Goal: Task Accomplishment & Management: Manage account settings

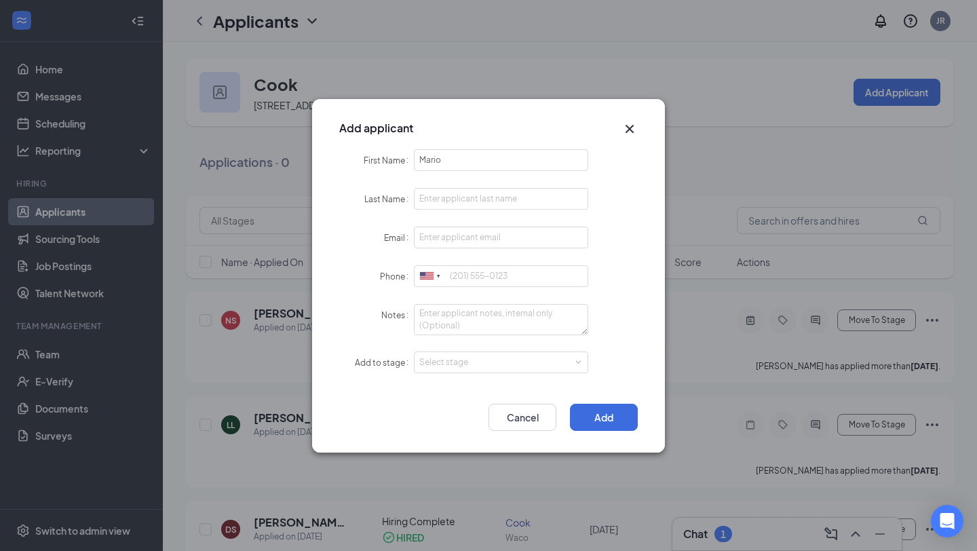
type input "Mario"
type input "[PERSON_NAME]"
type input "[EMAIL_ADDRESS][DOMAIN_NAME]"
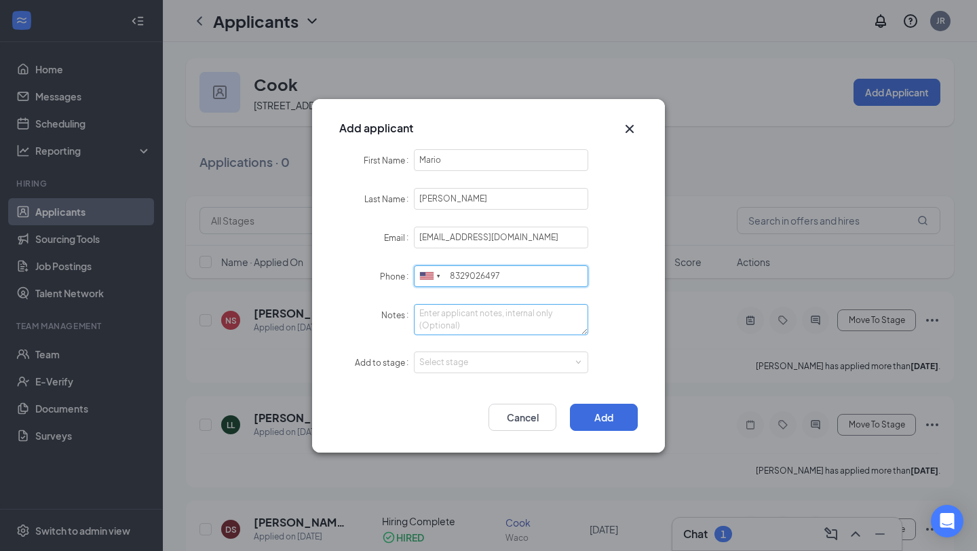
type input "8329026497"
click at [504, 313] on textarea "Notes" at bounding box center [501, 319] width 174 height 31
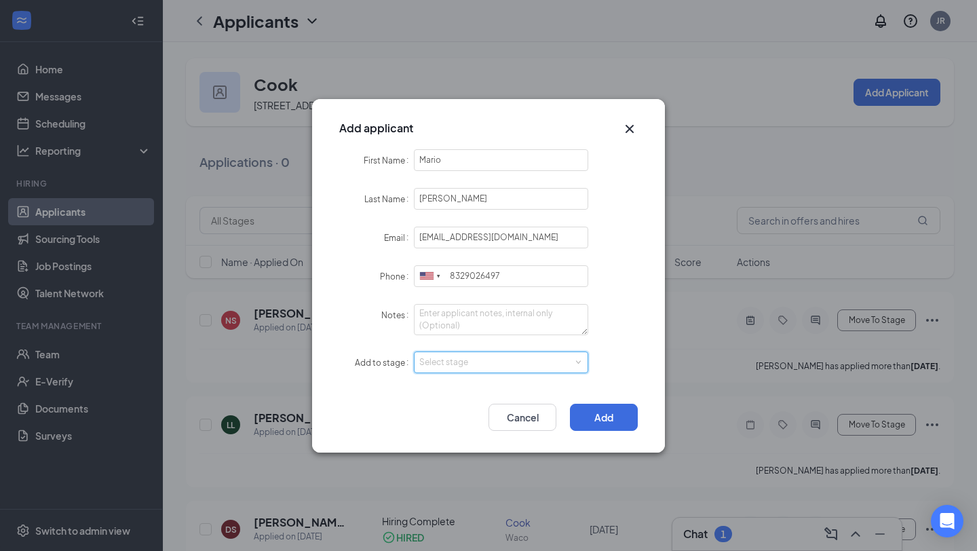
click at [578, 359] on span at bounding box center [577, 362] width 6 height 6
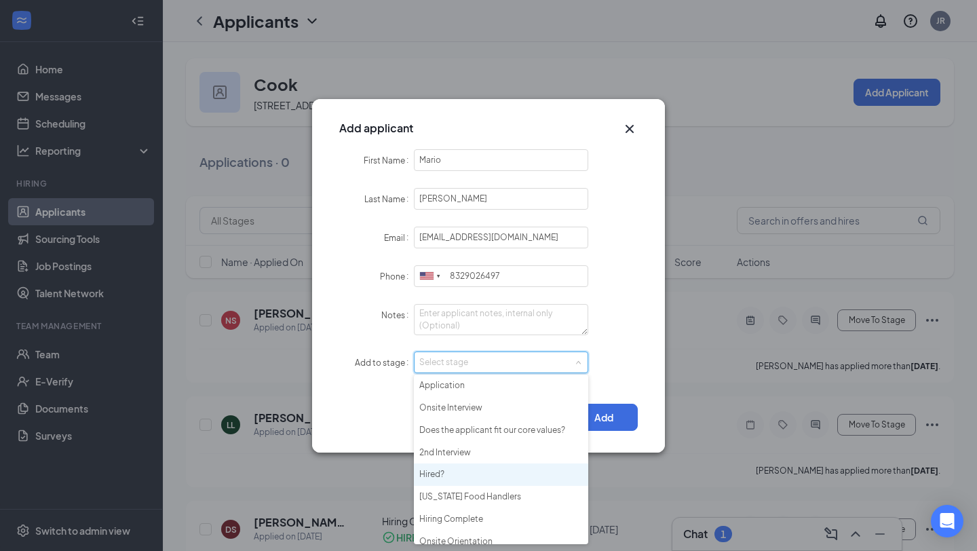
scroll to position [9, 0]
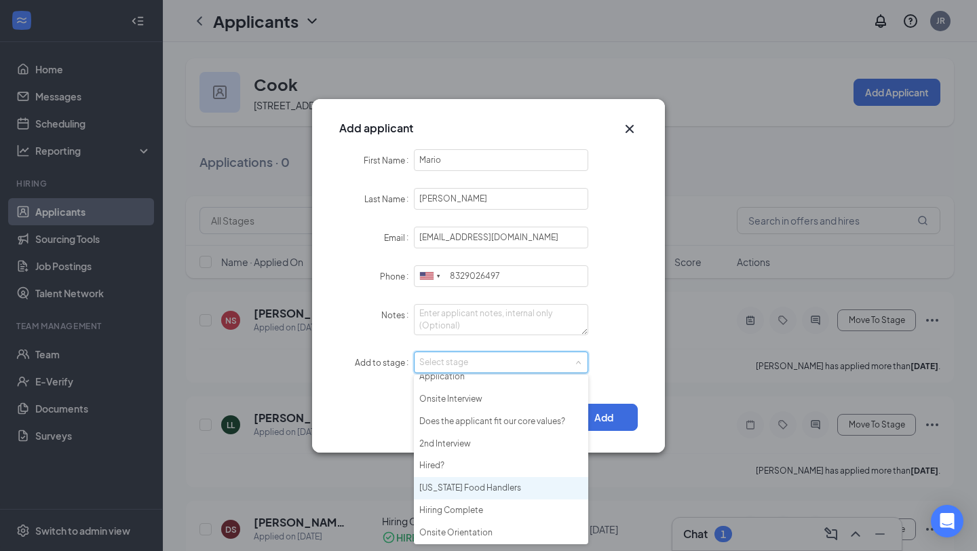
click at [494, 494] on li "[US_STATE] Food Handlers" at bounding box center [501, 488] width 174 height 22
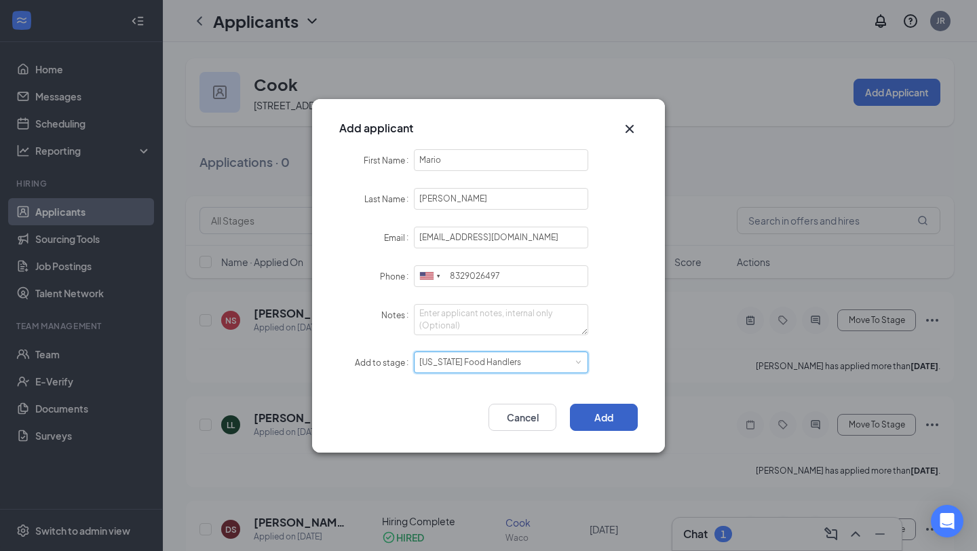
click at [589, 412] on button "Add" at bounding box center [604, 417] width 68 height 27
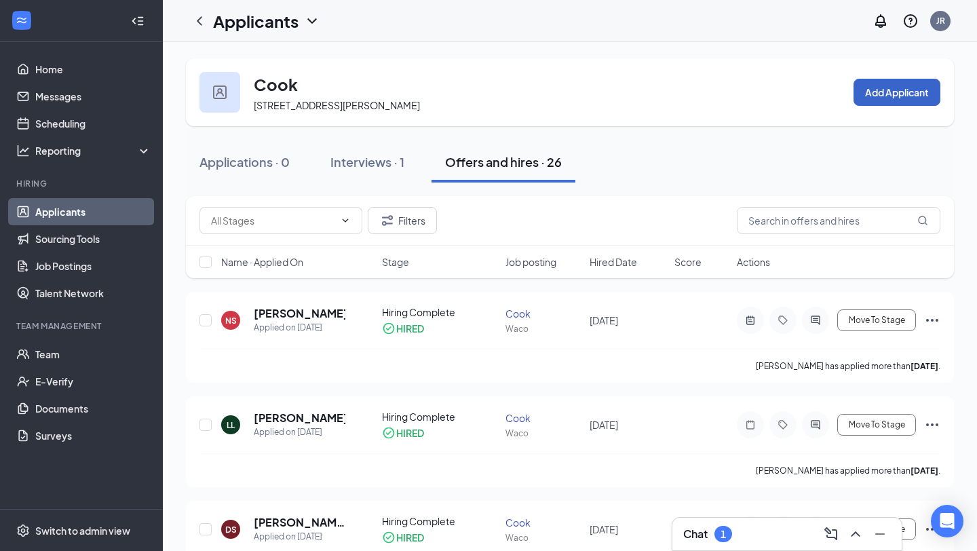
click at [880, 85] on button "Add Applicant" at bounding box center [896, 92] width 87 height 27
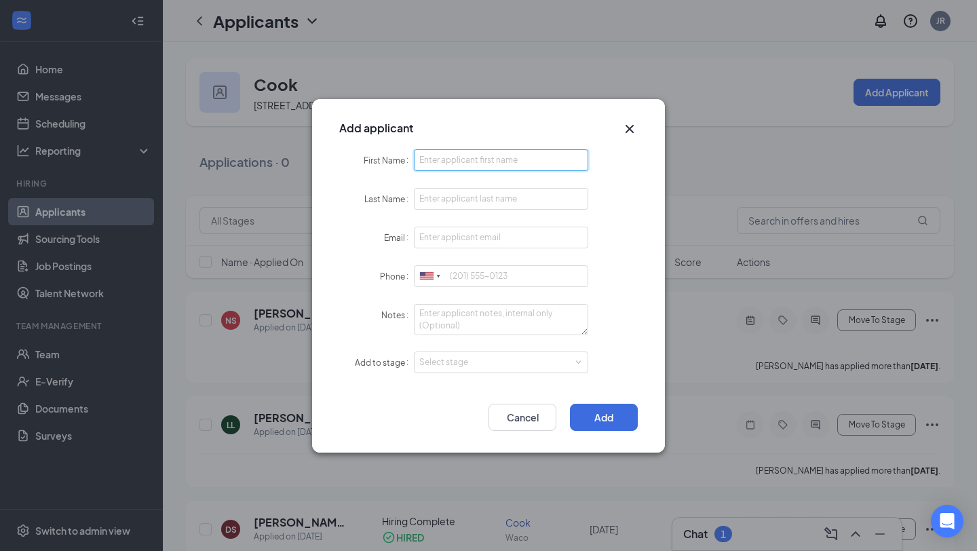
click at [435, 165] on input "First Name" at bounding box center [501, 160] width 174 height 22
type input "[PERSON_NAME]"
type input "[EMAIL_ADDRESS][DOMAIN_NAME]"
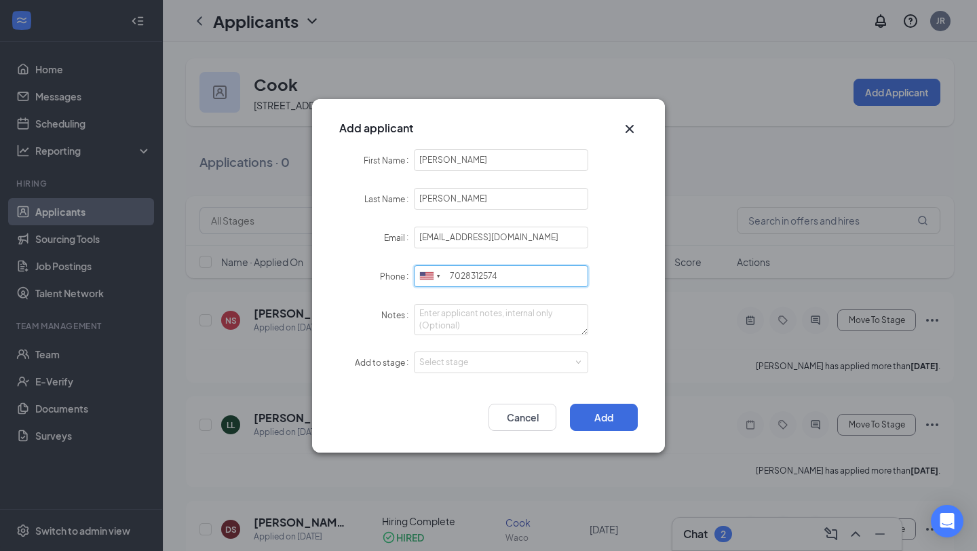
type input "7028312574"
click at [568, 349] on form "First Name [PERSON_NAME] Last Name [PERSON_NAME] Email [EMAIL_ADDRESS][DOMAIN_N…" at bounding box center [488, 269] width 298 height 241
click at [569, 361] on div "Select stage" at bounding box center [497, 362] width 157 height 14
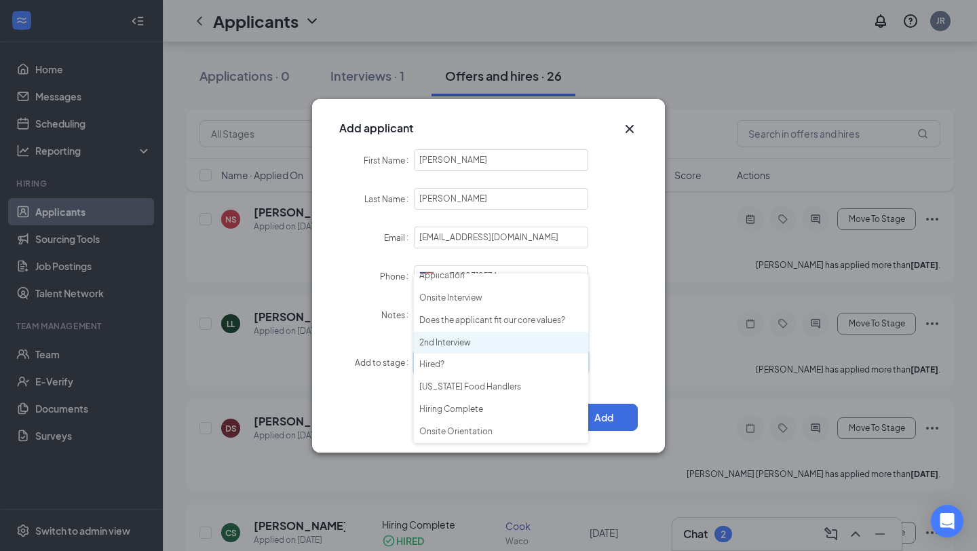
scroll to position [100, 0]
click at [481, 388] on li "[US_STATE] Food Handlers" at bounding box center [501, 387] width 174 height 22
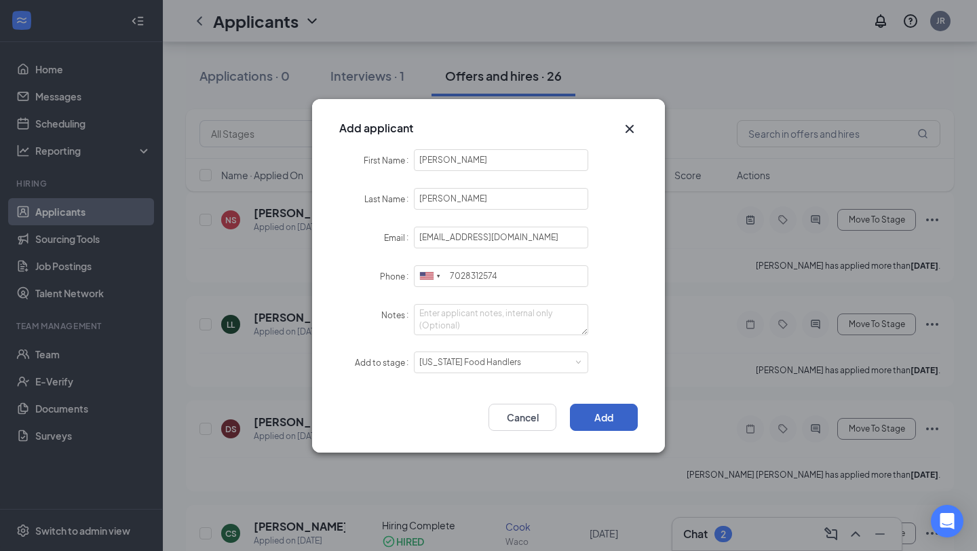
click at [598, 418] on button "Add" at bounding box center [604, 417] width 68 height 27
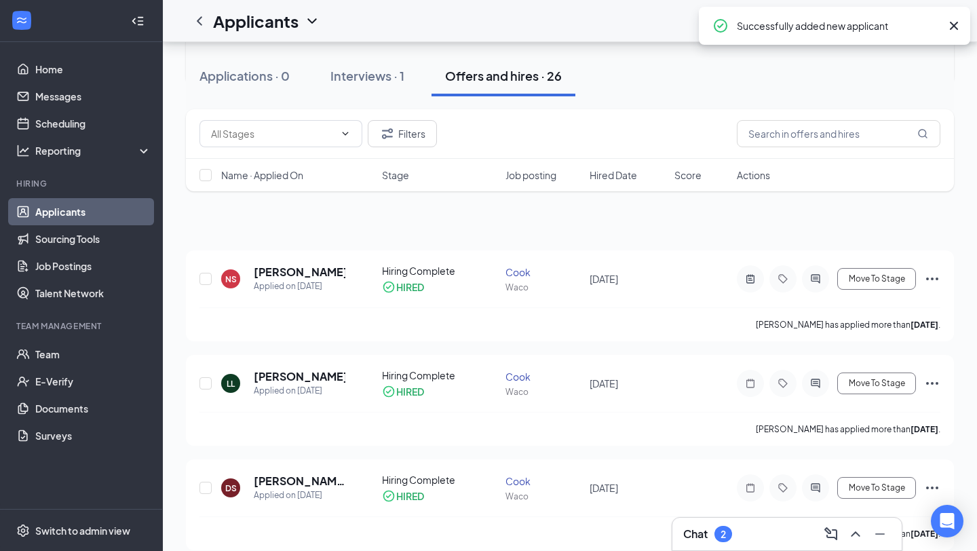
scroll to position [0, 0]
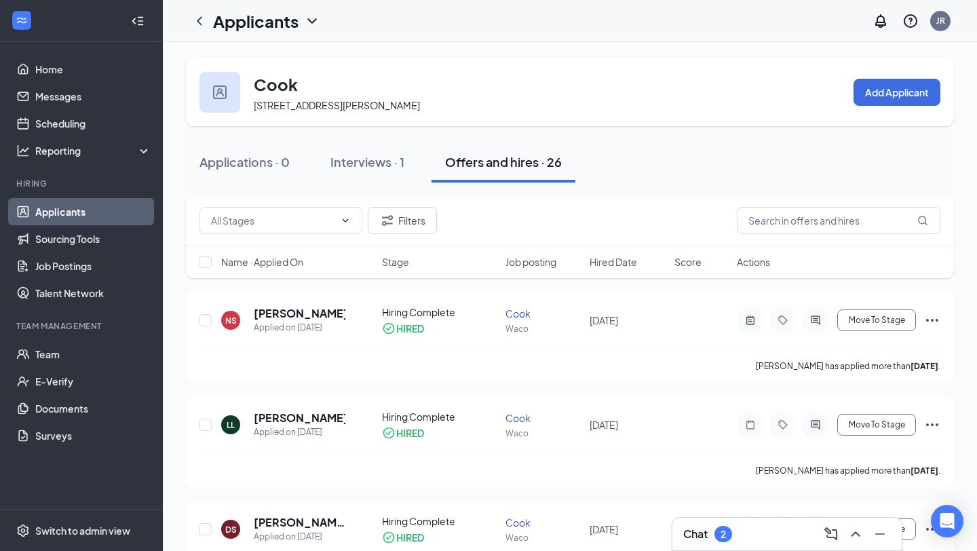
click at [311, 18] on icon "ChevronDown" at bounding box center [312, 21] width 16 height 16
click at [290, 60] on link "Applicants" at bounding box center [294, 59] width 146 height 14
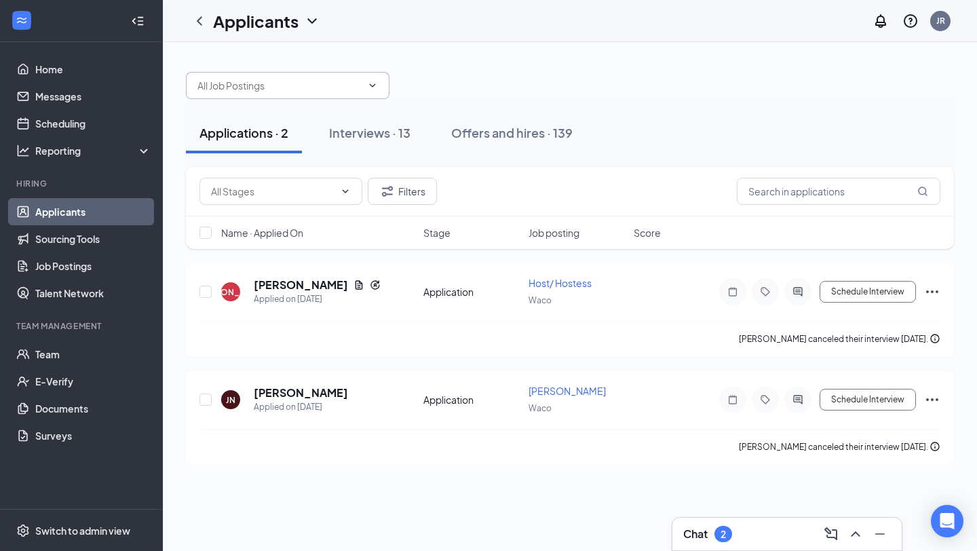
click at [364, 90] on span at bounding box center [371, 85] width 14 height 11
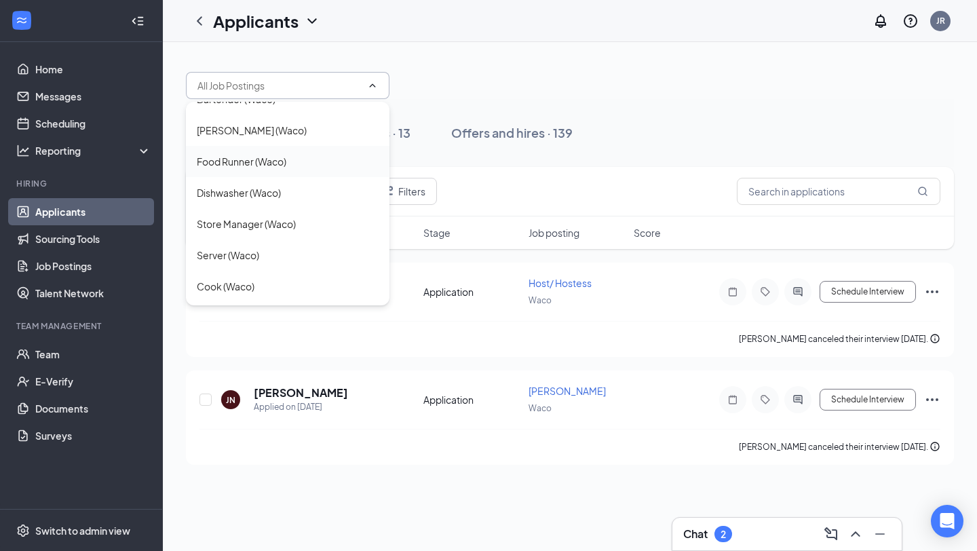
scroll to position [107, 0]
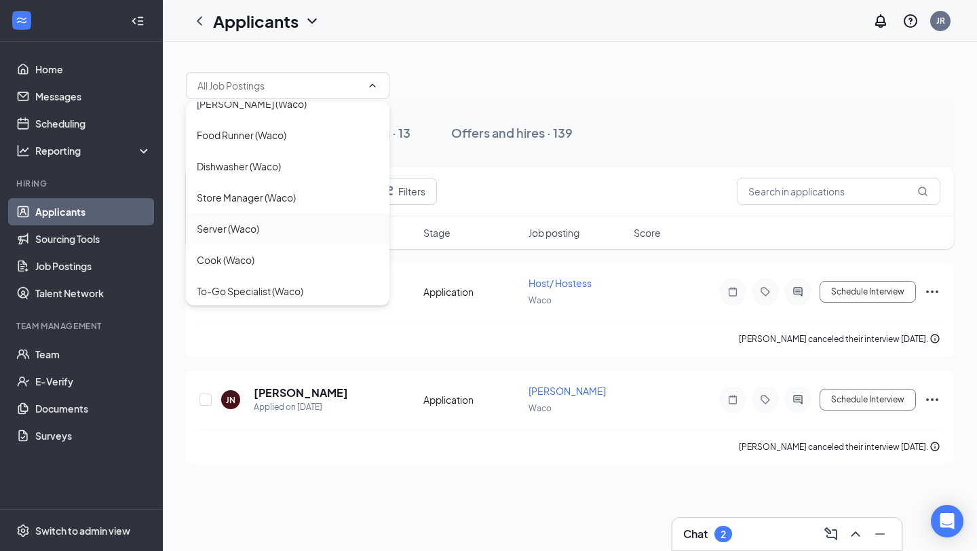
click at [305, 229] on div "Server (Waco)" at bounding box center [288, 228] width 182 height 15
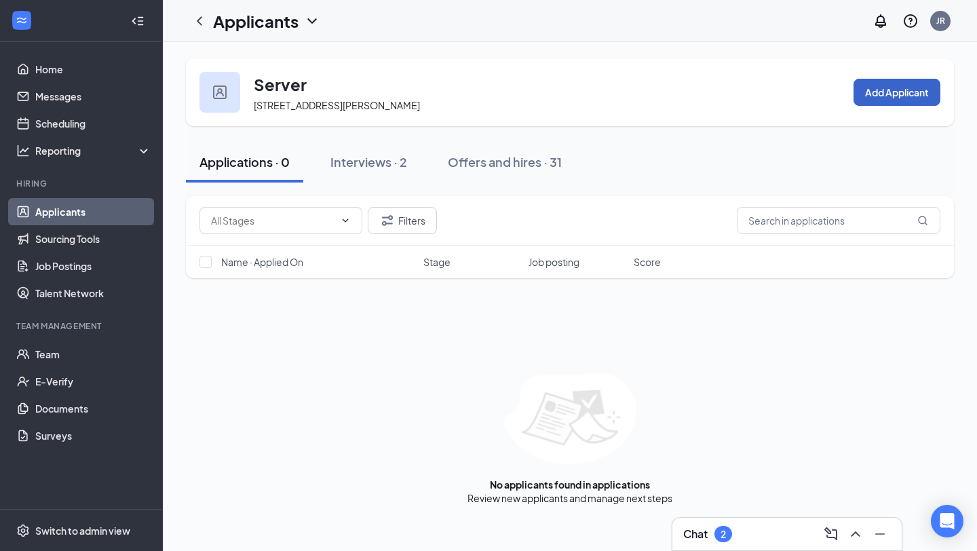
click at [918, 92] on button "Add Applicant" at bounding box center [896, 92] width 87 height 27
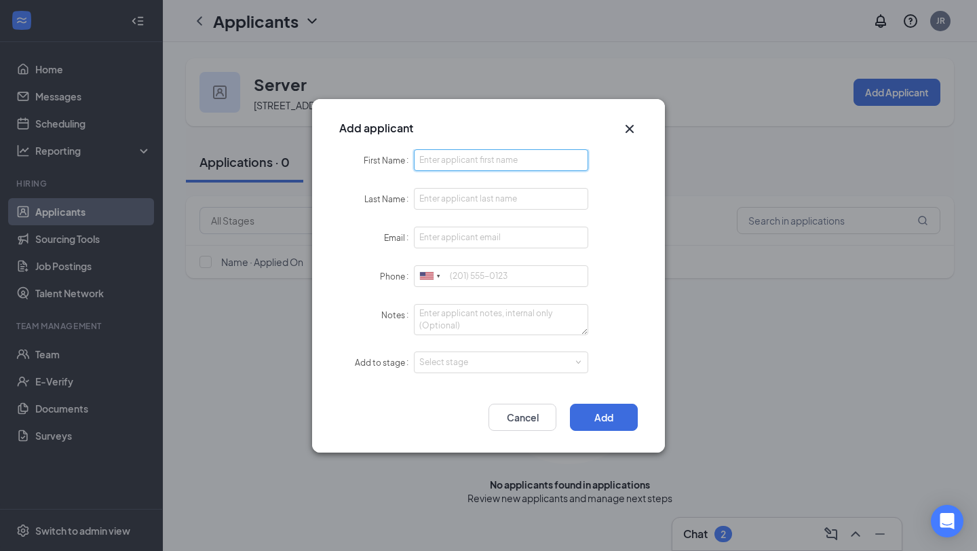
click at [503, 167] on input "First Name" at bounding box center [501, 160] width 174 height 22
type input "Gudy"
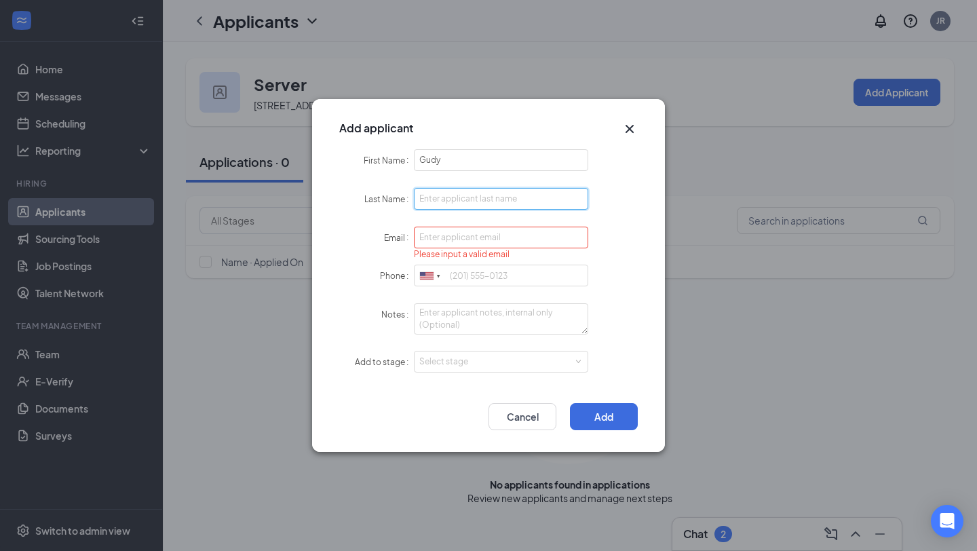
click at [442, 196] on input "Last Name" at bounding box center [501, 199] width 174 height 22
type input "[PERSON_NAME]"
type input "[EMAIL_ADDRESS][DOMAIN_NAME]"
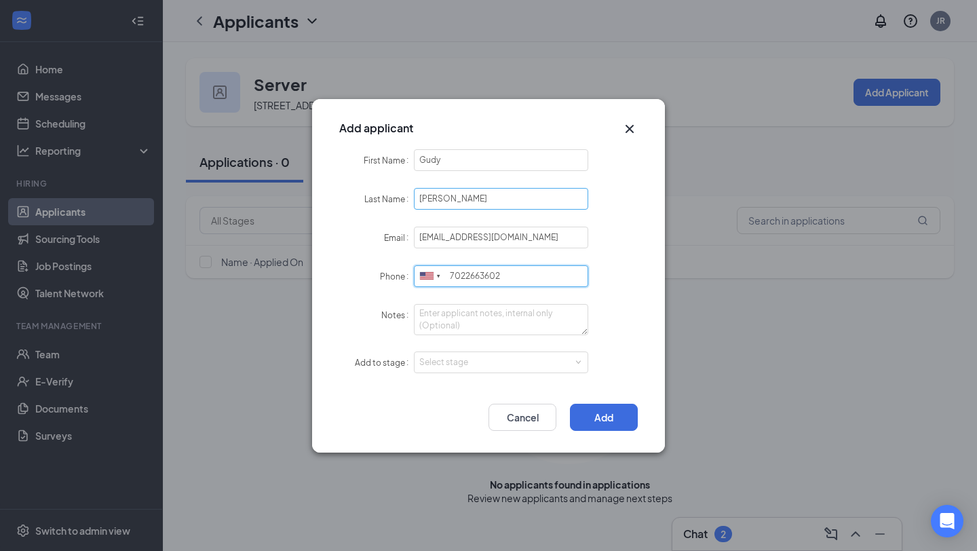
type input "7022663602"
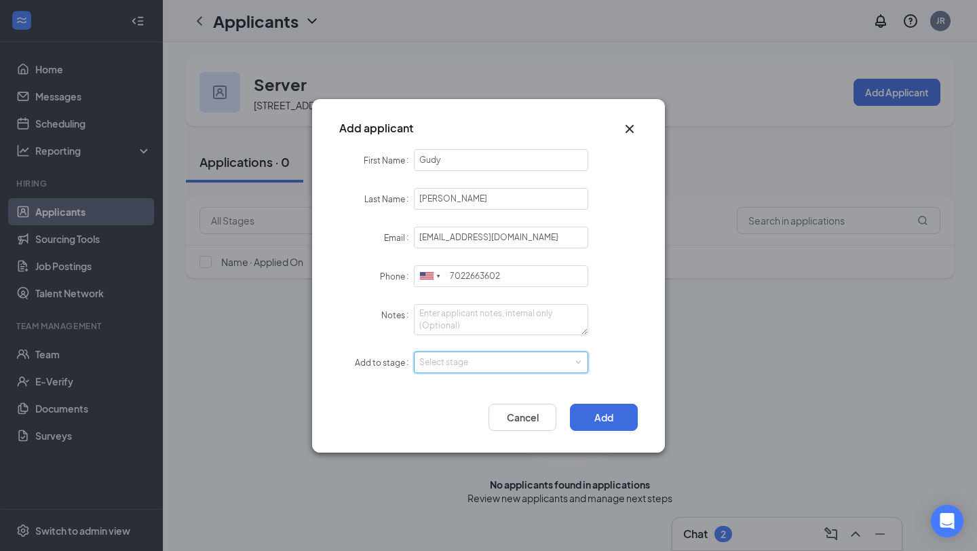
click at [576, 361] on span at bounding box center [577, 362] width 6 height 6
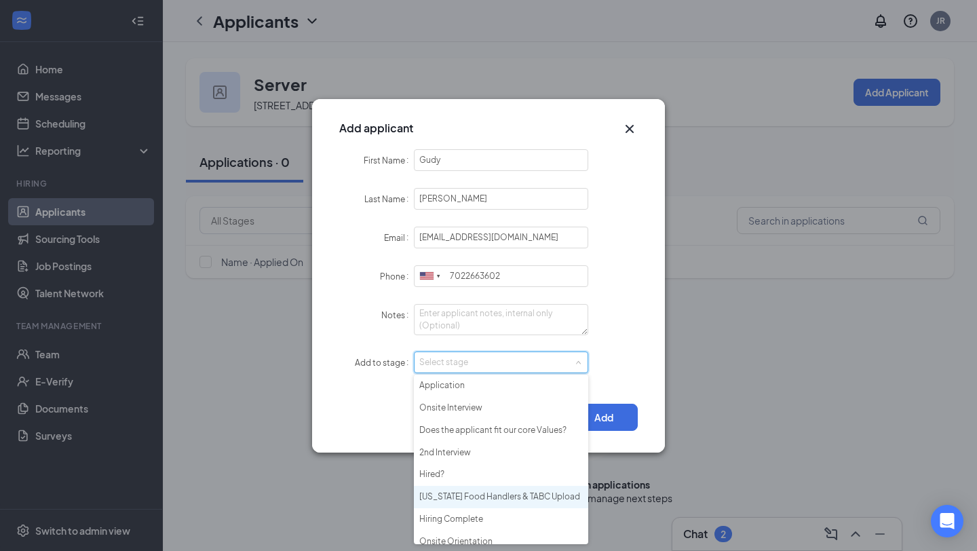
scroll to position [9, 0]
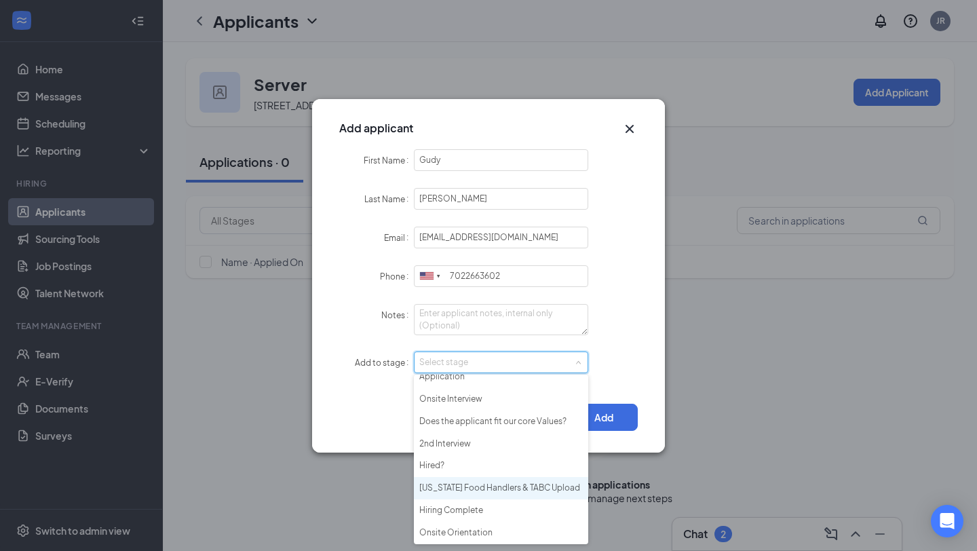
click at [523, 488] on li "[US_STATE] Food Handlers & TABC Upload" at bounding box center [501, 488] width 174 height 22
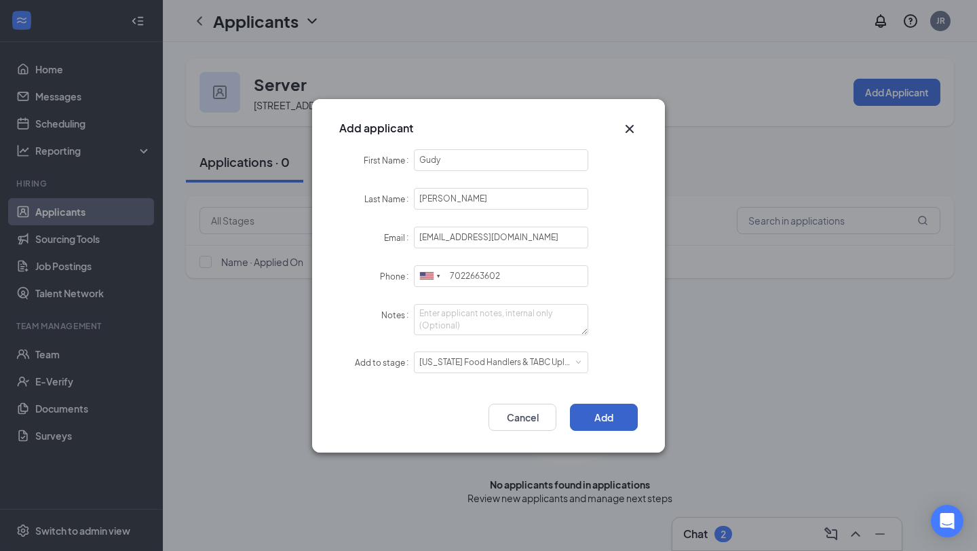
click at [612, 412] on button "Add" at bounding box center [604, 417] width 68 height 27
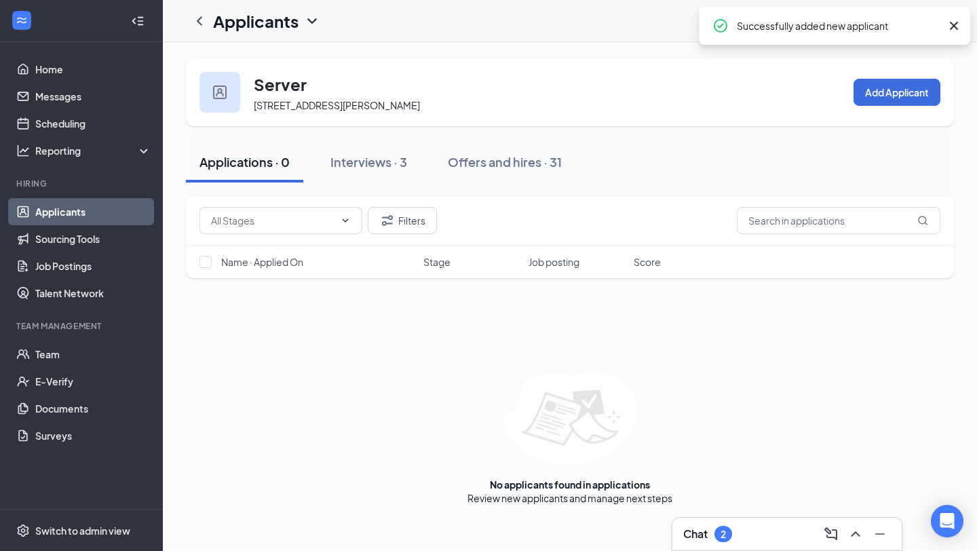
click at [725, 535] on div "2" at bounding box center [722, 534] width 5 height 12
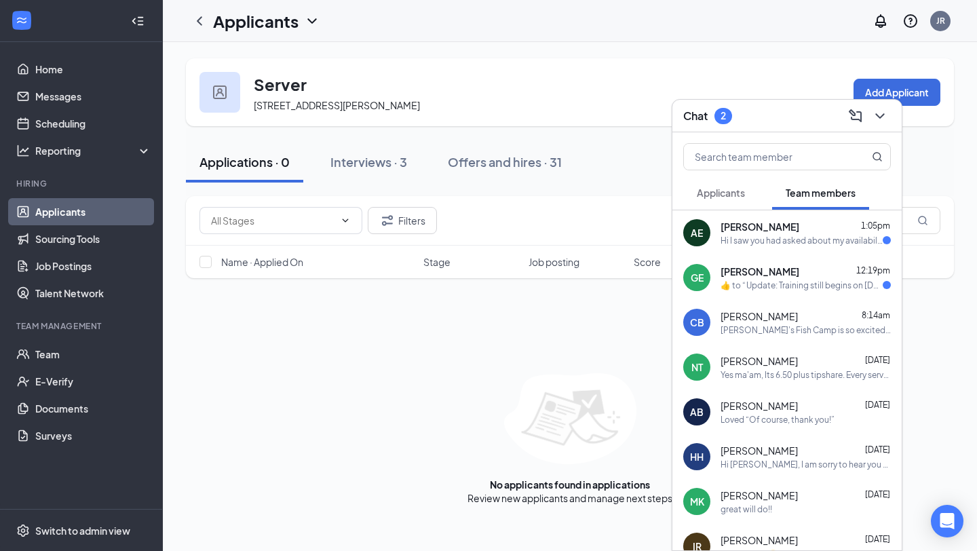
click at [808, 226] on div "[PERSON_NAME] 1:05pm" at bounding box center [805, 227] width 170 height 14
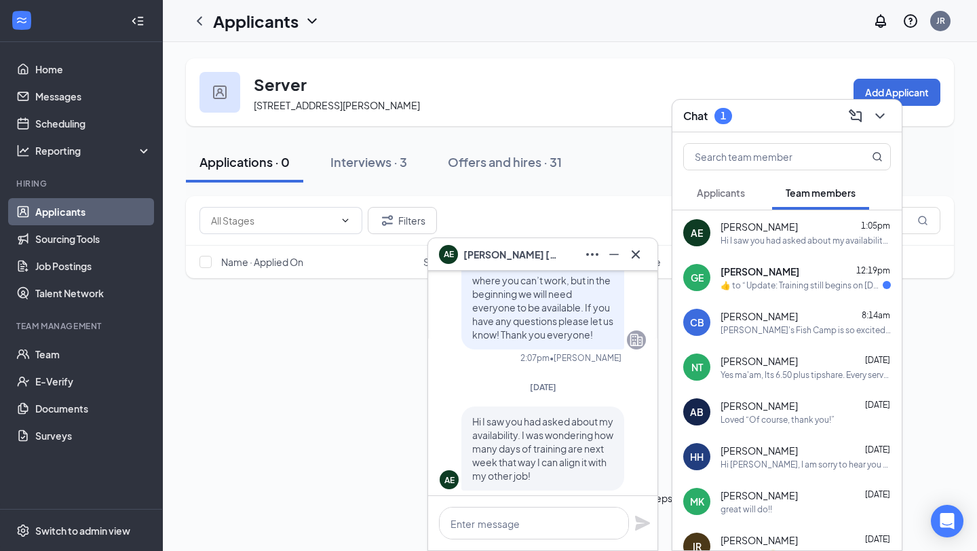
scroll to position [0, 0]
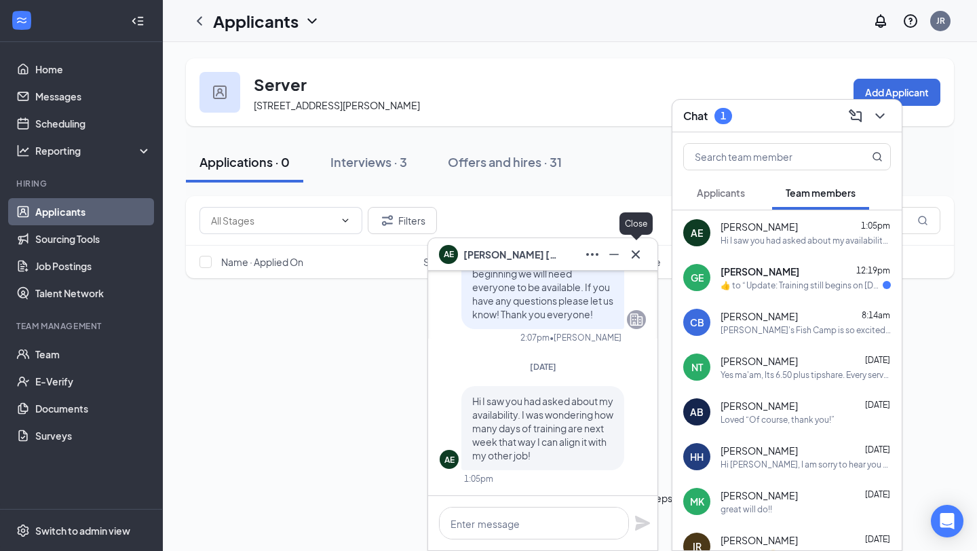
click at [633, 256] on icon "Cross" at bounding box center [635, 254] width 8 height 8
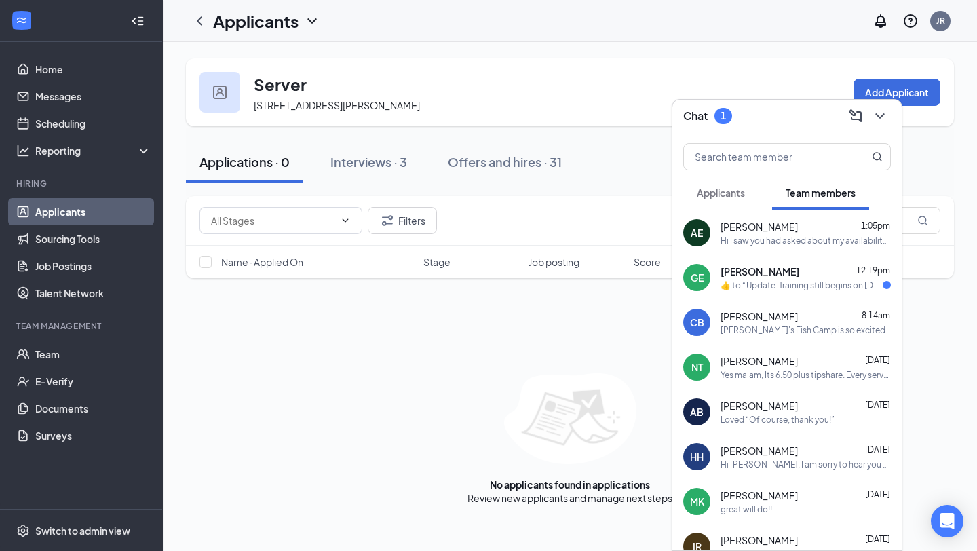
click at [836, 275] on div "[PERSON_NAME] 12:19pm" at bounding box center [805, 271] width 170 height 14
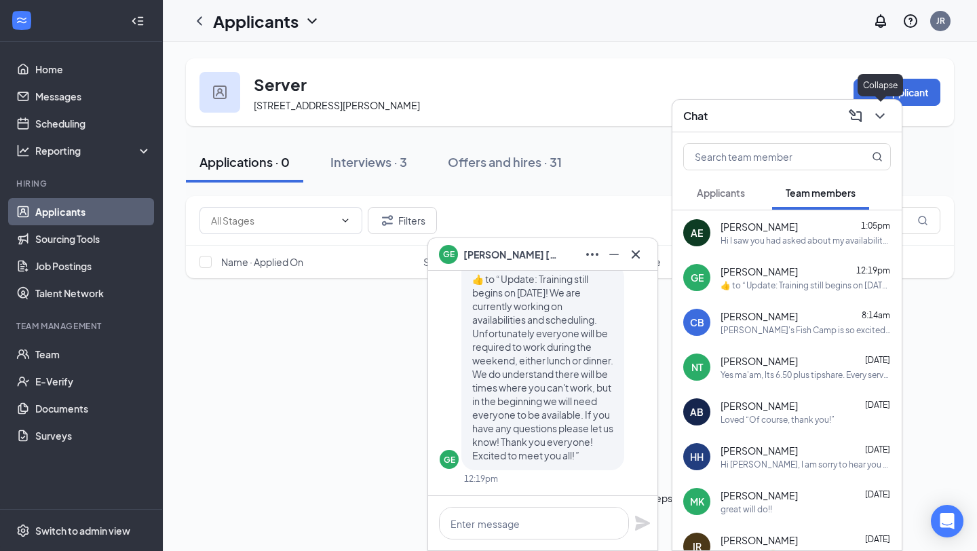
click at [878, 113] on icon "ChevronDown" at bounding box center [879, 116] width 16 height 16
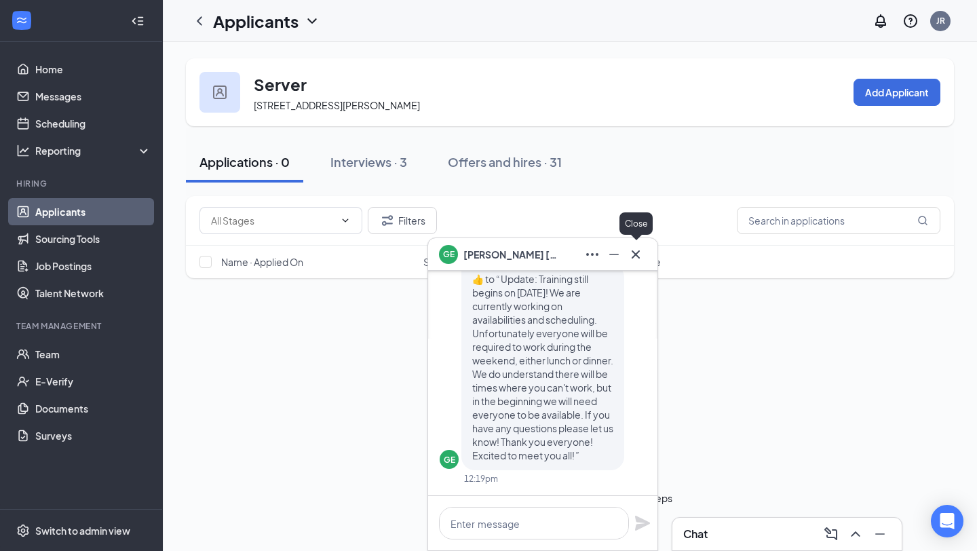
click at [638, 254] on icon "Cross" at bounding box center [635, 254] width 16 height 16
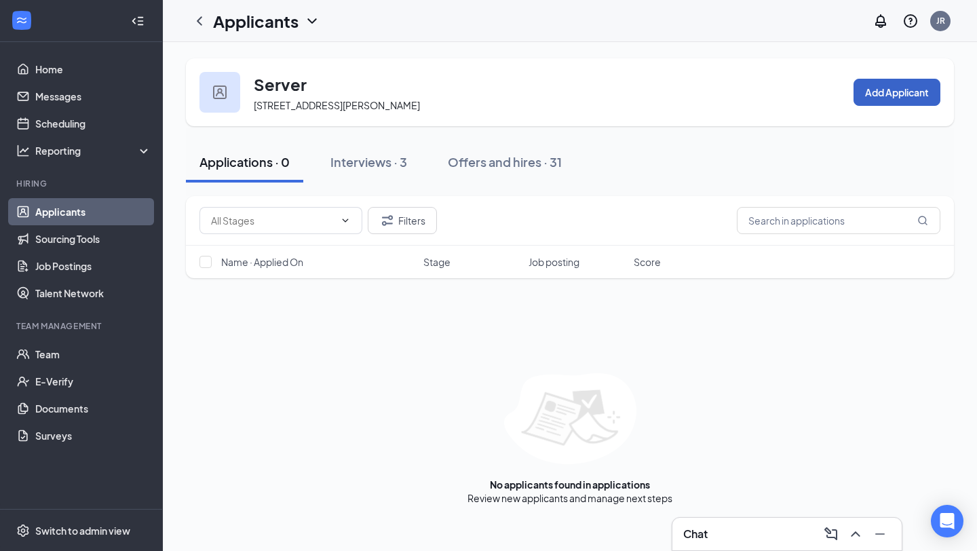
click at [891, 96] on button "Add Applicant" at bounding box center [896, 92] width 87 height 27
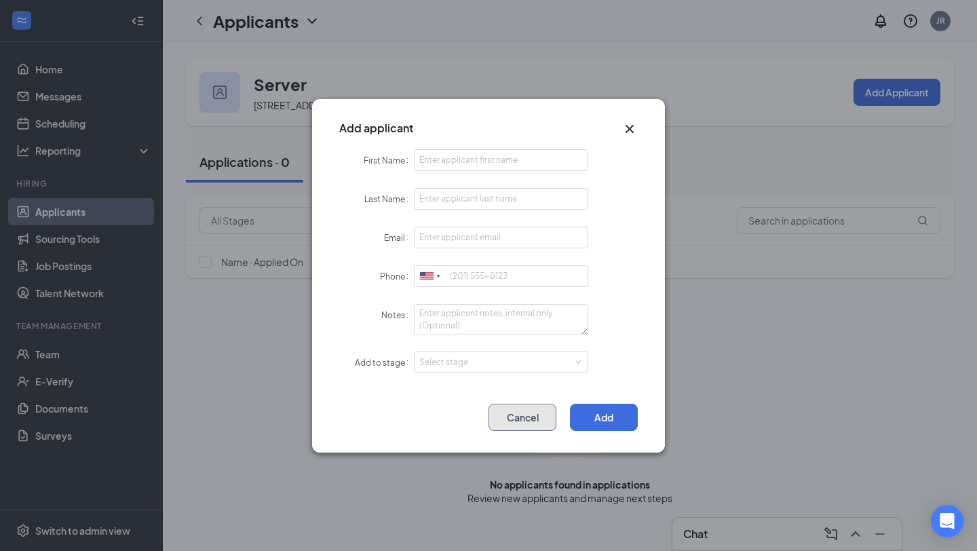
click at [527, 424] on button "Cancel" at bounding box center [522, 417] width 68 height 27
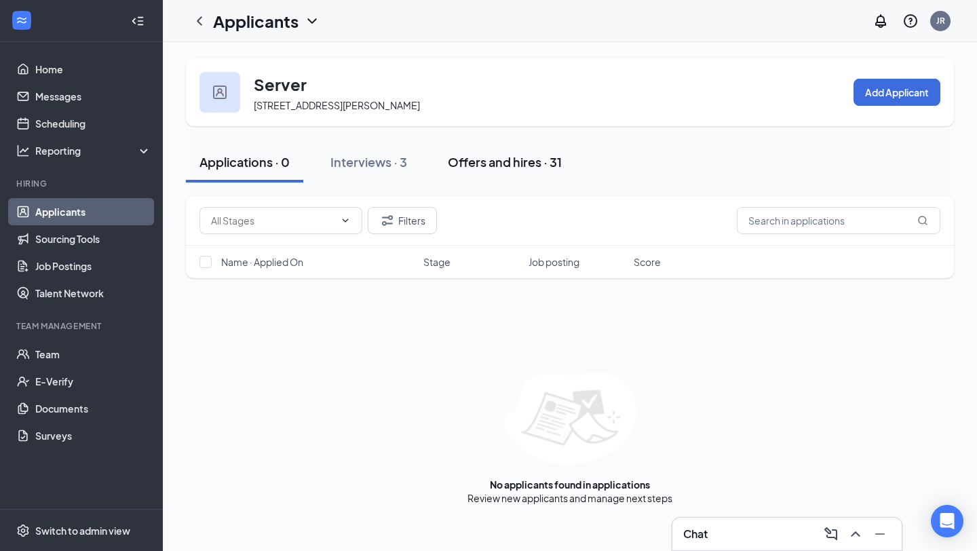
click at [510, 163] on div "Offers and hires · 31" at bounding box center [505, 161] width 114 height 17
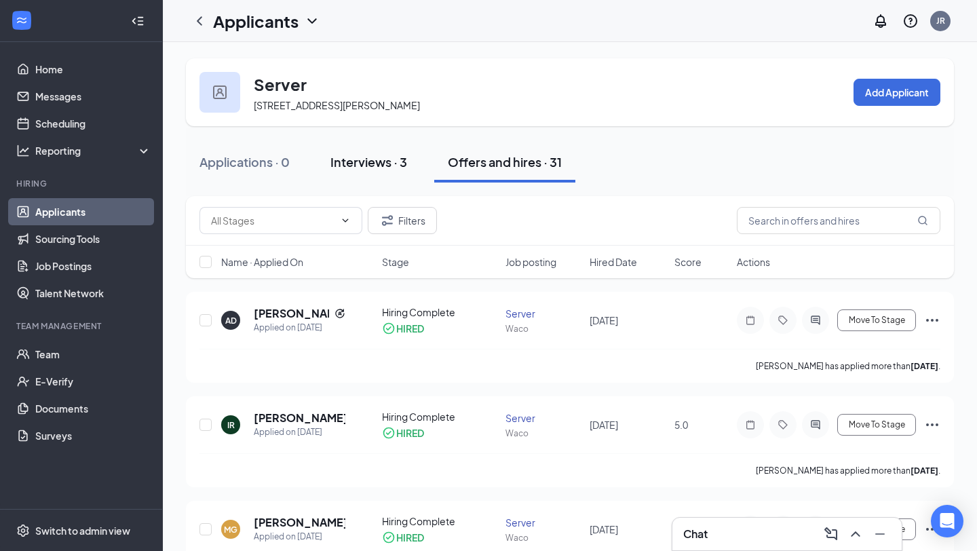
click at [363, 170] on div "Interviews · 3" at bounding box center [368, 161] width 77 height 17
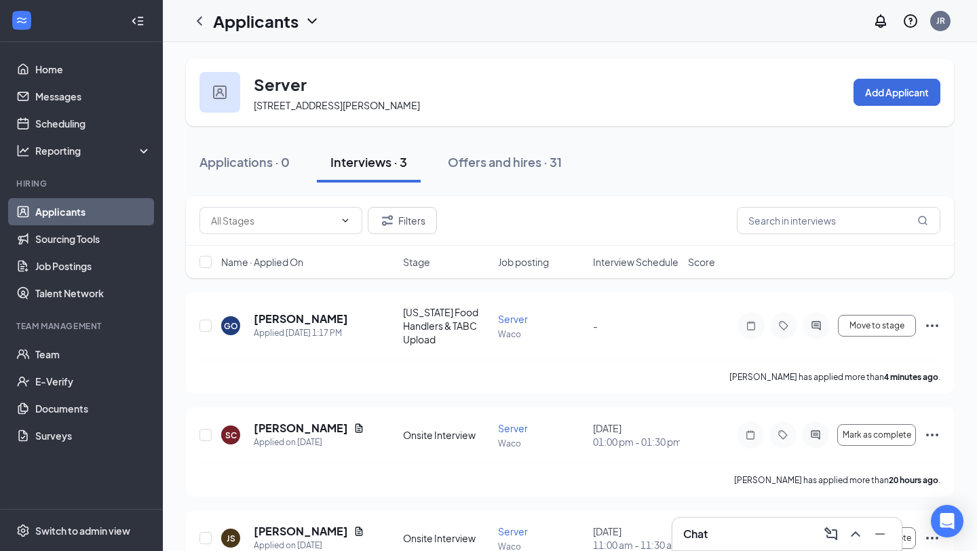
click at [307, 18] on icon "ChevronDown" at bounding box center [312, 21] width 16 height 16
click at [261, 59] on link "Applicants" at bounding box center [294, 59] width 146 height 14
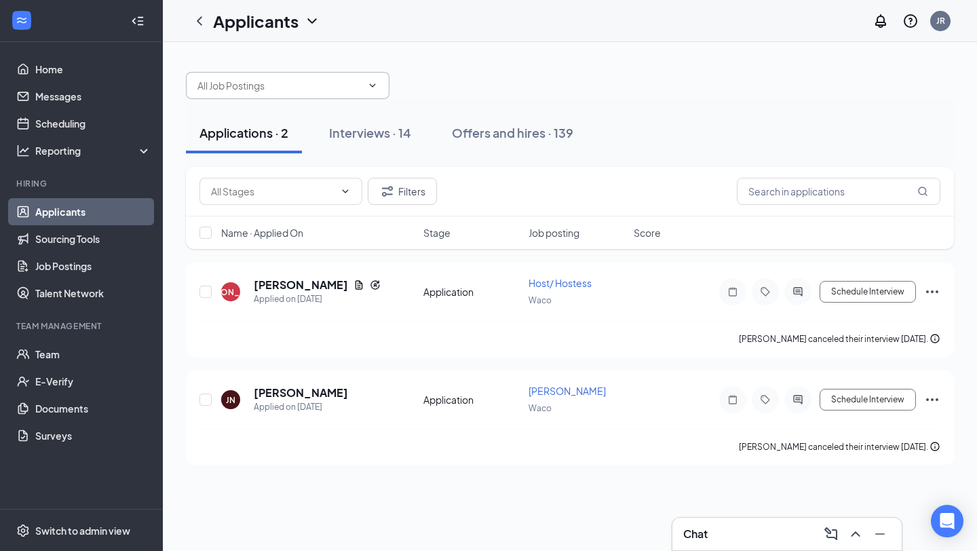
click at [374, 90] on icon "ChevronDown" at bounding box center [372, 85] width 11 height 11
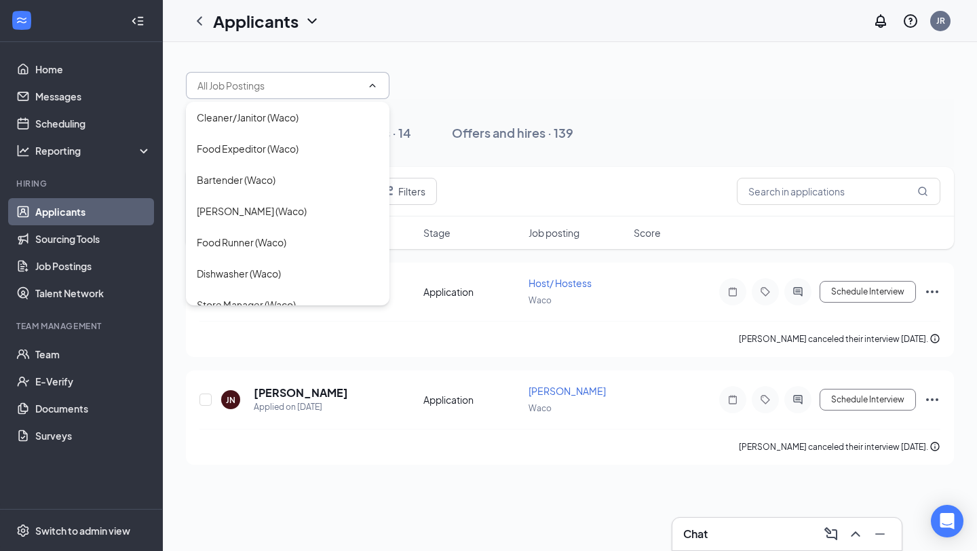
click at [637, 98] on div at bounding box center [570, 78] width 768 height 41
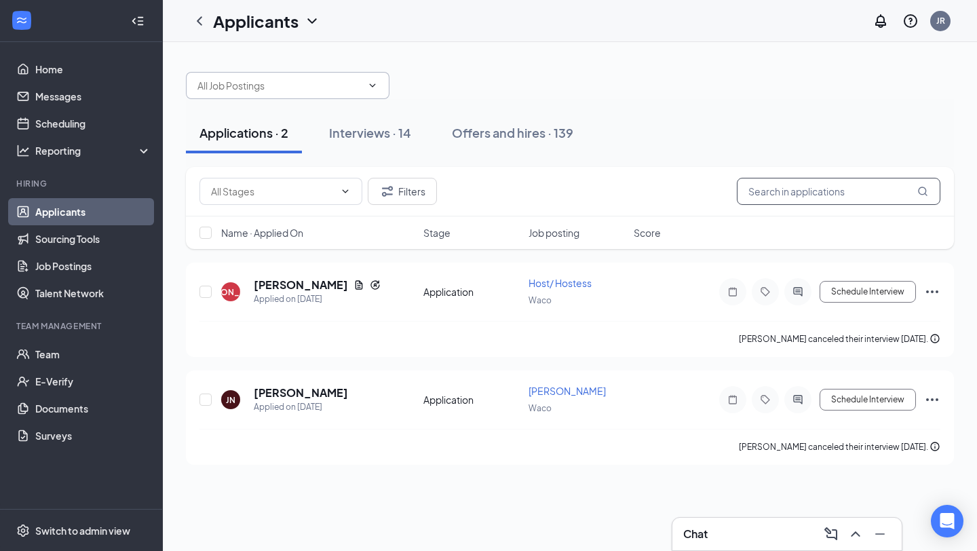
click at [762, 191] on input "text" at bounding box center [837, 191] width 203 height 27
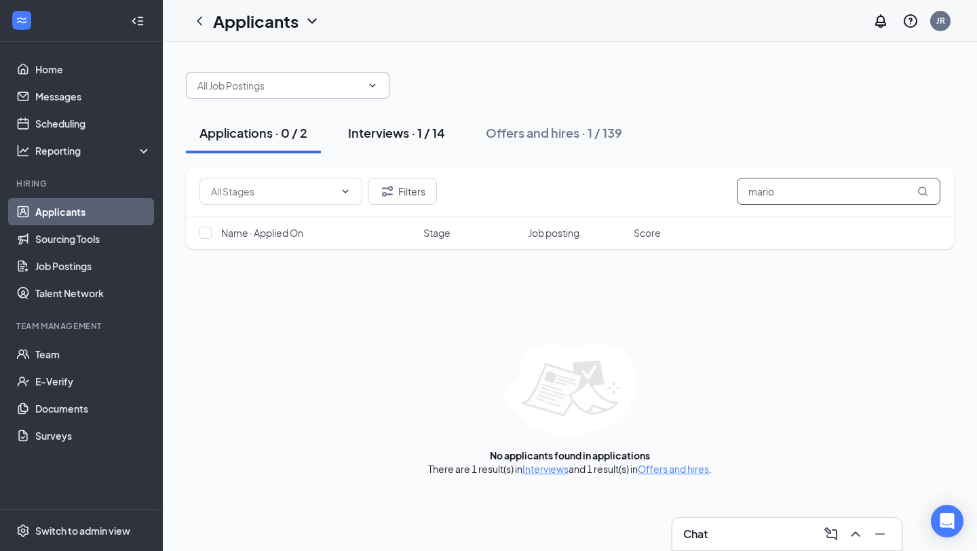
type input "mario"
click at [432, 134] on div "Interviews · 1 / 14" at bounding box center [396, 132] width 97 height 17
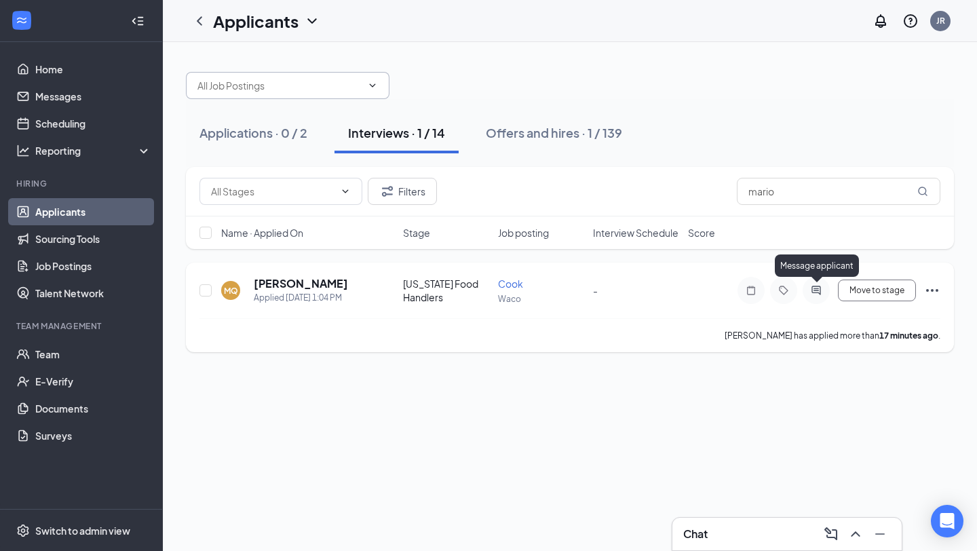
click at [821, 282] on div at bounding box center [815, 290] width 27 height 27
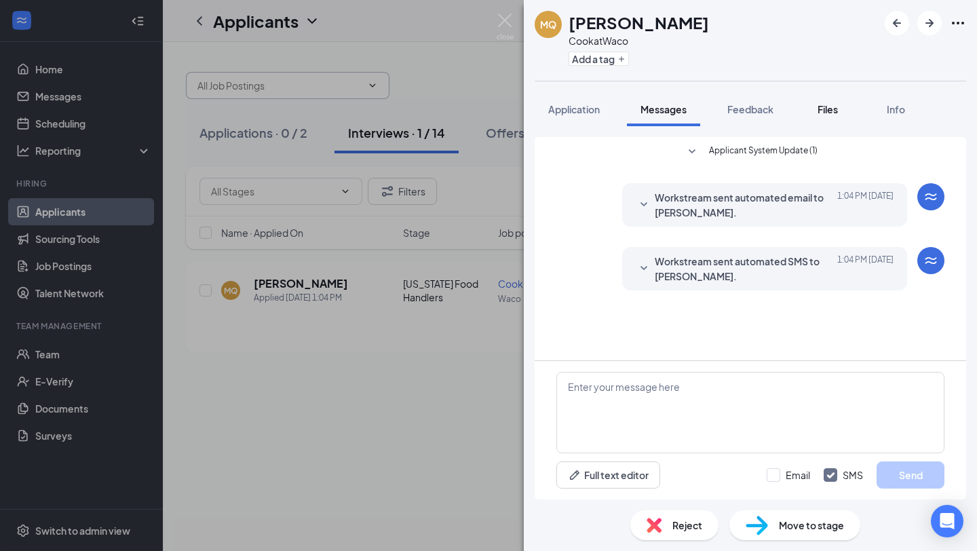
click at [841, 106] on div "Files" at bounding box center [827, 109] width 27 height 14
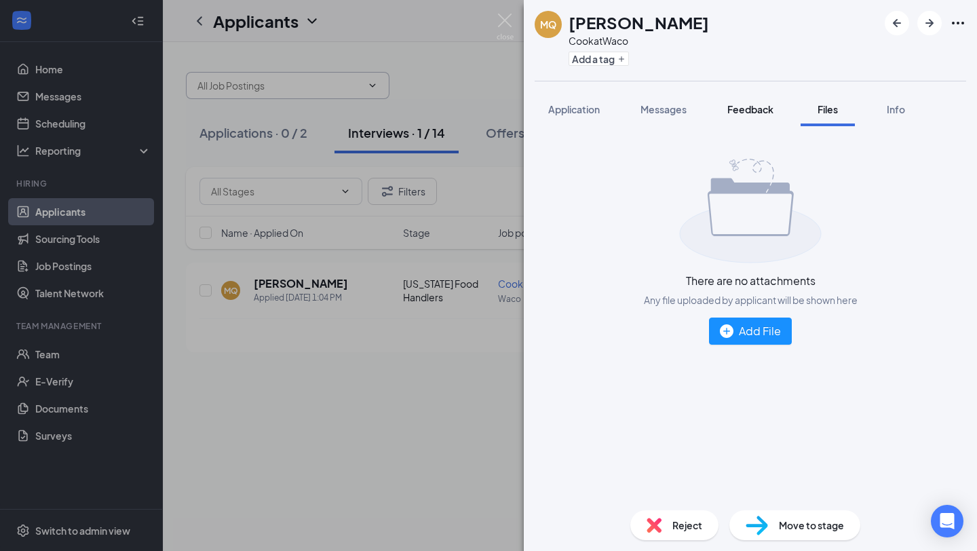
click at [753, 111] on span "Feedback" at bounding box center [750, 109] width 46 height 12
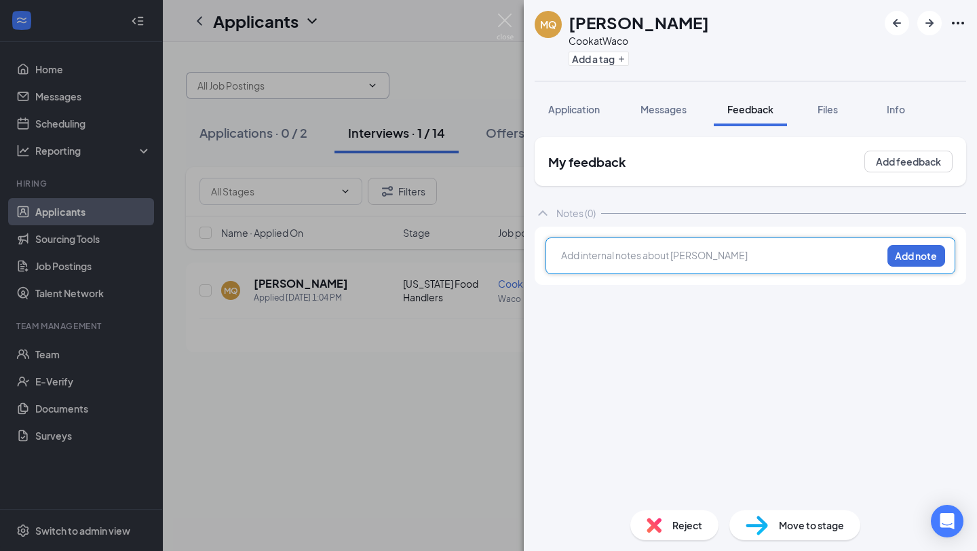
click at [804, 256] on div at bounding box center [721, 255] width 319 height 14
click at [928, 251] on button "Add note" at bounding box center [916, 256] width 58 height 22
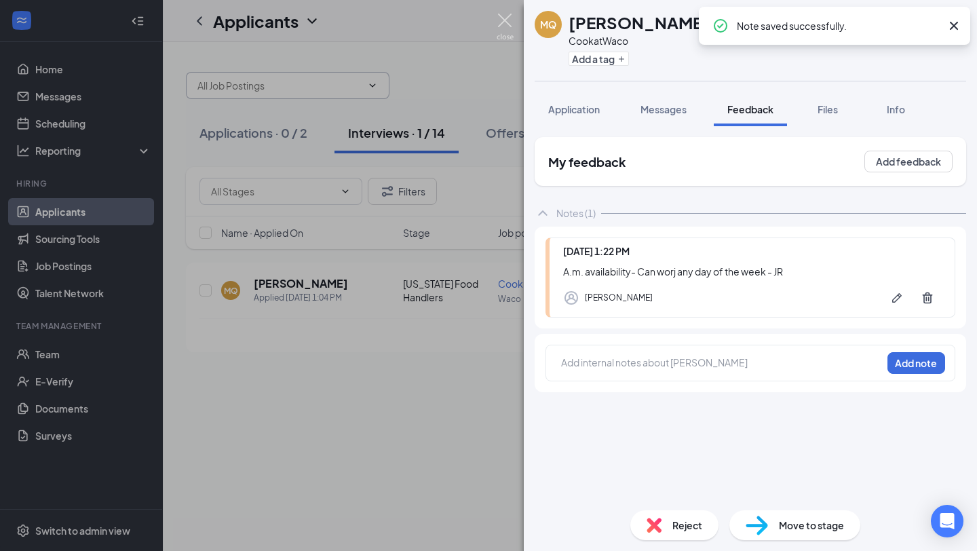
click at [505, 20] on img at bounding box center [504, 27] width 17 height 26
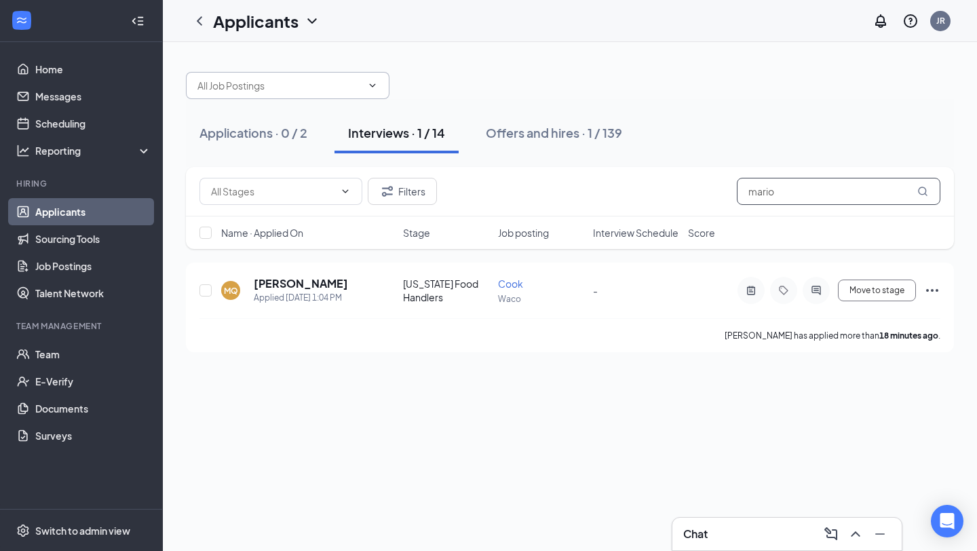
click at [825, 191] on input "mario" at bounding box center [837, 191] width 203 height 27
type input "m"
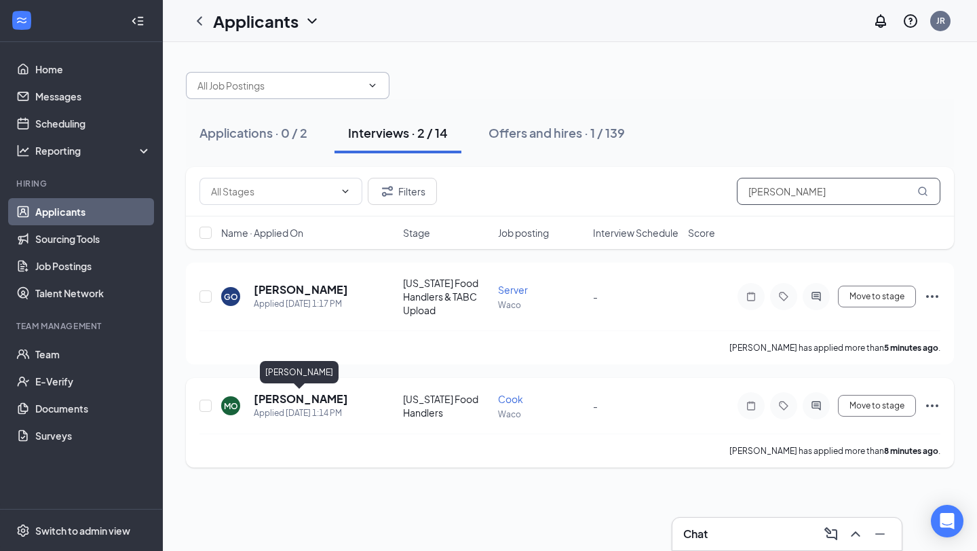
type input "[PERSON_NAME]"
click at [336, 401] on h5 "[PERSON_NAME]" at bounding box center [301, 398] width 94 height 15
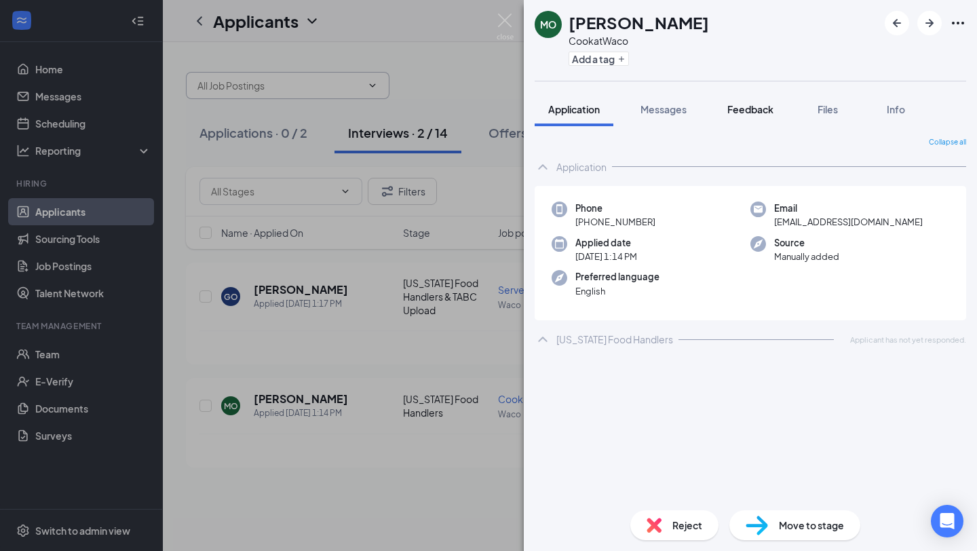
click at [755, 110] on span "Feedback" at bounding box center [750, 109] width 46 height 12
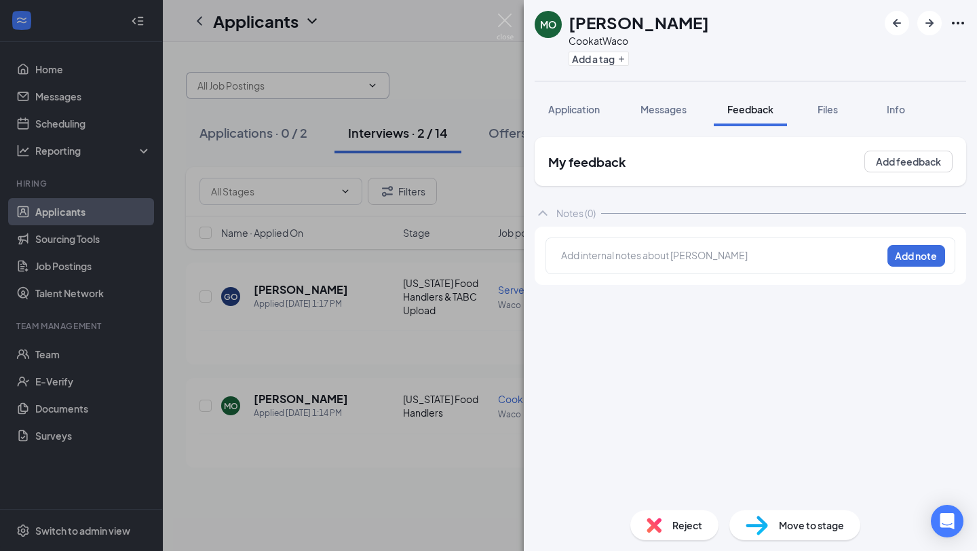
click at [820, 259] on div at bounding box center [721, 255] width 319 height 14
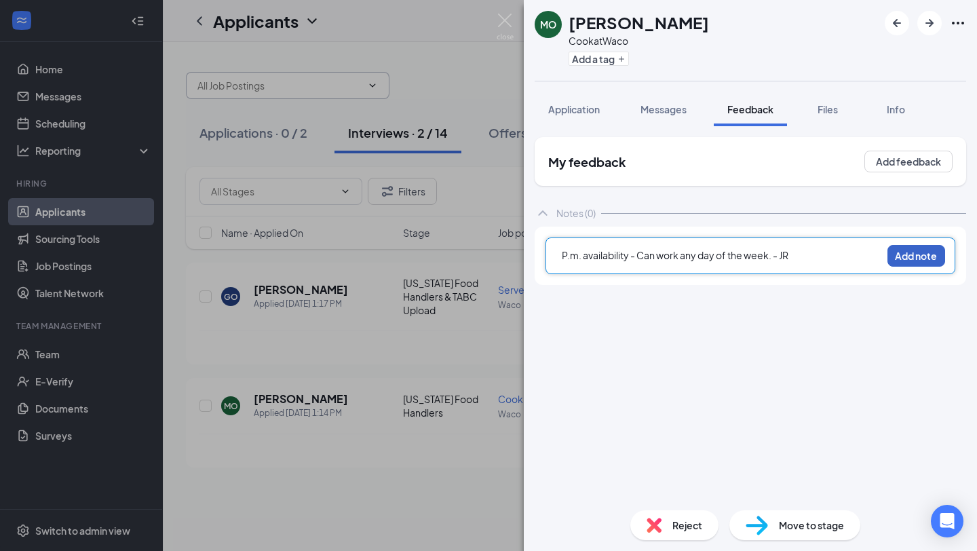
click at [915, 256] on button "Add note" at bounding box center [916, 256] width 58 height 22
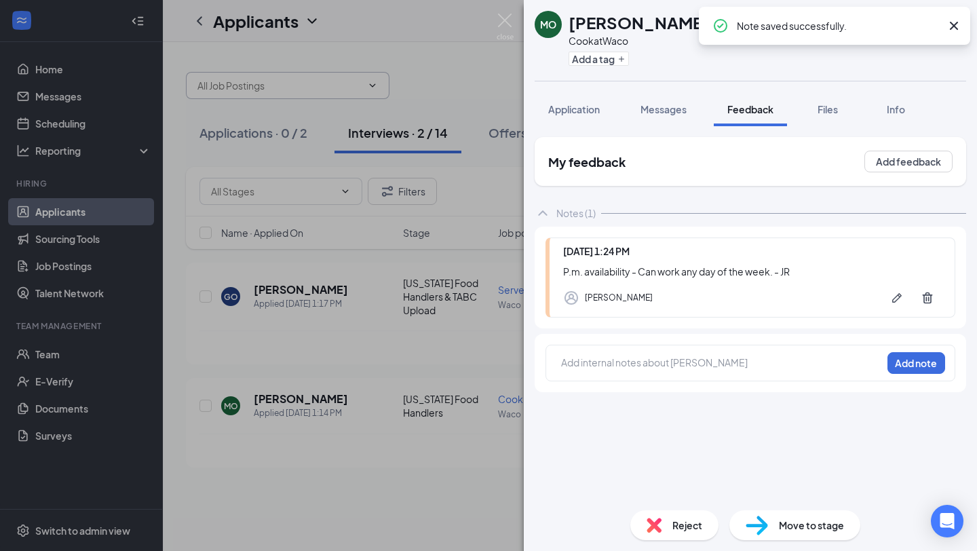
click at [499, 12] on div "MO [PERSON_NAME] at Waco Add a tag Application Messages Feedback Files Info My …" at bounding box center [488, 275] width 977 height 551
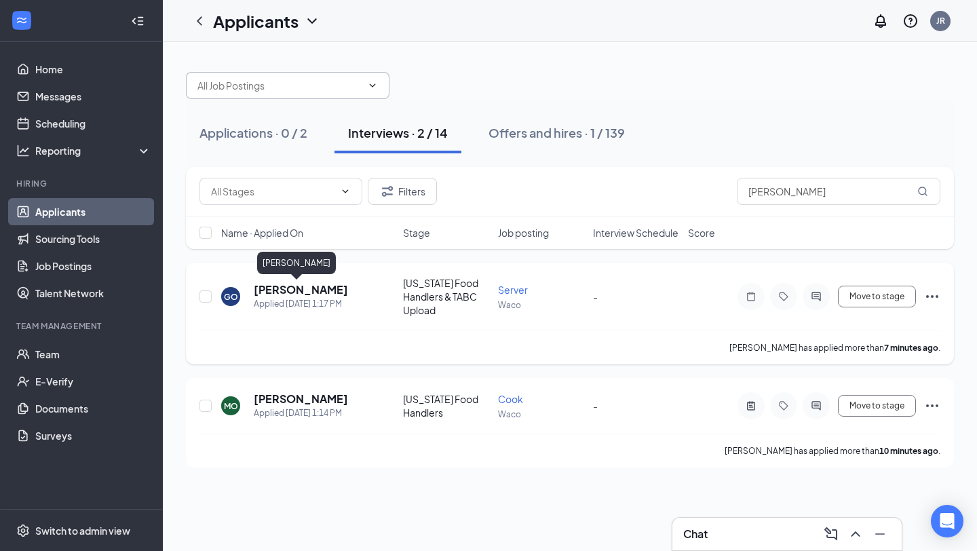
click at [275, 284] on h5 "[PERSON_NAME]" at bounding box center [301, 289] width 94 height 15
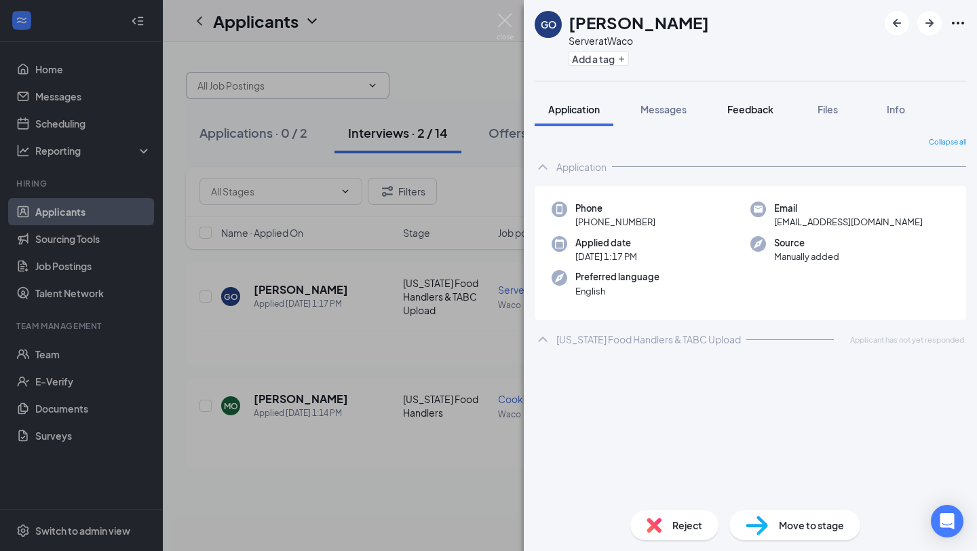
click at [742, 110] on span "Feedback" at bounding box center [750, 109] width 46 height 12
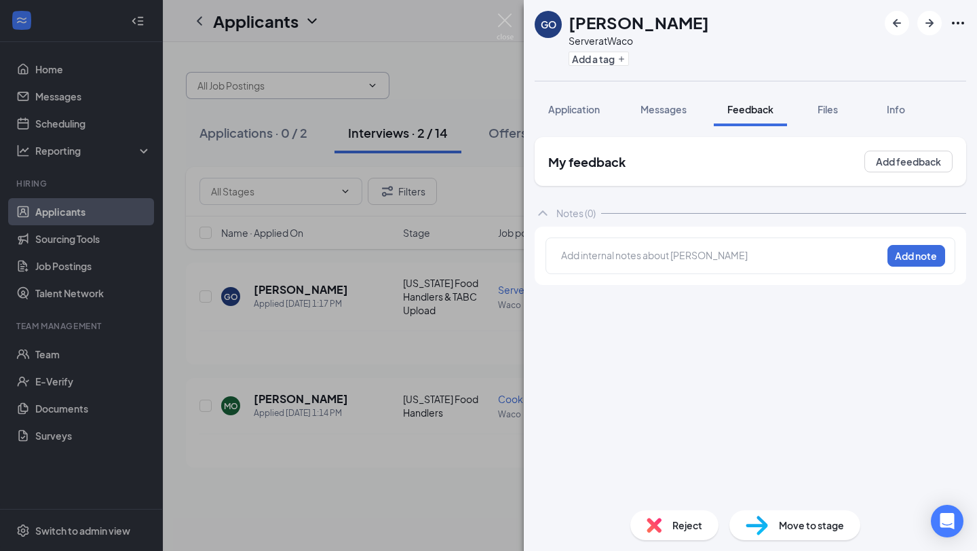
click at [789, 256] on div at bounding box center [721, 255] width 319 height 14
click at [932, 262] on button "Add note" at bounding box center [916, 256] width 58 height 22
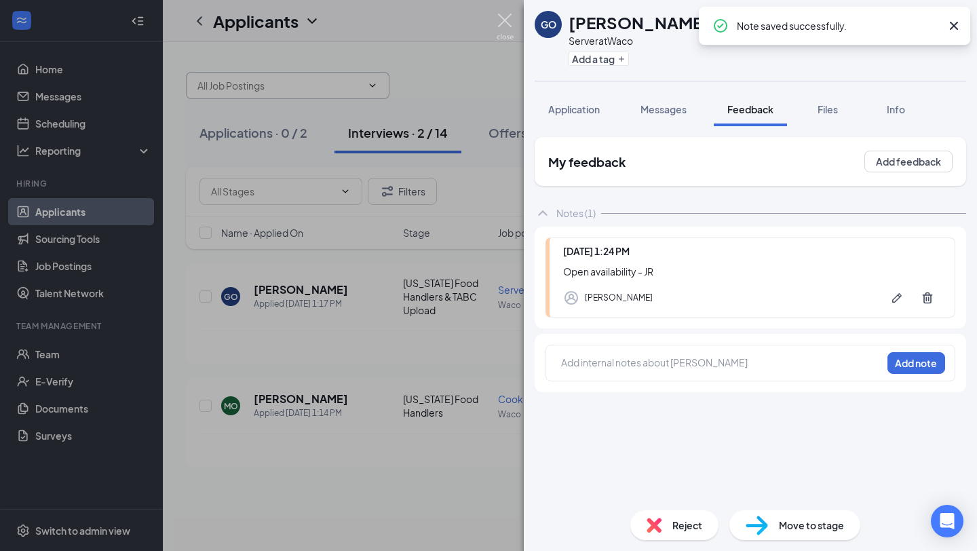
click at [501, 24] on img at bounding box center [504, 27] width 17 height 26
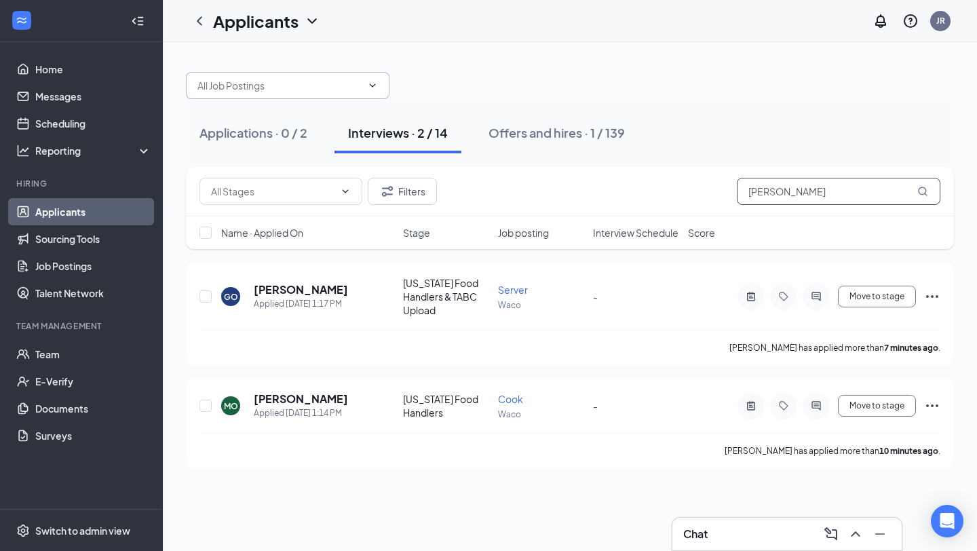
click at [811, 195] on input "[PERSON_NAME]" at bounding box center [837, 191] width 203 height 27
type input "o"
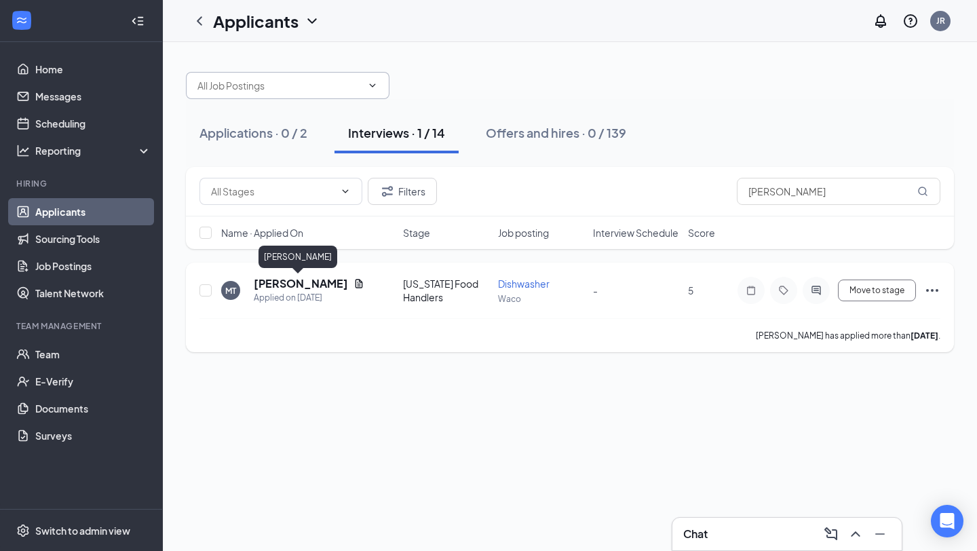
click at [309, 283] on h5 "[PERSON_NAME]" at bounding box center [301, 283] width 94 height 15
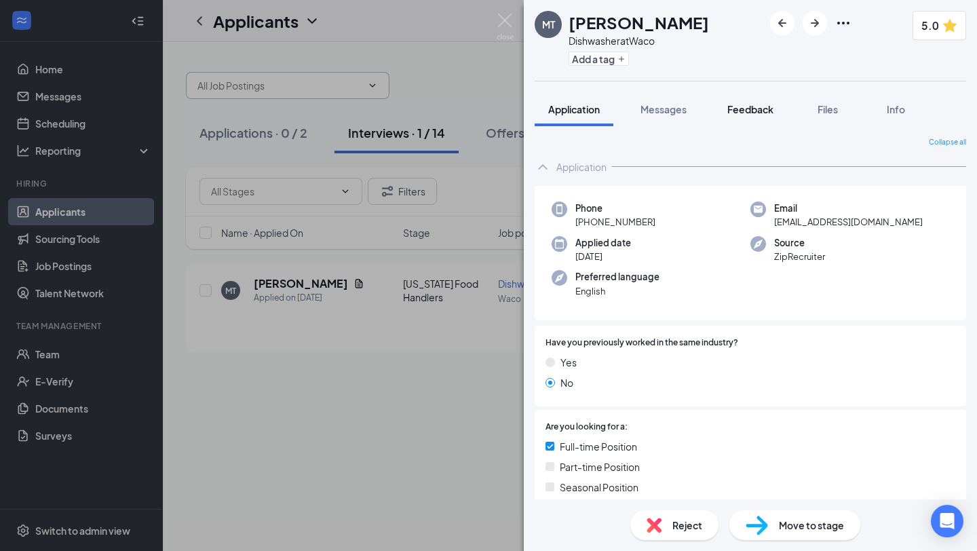
click at [743, 109] on span "Feedback" at bounding box center [750, 109] width 46 height 12
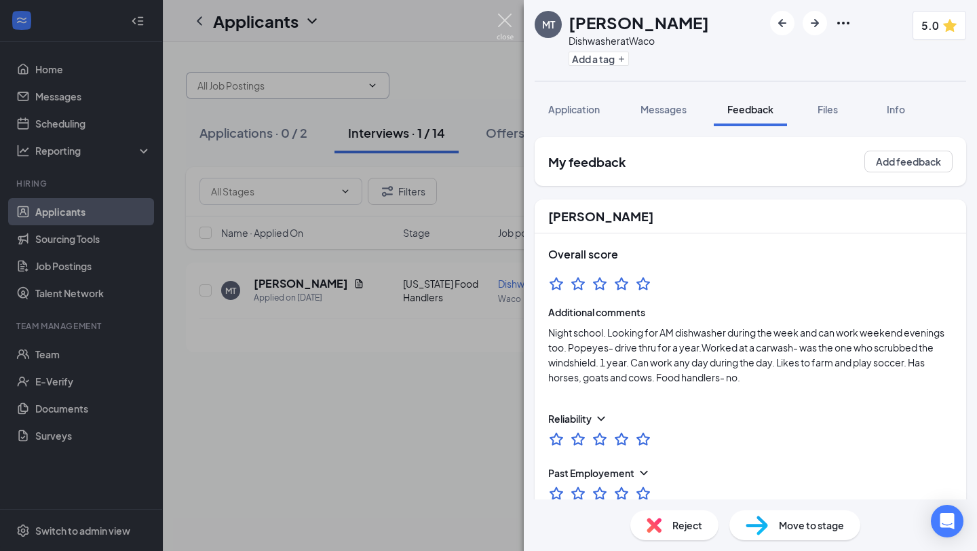
click at [505, 15] on img at bounding box center [504, 27] width 17 height 26
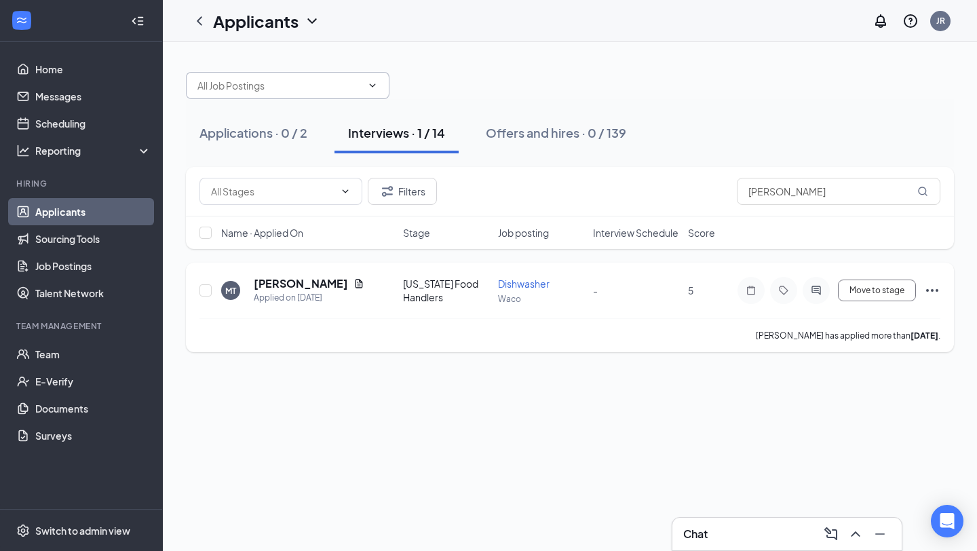
click at [932, 288] on icon "Ellipses" at bounding box center [932, 290] width 16 height 16
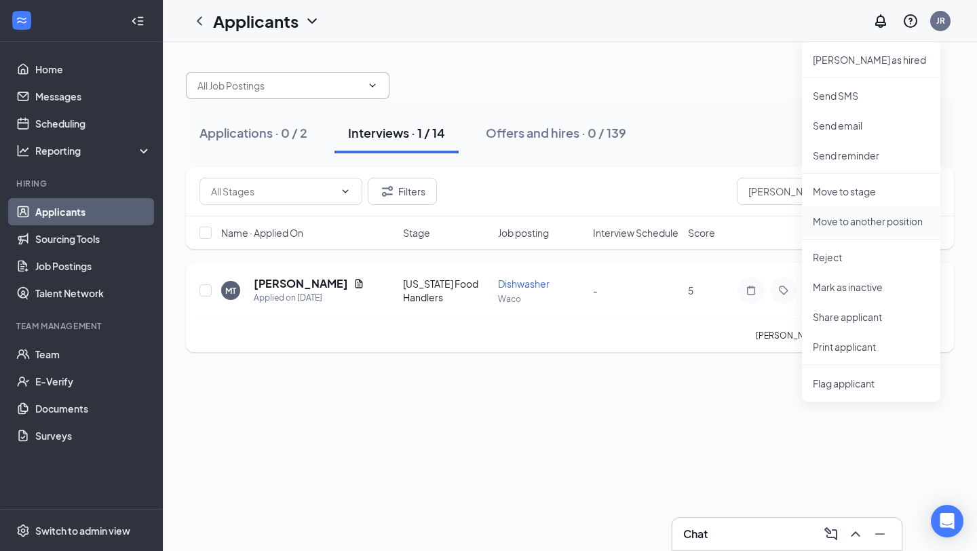
click at [842, 218] on p "Move to another position" at bounding box center [870, 221] width 117 height 14
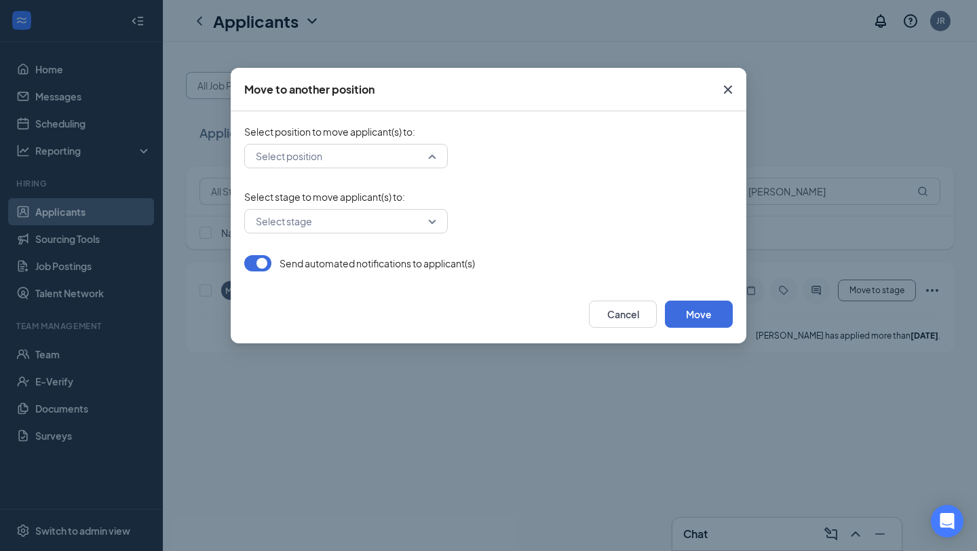
click at [432, 155] on div "Select position" at bounding box center [345, 156] width 203 height 24
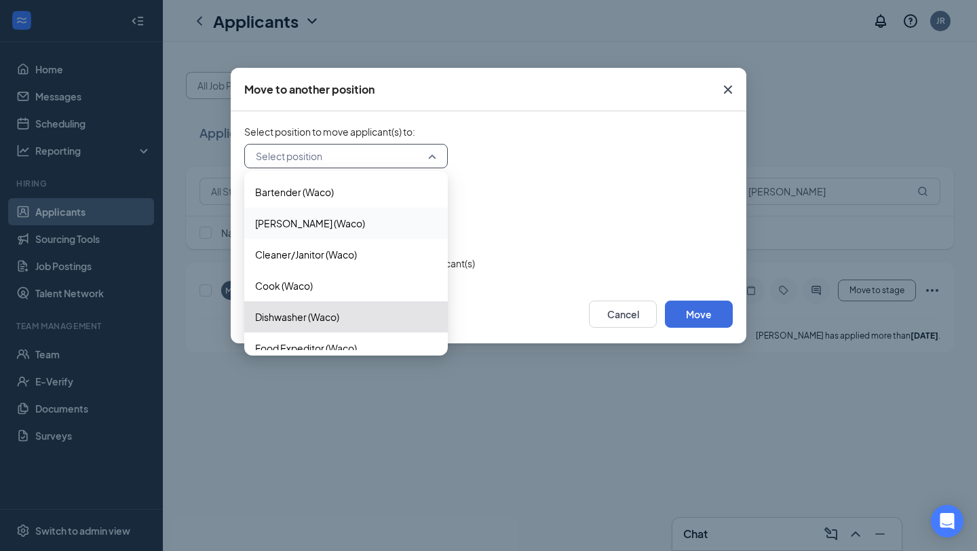
click at [300, 220] on span "[PERSON_NAME] (Waco)" at bounding box center [310, 223] width 110 height 15
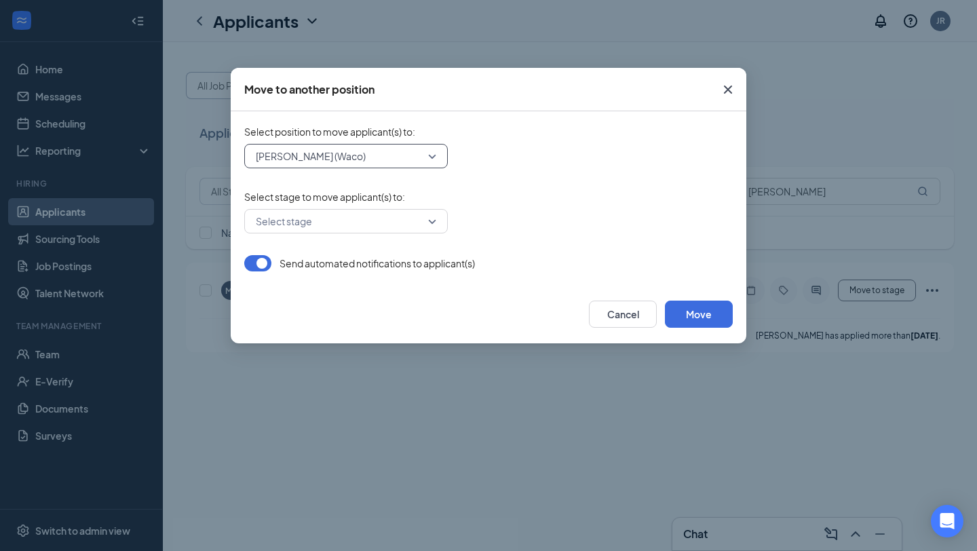
click at [423, 220] on input "search" at bounding box center [341, 221] width 178 height 23
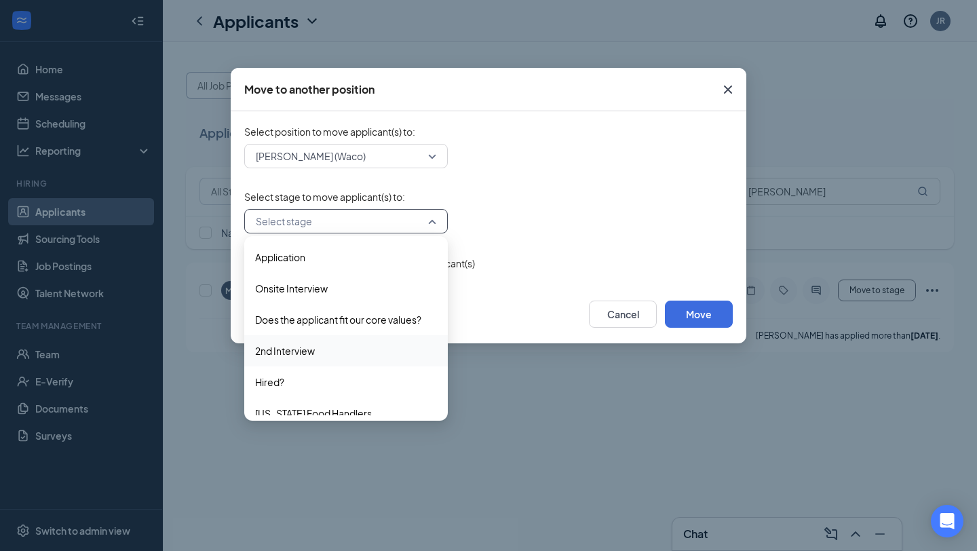
scroll to position [71, 0]
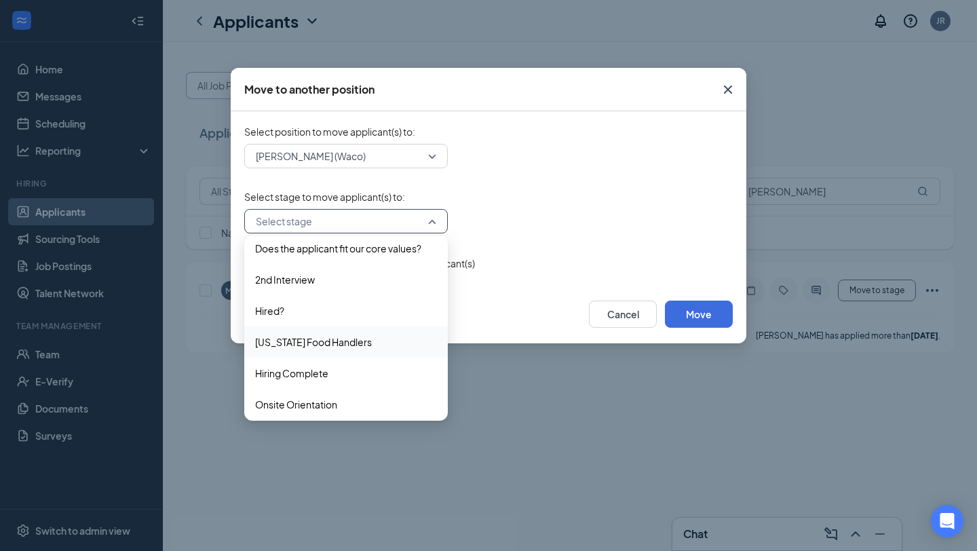
click at [357, 340] on span "[US_STATE] Food Handlers" at bounding box center [346, 341] width 182 height 15
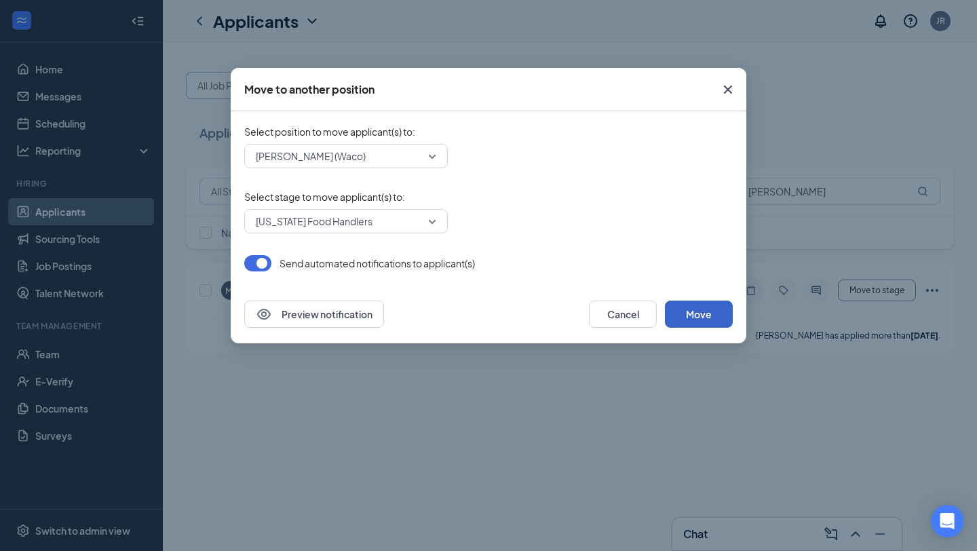
click at [688, 313] on button "Move" at bounding box center [699, 313] width 68 height 27
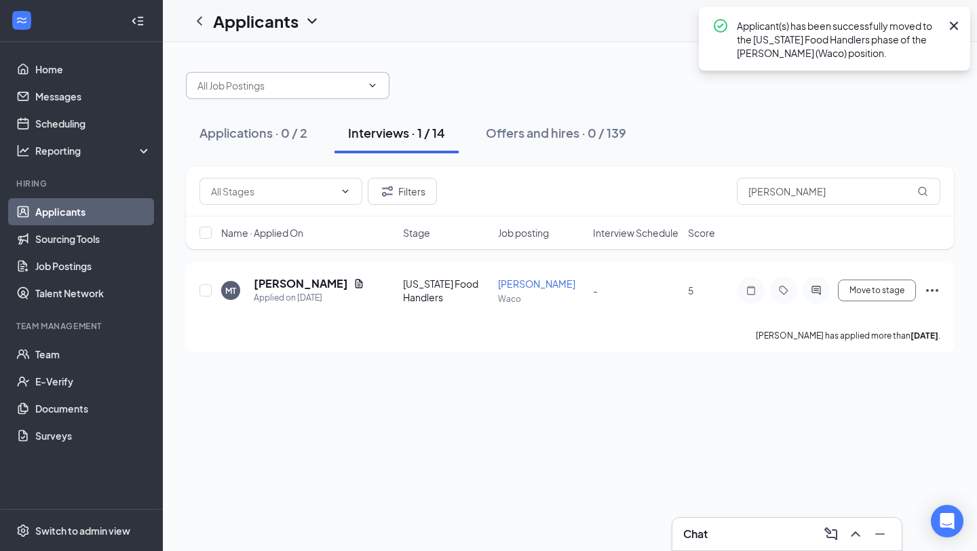
click at [949, 26] on icon "Cross" at bounding box center [953, 26] width 16 height 16
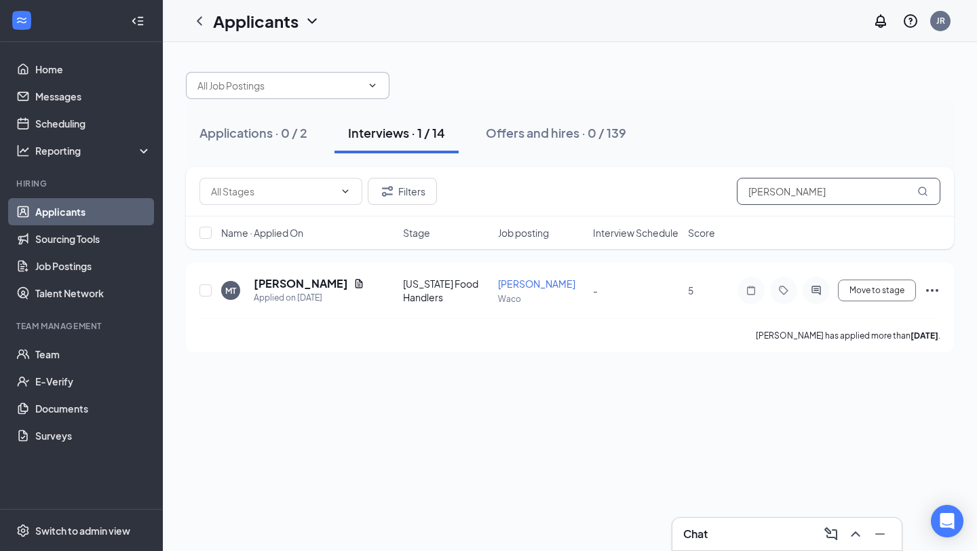
click at [858, 193] on input "[PERSON_NAME]" at bounding box center [837, 191] width 203 height 27
type input "m"
type input "[PERSON_NAME]"
click at [816, 288] on icon "ActiveChat" at bounding box center [816, 290] width 16 height 11
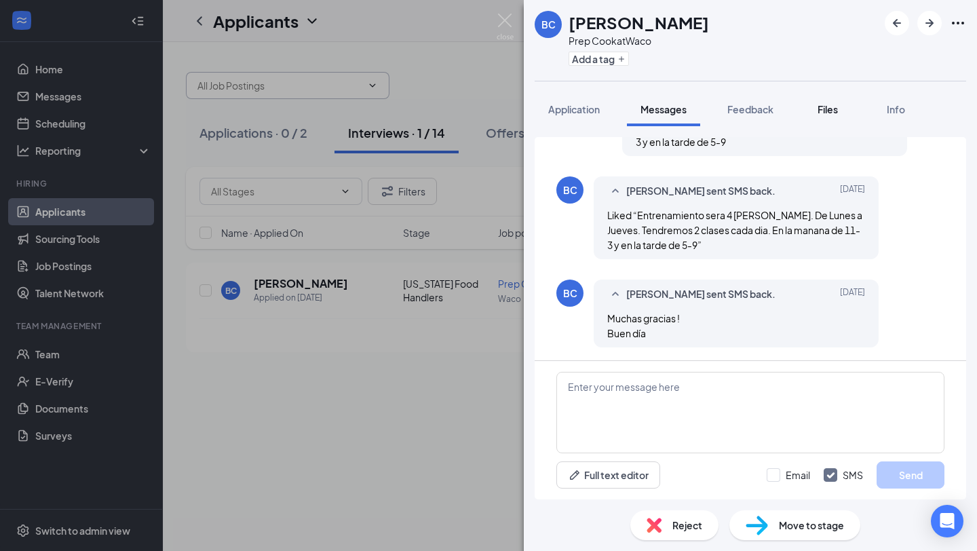
scroll to position [355, 0]
click at [826, 109] on span "Files" at bounding box center [827, 109] width 20 height 12
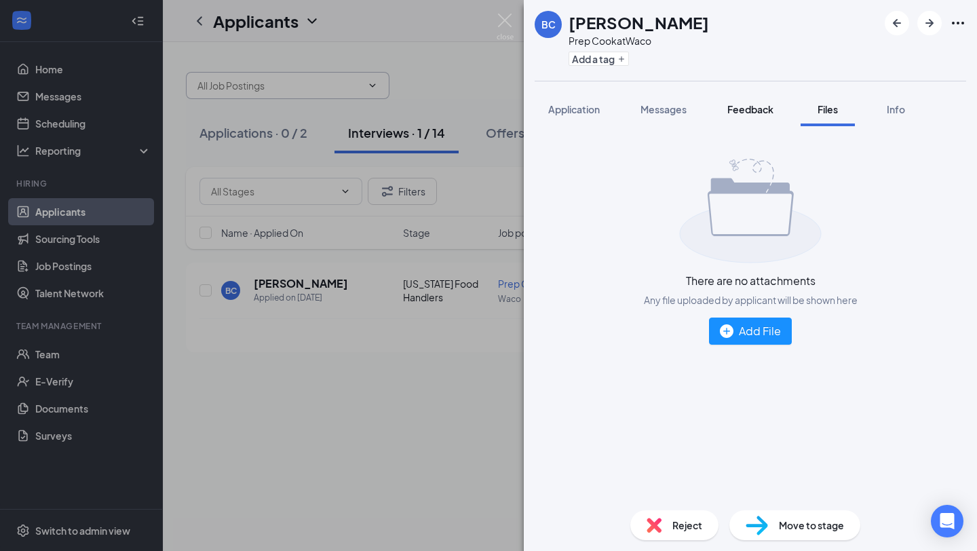
click at [751, 110] on span "Feedback" at bounding box center [750, 109] width 46 height 12
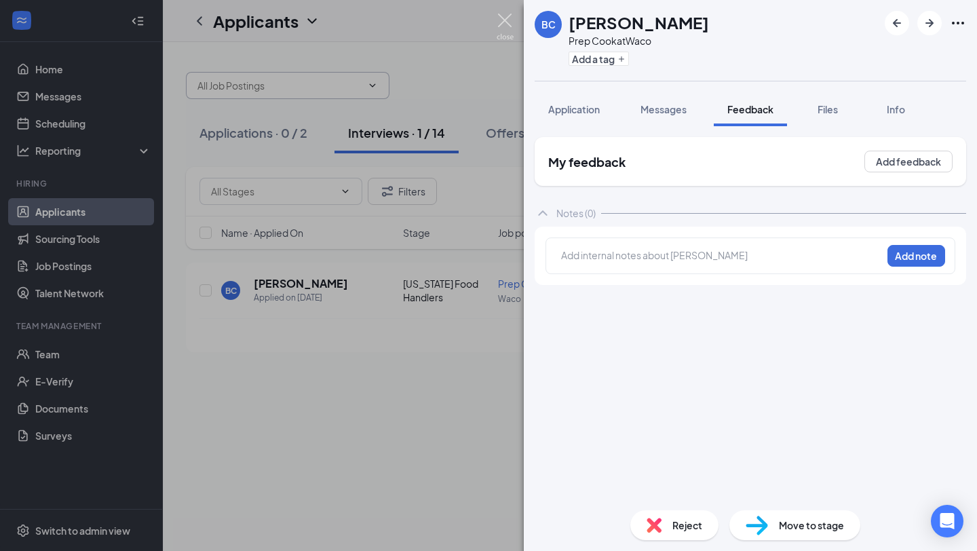
click at [506, 20] on img at bounding box center [504, 27] width 17 height 26
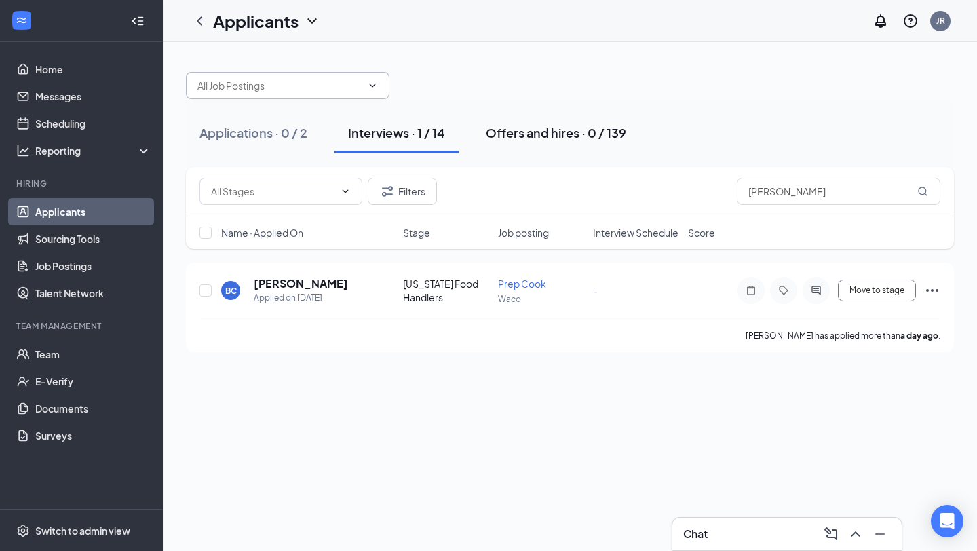
click at [581, 127] on div "Offers and hires · 0 / 139" at bounding box center [556, 132] width 140 height 17
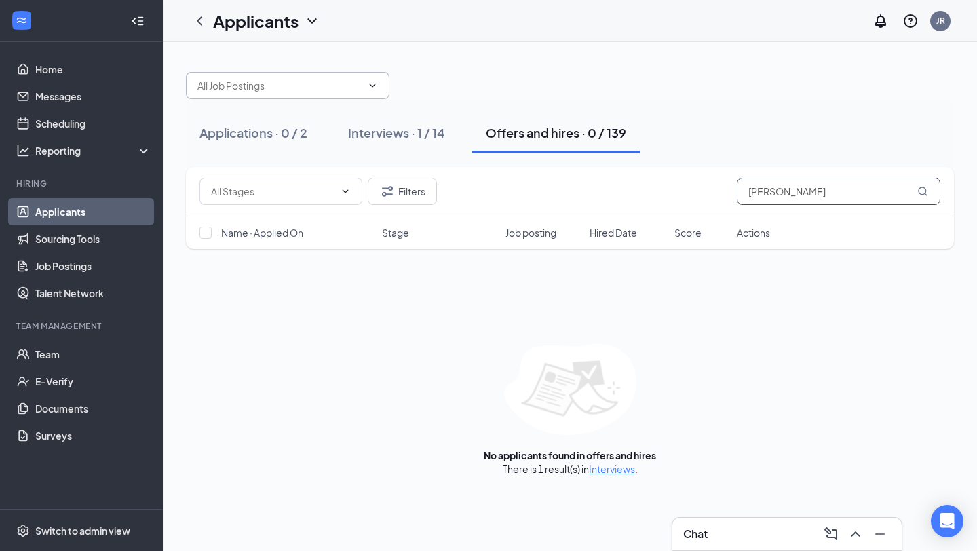
click at [800, 188] on input "[PERSON_NAME]" at bounding box center [837, 191] width 203 height 27
type input "b"
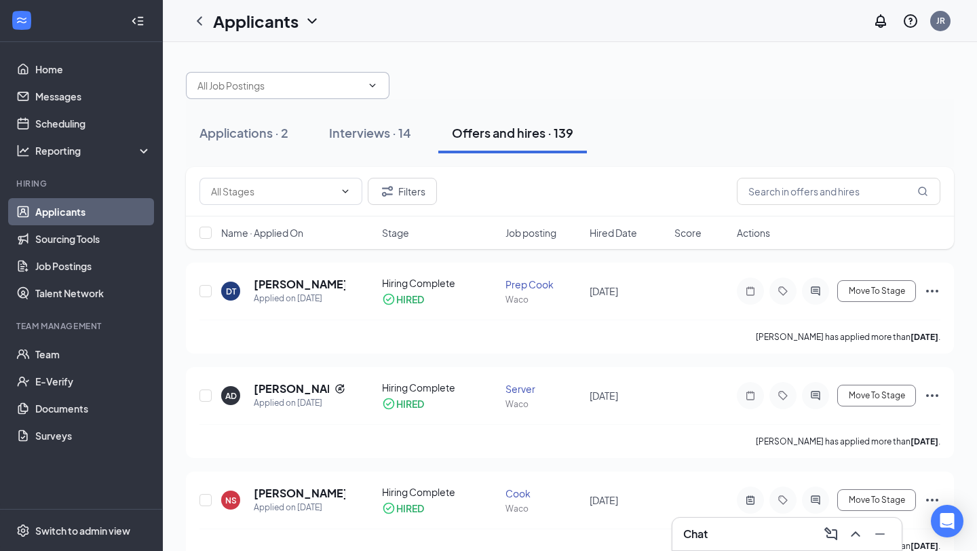
click at [697, 538] on h3 "Chat" at bounding box center [695, 533] width 24 height 15
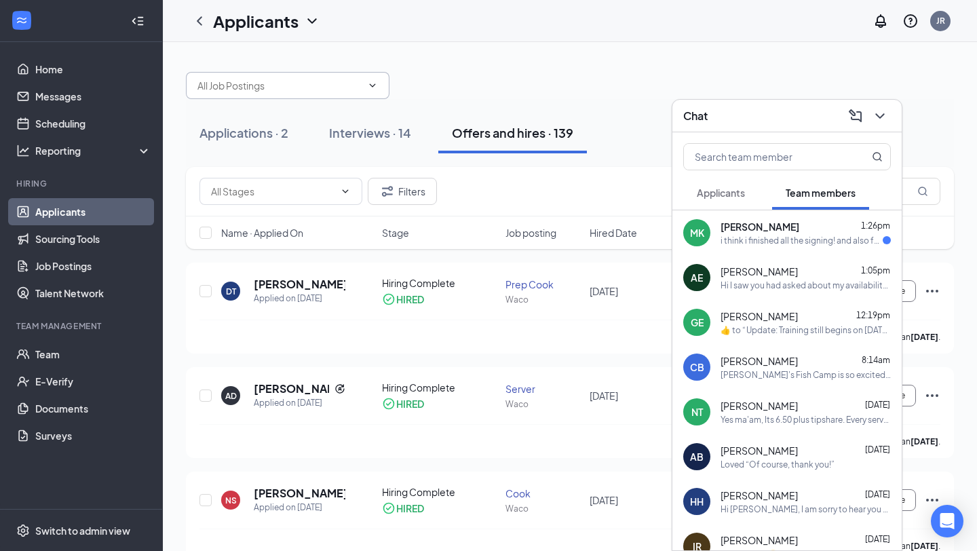
click at [772, 236] on div "i think i finished all the signing! and also for the jeans, is it only blue in …" at bounding box center [801, 241] width 162 height 12
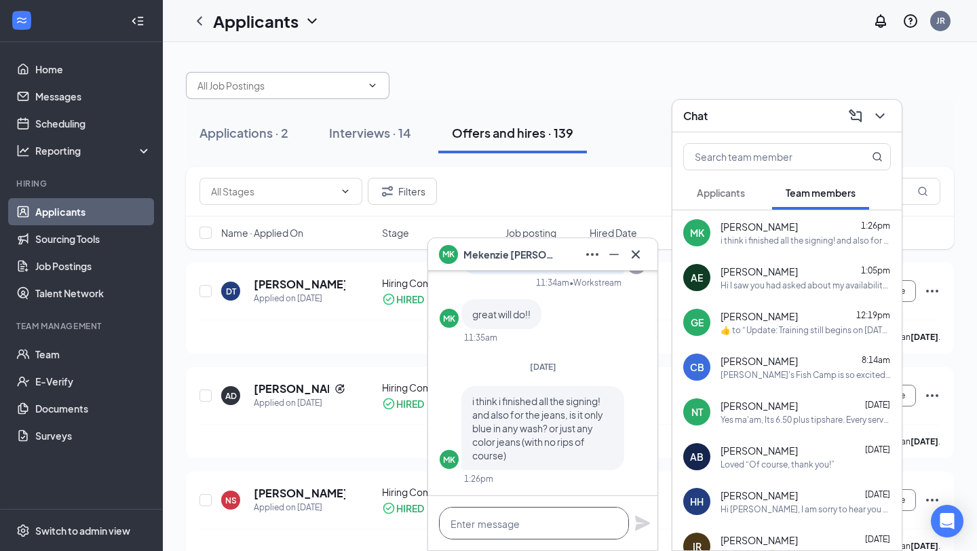
click at [491, 526] on textarea at bounding box center [534, 523] width 190 height 33
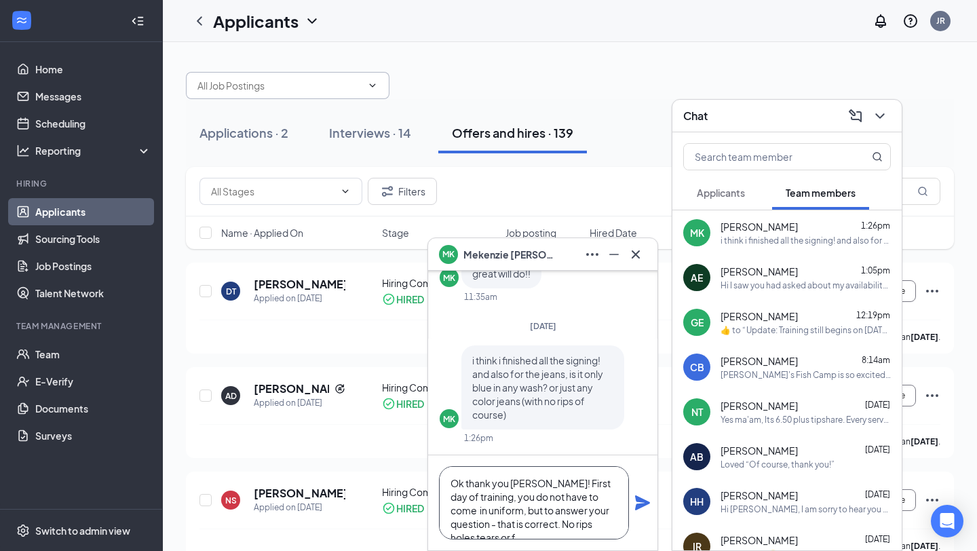
scroll to position [14, 0]
click at [553, 513] on textarea "Ok thank you [PERSON_NAME]! First day of training, you do not have to come in u…" at bounding box center [534, 502] width 190 height 73
click at [583, 511] on textarea "Ok thank you [PERSON_NAME]! First day of training, you do not have to come in u…" at bounding box center [534, 502] width 190 height 73
click at [528, 528] on textarea "Ok thank you [PERSON_NAME]! First day of training, you do not have to come in u…" at bounding box center [534, 502] width 190 height 73
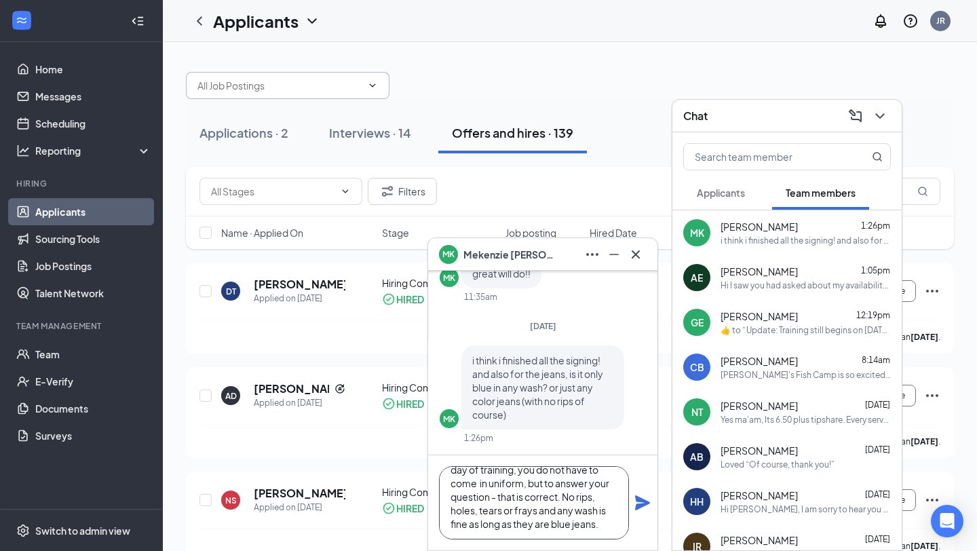
type textarea "Ok thank you [PERSON_NAME]! First day of training, you do not have to come in u…"
click at [637, 505] on icon "Plane" at bounding box center [642, 502] width 15 height 15
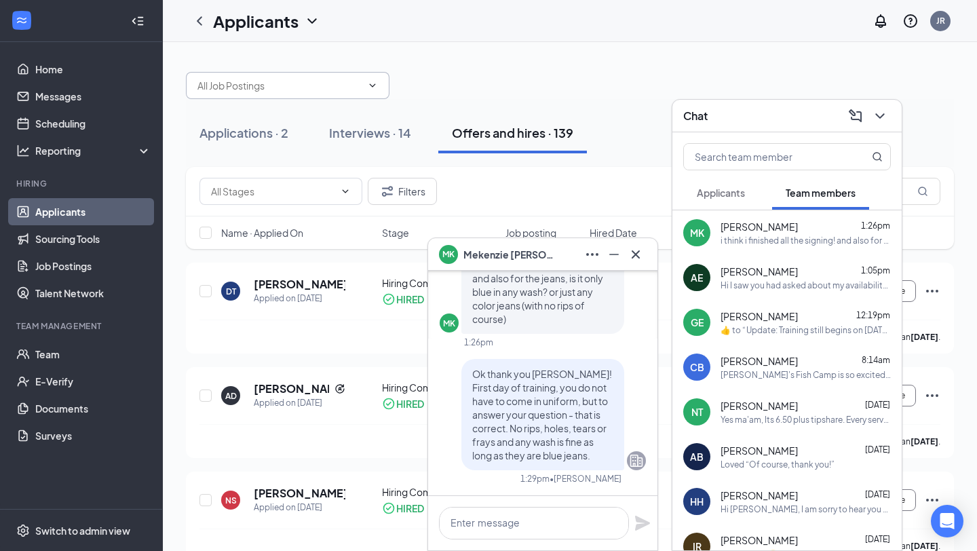
scroll to position [0, 0]
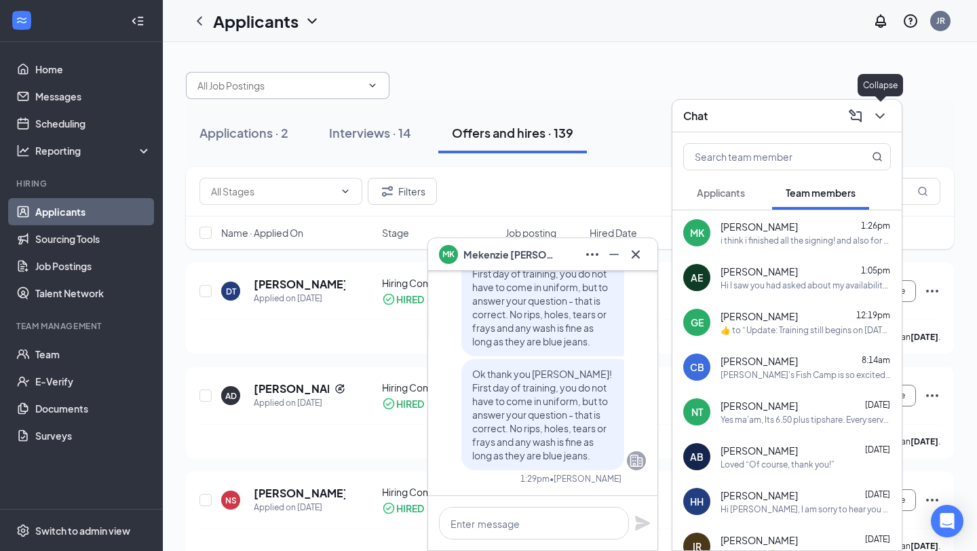
click at [885, 109] on icon "ChevronDown" at bounding box center [879, 116] width 16 height 16
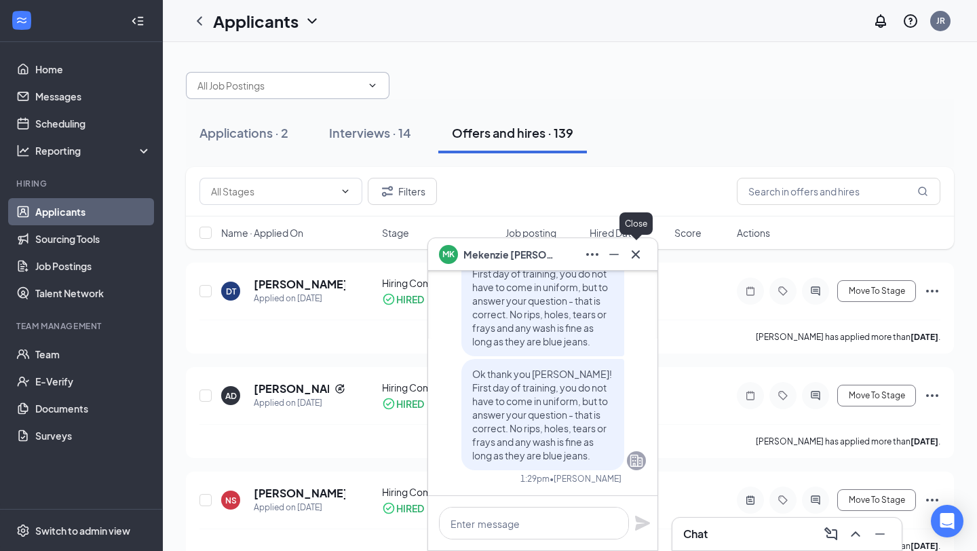
click at [641, 252] on icon "Cross" at bounding box center [635, 254] width 16 height 16
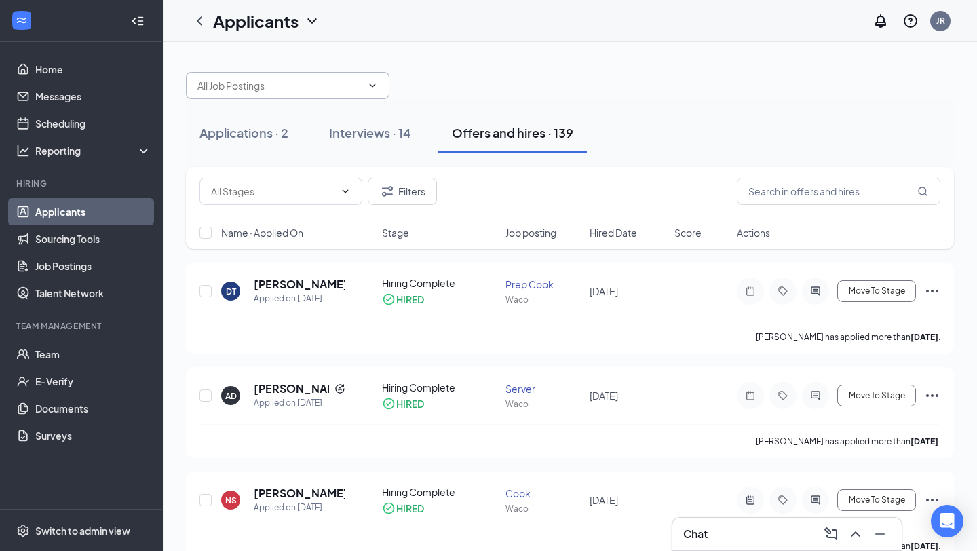
scroll to position [39, 0]
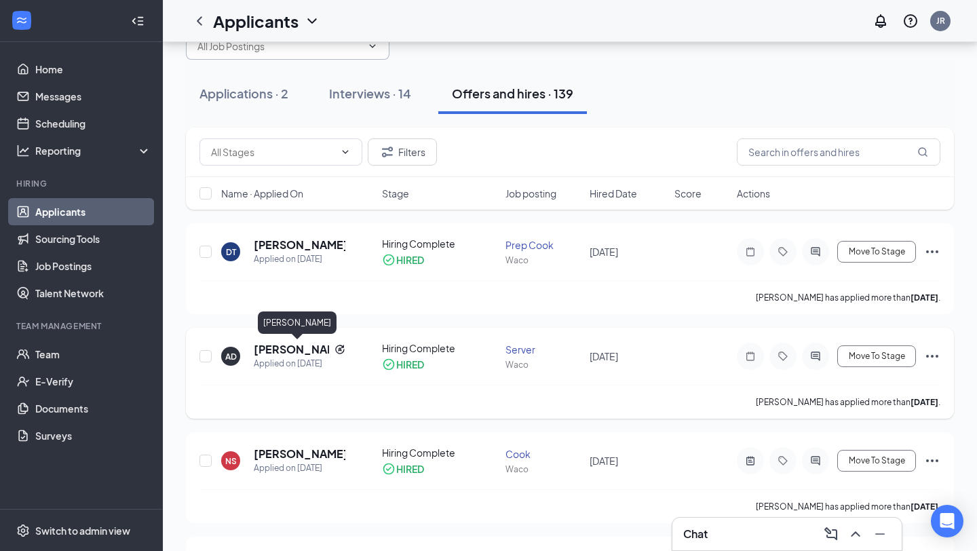
click at [283, 345] on h5 "[PERSON_NAME]" at bounding box center [291, 349] width 75 height 15
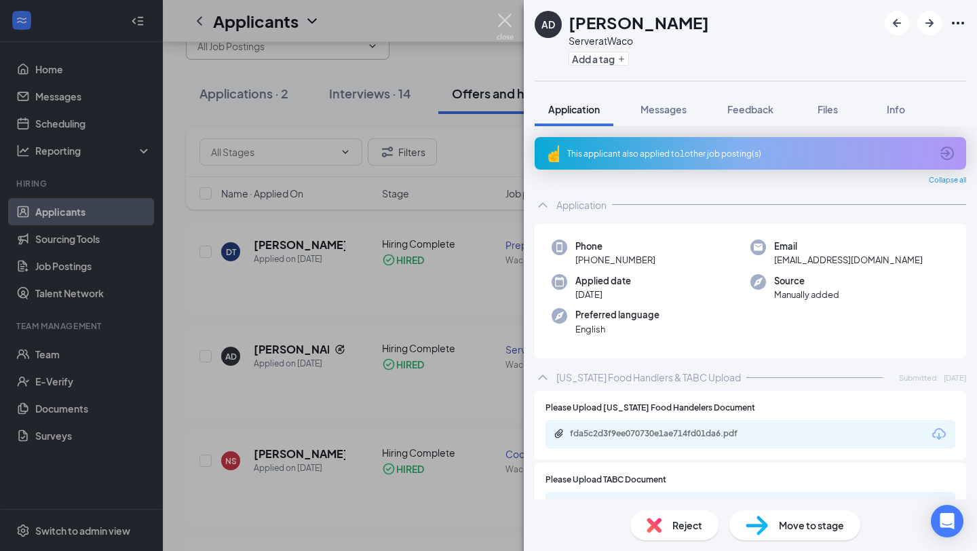
click at [511, 21] on img at bounding box center [504, 27] width 17 height 26
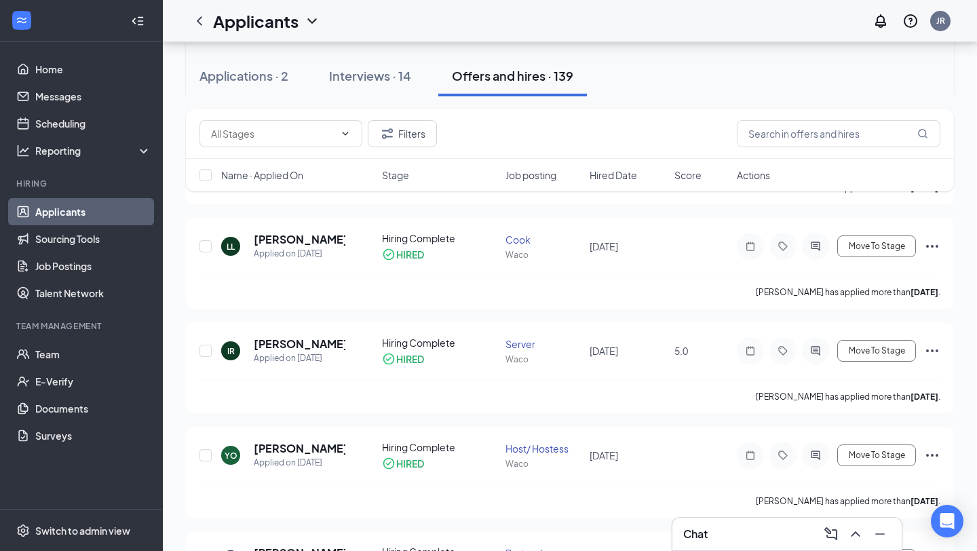
scroll to position [357, 0]
click at [293, 347] on h5 "[PERSON_NAME]" at bounding box center [300, 344] width 92 height 15
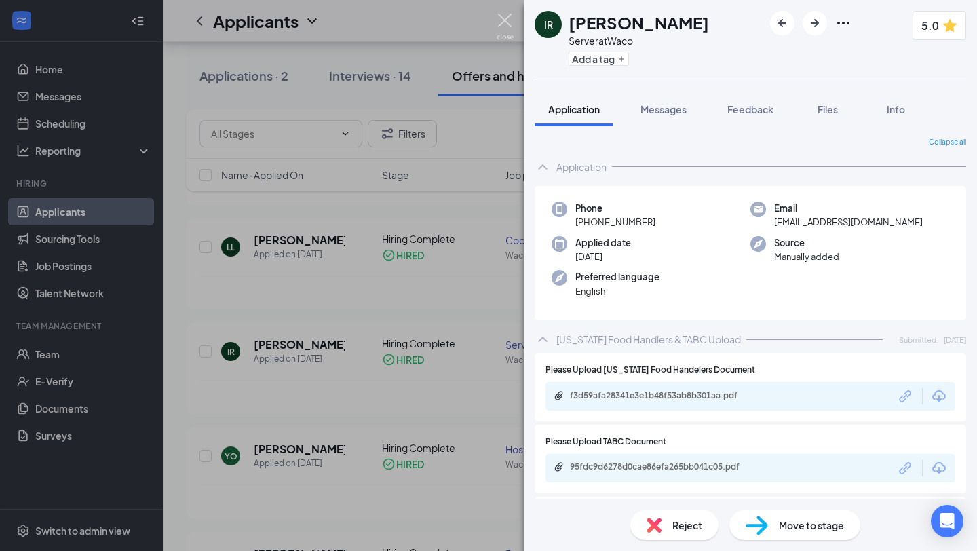
click at [507, 23] on img at bounding box center [504, 27] width 17 height 26
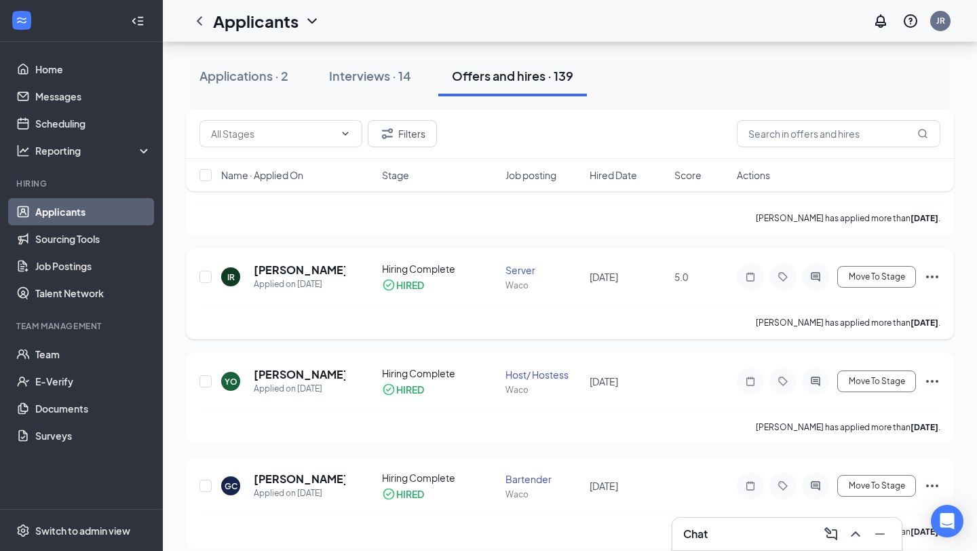
scroll to position [474, 0]
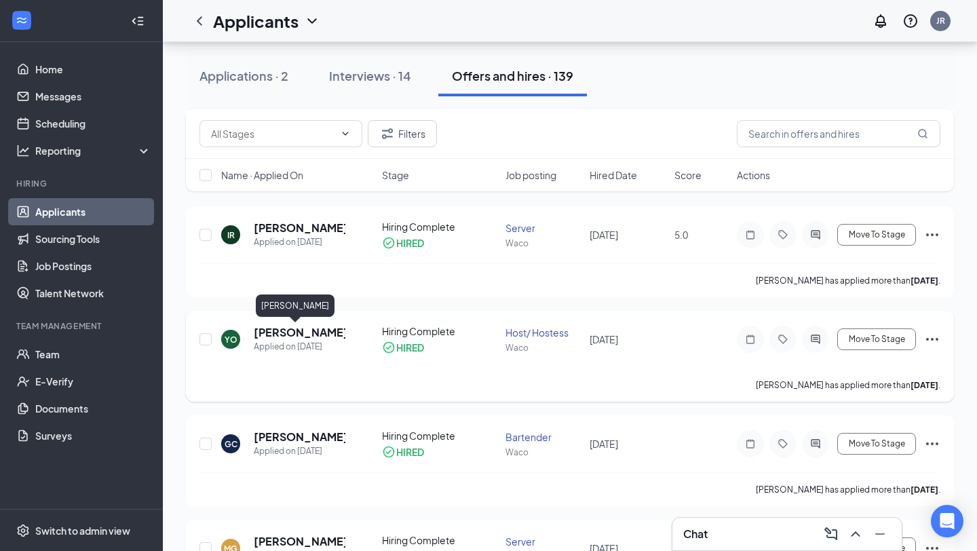
click at [292, 332] on h5 "[PERSON_NAME]" at bounding box center [300, 332] width 92 height 15
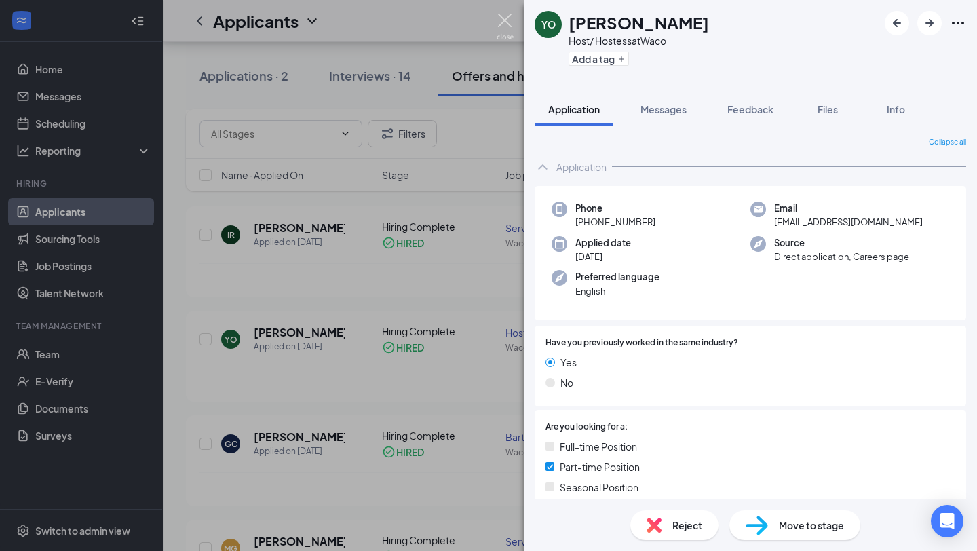
click at [503, 16] on img at bounding box center [504, 27] width 17 height 26
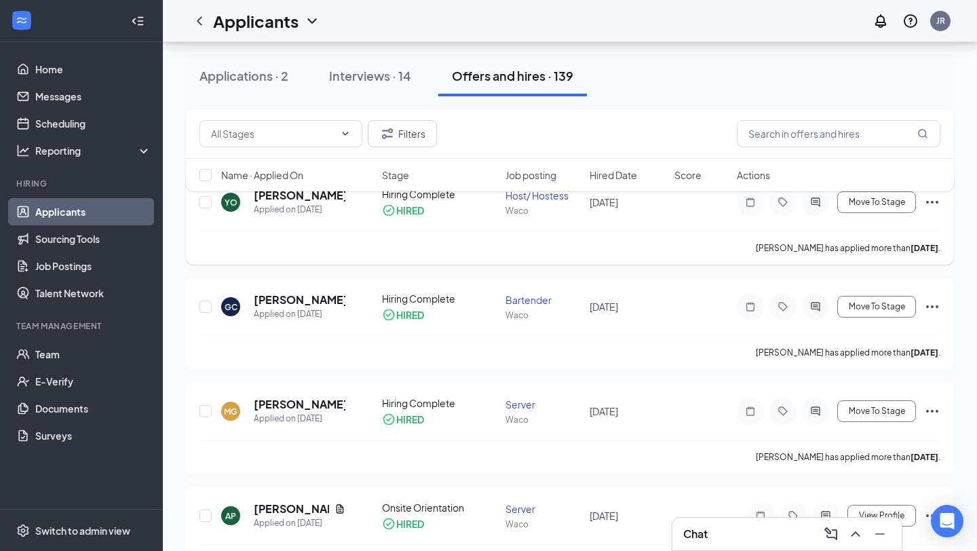
scroll to position [616, 0]
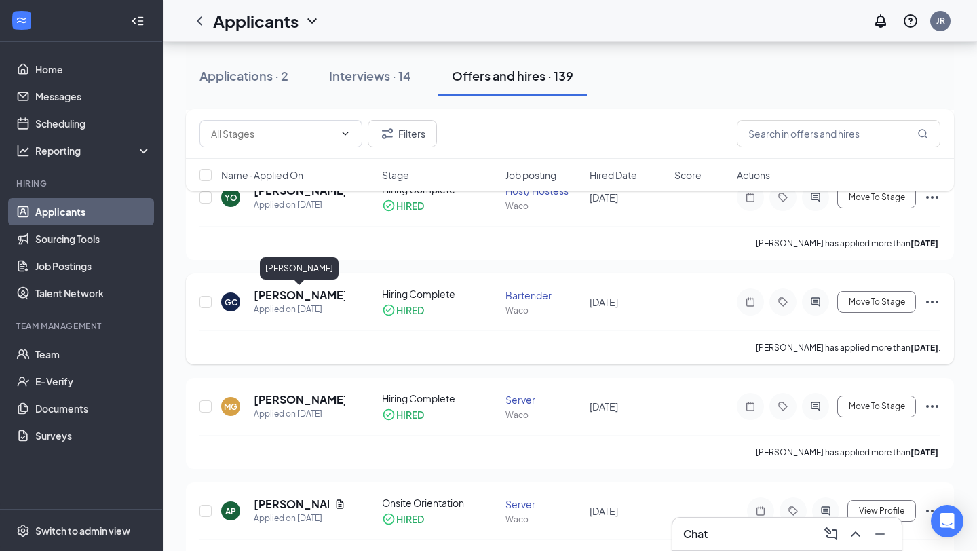
click at [283, 294] on h5 "[PERSON_NAME]" at bounding box center [300, 295] width 92 height 15
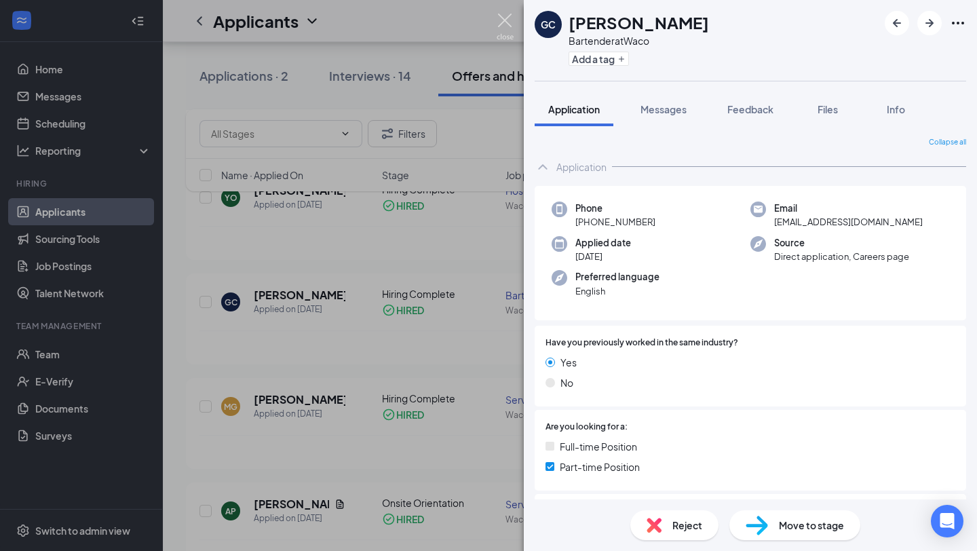
click at [509, 15] on img at bounding box center [504, 27] width 17 height 26
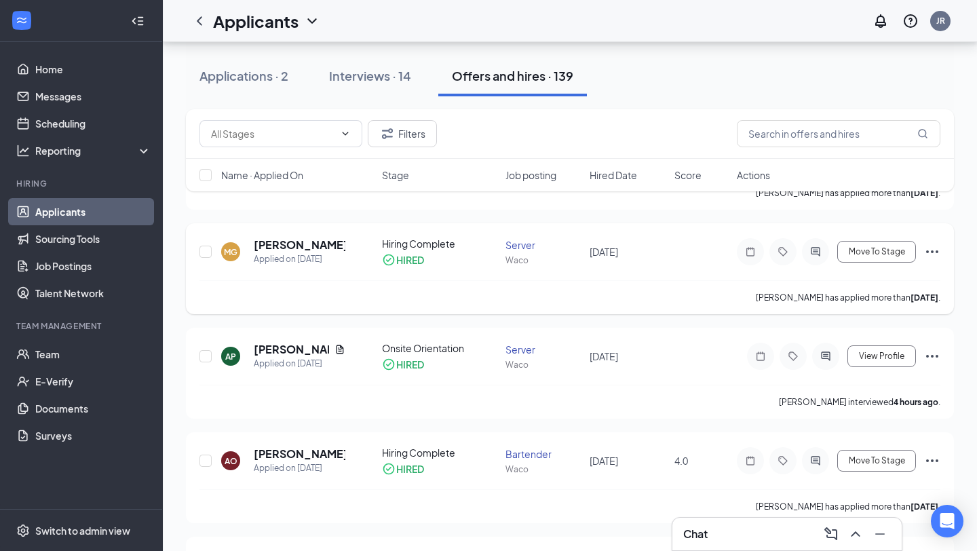
scroll to position [770, 0]
click at [285, 243] on h5 "[PERSON_NAME]" at bounding box center [300, 245] width 92 height 15
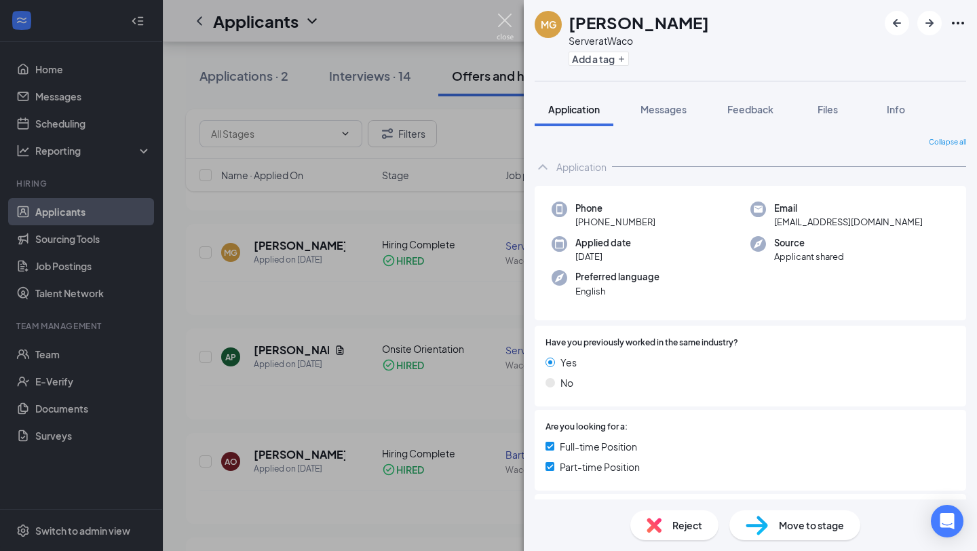
click at [511, 21] on img at bounding box center [504, 27] width 17 height 26
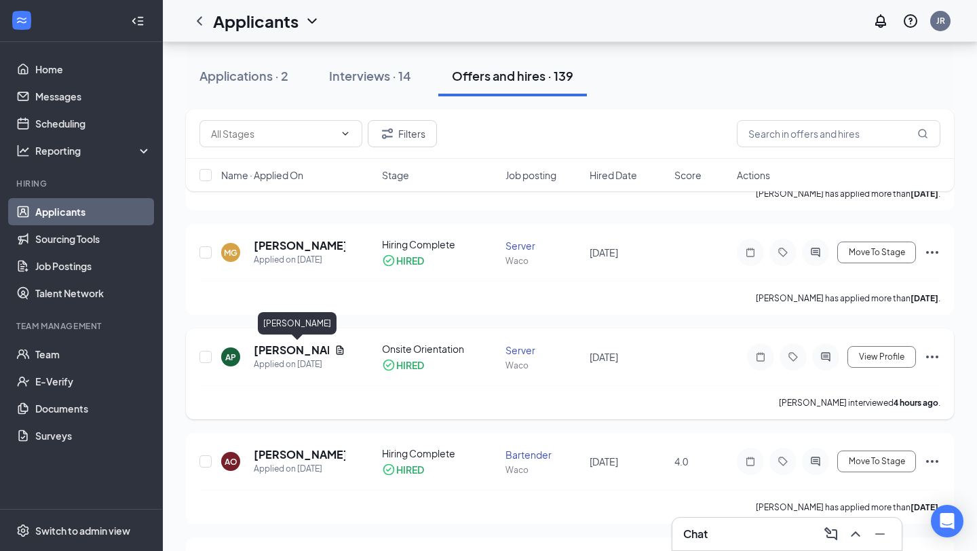
click at [310, 351] on h5 "[PERSON_NAME]" at bounding box center [291, 349] width 75 height 15
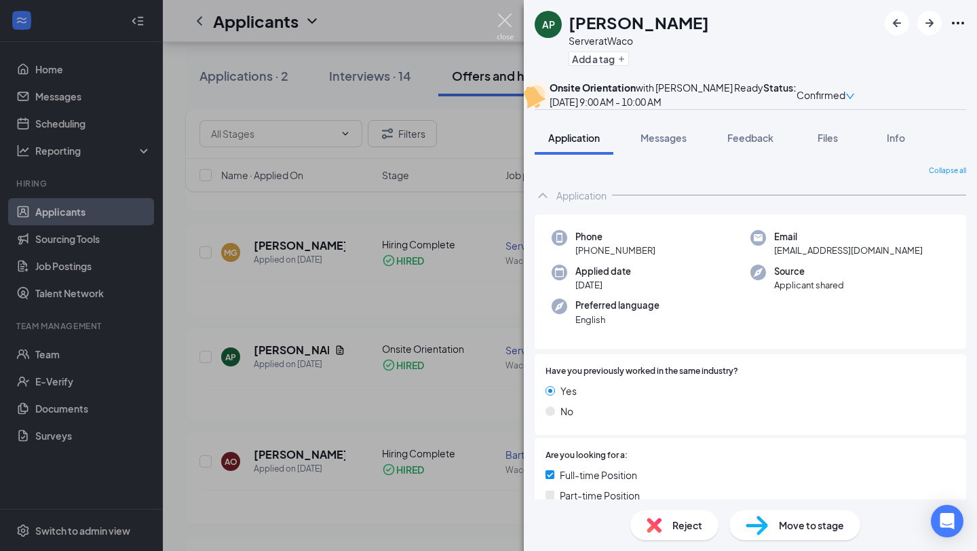
click at [504, 17] on img at bounding box center [504, 27] width 17 height 26
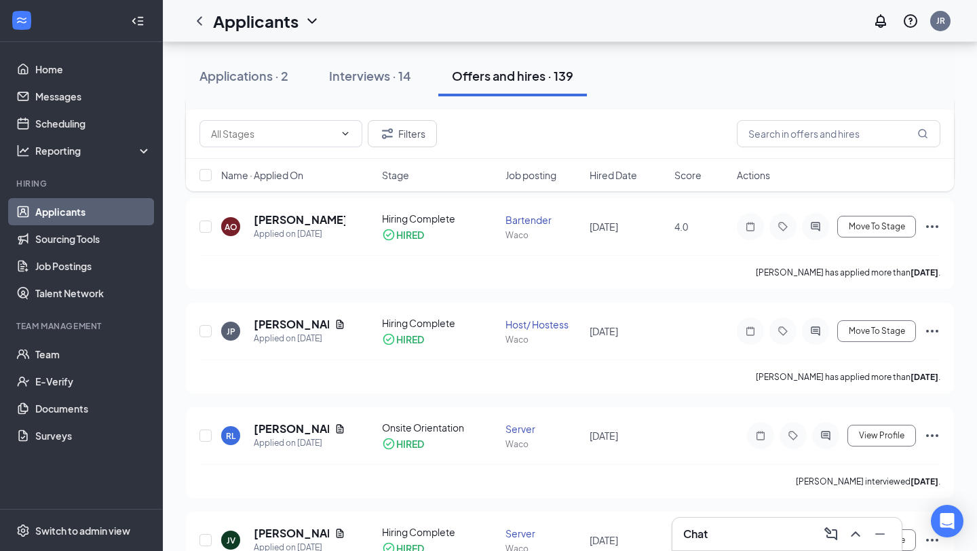
scroll to position [1004, 0]
click at [296, 220] on h5 "[PERSON_NAME]" at bounding box center [300, 220] width 92 height 15
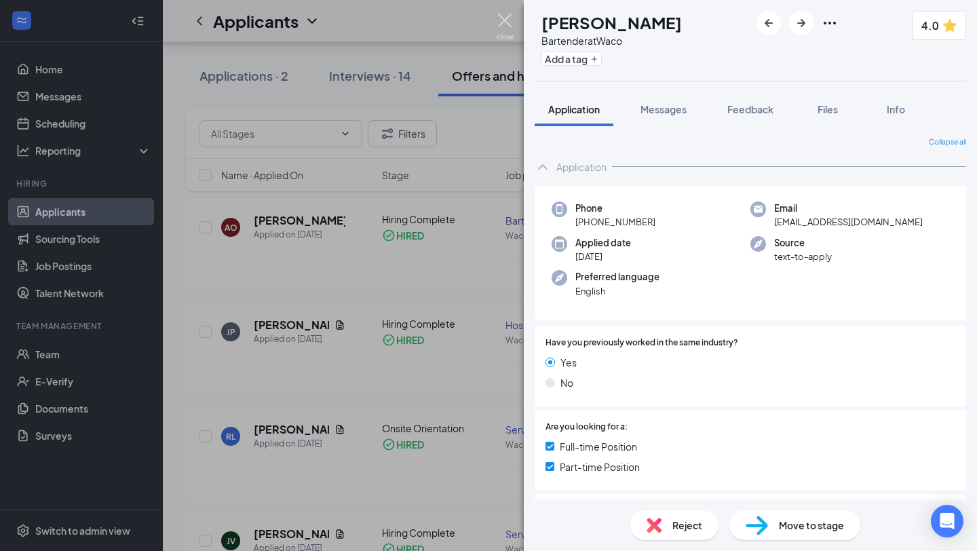
click at [509, 17] on img at bounding box center [504, 27] width 17 height 26
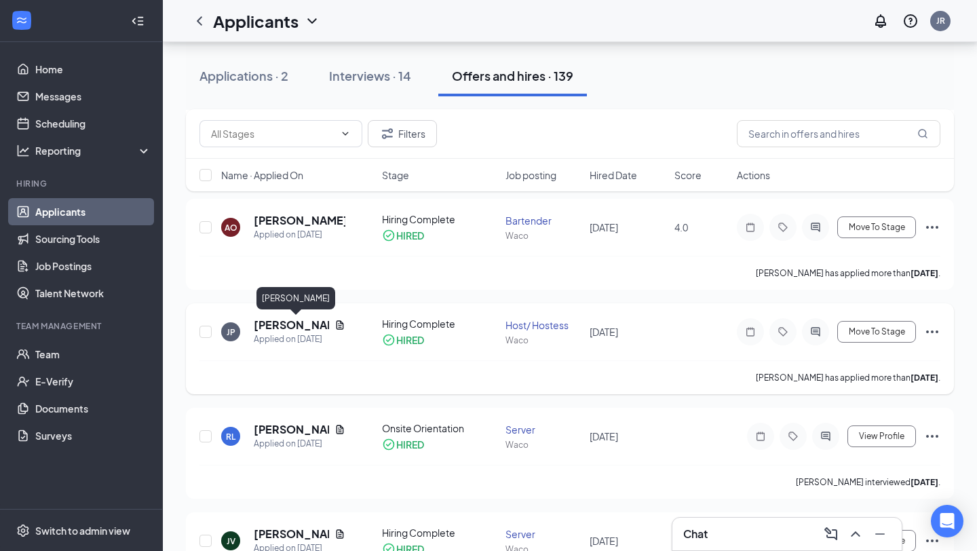
click at [277, 324] on h5 "[PERSON_NAME]" at bounding box center [291, 324] width 75 height 15
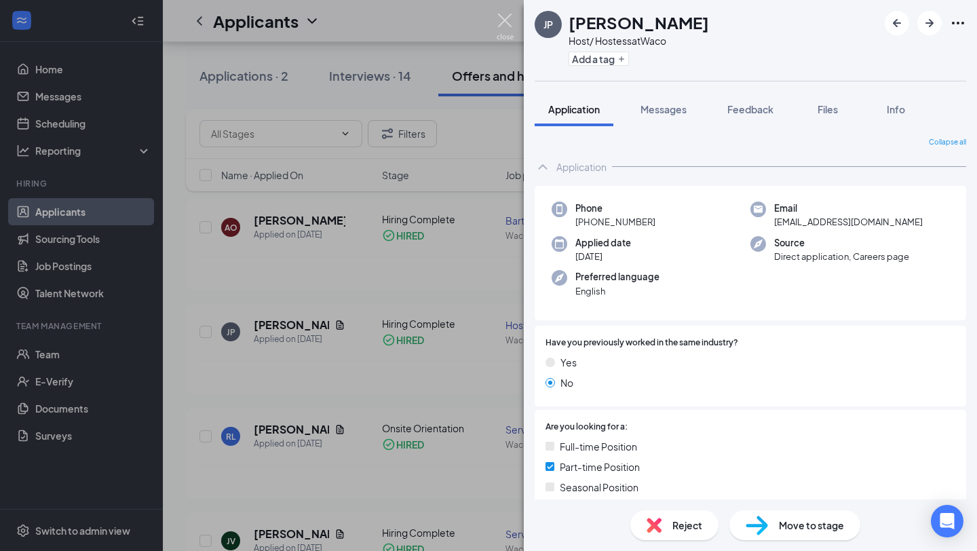
click at [513, 18] on div "JP [PERSON_NAME] Host/ Hostess at Waco Add a tag Application Messages Feedback …" at bounding box center [488, 275] width 977 height 551
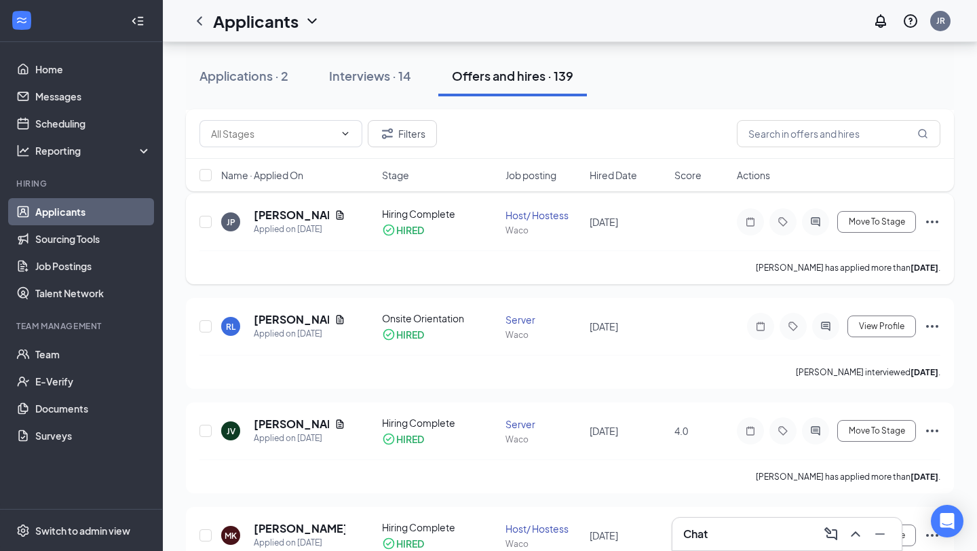
scroll to position [1128, 0]
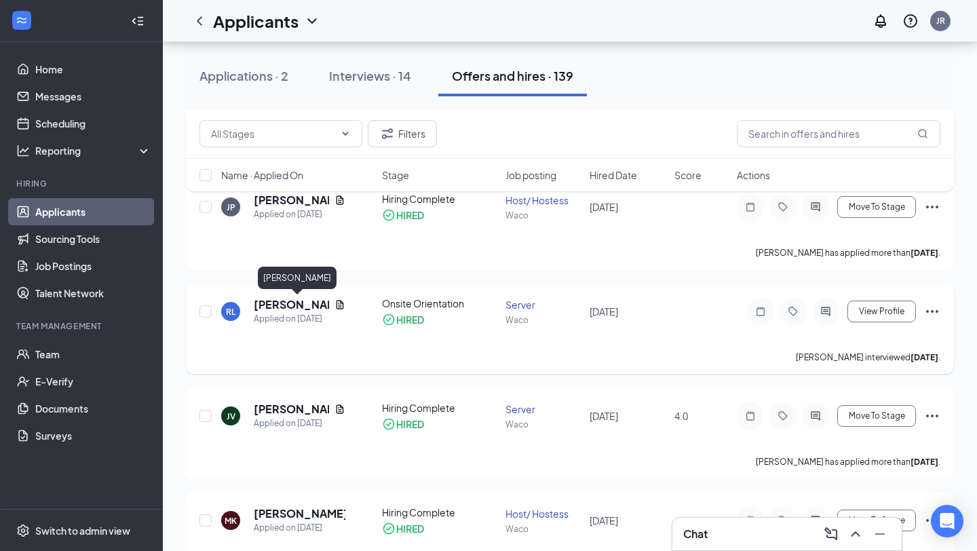
click at [297, 307] on h5 "[PERSON_NAME]" at bounding box center [291, 304] width 75 height 15
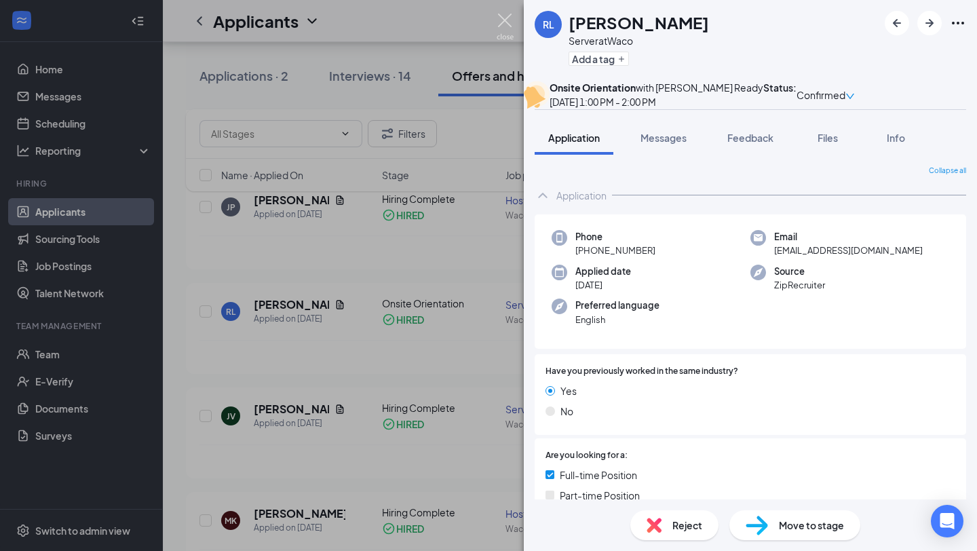
click at [506, 31] on img at bounding box center [504, 27] width 17 height 26
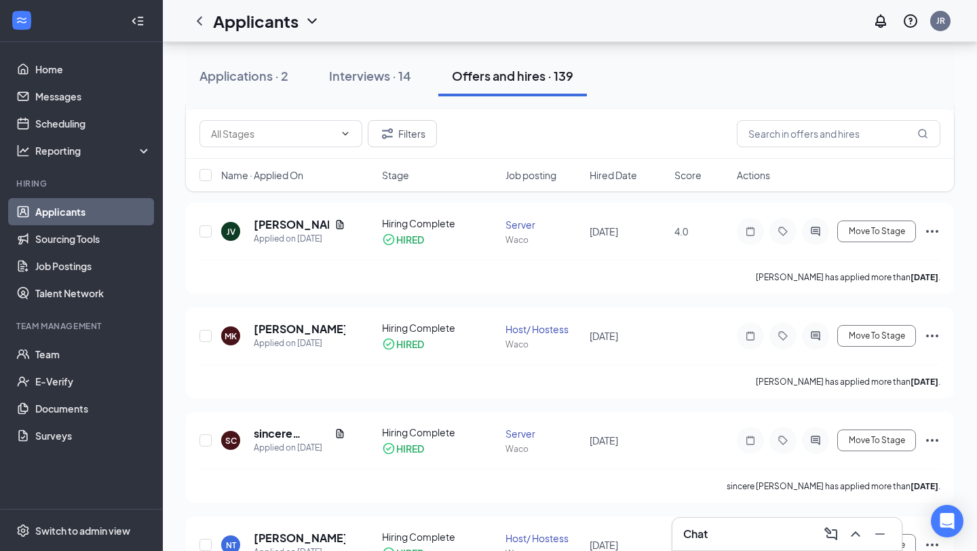
scroll to position [1317, 0]
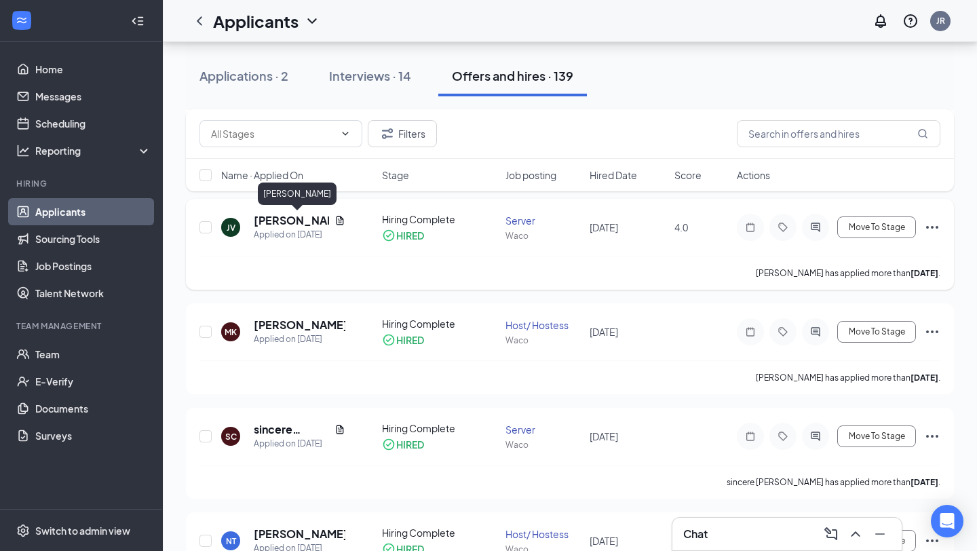
click at [284, 222] on h5 "[PERSON_NAME]" at bounding box center [291, 220] width 75 height 15
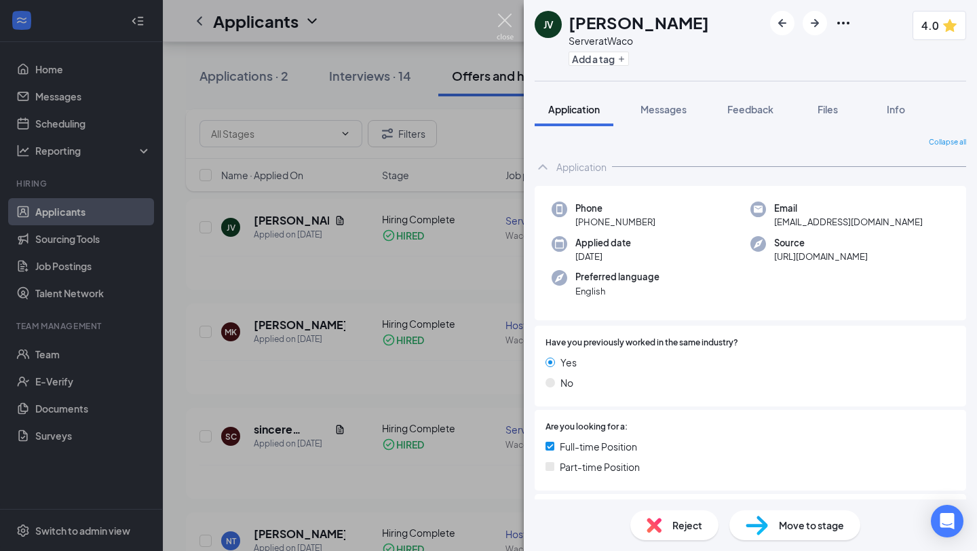
click at [509, 21] on img at bounding box center [504, 27] width 17 height 26
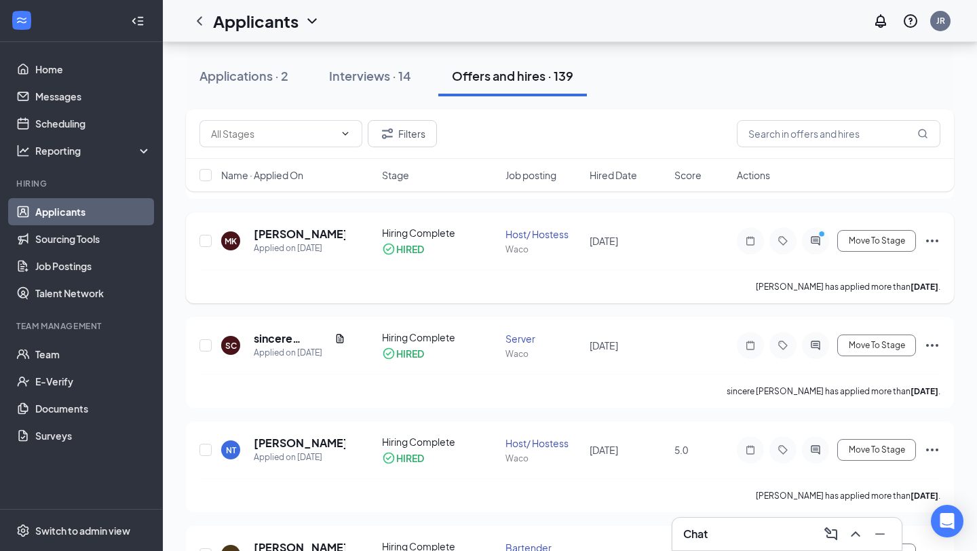
scroll to position [1404, 0]
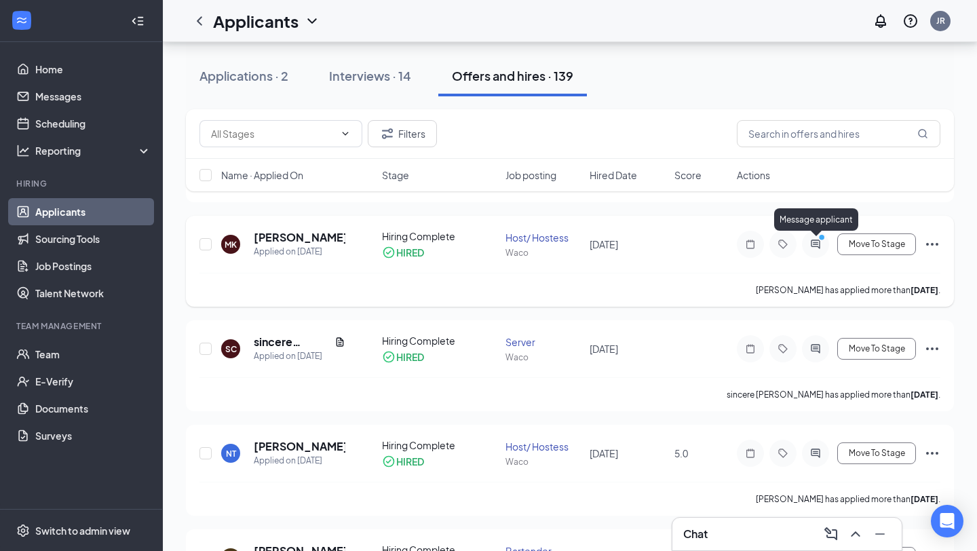
click at [820, 240] on circle "PrimaryDot" at bounding box center [821, 237] width 6 height 6
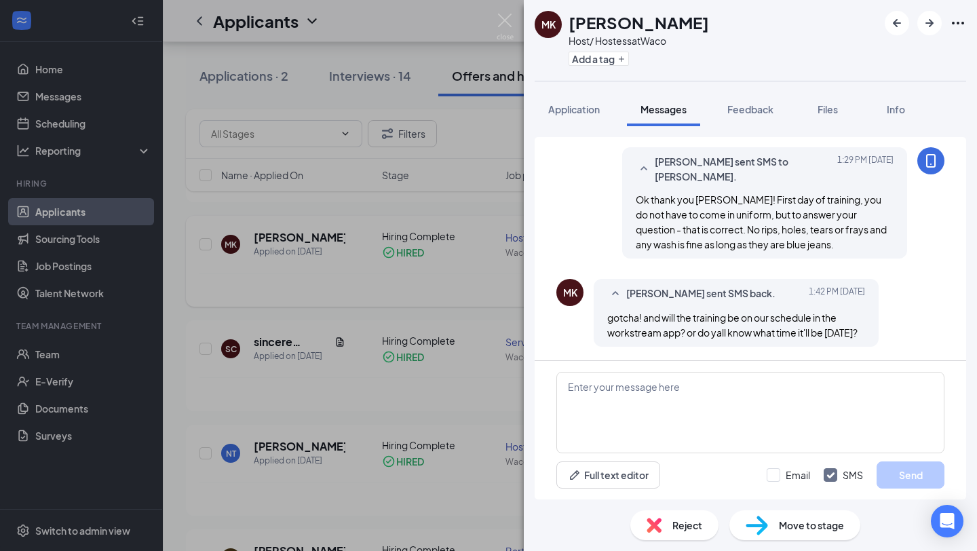
scroll to position [642, 0]
click at [507, 18] on img at bounding box center [504, 27] width 17 height 26
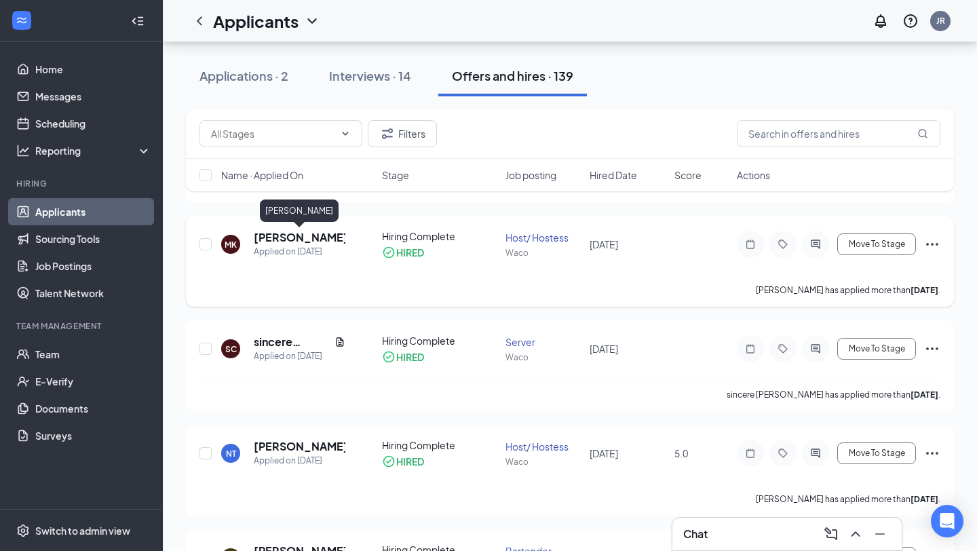
click at [294, 235] on h5 "[PERSON_NAME]" at bounding box center [300, 237] width 92 height 15
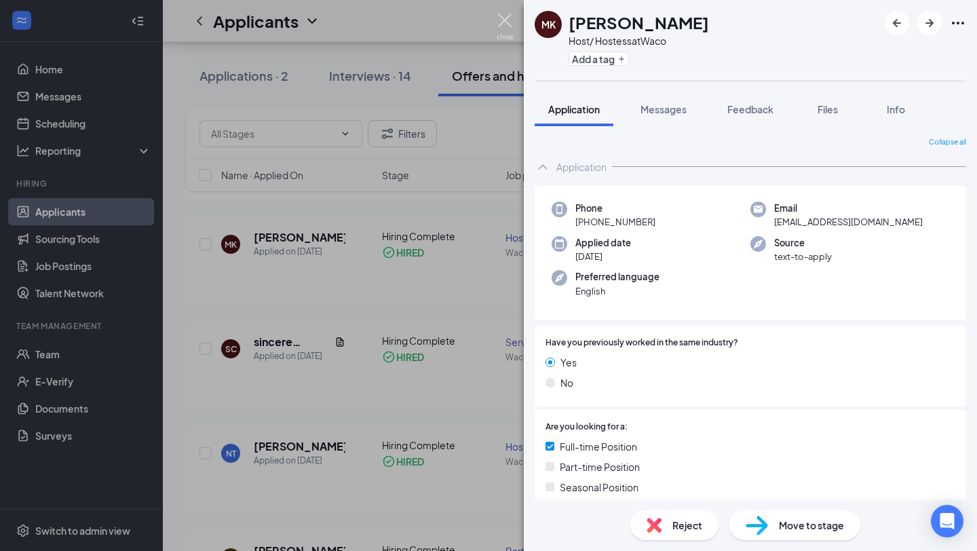
click at [513, 22] on img at bounding box center [504, 27] width 17 height 26
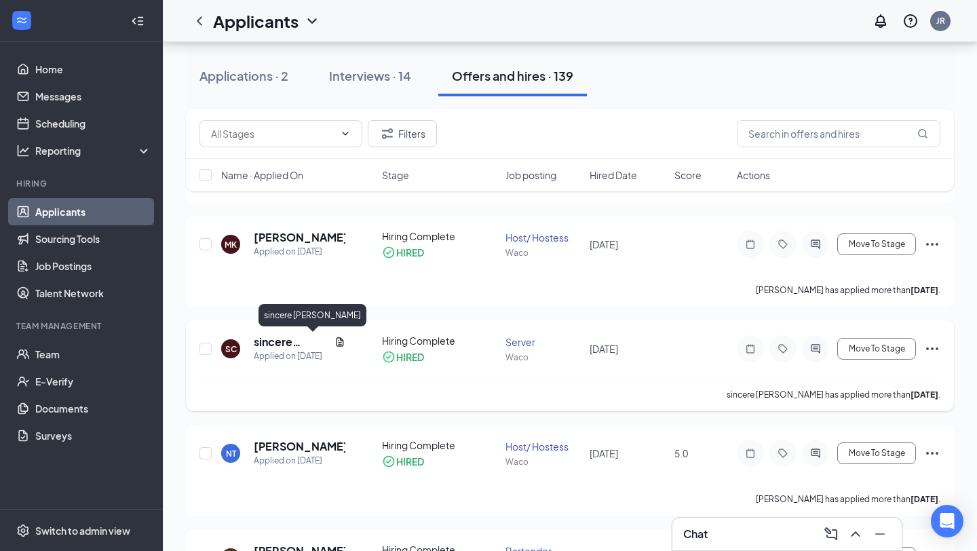
click at [302, 344] on h5 "sincere [PERSON_NAME]" at bounding box center [291, 341] width 75 height 15
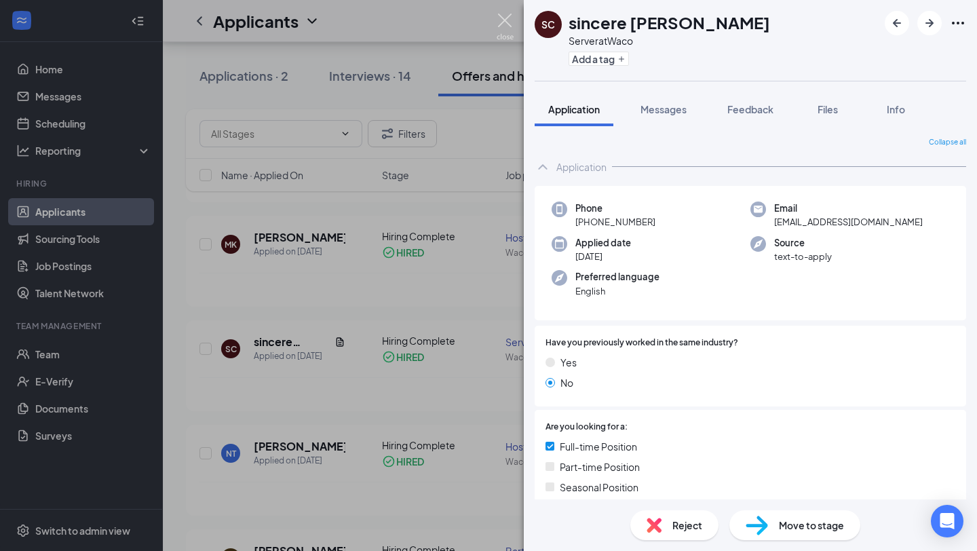
click at [506, 18] on img at bounding box center [504, 27] width 17 height 26
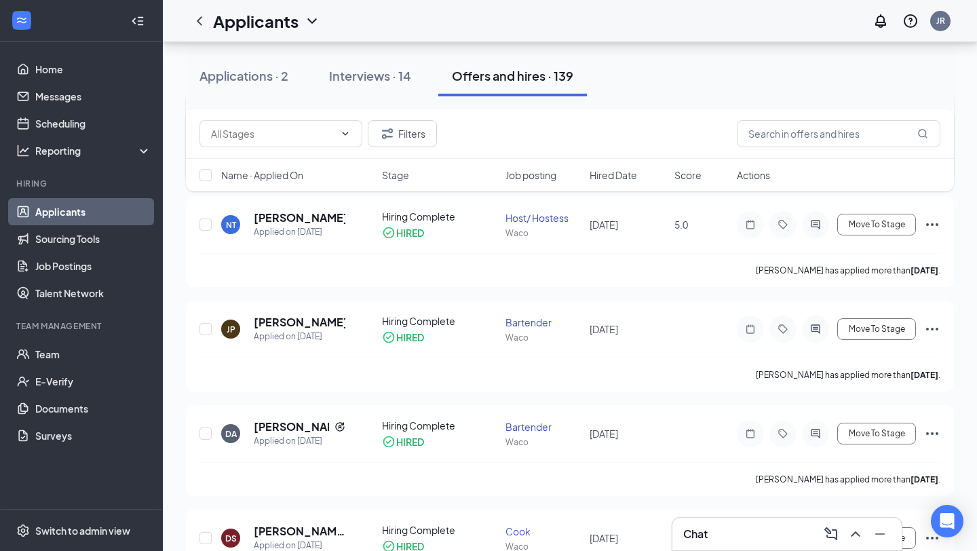
scroll to position [1631, 0]
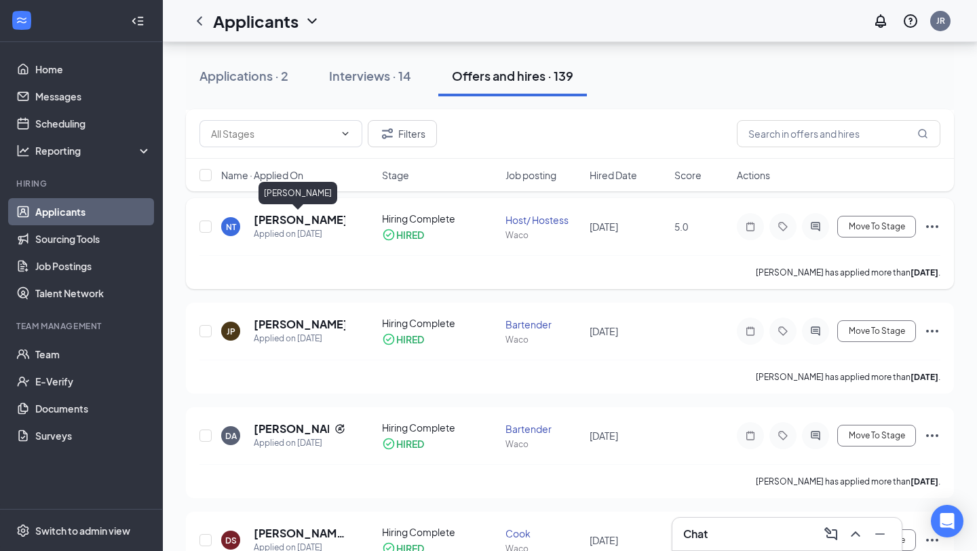
click at [286, 222] on h5 "[PERSON_NAME]" at bounding box center [300, 219] width 92 height 15
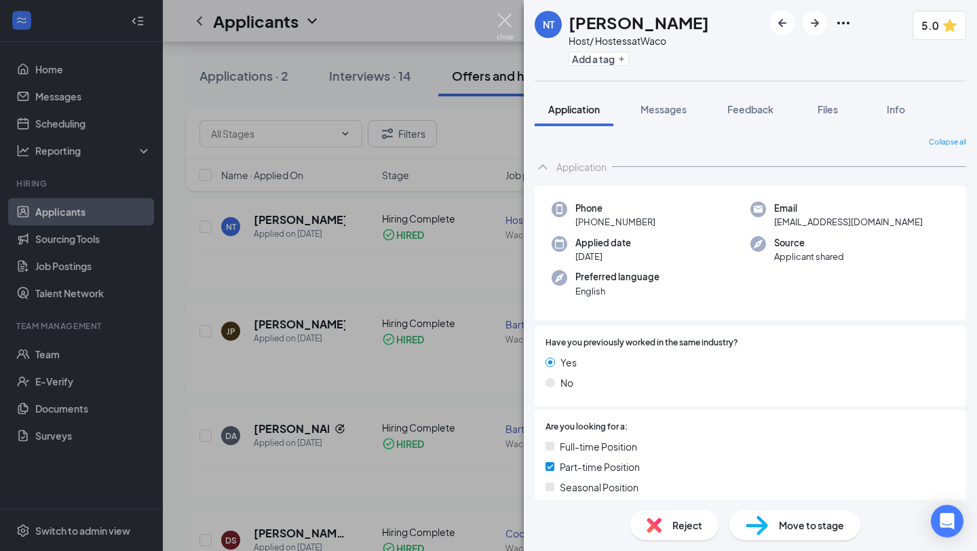
click at [510, 22] on img at bounding box center [504, 27] width 17 height 26
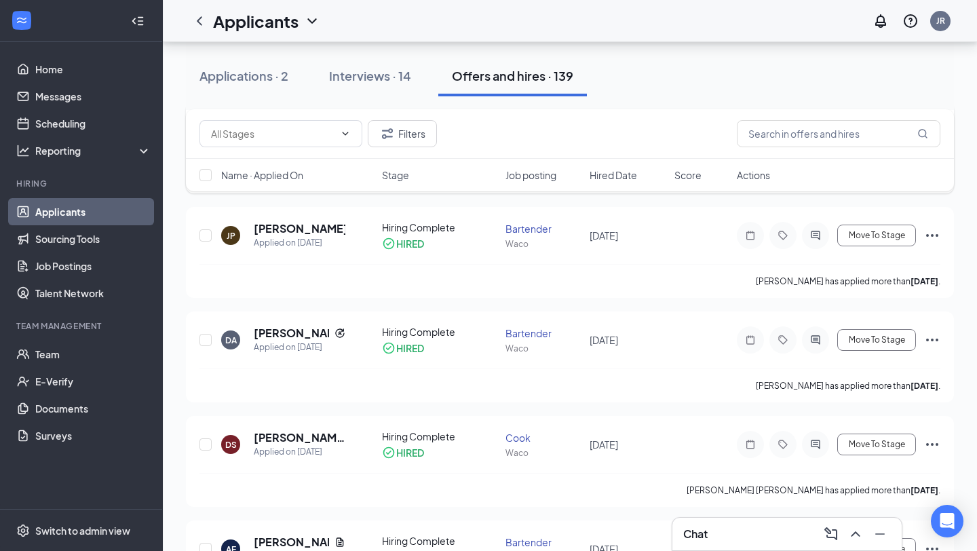
scroll to position [1746, 0]
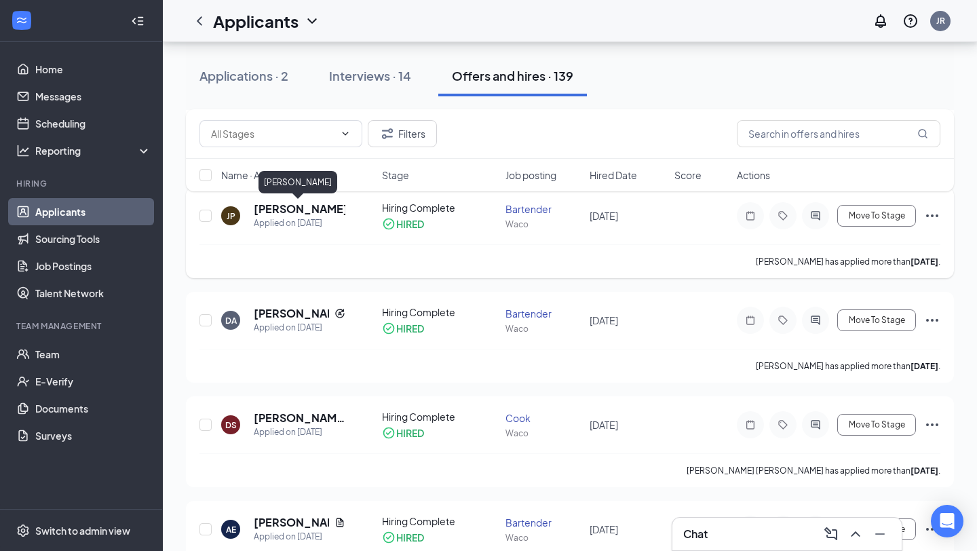
click at [285, 210] on h5 "[PERSON_NAME]" at bounding box center [300, 208] width 92 height 15
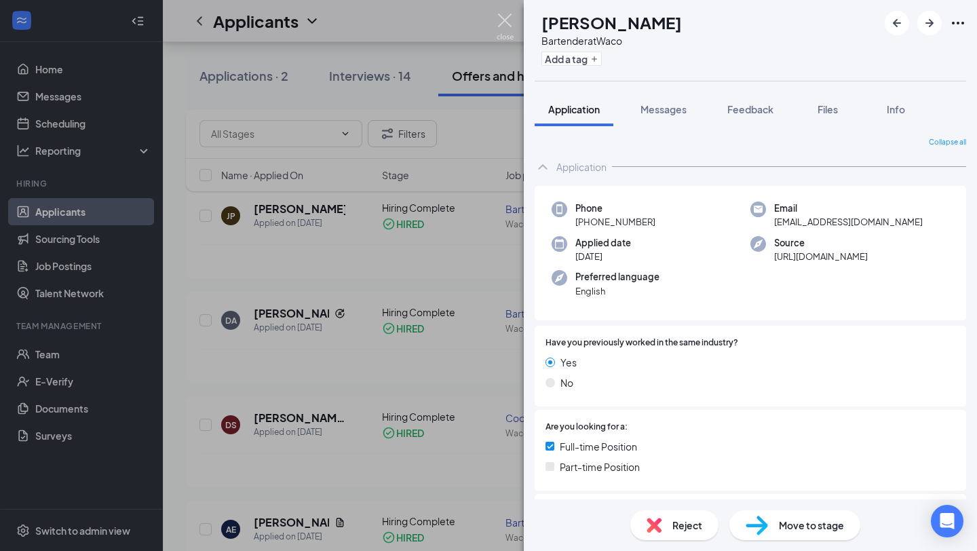
click at [506, 20] on img at bounding box center [504, 27] width 17 height 26
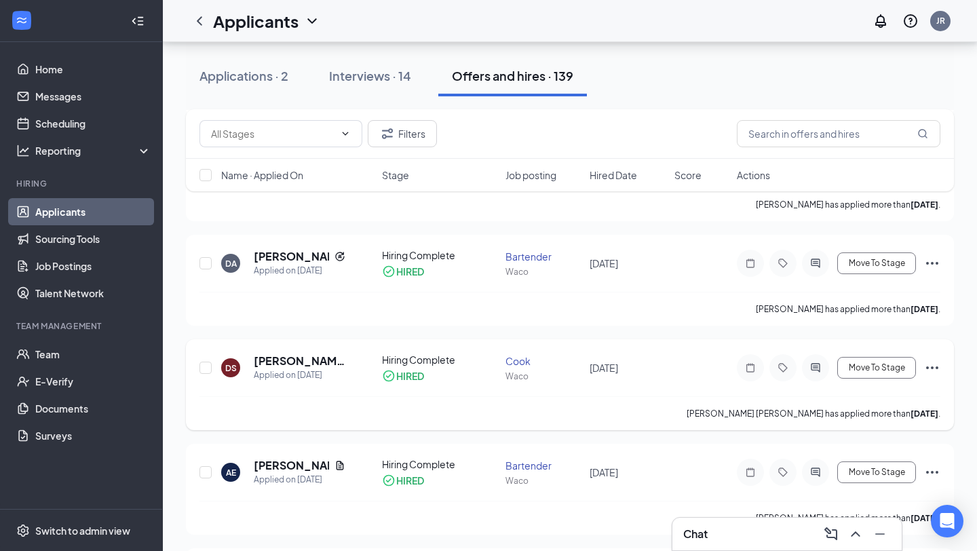
scroll to position [1802, 0]
click at [275, 260] on h5 "[PERSON_NAME]" at bounding box center [291, 257] width 75 height 15
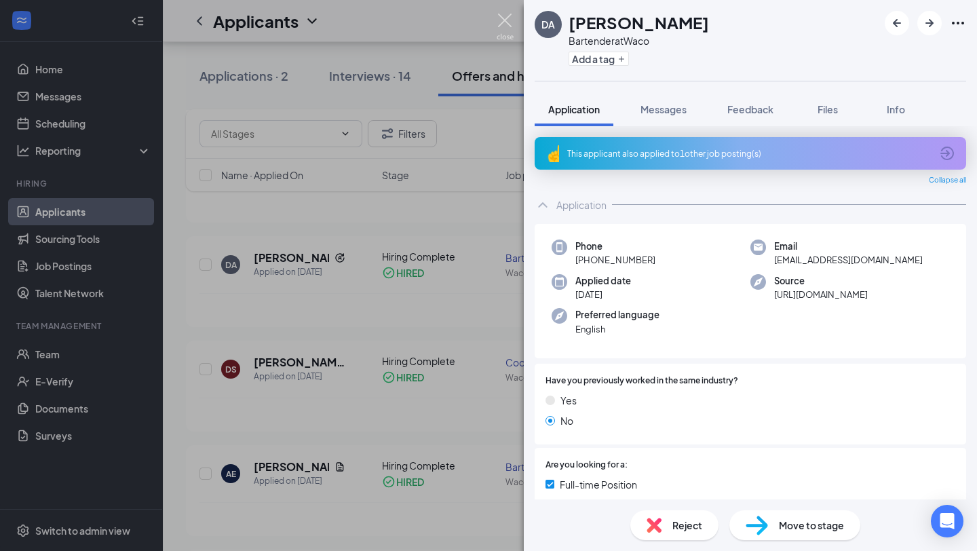
click at [502, 22] on img at bounding box center [504, 27] width 17 height 26
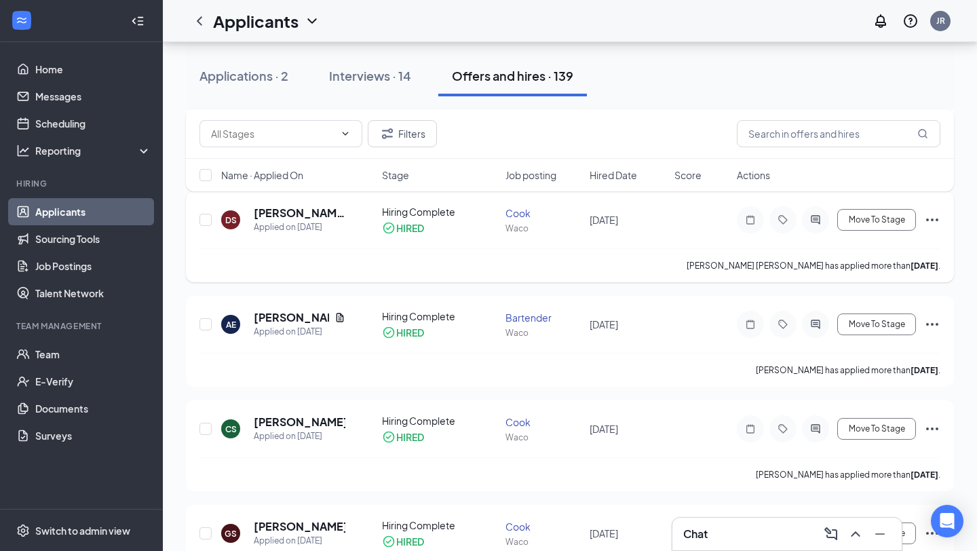
scroll to position [1963, 0]
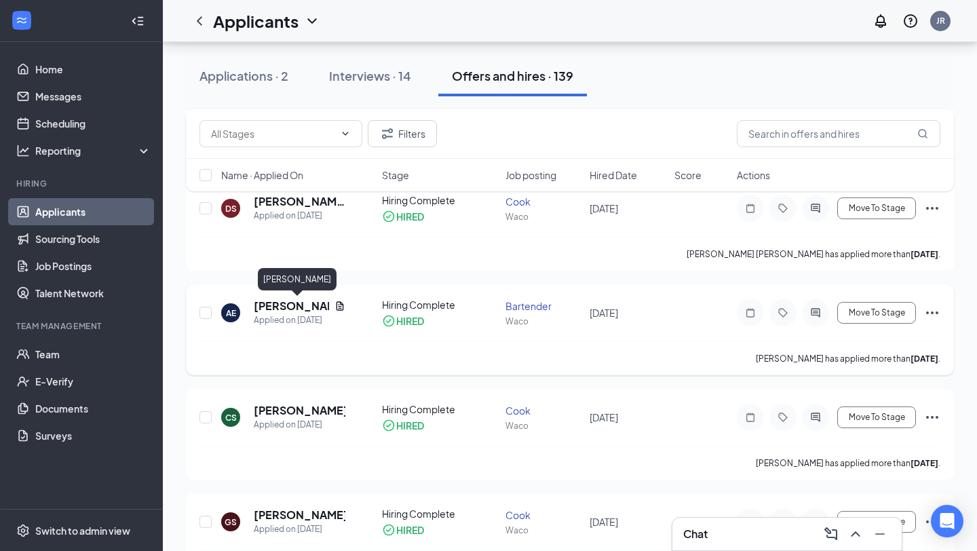
click at [281, 307] on h5 "[PERSON_NAME]" at bounding box center [291, 305] width 75 height 15
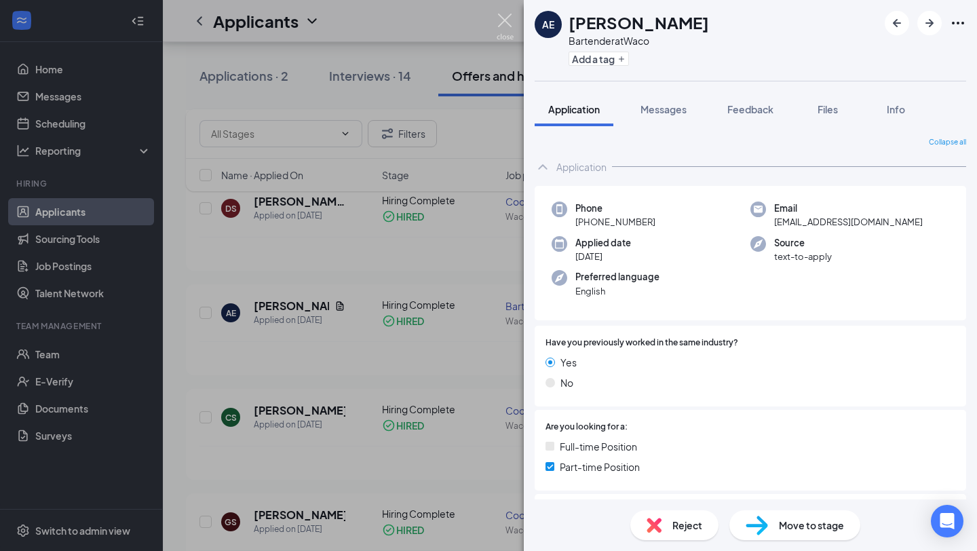
click at [503, 20] on img at bounding box center [504, 27] width 17 height 26
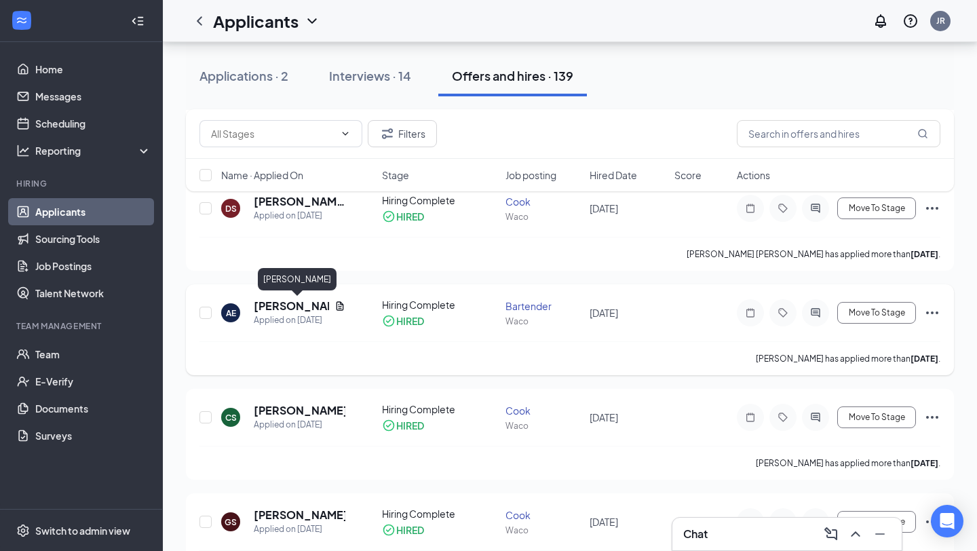
click at [276, 302] on h5 "[PERSON_NAME]" at bounding box center [291, 305] width 75 height 15
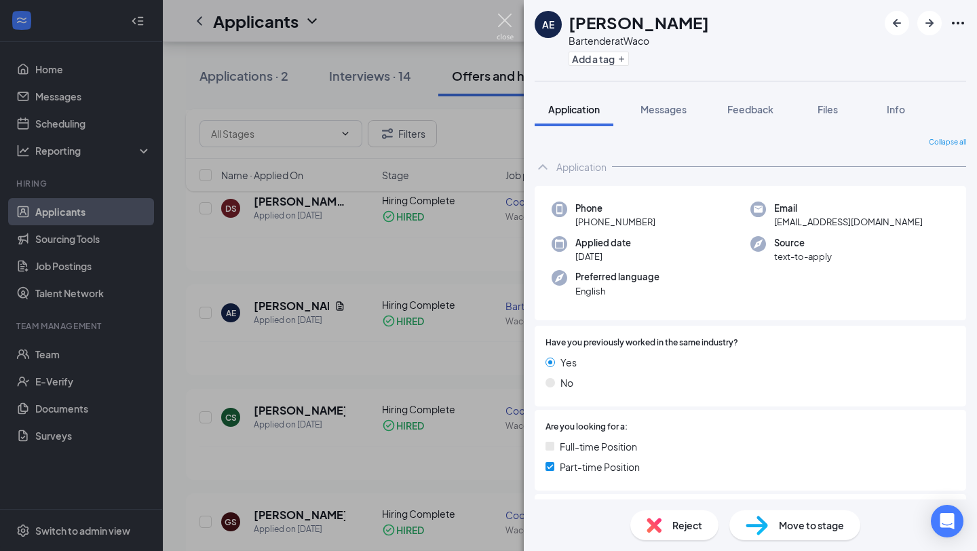
click at [505, 27] on img at bounding box center [504, 27] width 17 height 26
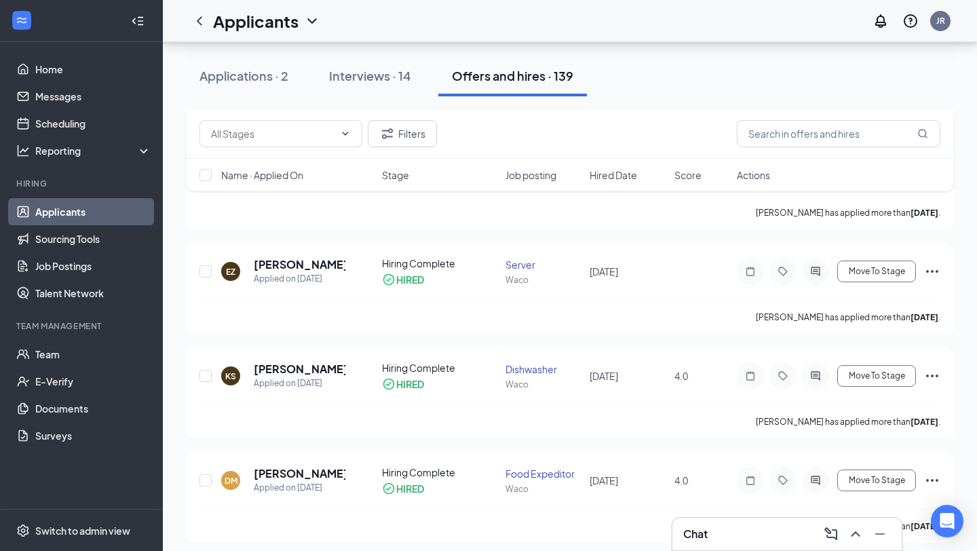
scroll to position [2423, 0]
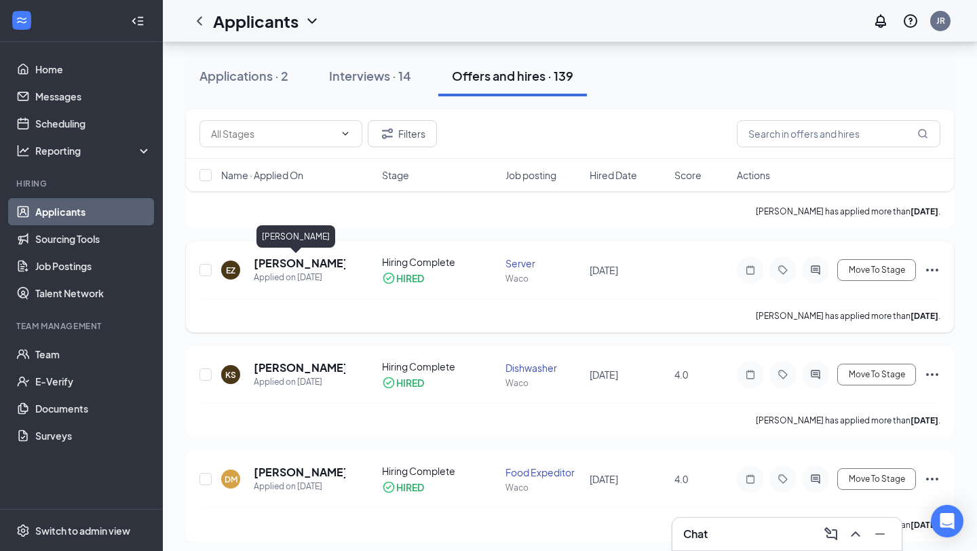
click at [299, 263] on h5 "[PERSON_NAME]" at bounding box center [300, 263] width 92 height 15
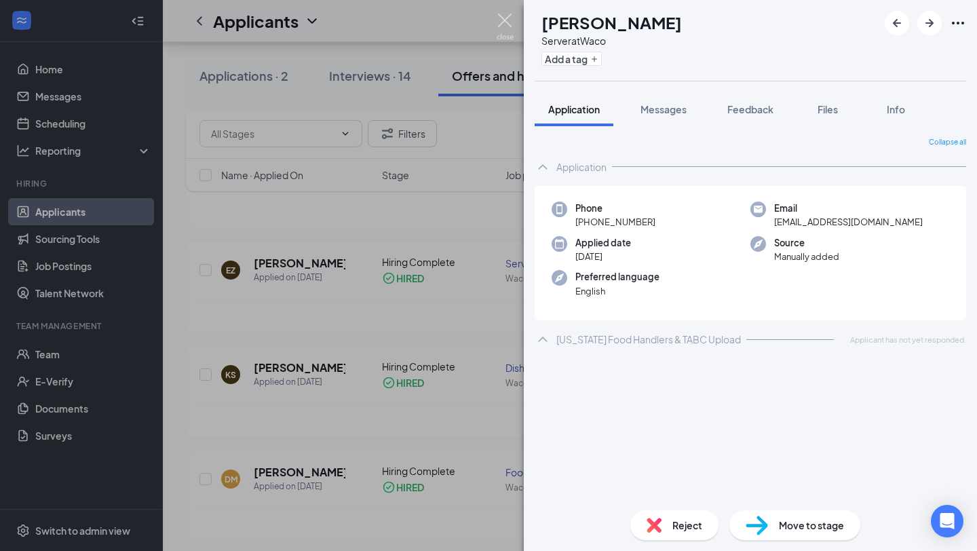
click at [506, 24] on img at bounding box center [504, 27] width 17 height 26
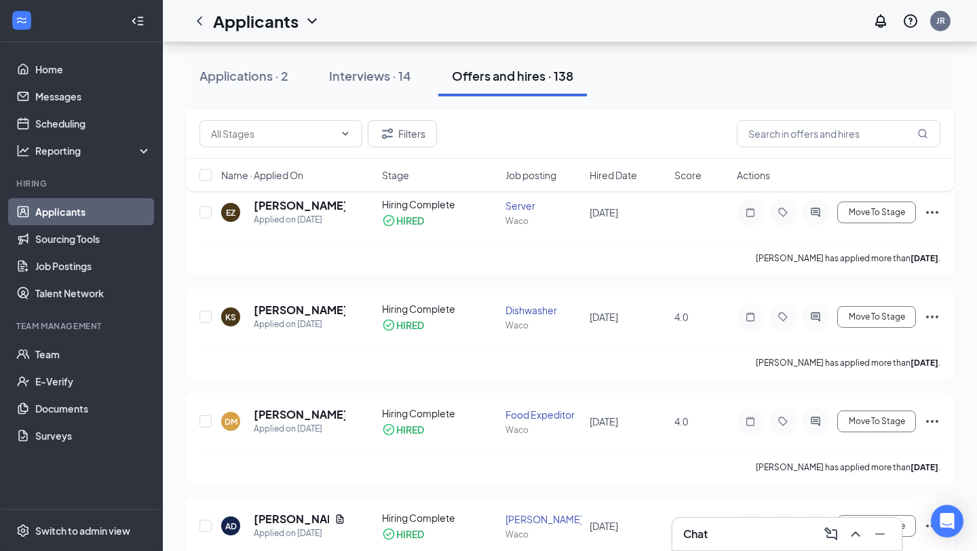
scroll to position [2488, 0]
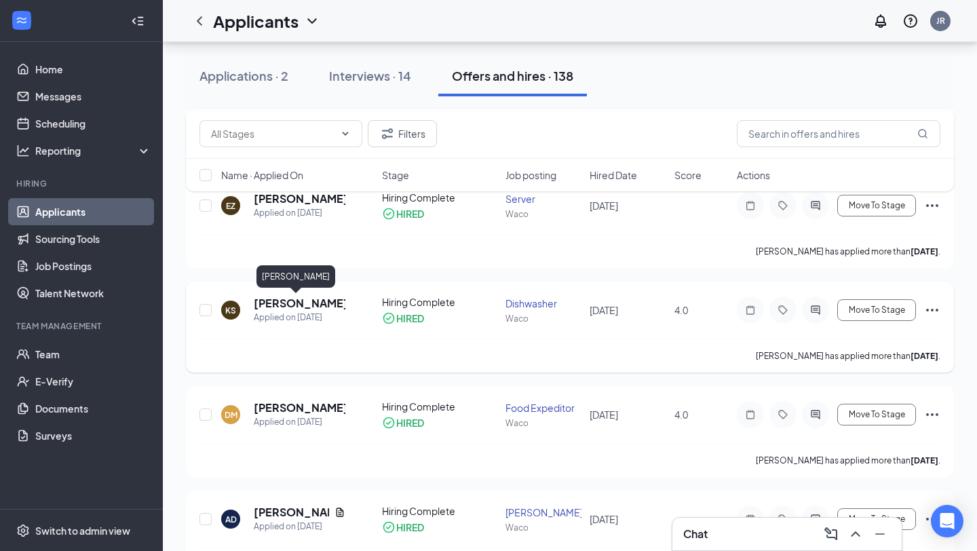
click at [300, 306] on h5 "[PERSON_NAME]" at bounding box center [300, 303] width 92 height 15
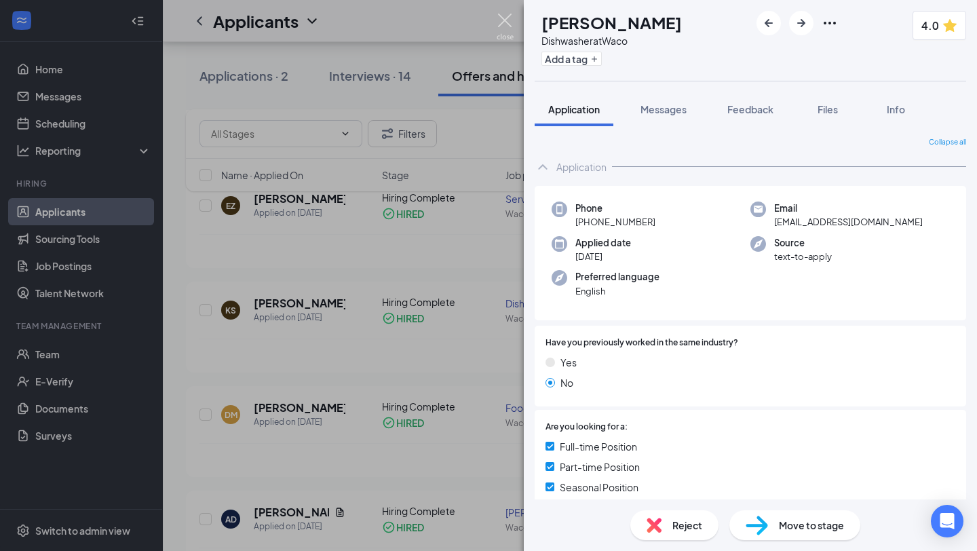
click at [505, 26] on img at bounding box center [504, 27] width 17 height 26
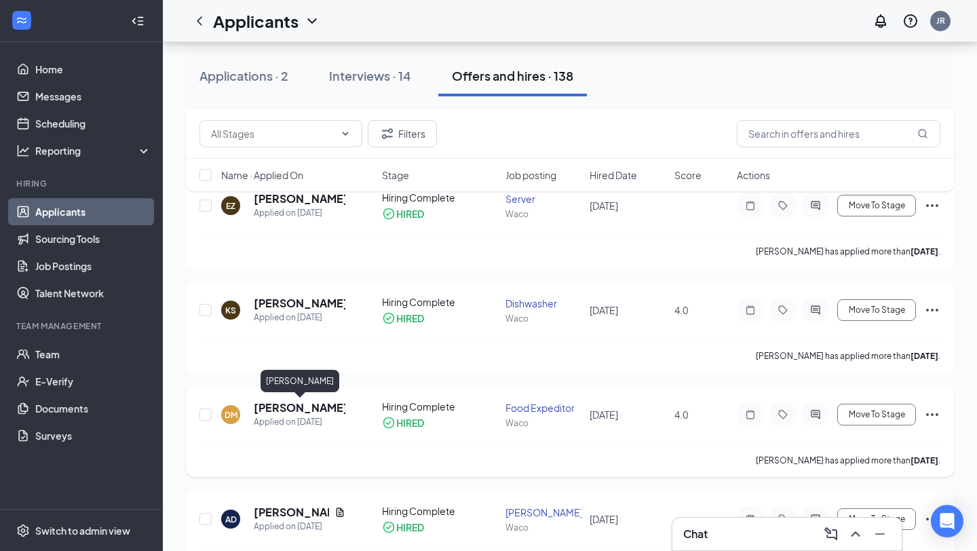
click at [323, 406] on h5 "[PERSON_NAME]" at bounding box center [300, 407] width 92 height 15
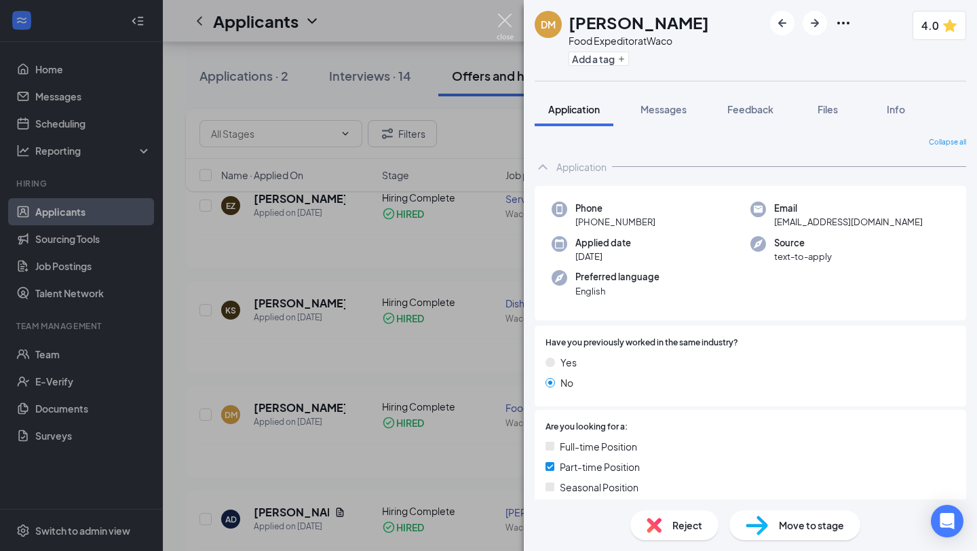
click at [501, 20] on img at bounding box center [504, 27] width 17 height 26
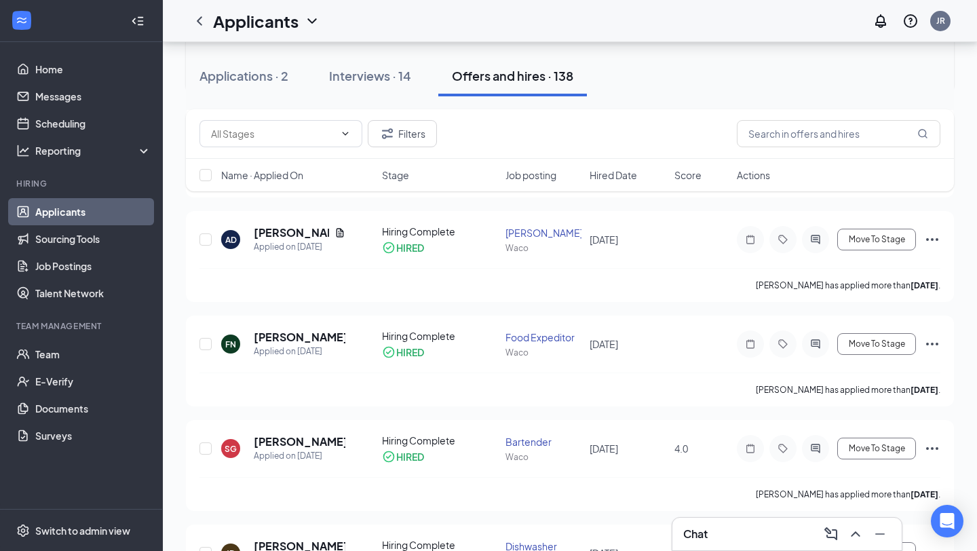
scroll to position [2781, 0]
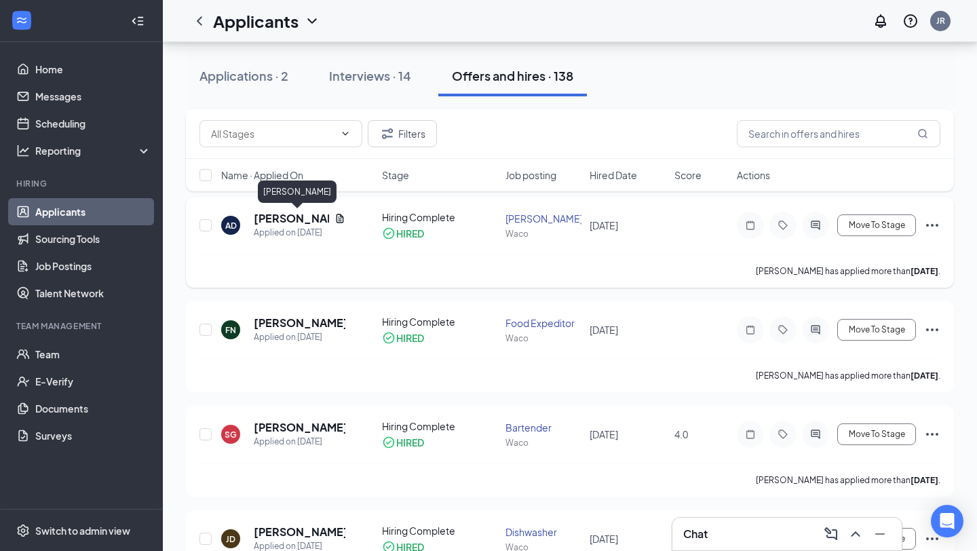
click at [281, 220] on h5 "[PERSON_NAME]" at bounding box center [291, 218] width 75 height 15
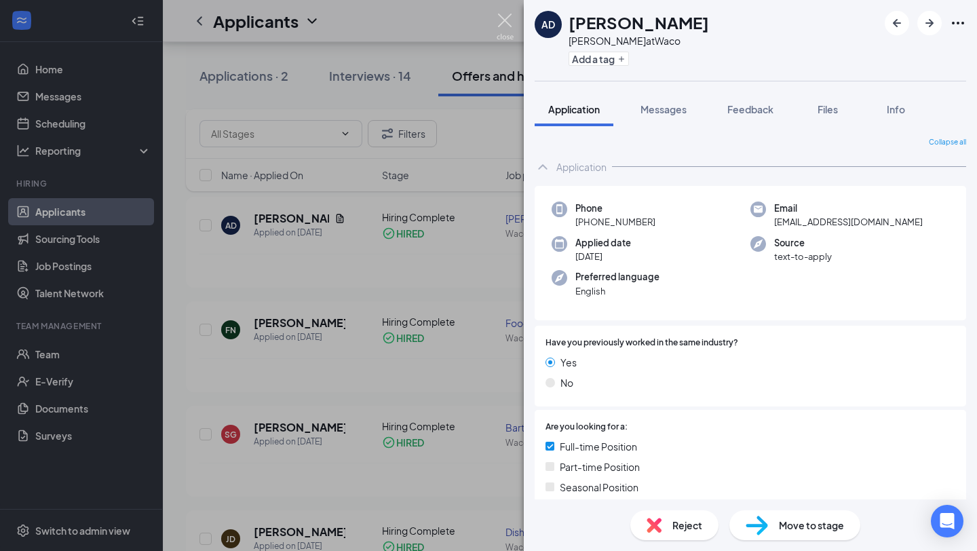
click at [510, 16] on img at bounding box center [504, 27] width 17 height 26
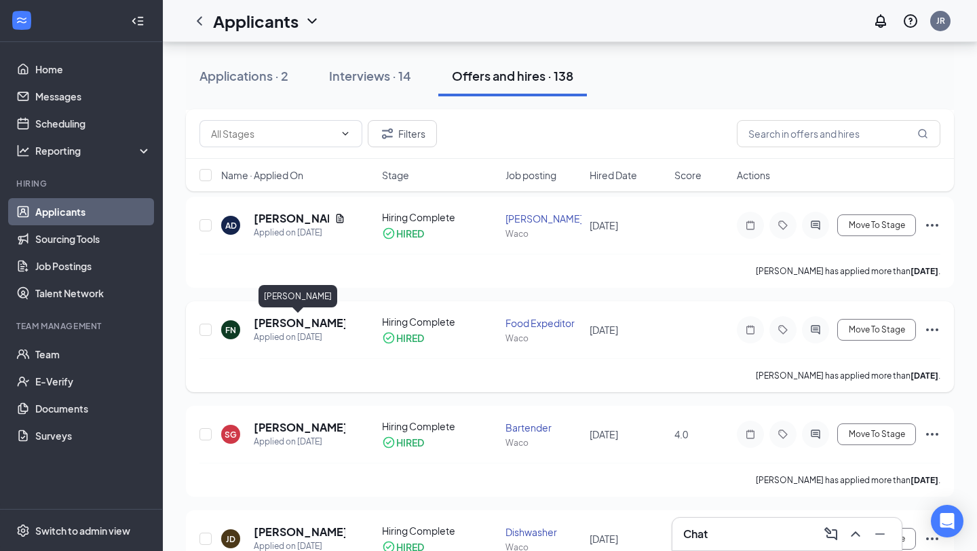
click at [293, 321] on h5 "[PERSON_NAME]" at bounding box center [300, 322] width 92 height 15
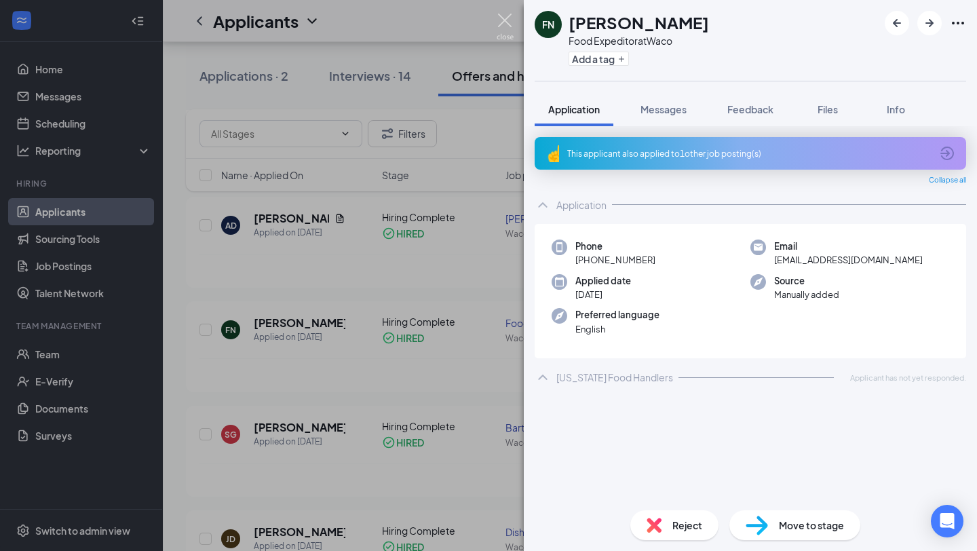
click at [509, 19] on img at bounding box center [504, 27] width 17 height 26
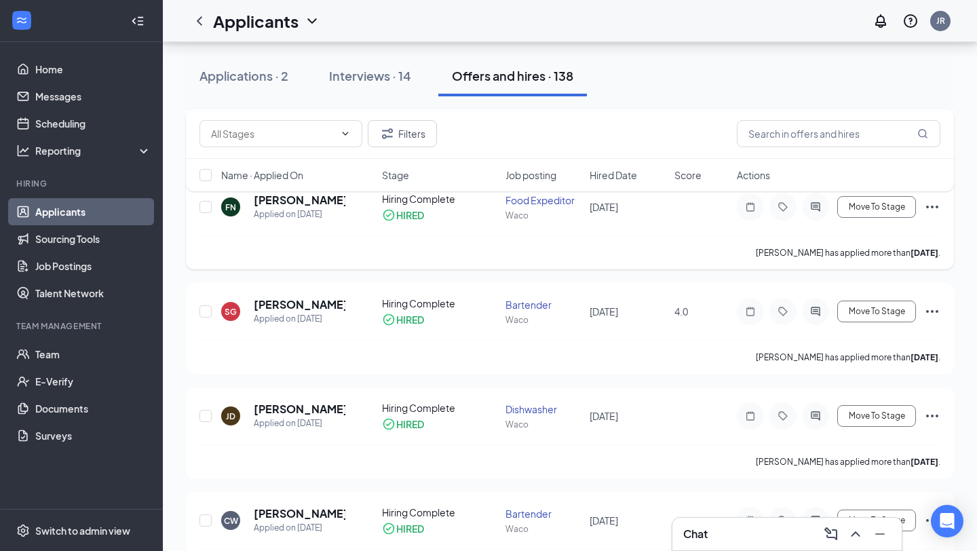
scroll to position [2905, 0]
click at [287, 307] on h5 "[PERSON_NAME]" at bounding box center [300, 303] width 92 height 15
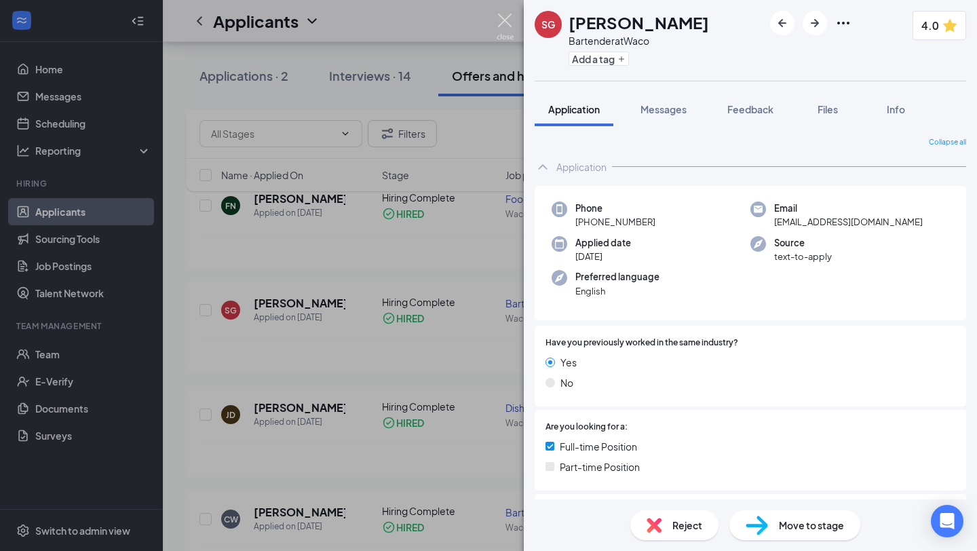
click at [503, 16] on img at bounding box center [504, 27] width 17 height 26
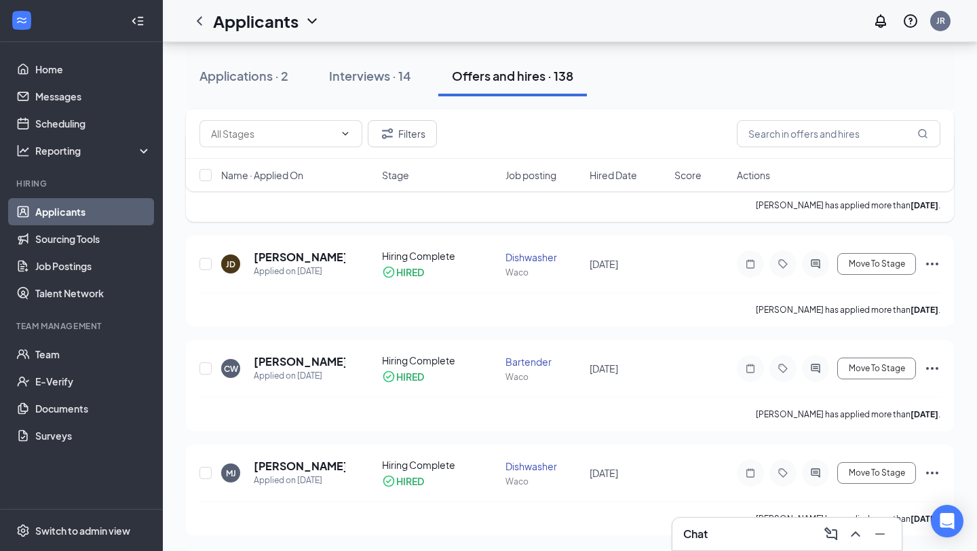
scroll to position [3055, 0]
click at [291, 260] on h5 "[PERSON_NAME]" at bounding box center [300, 257] width 92 height 15
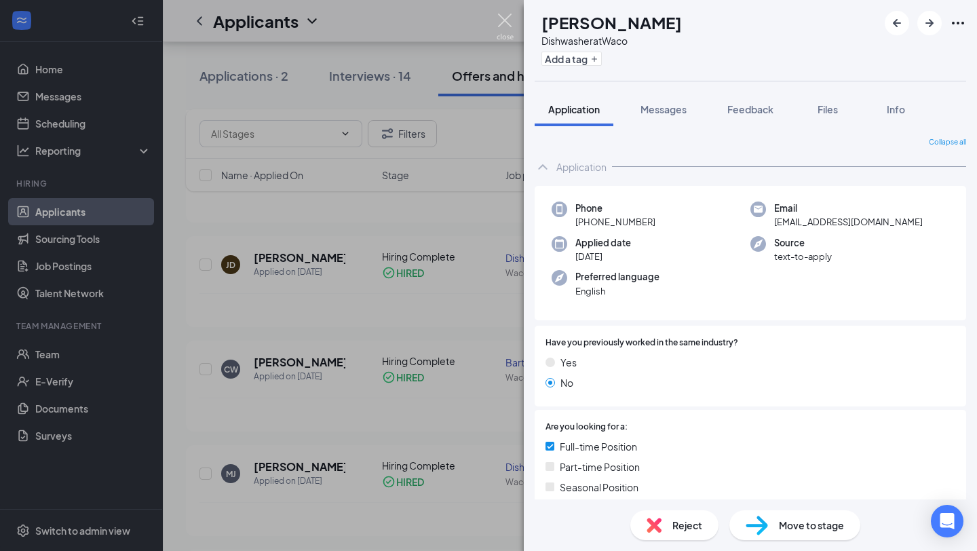
click at [508, 19] on img at bounding box center [504, 27] width 17 height 26
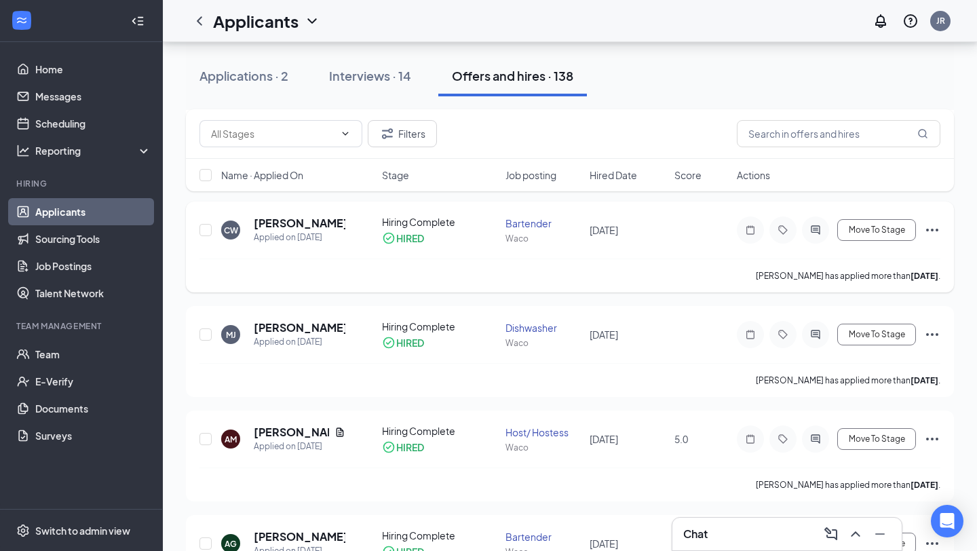
scroll to position [3196, 0]
click at [269, 220] on h5 "[PERSON_NAME]" at bounding box center [300, 221] width 92 height 15
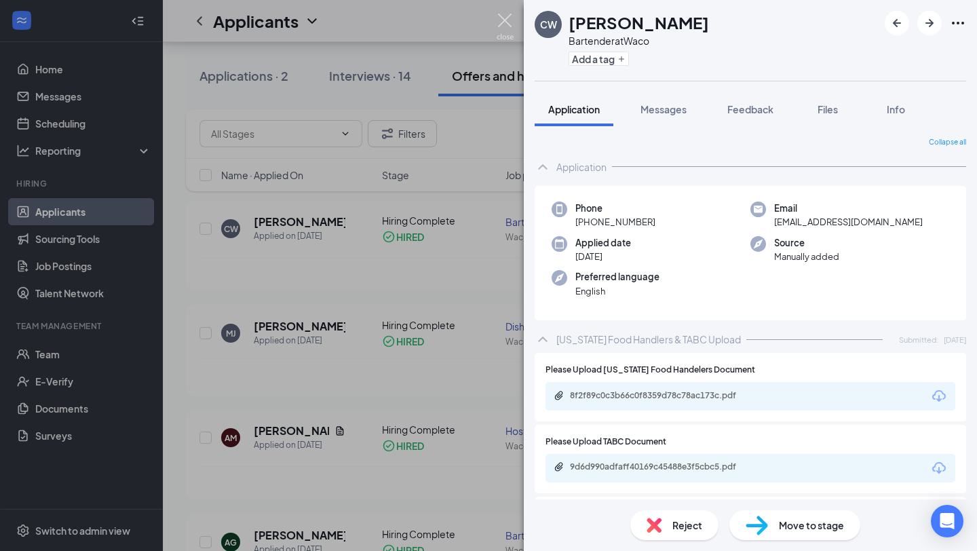
click at [503, 20] on img at bounding box center [504, 27] width 17 height 26
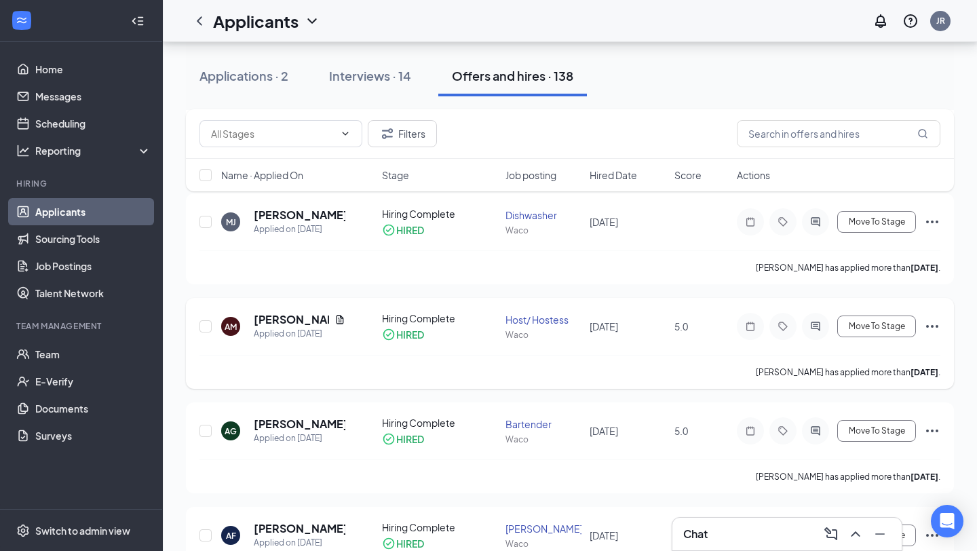
scroll to position [3310, 0]
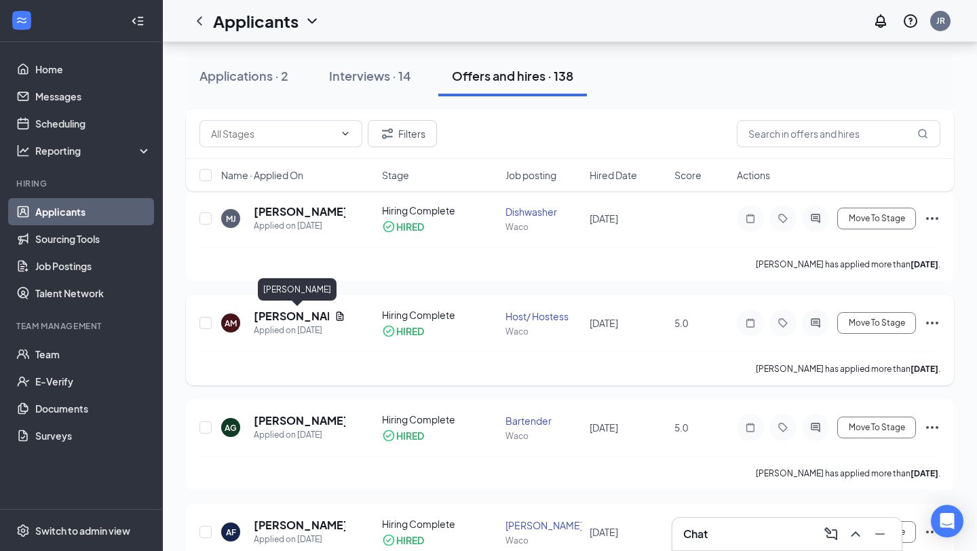
click at [283, 317] on h5 "[PERSON_NAME]" at bounding box center [291, 316] width 75 height 15
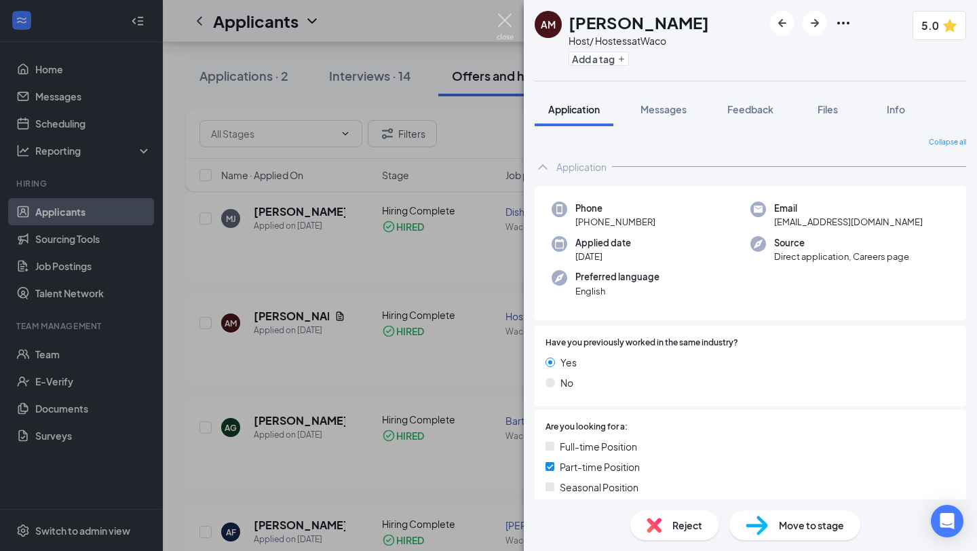
click at [505, 28] on img at bounding box center [504, 27] width 17 height 26
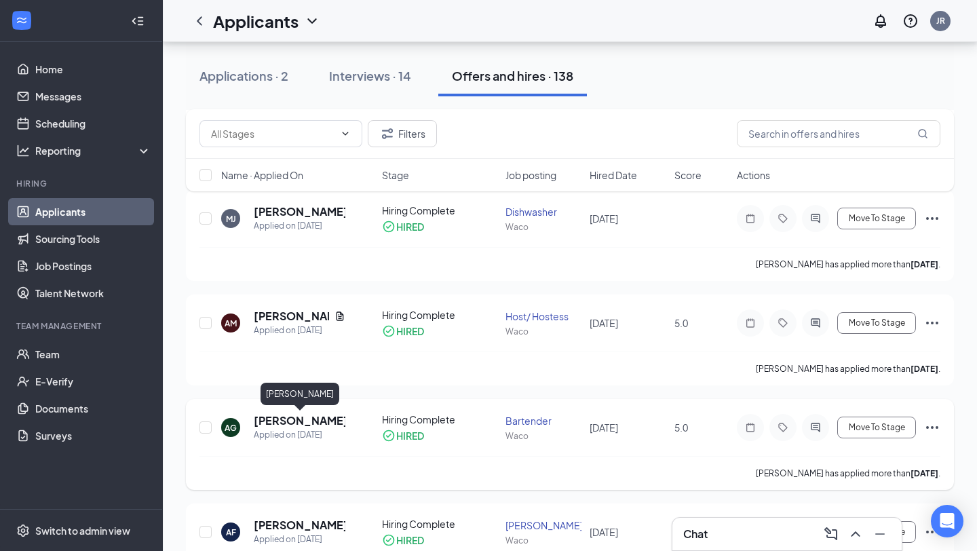
click at [309, 422] on h5 "[PERSON_NAME]" at bounding box center [300, 420] width 92 height 15
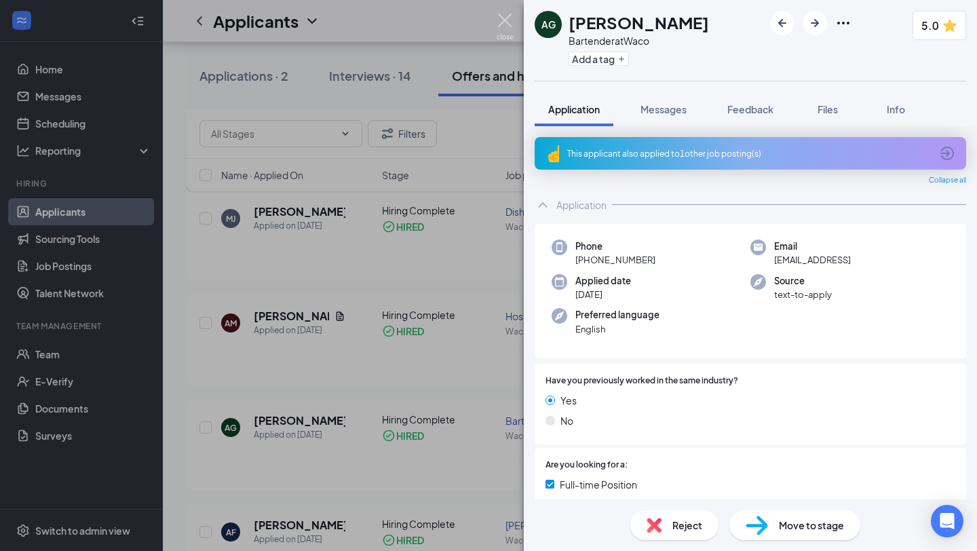
click at [499, 24] on img at bounding box center [504, 27] width 17 height 26
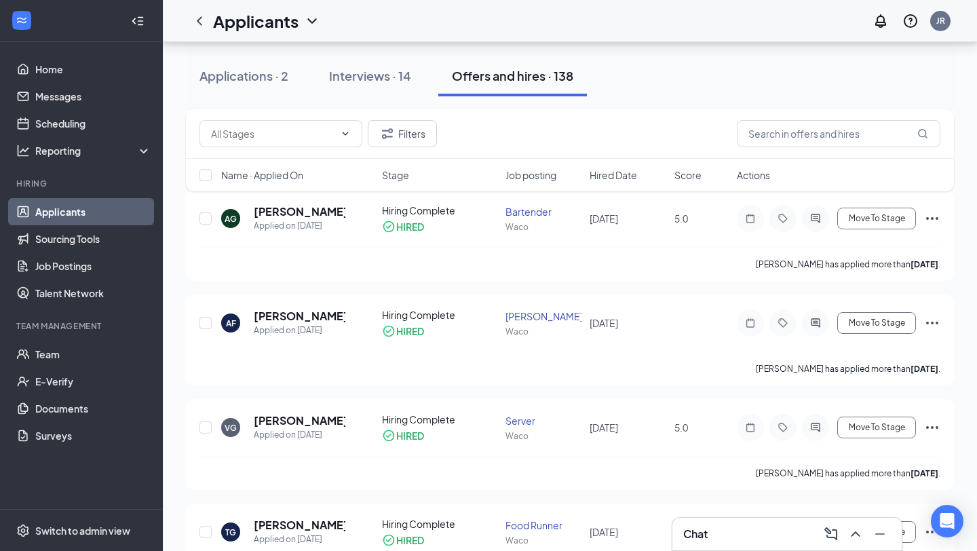
scroll to position [3520, 0]
click at [281, 317] on h5 "[PERSON_NAME]" at bounding box center [300, 315] width 92 height 15
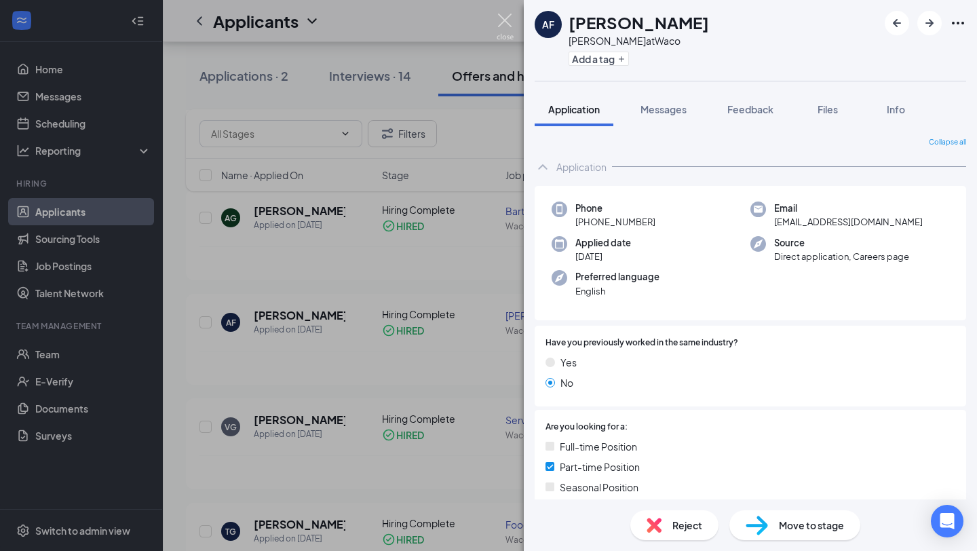
click at [502, 22] on img at bounding box center [504, 27] width 17 height 26
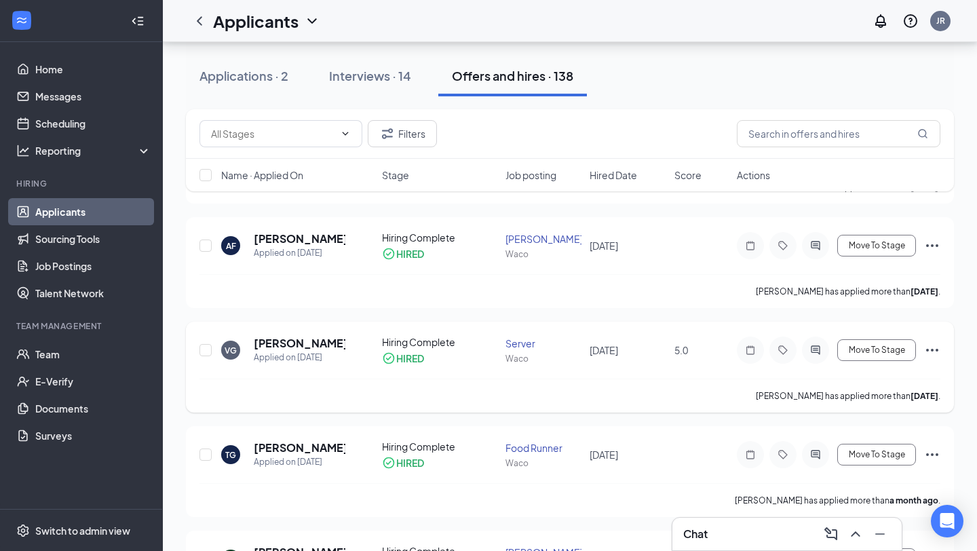
scroll to position [3599, 0]
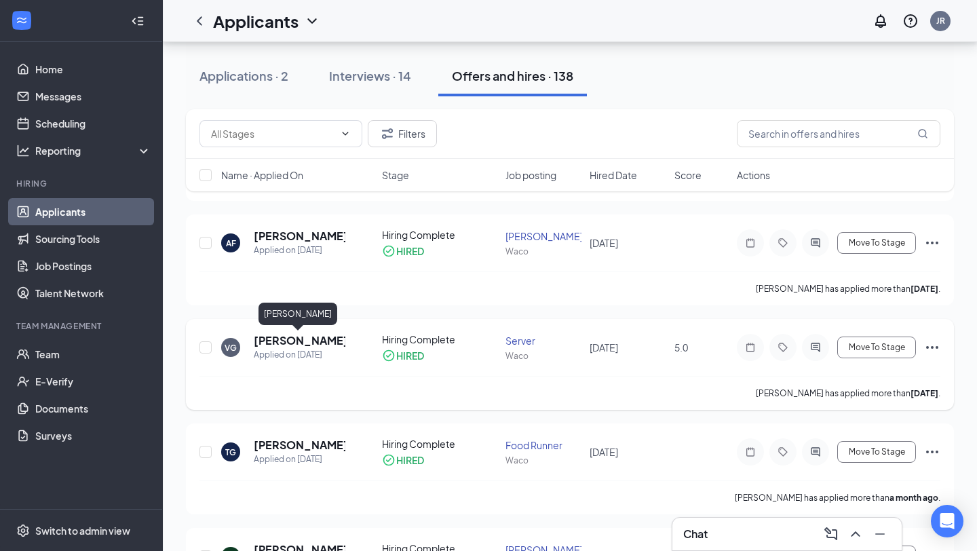
click at [290, 346] on h5 "[PERSON_NAME]" at bounding box center [300, 340] width 92 height 15
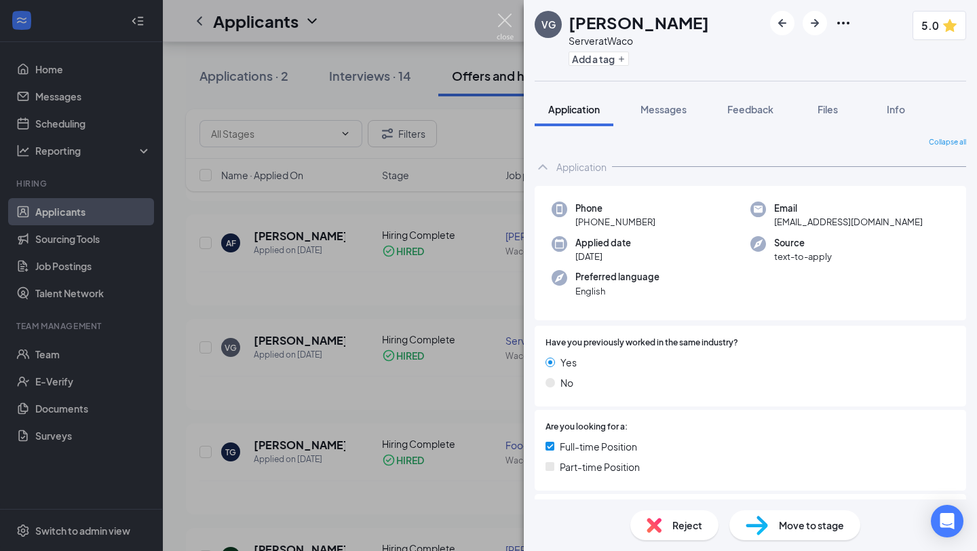
click at [504, 22] on img at bounding box center [504, 27] width 17 height 26
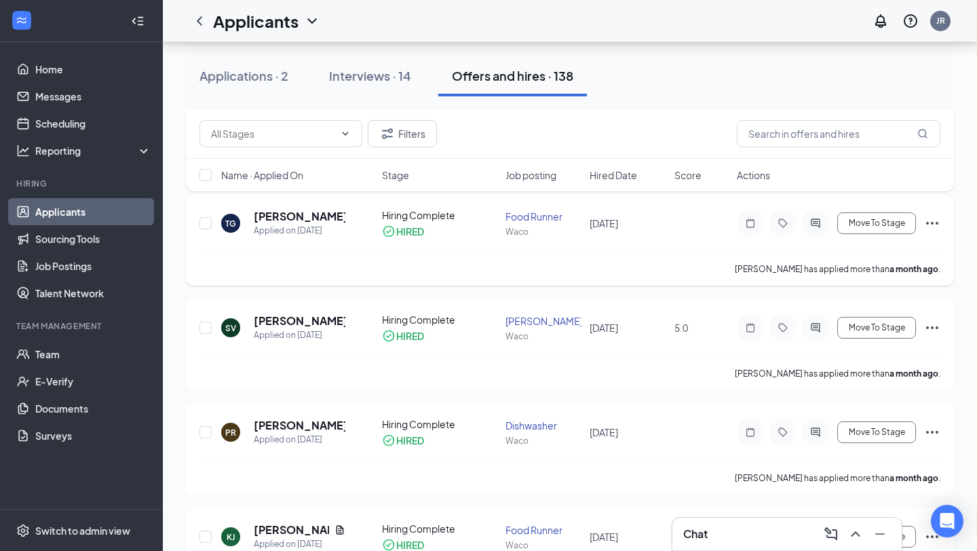
scroll to position [3821, 0]
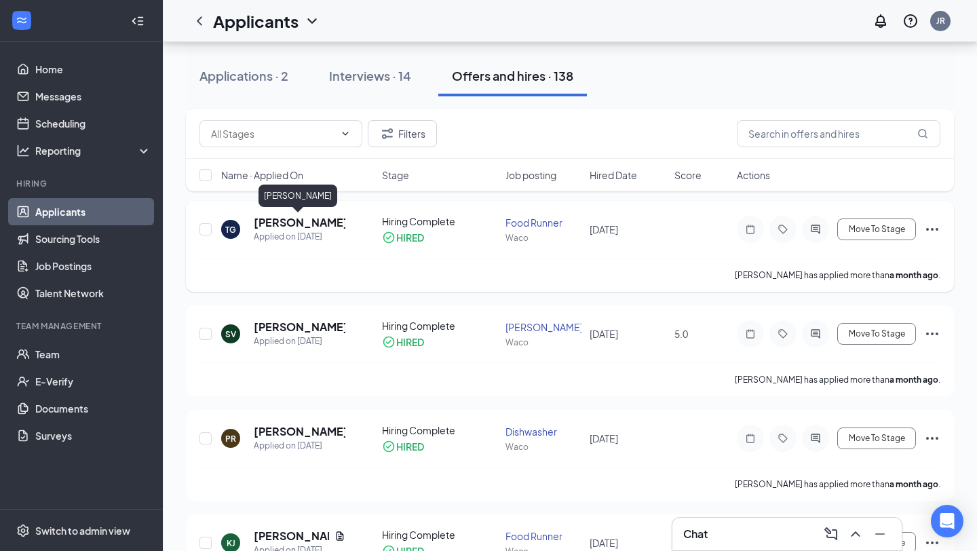
click at [305, 227] on h5 "[PERSON_NAME]" at bounding box center [300, 222] width 92 height 15
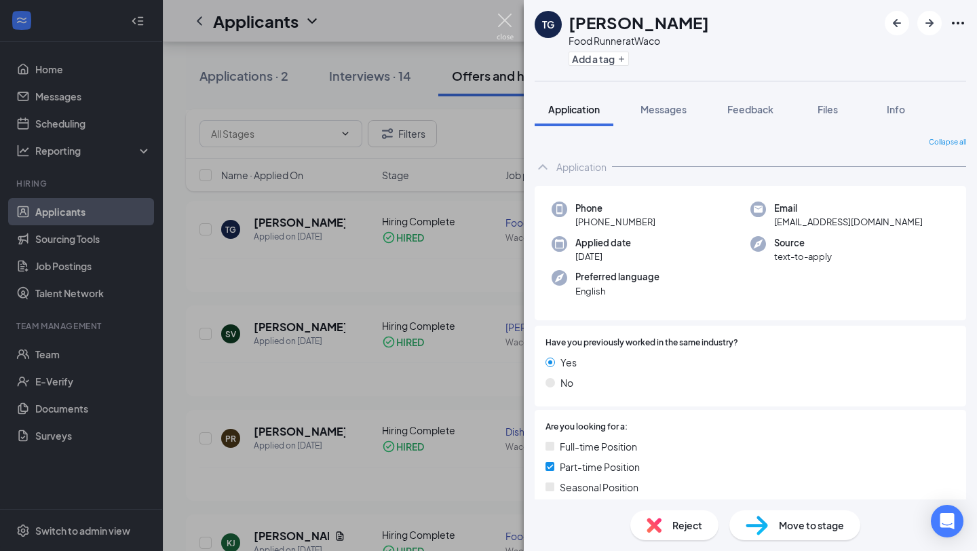
click at [509, 15] on img at bounding box center [504, 27] width 17 height 26
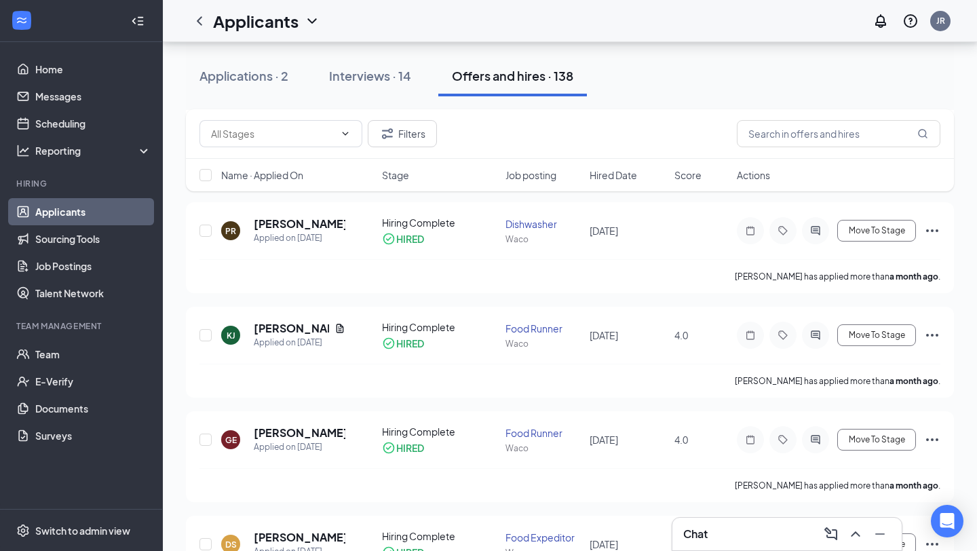
scroll to position [4064, 0]
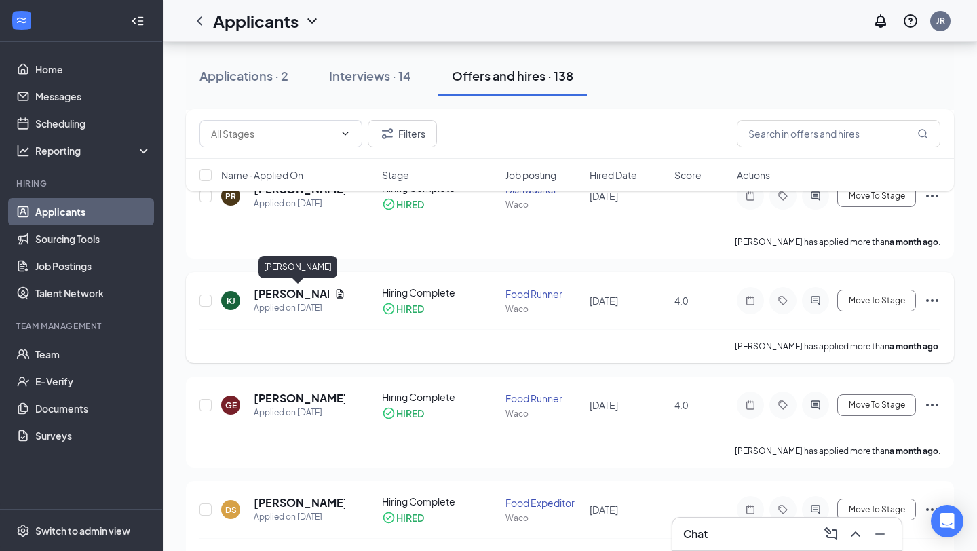
click at [295, 296] on h5 "[PERSON_NAME]" at bounding box center [291, 293] width 75 height 15
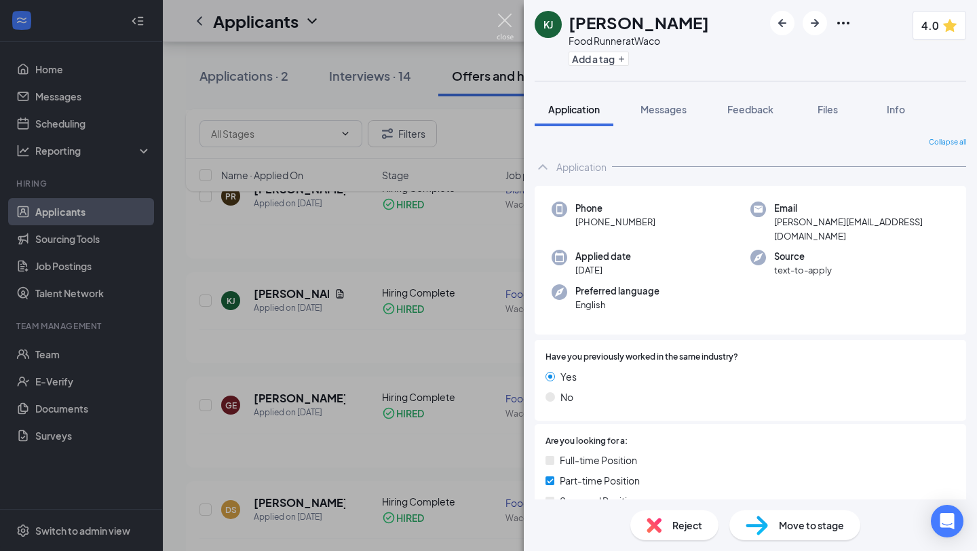
click at [498, 23] on img at bounding box center [504, 27] width 17 height 26
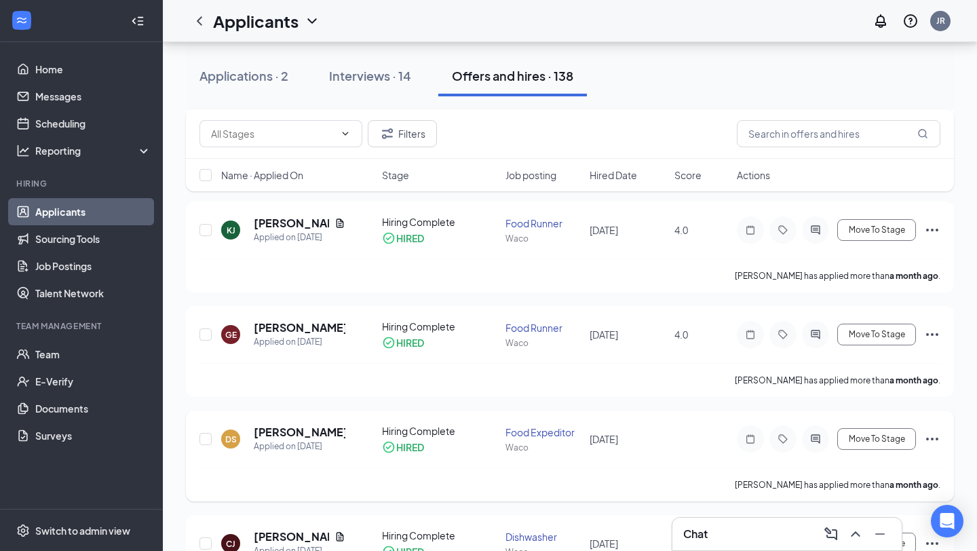
scroll to position [4131, 0]
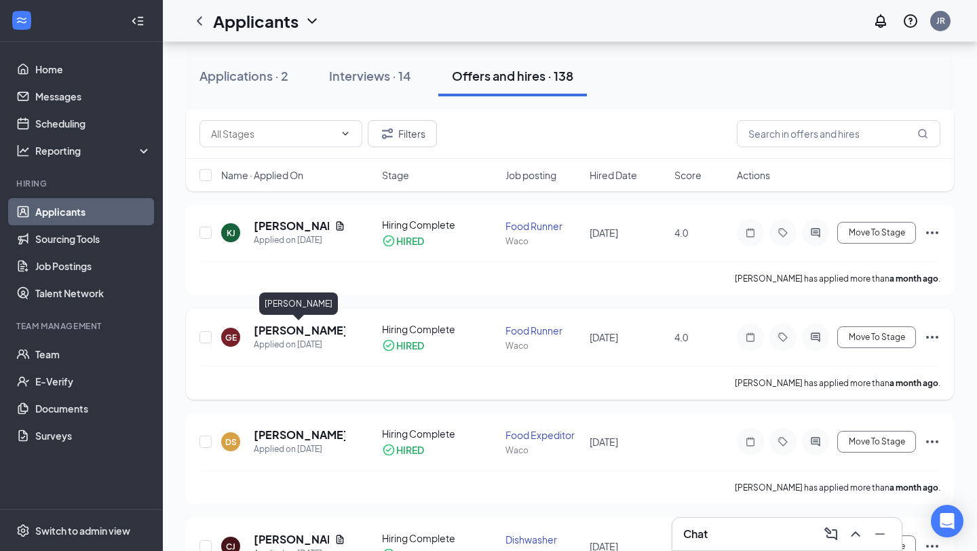
click at [309, 332] on h5 "[PERSON_NAME]" at bounding box center [300, 330] width 92 height 15
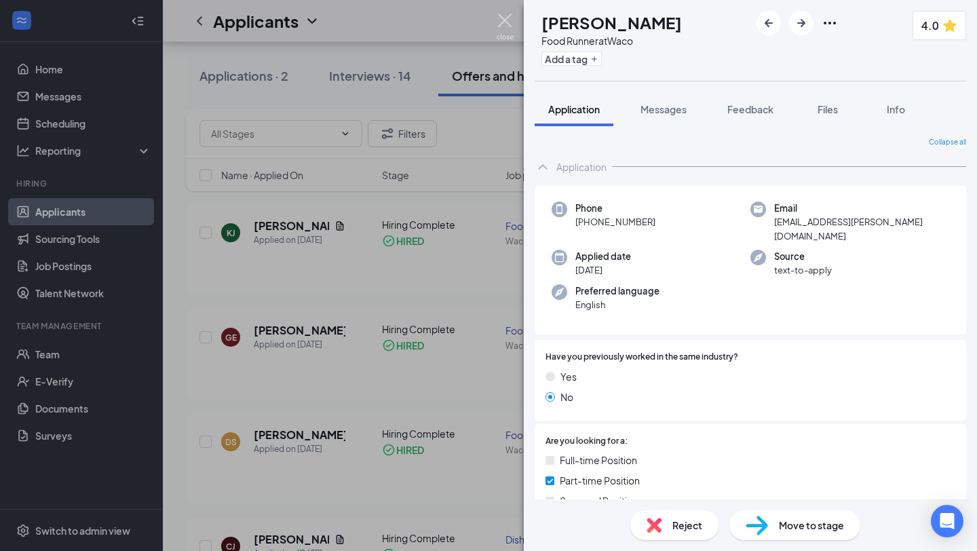
click at [504, 17] on img at bounding box center [504, 27] width 17 height 26
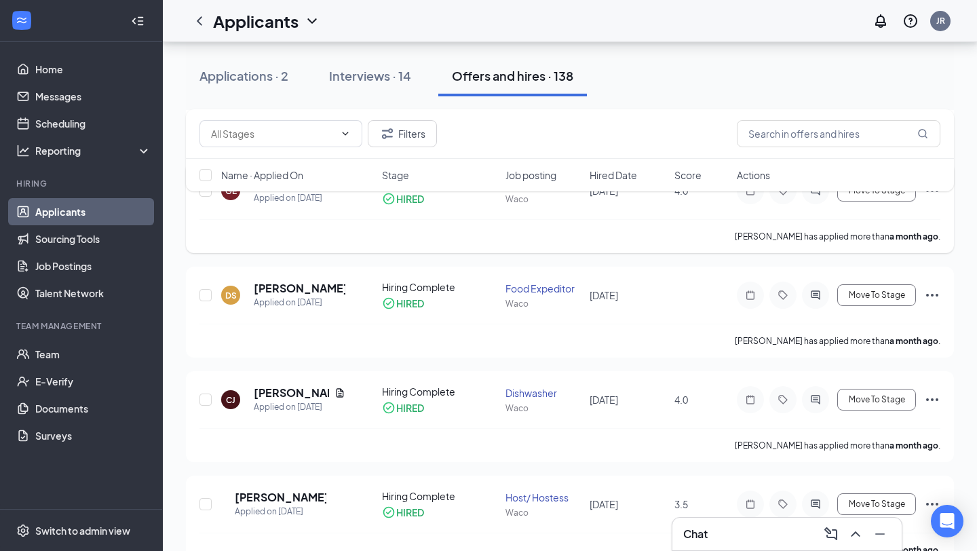
scroll to position [4280, 0]
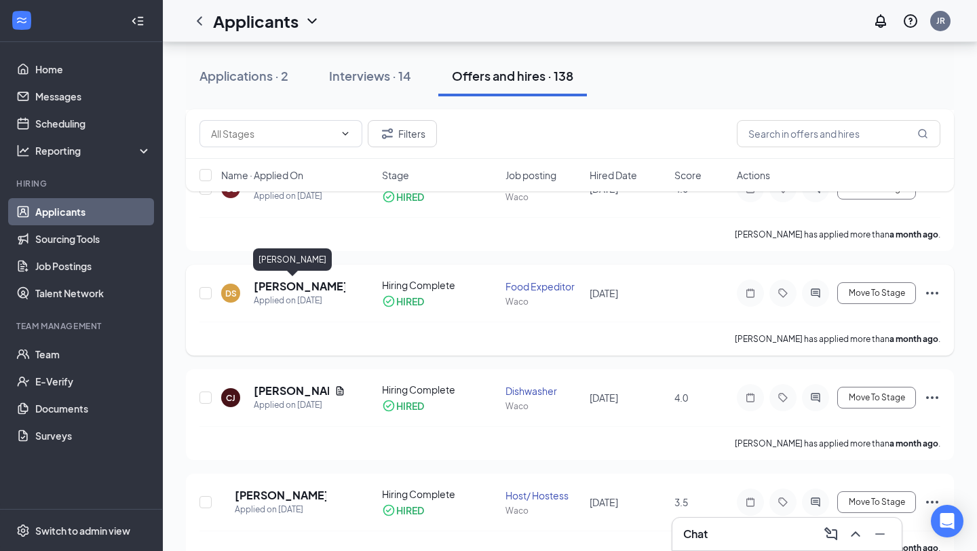
click at [319, 291] on h5 "[PERSON_NAME]" at bounding box center [300, 286] width 92 height 15
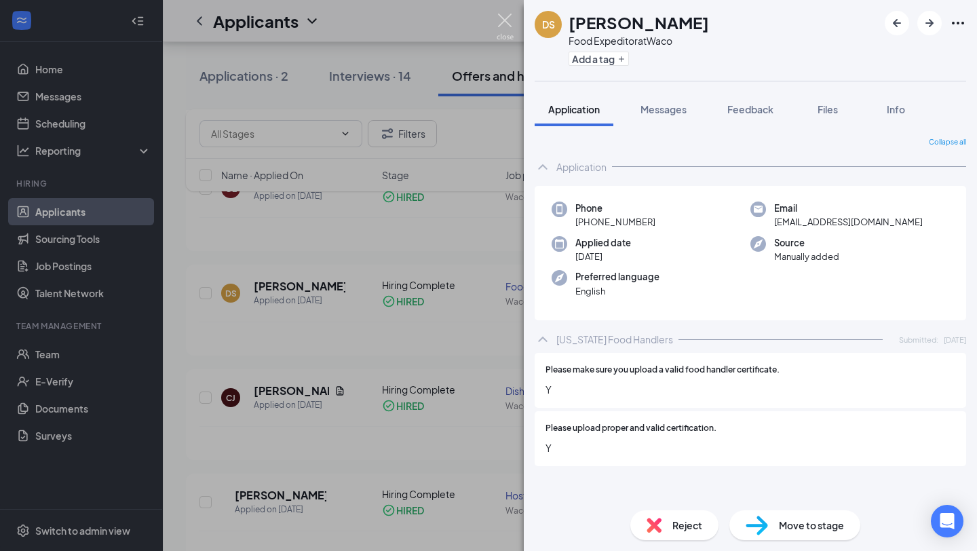
click at [508, 14] on img at bounding box center [504, 27] width 17 height 26
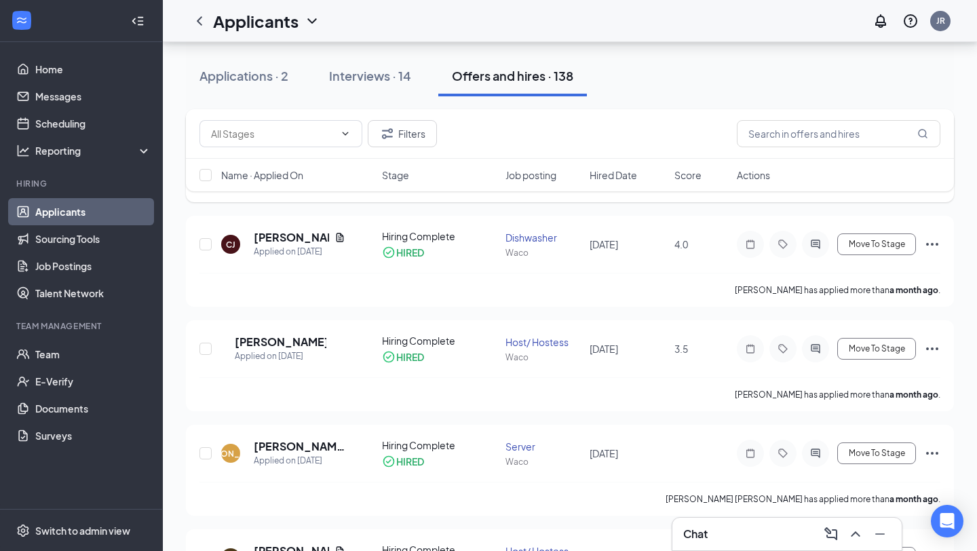
scroll to position [4435, 0]
click at [297, 233] on h5 "[PERSON_NAME]" at bounding box center [291, 236] width 75 height 15
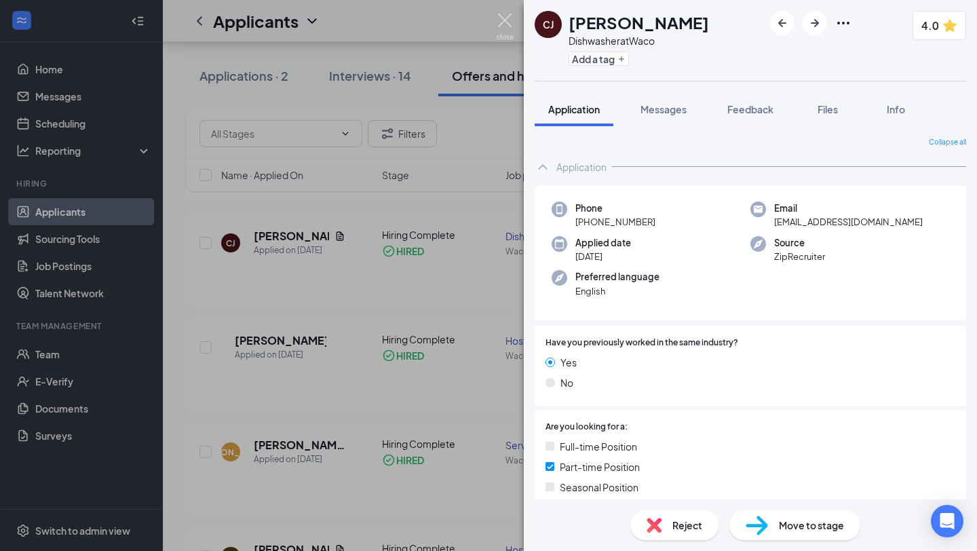
click at [507, 18] on img at bounding box center [504, 27] width 17 height 26
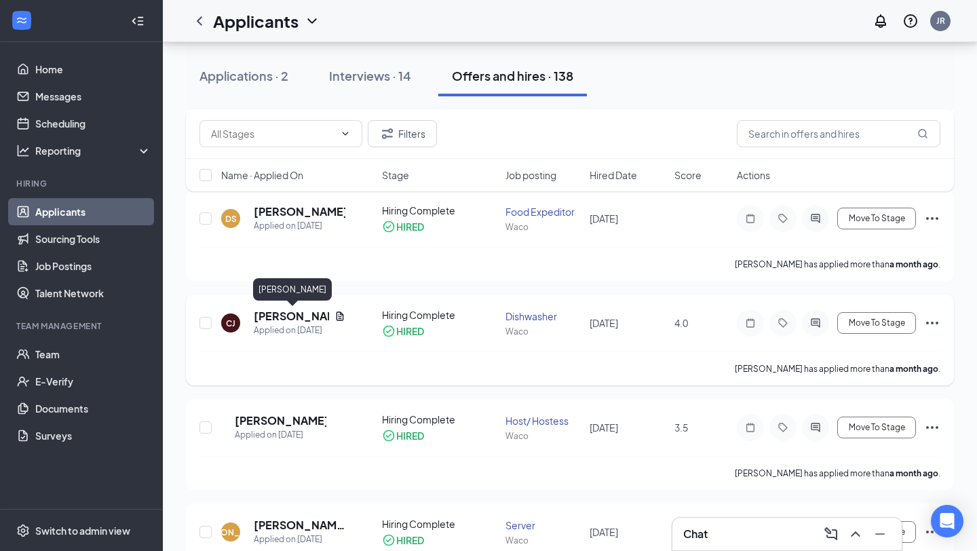
scroll to position [4384, 0]
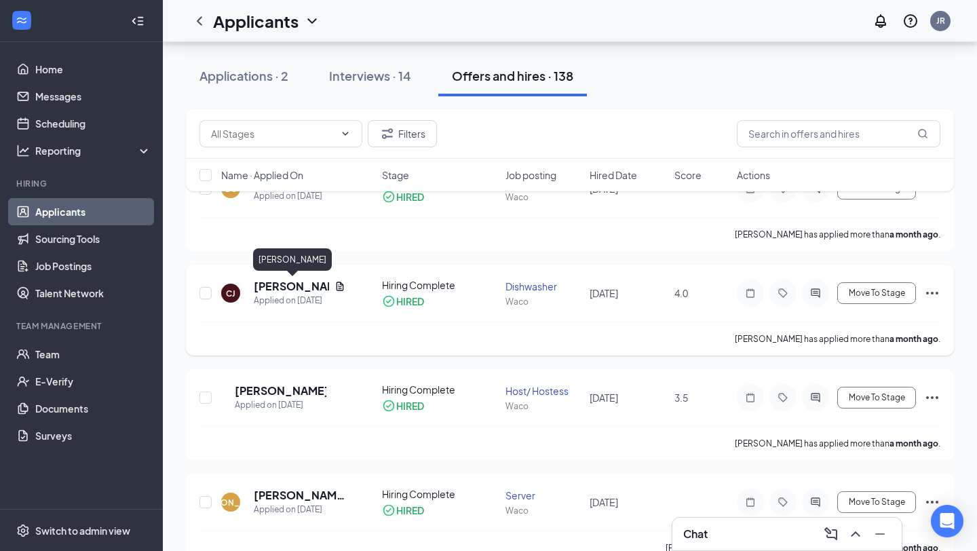
click at [269, 288] on h5 "[PERSON_NAME]" at bounding box center [291, 286] width 75 height 15
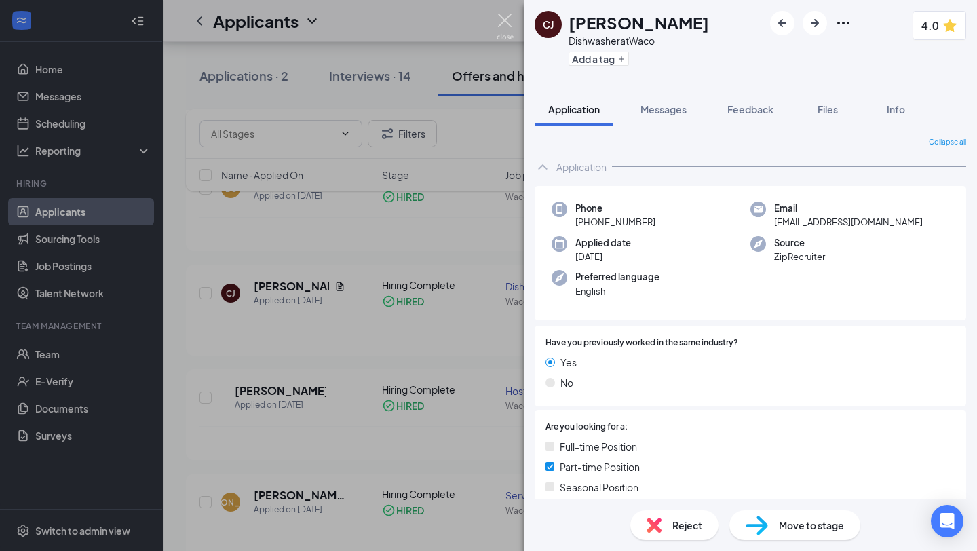
click at [511, 24] on img at bounding box center [504, 27] width 17 height 26
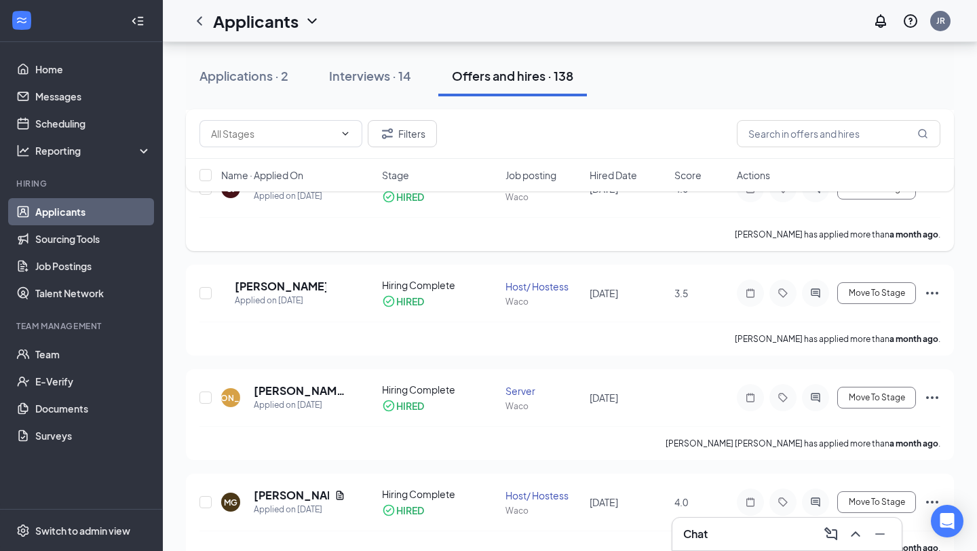
scroll to position [4498, 0]
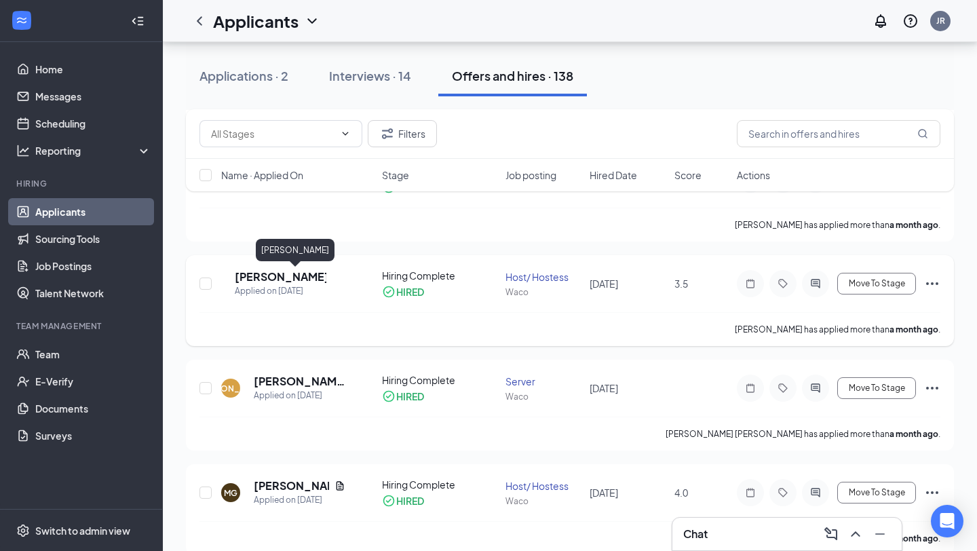
click at [294, 279] on h5 "[PERSON_NAME]" at bounding box center [281, 276] width 92 height 15
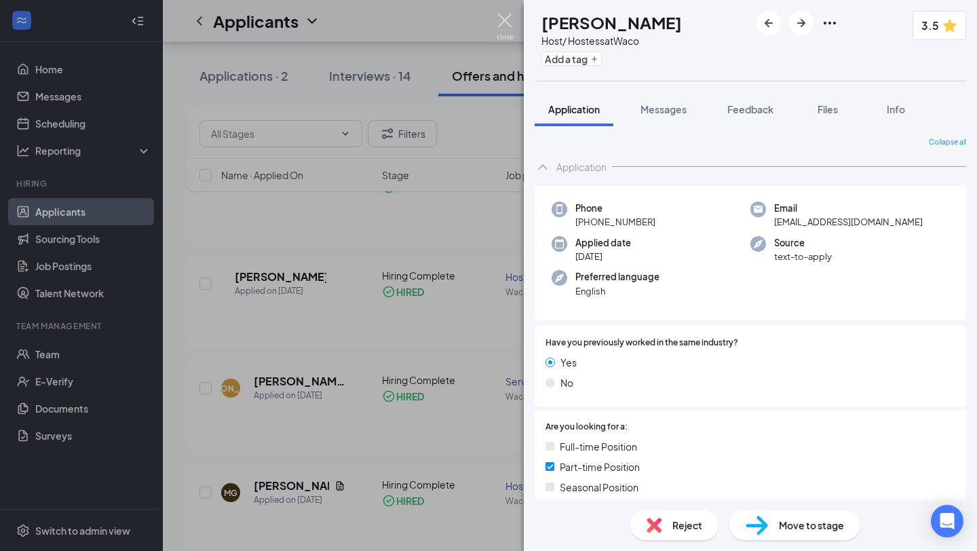
click at [509, 23] on img at bounding box center [504, 27] width 17 height 26
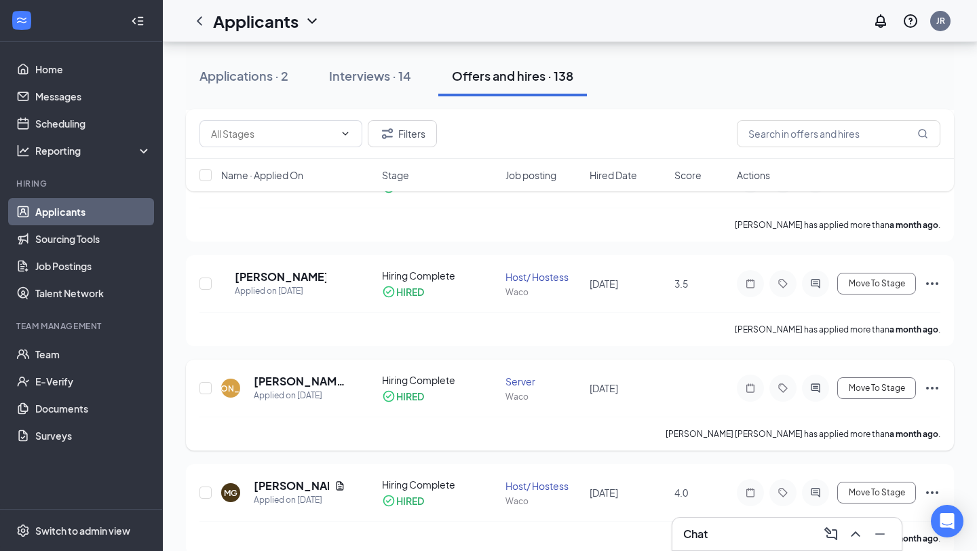
click at [300, 378] on h5 "[PERSON_NAME] [PERSON_NAME]" at bounding box center [300, 381] width 92 height 15
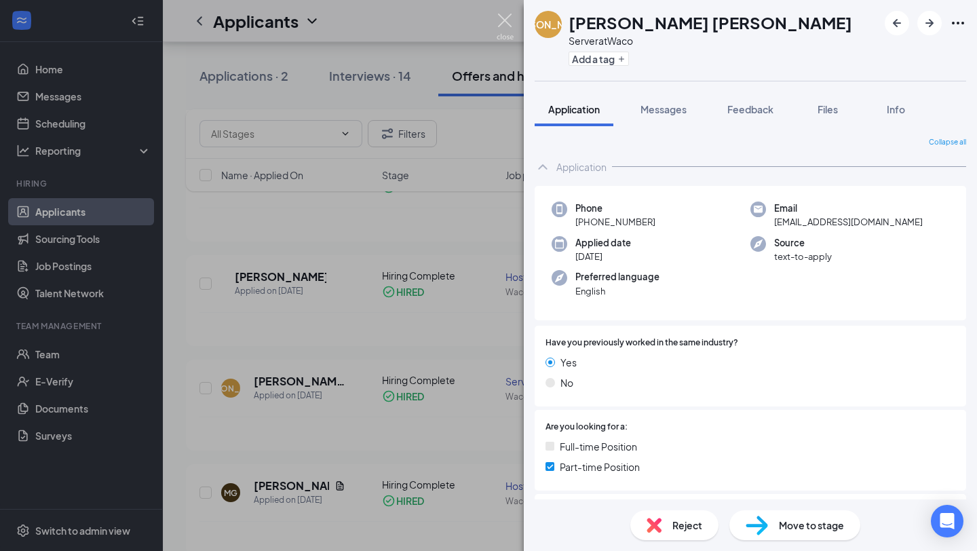
click at [510, 20] on img at bounding box center [504, 27] width 17 height 26
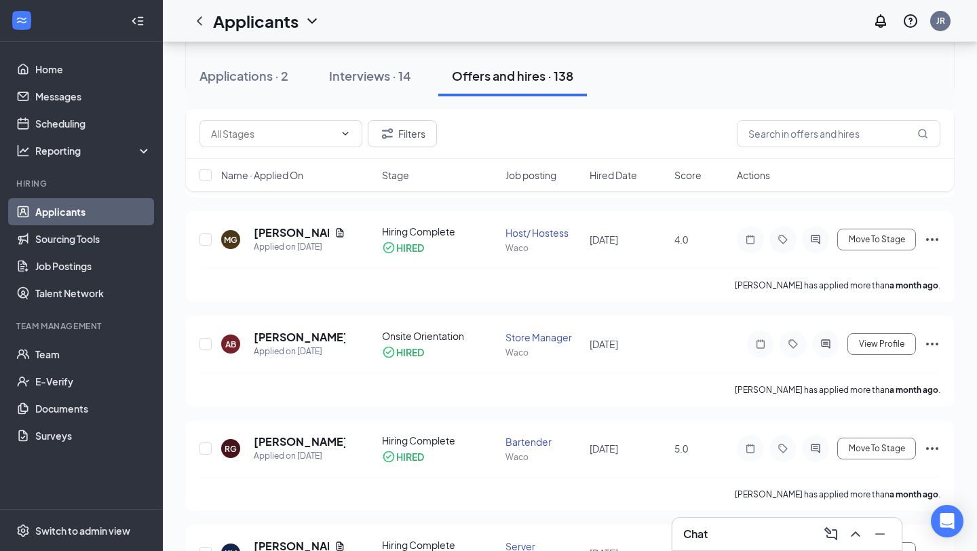
scroll to position [4752, 0]
click at [276, 233] on h5 "[PERSON_NAME]" at bounding box center [291, 231] width 75 height 15
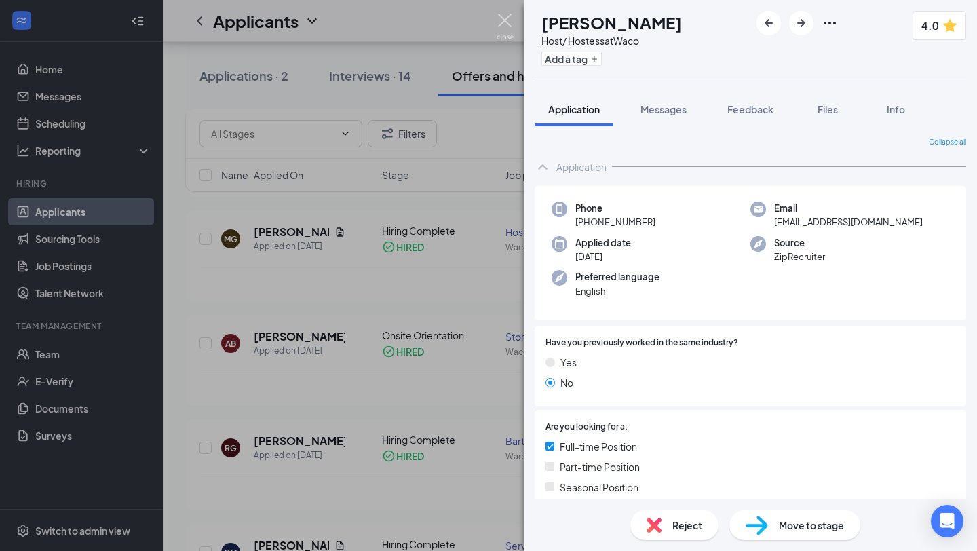
click at [502, 22] on img at bounding box center [504, 27] width 17 height 26
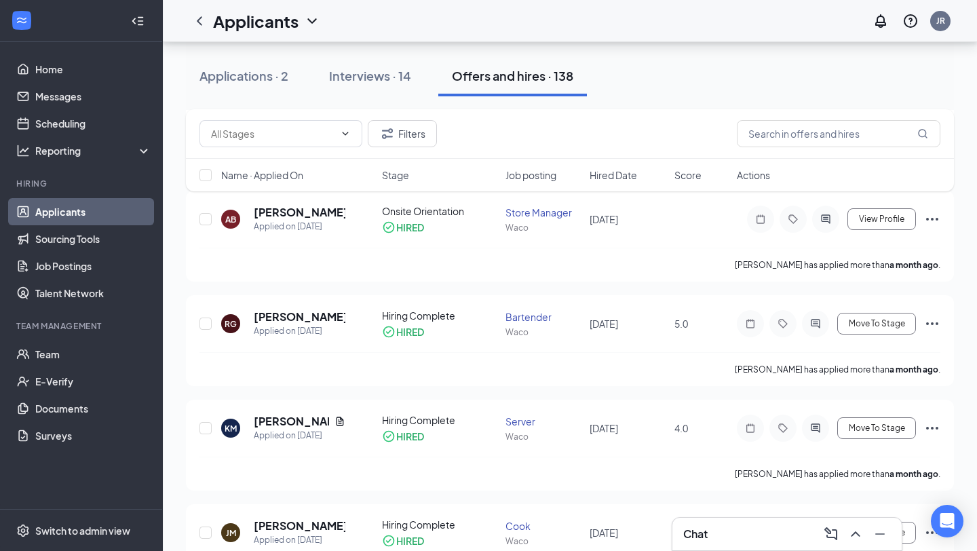
scroll to position [4932, 0]
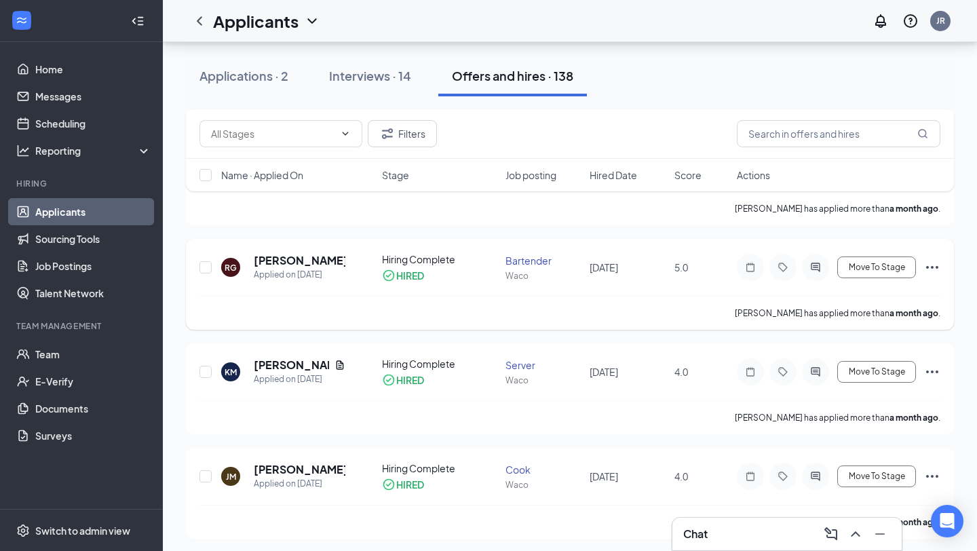
click at [310, 257] on h5 "[PERSON_NAME]" at bounding box center [300, 260] width 92 height 15
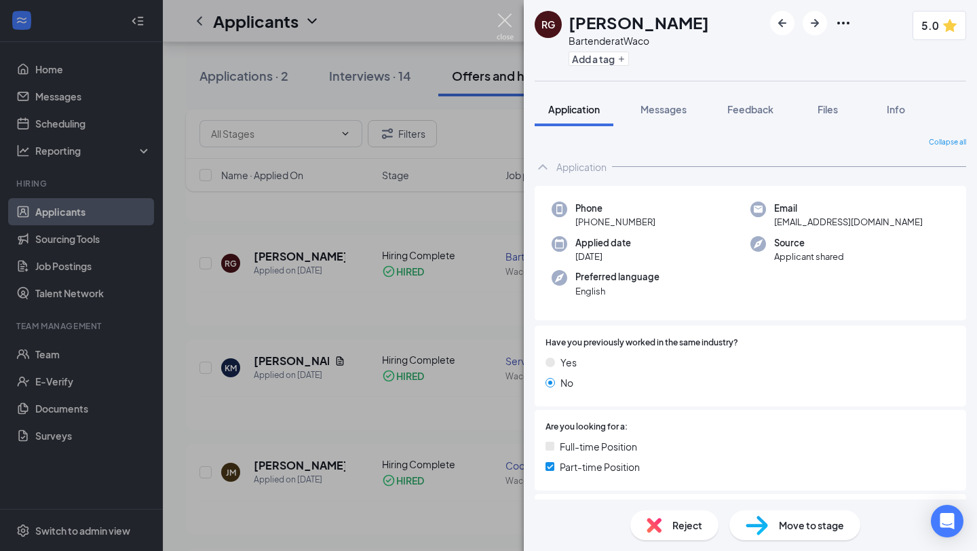
click at [506, 25] on img at bounding box center [504, 27] width 17 height 26
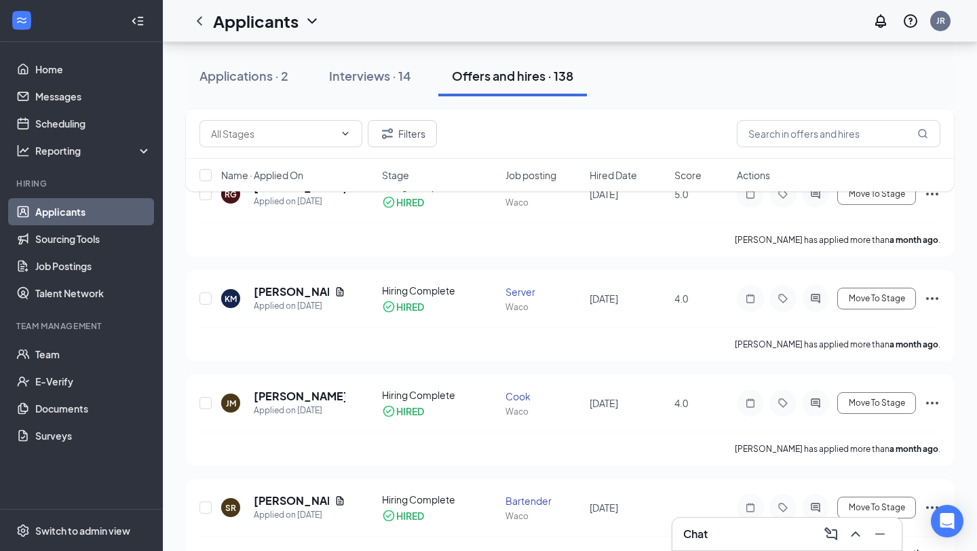
scroll to position [5017, 0]
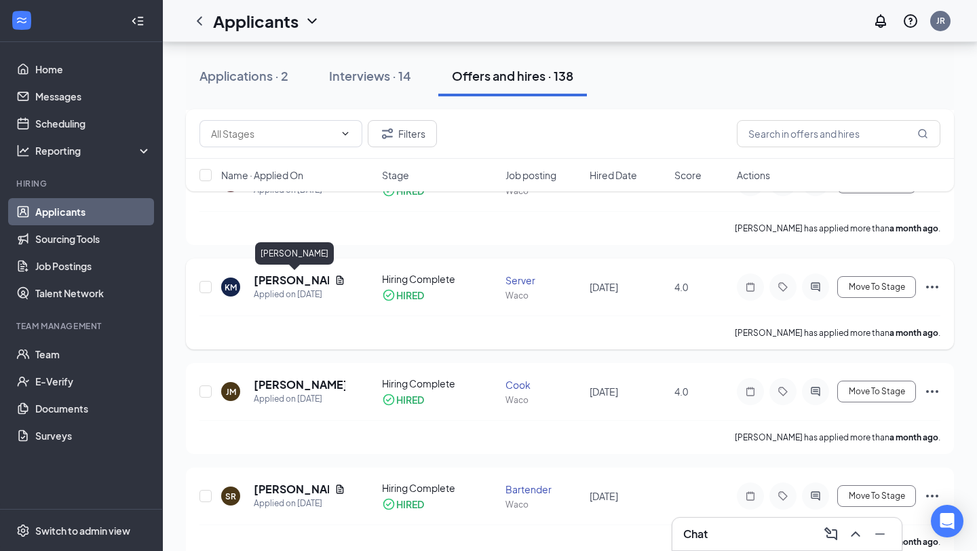
click at [286, 286] on h5 "[PERSON_NAME]" at bounding box center [291, 280] width 75 height 15
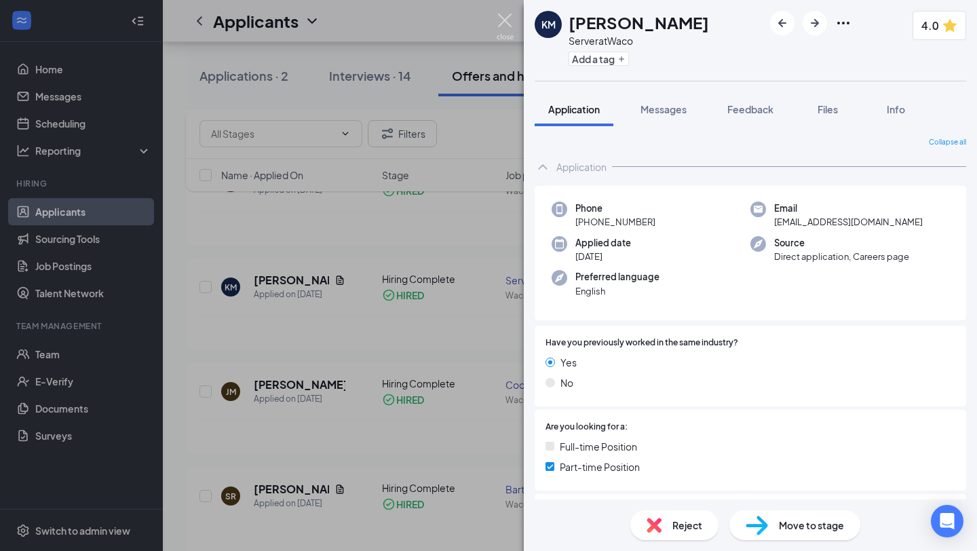
click at [503, 26] on img at bounding box center [504, 27] width 17 height 26
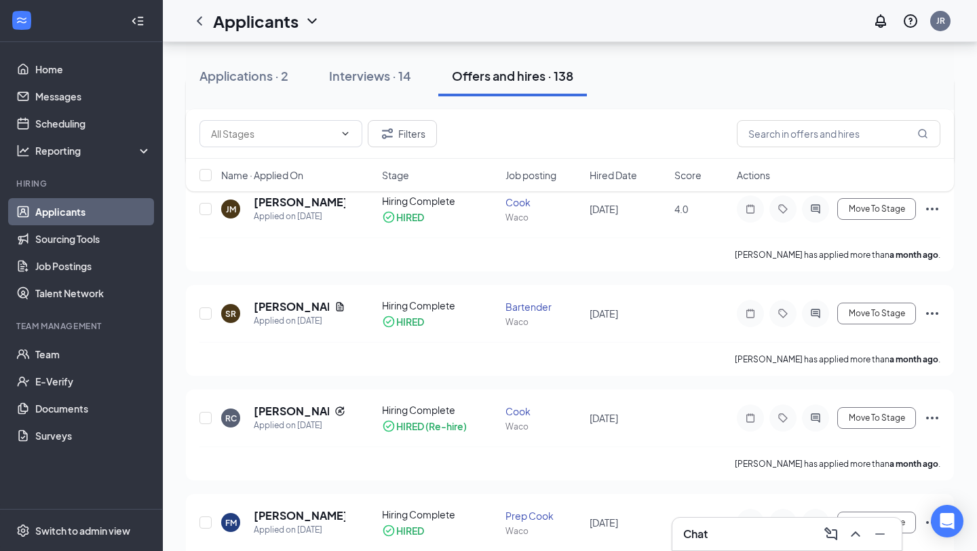
scroll to position [5206, 0]
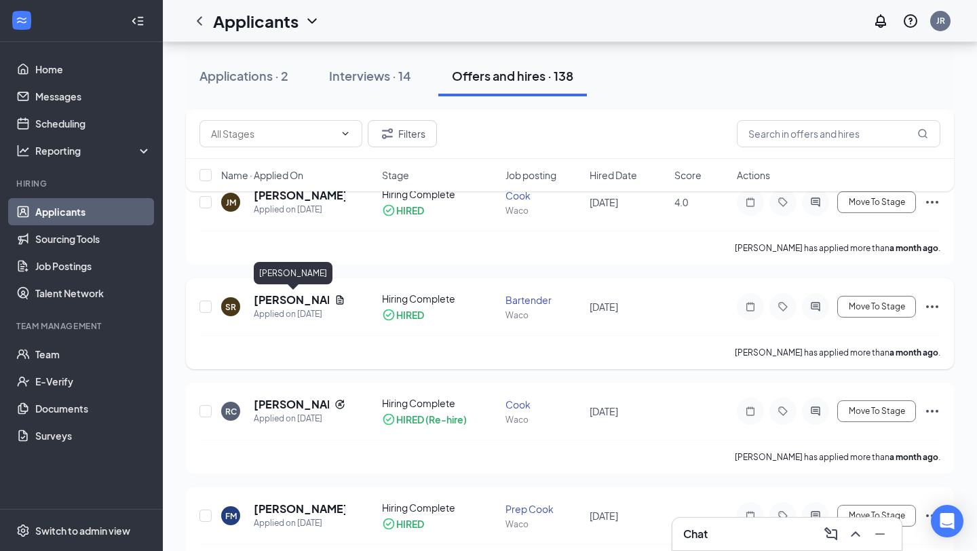
click at [290, 302] on h5 "[PERSON_NAME]" at bounding box center [291, 299] width 75 height 15
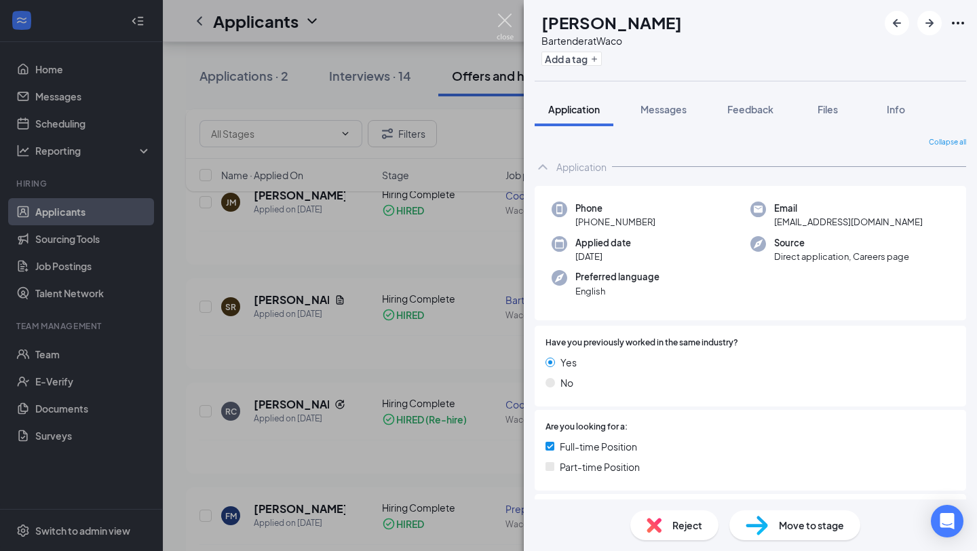
click at [506, 23] on img at bounding box center [504, 27] width 17 height 26
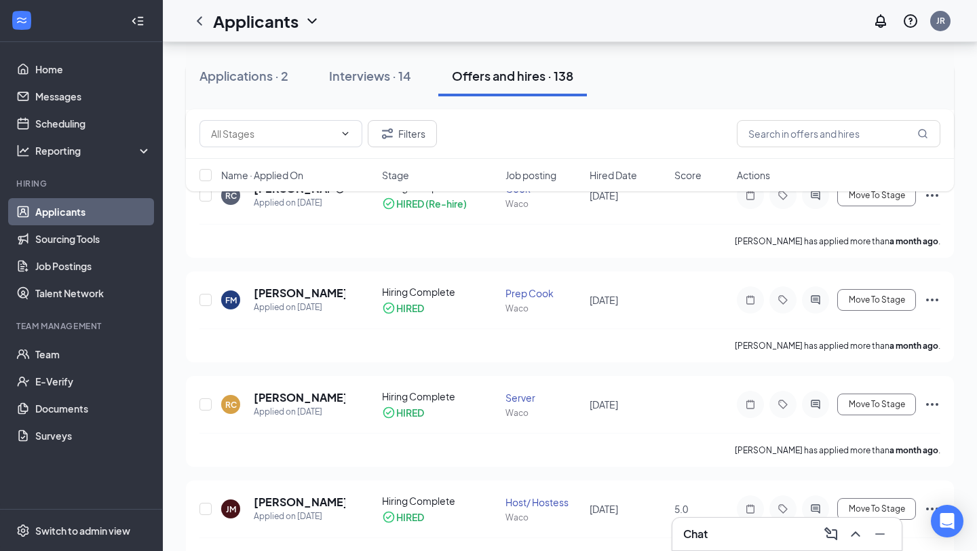
scroll to position [5545, 0]
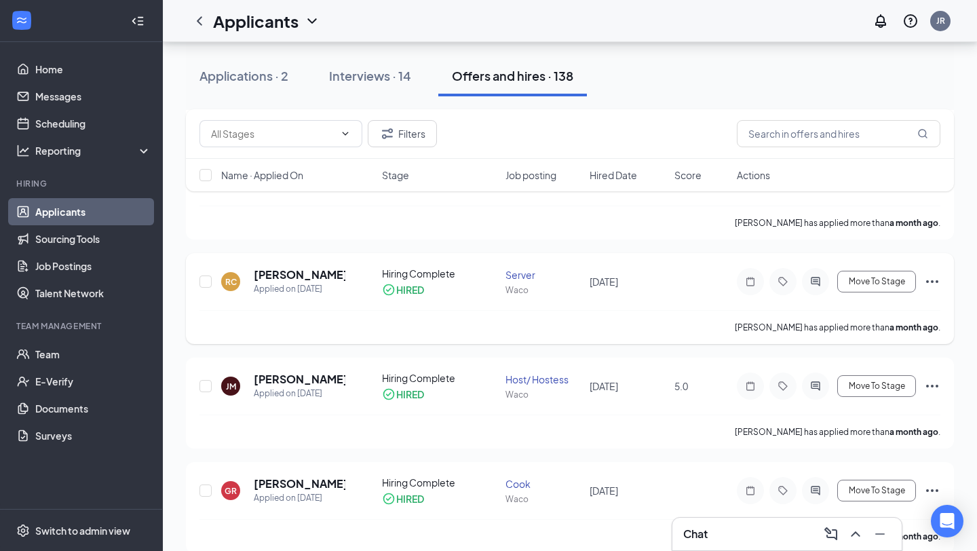
click at [932, 282] on icon "Ellipses" at bounding box center [932, 281] width 12 height 3
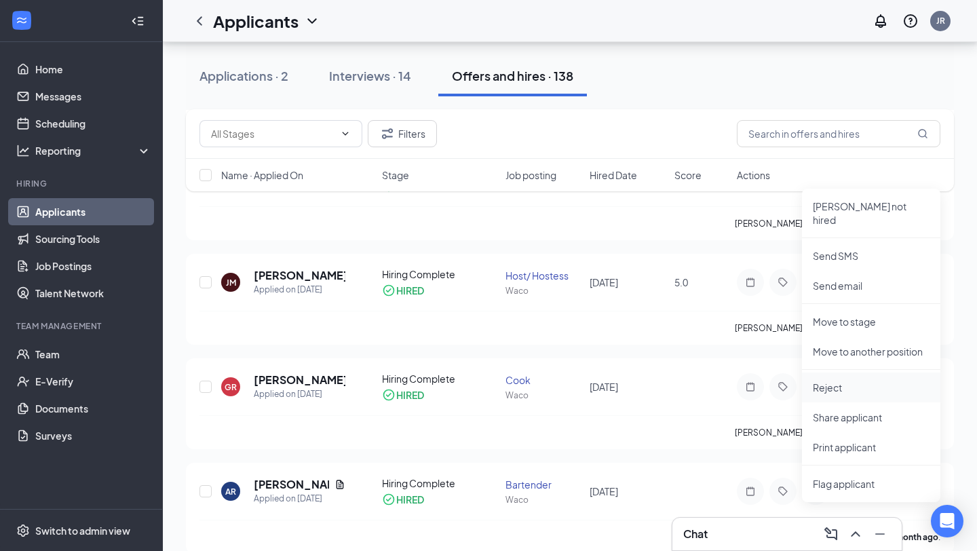
scroll to position [5652, 0]
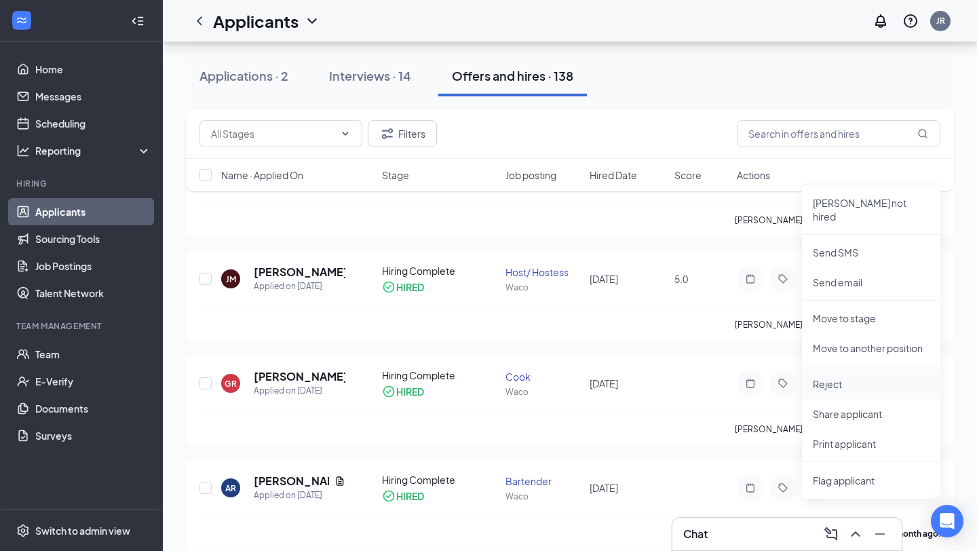
click at [839, 377] on p "Reject" at bounding box center [870, 384] width 117 height 14
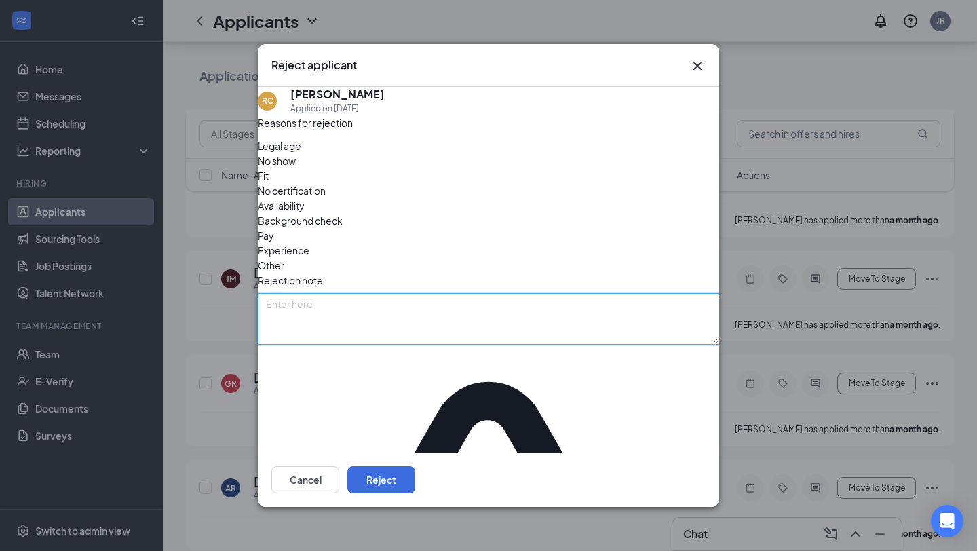
click at [505, 293] on textarea at bounding box center [488, 319] width 461 height 52
type textarea "H"
type textarea "Got another job - JR"
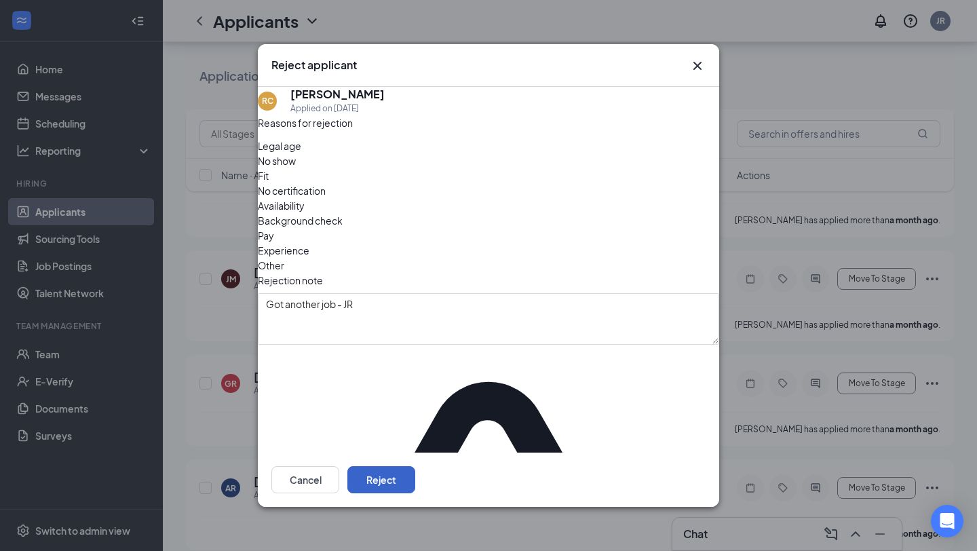
click at [415, 466] on button "Reject" at bounding box center [381, 479] width 68 height 27
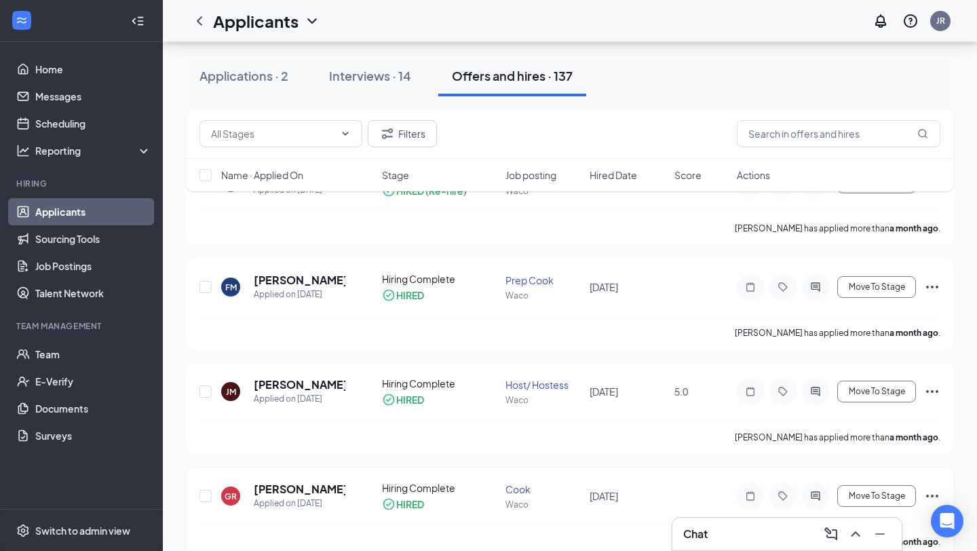
scroll to position [5477, 0]
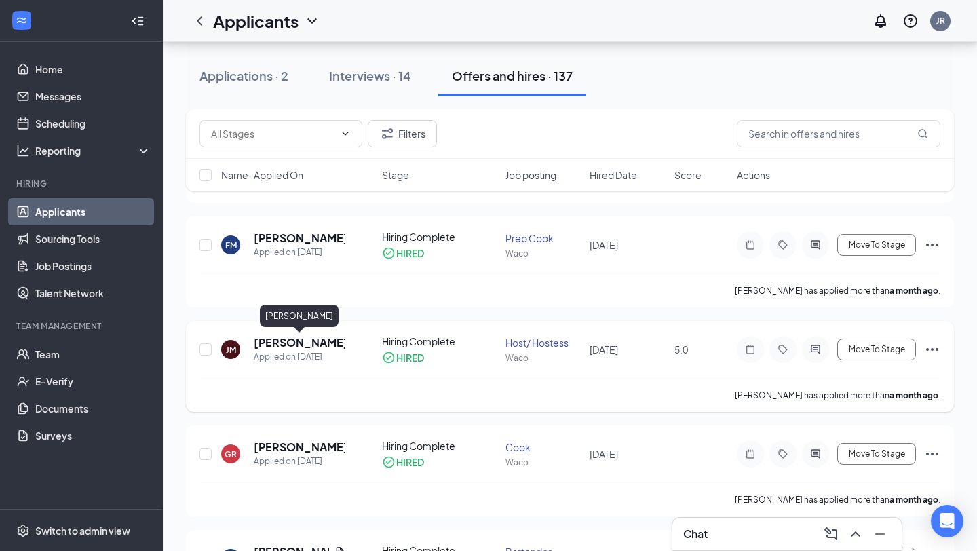
click at [274, 342] on h5 "[PERSON_NAME]" at bounding box center [300, 342] width 92 height 15
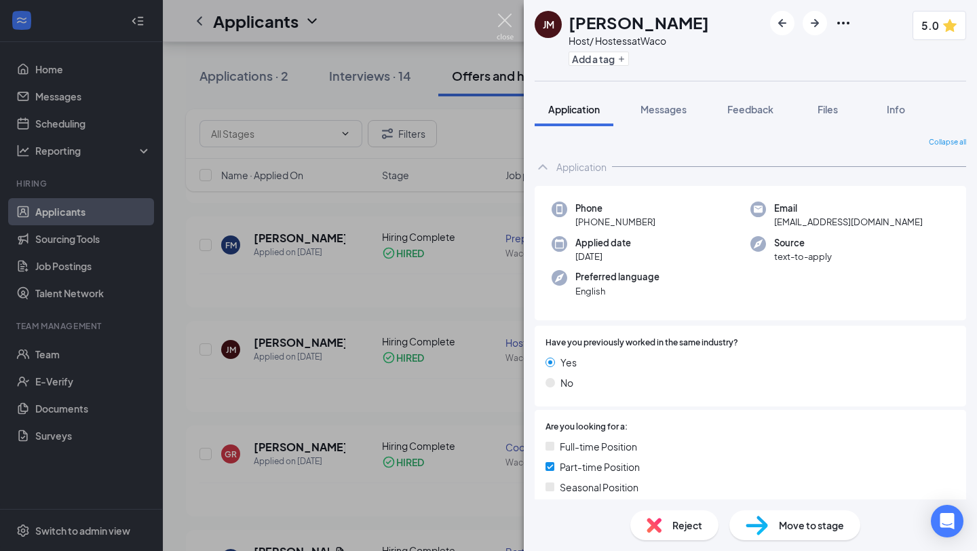
click at [503, 24] on img at bounding box center [504, 27] width 17 height 26
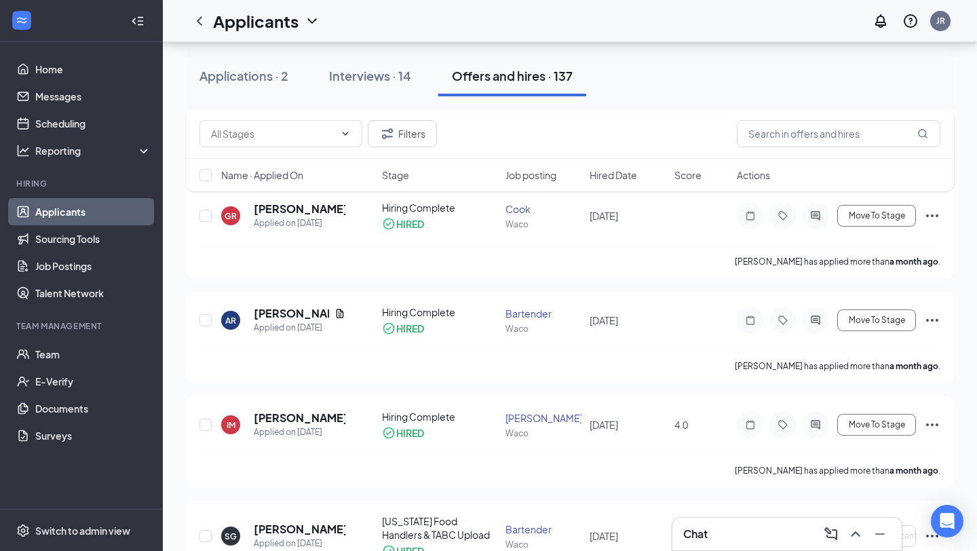
scroll to position [5767, 0]
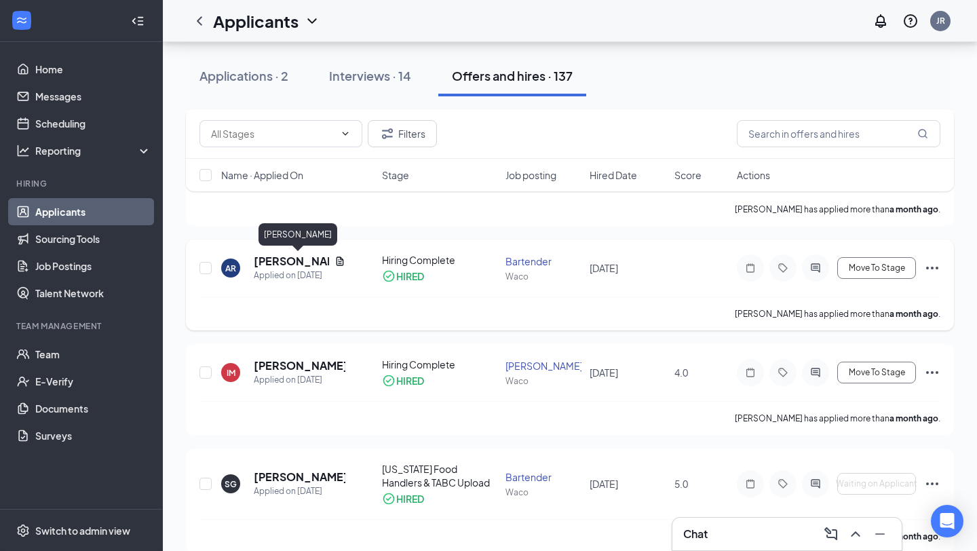
click at [307, 262] on h5 "[PERSON_NAME]" at bounding box center [291, 261] width 75 height 15
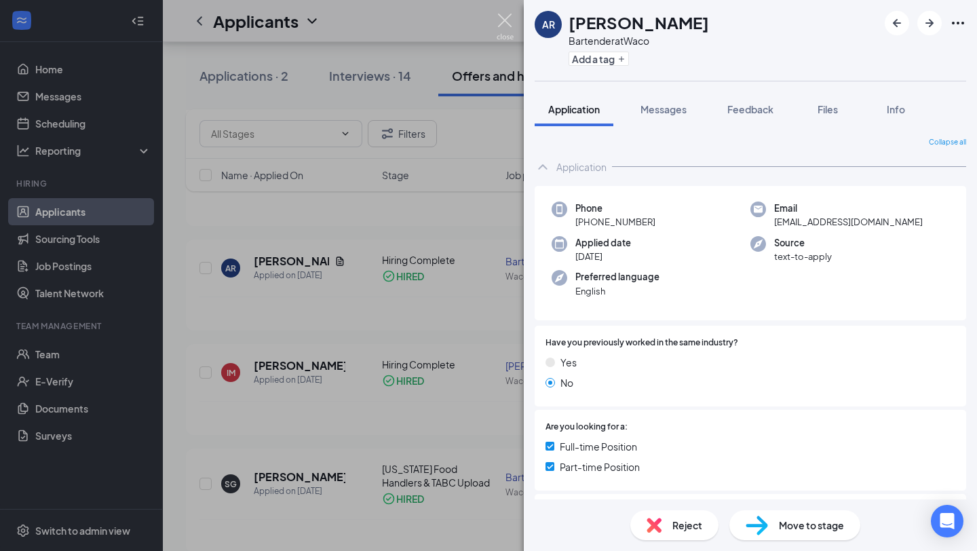
click at [505, 24] on img at bounding box center [504, 27] width 17 height 26
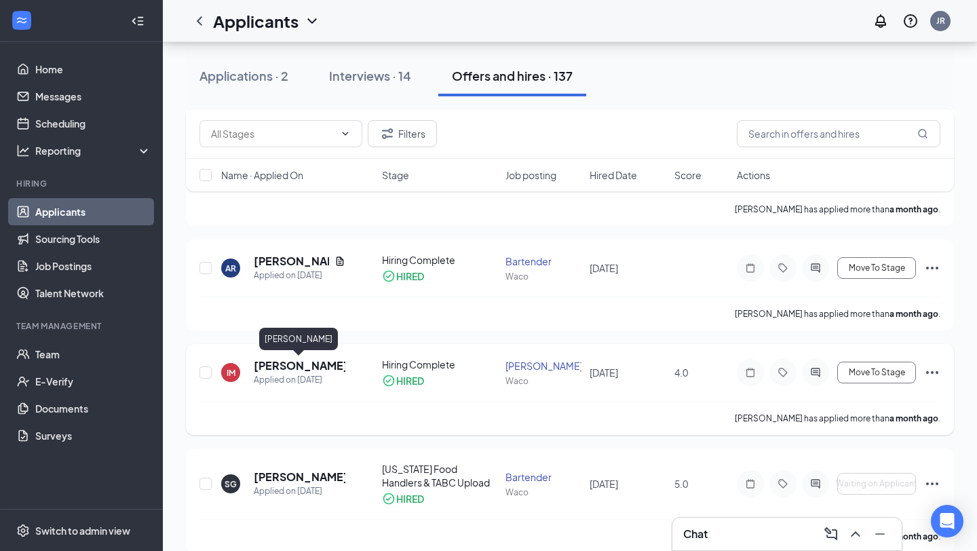
click at [316, 366] on h5 "[PERSON_NAME]" at bounding box center [300, 365] width 92 height 15
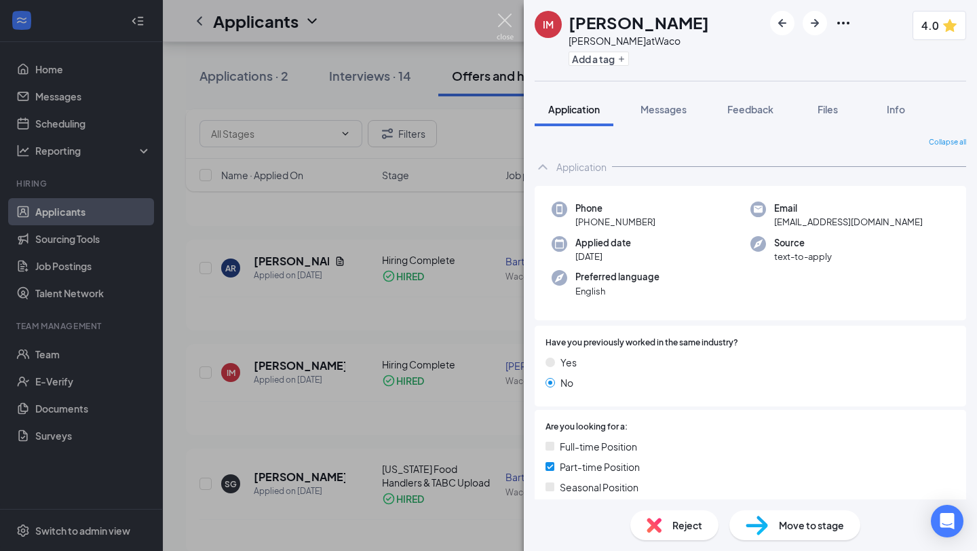
click at [504, 16] on img at bounding box center [504, 27] width 17 height 26
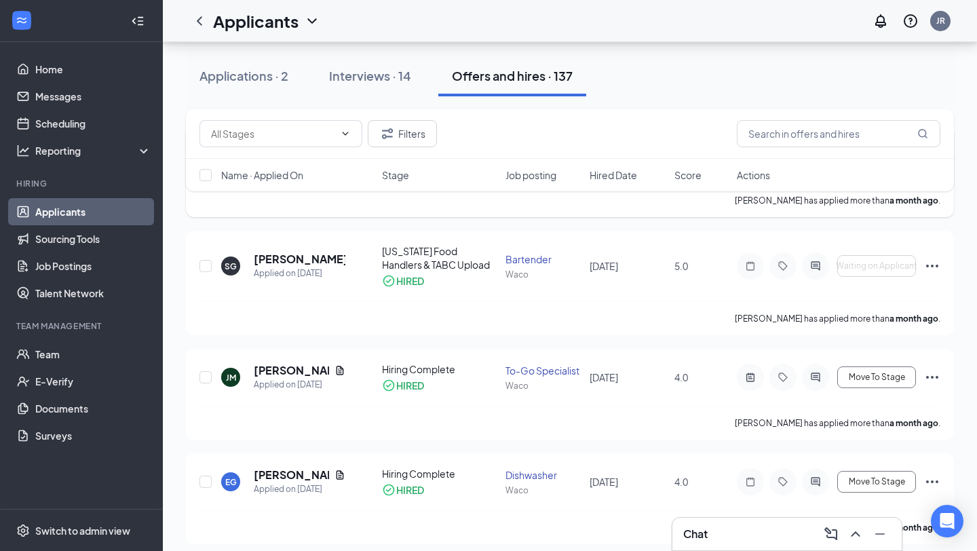
scroll to position [5986, 0]
click at [306, 256] on h5 "[PERSON_NAME]" at bounding box center [300, 257] width 92 height 15
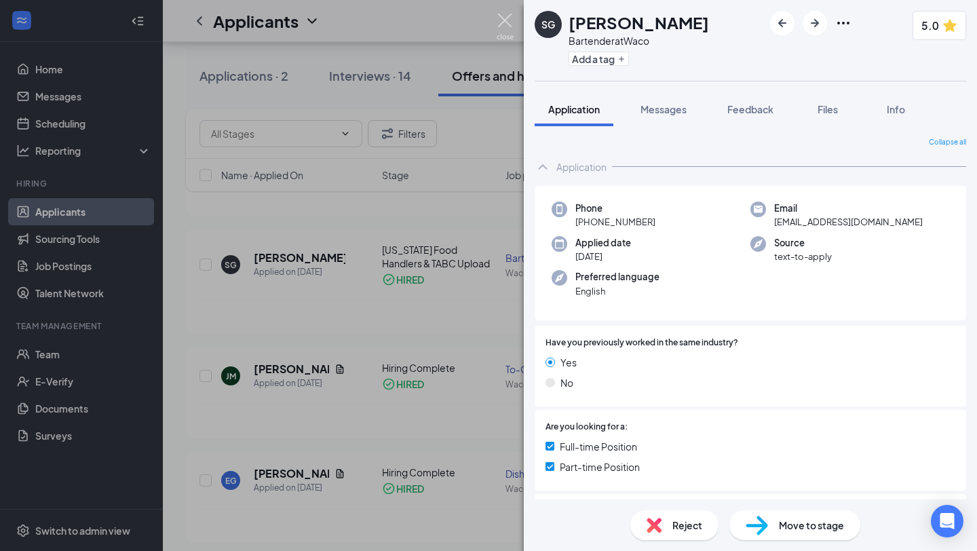
click at [509, 19] on img at bounding box center [504, 27] width 17 height 26
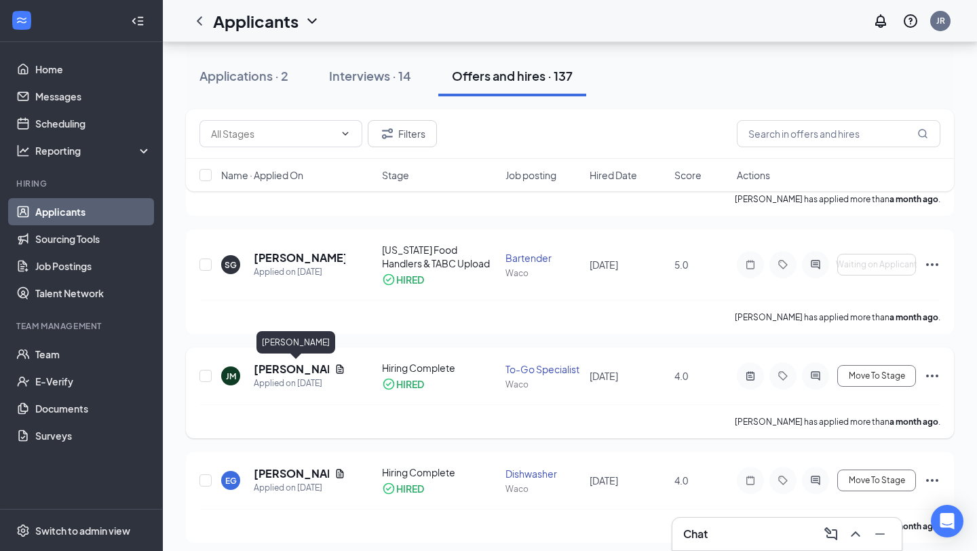
click at [271, 368] on h5 "[PERSON_NAME]" at bounding box center [291, 368] width 75 height 15
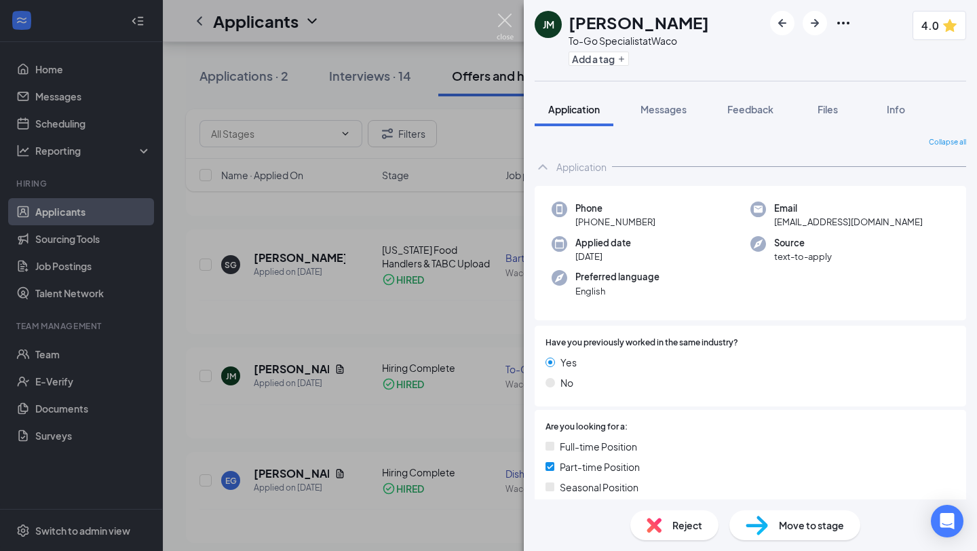
click at [504, 21] on img at bounding box center [504, 27] width 17 height 26
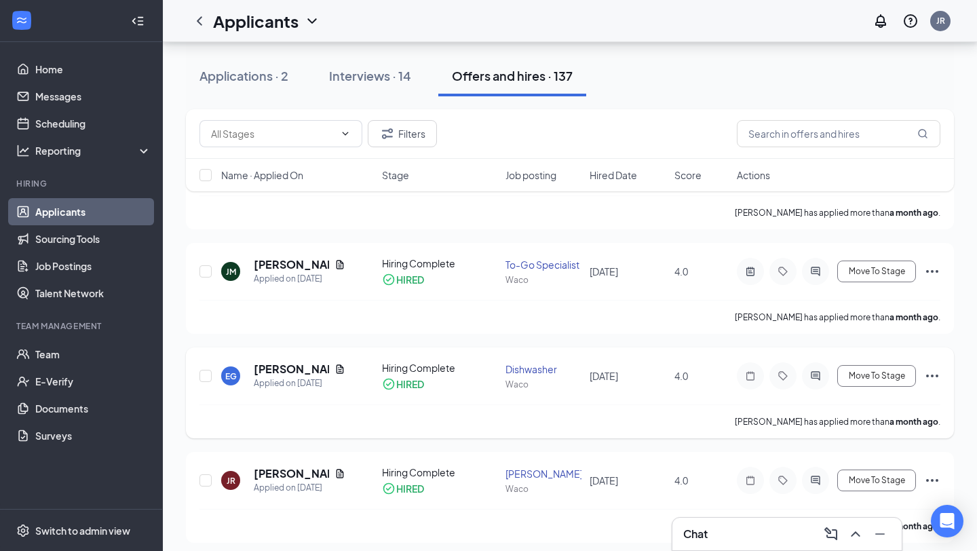
scroll to position [6105, 0]
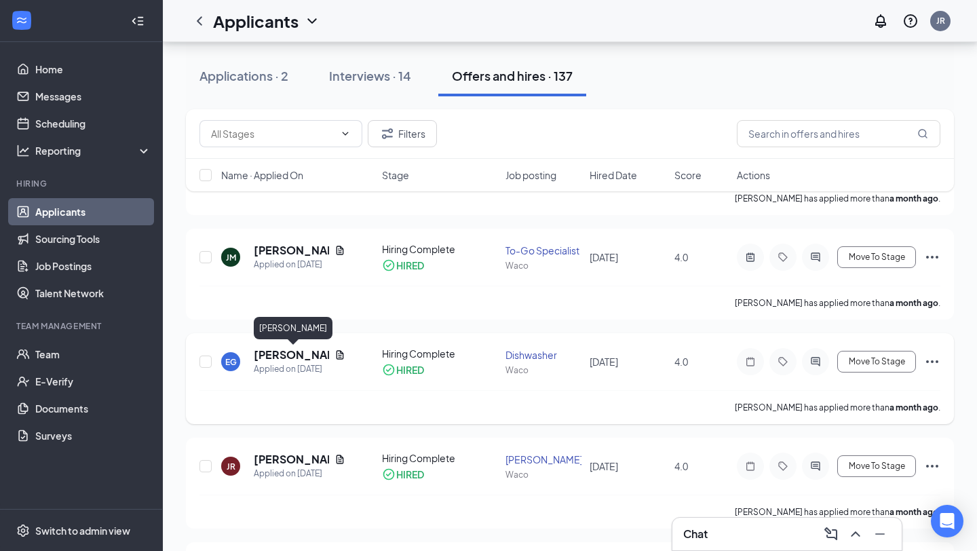
click at [294, 357] on h5 "[PERSON_NAME]" at bounding box center [291, 354] width 75 height 15
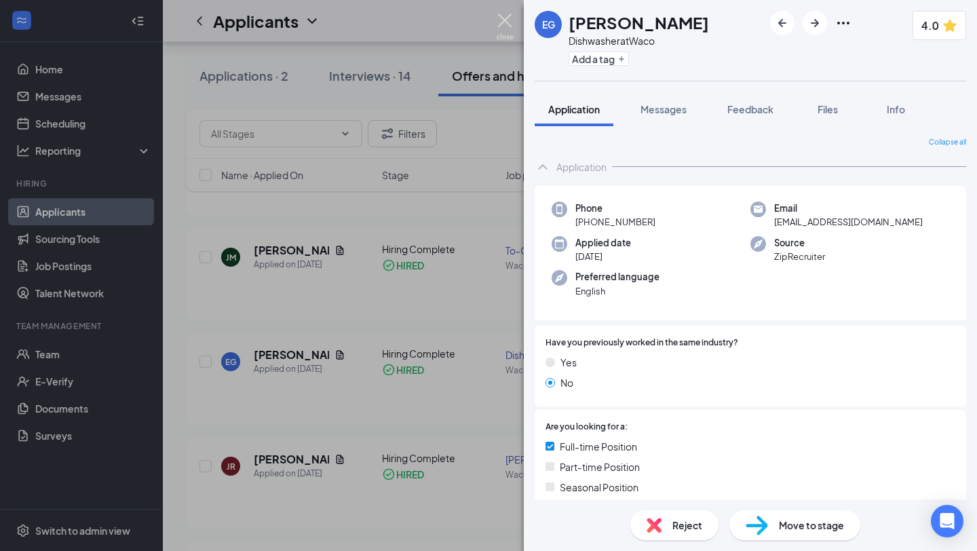
click at [507, 17] on img at bounding box center [504, 27] width 17 height 26
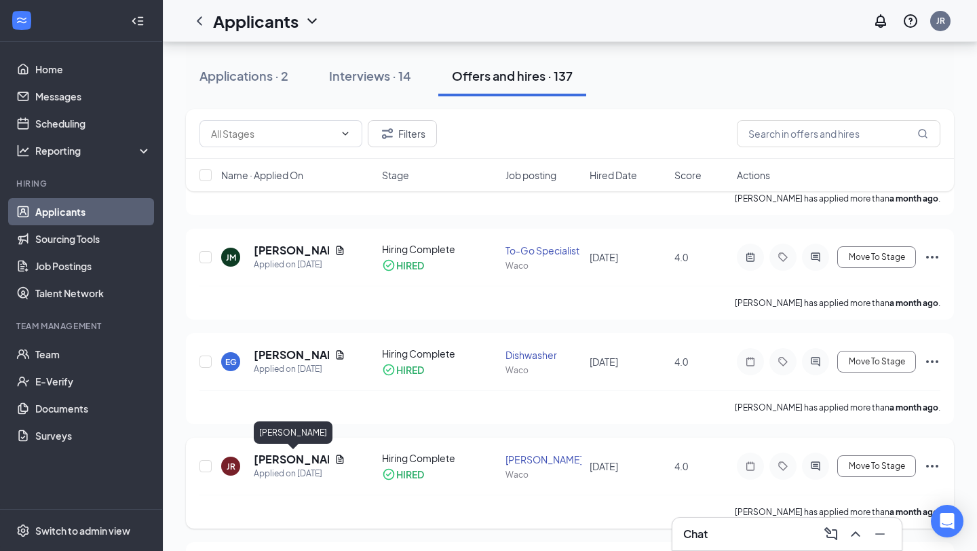
click at [288, 460] on h5 "[PERSON_NAME]" at bounding box center [291, 459] width 75 height 15
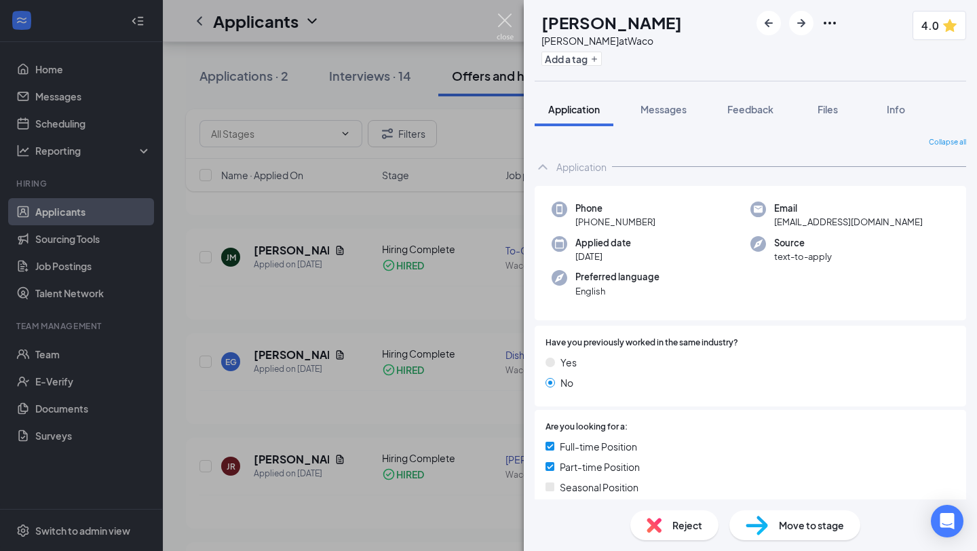
click at [499, 16] on img at bounding box center [504, 27] width 17 height 26
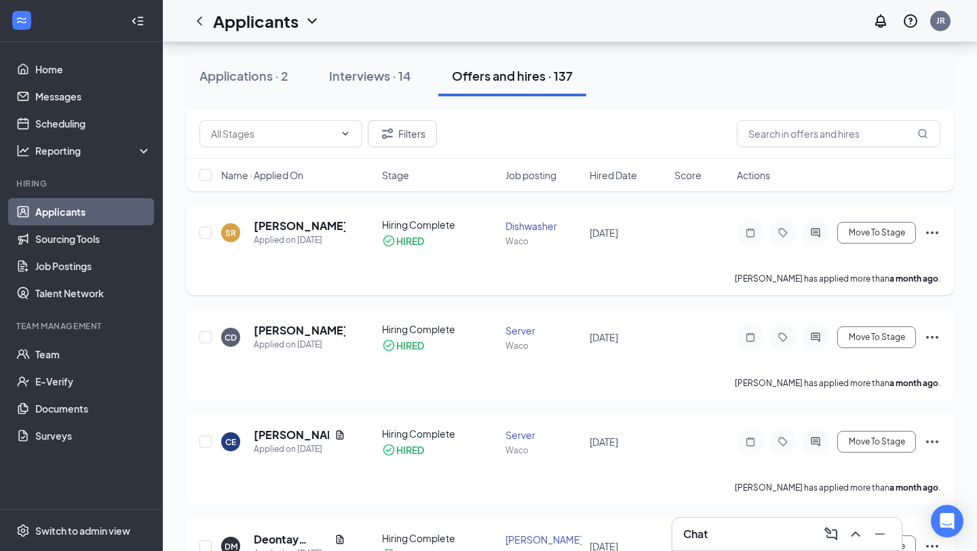
scroll to position [6441, 0]
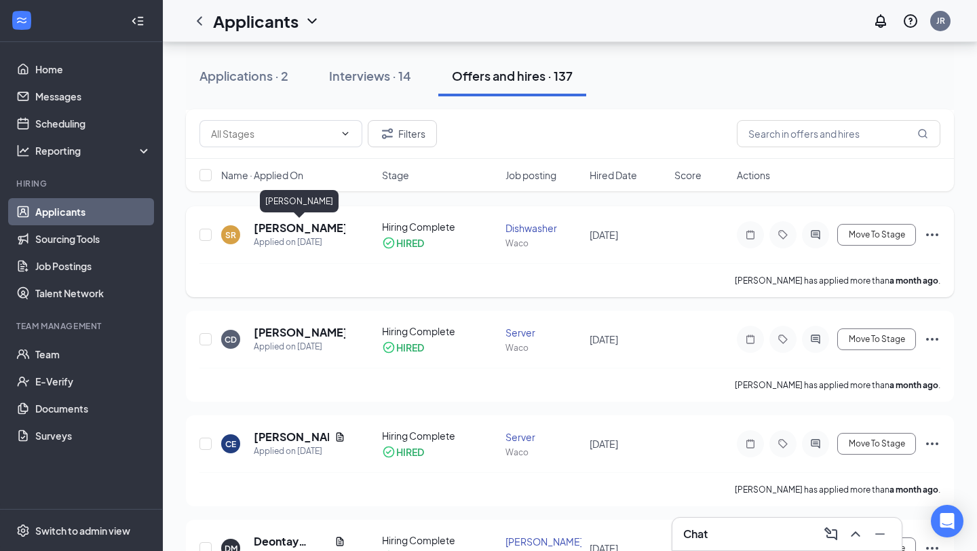
click at [283, 230] on h5 "[PERSON_NAME]" at bounding box center [300, 227] width 92 height 15
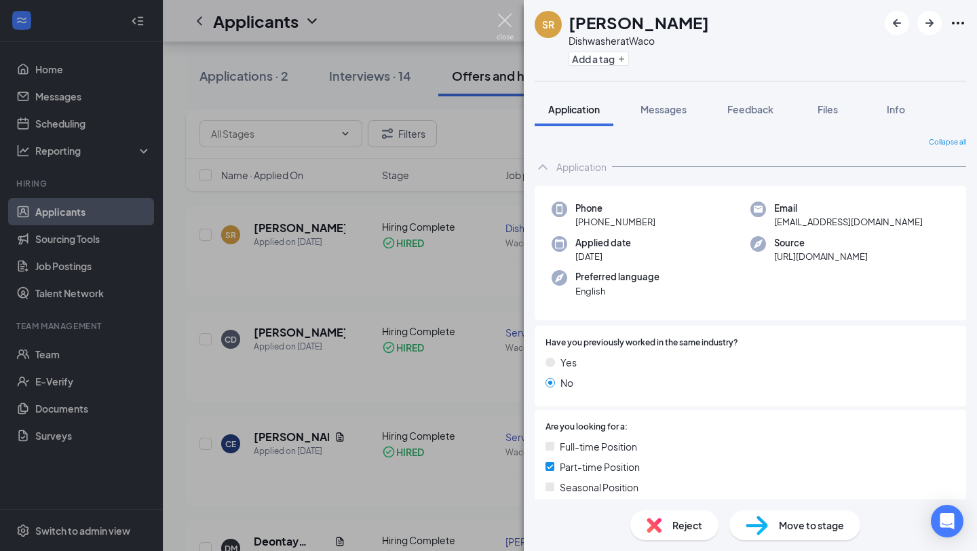
click at [506, 20] on img at bounding box center [504, 27] width 17 height 26
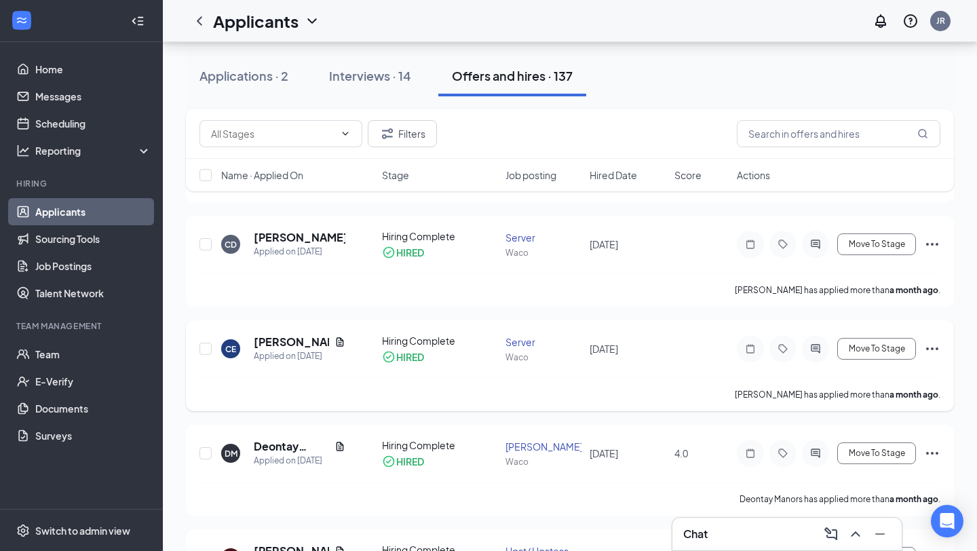
scroll to position [6538, 0]
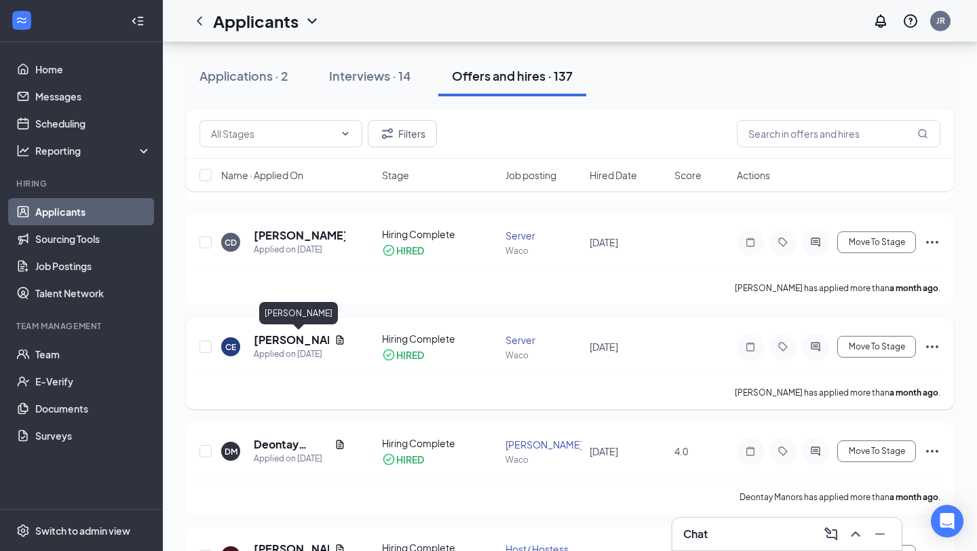
click at [322, 338] on h5 "[PERSON_NAME]" at bounding box center [291, 339] width 75 height 15
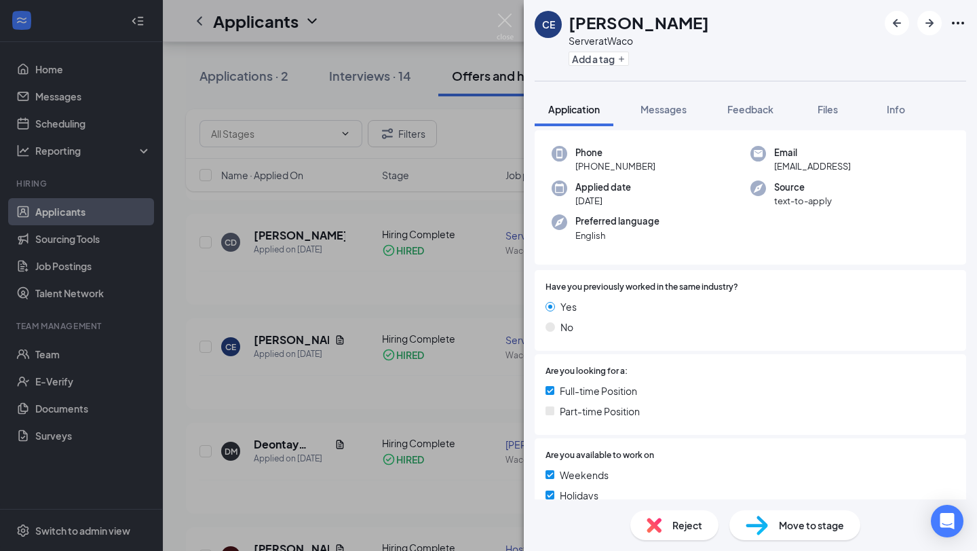
scroll to position [56, 0]
click at [509, 22] on img at bounding box center [504, 27] width 17 height 26
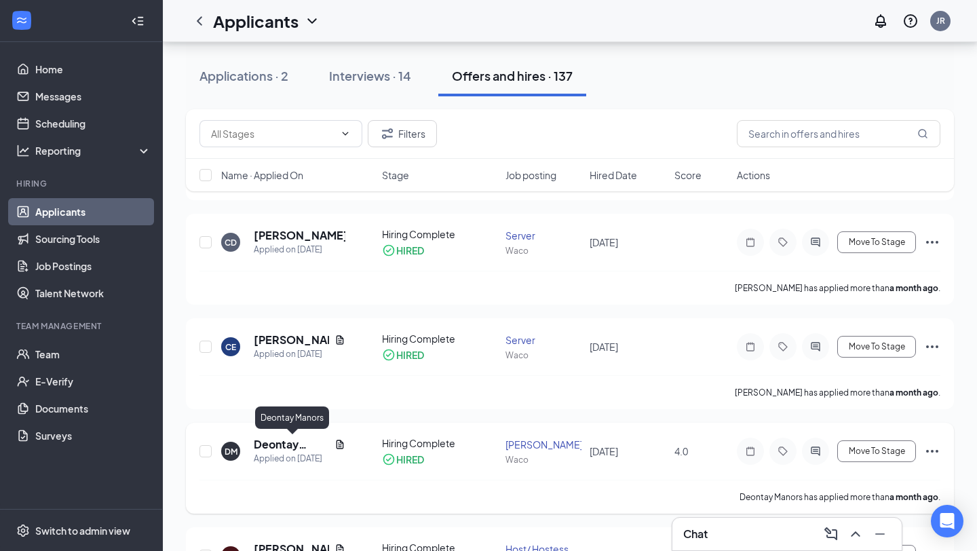
click at [273, 445] on h5 "Deontay Manors" at bounding box center [291, 444] width 75 height 15
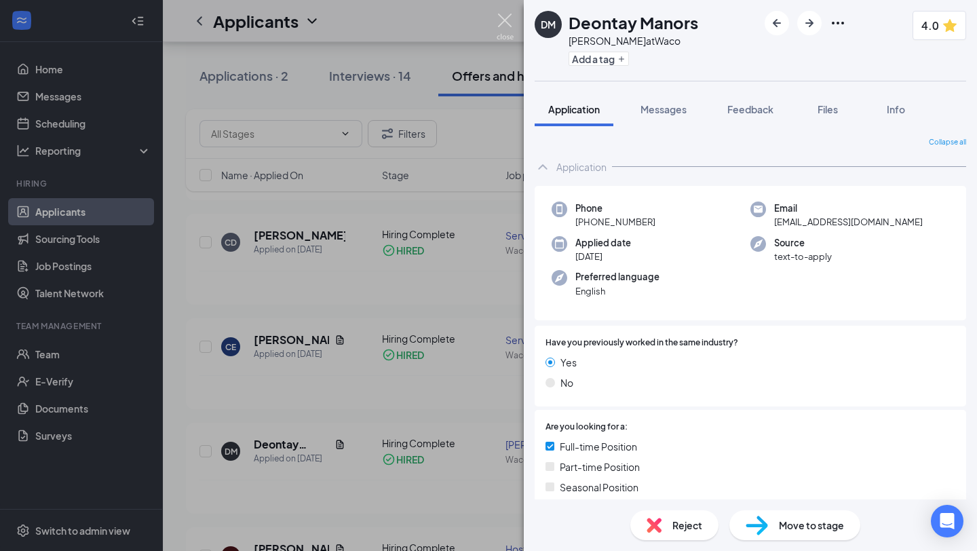
click at [507, 26] on img at bounding box center [504, 27] width 17 height 26
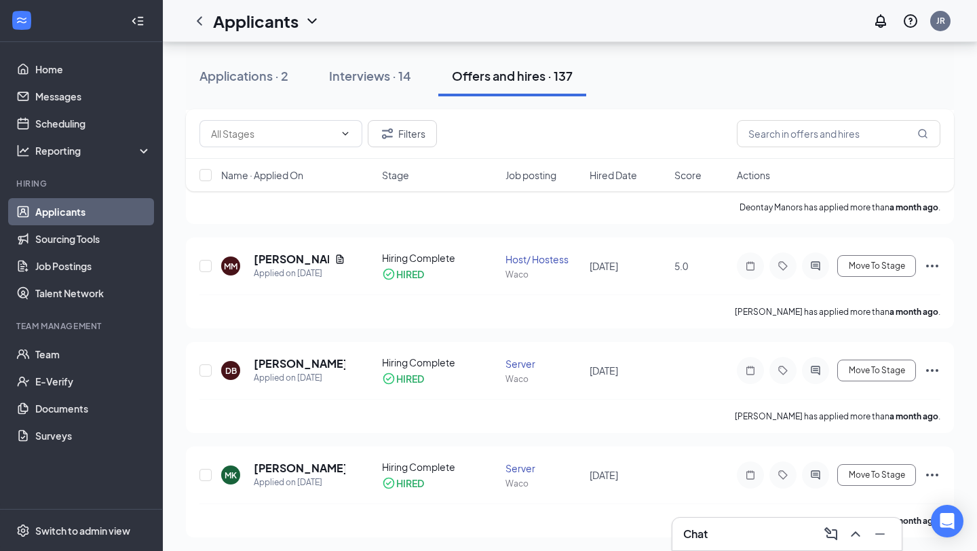
scroll to position [6828, 0]
click at [287, 256] on h5 "[PERSON_NAME]" at bounding box center [291, 257] width 75 height 15
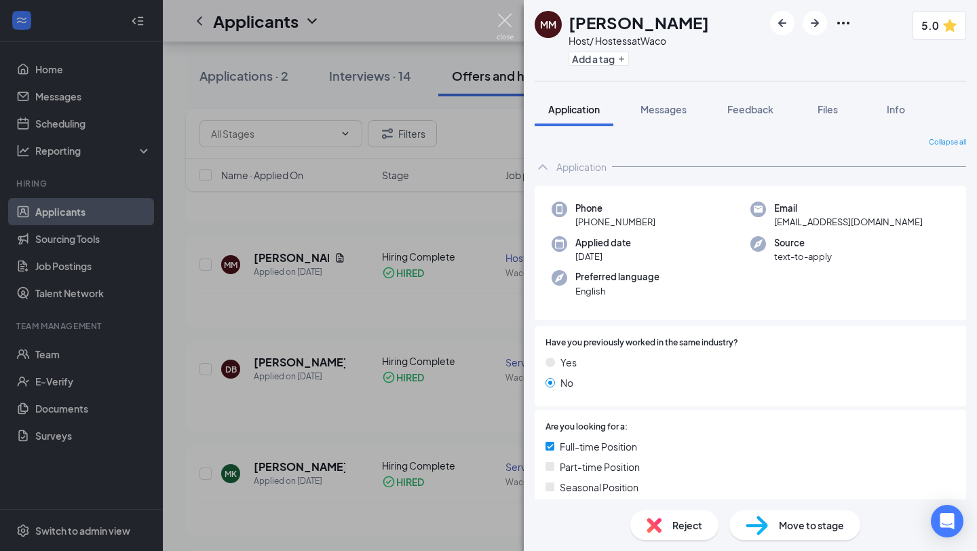
click at [503, 22] on img at bounding box center [504, 27] width 17 height 26
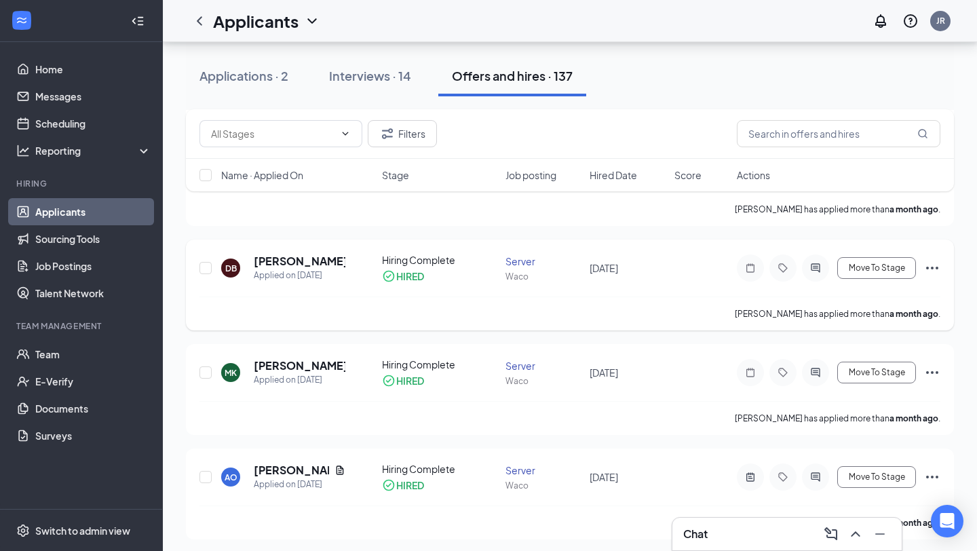
scroll to position [6936, 0]
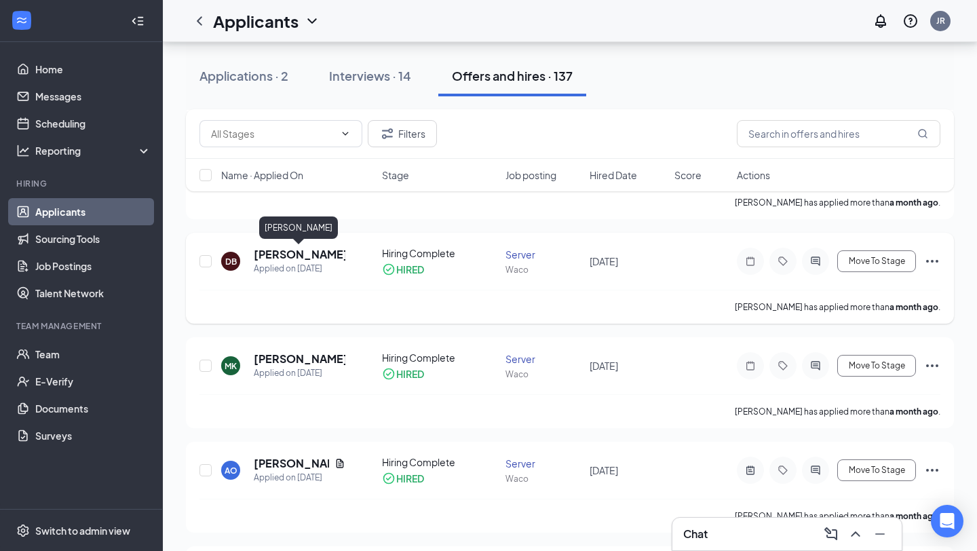
click at [319, 251] on h5 "[PERSON_NAME]" at bounding box center [300, 254] width 92 height 15
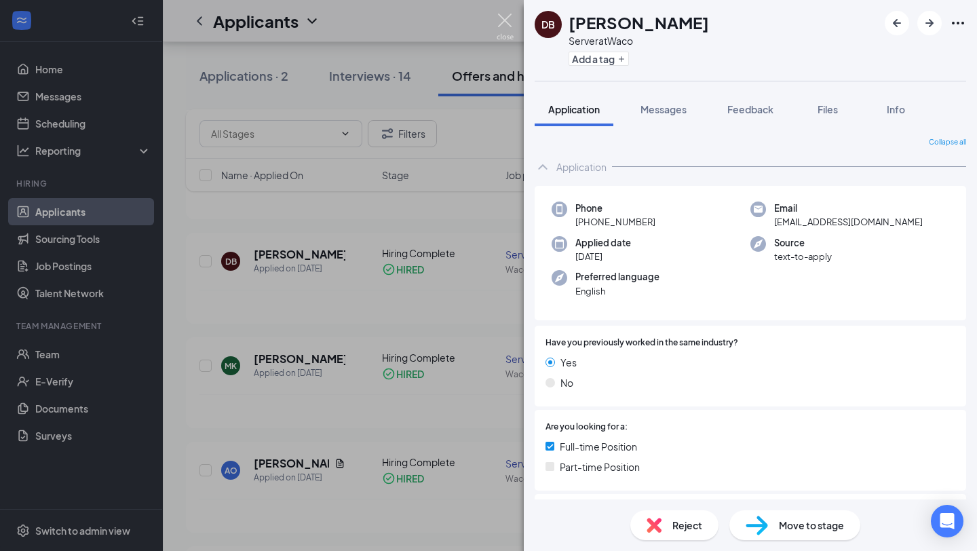
click at [503, 28] on img at bounding box center [504, 27] width 17 height 26
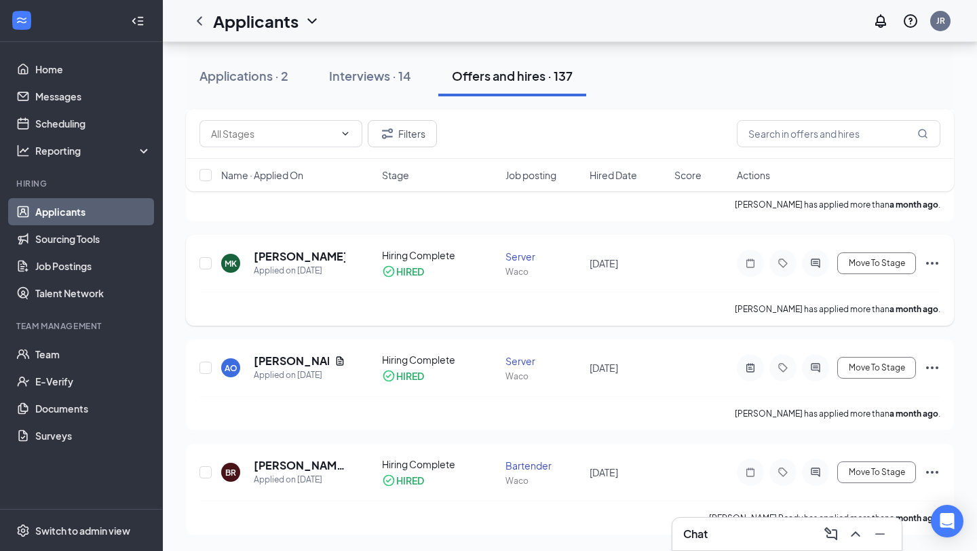
scroll to position [7038, 0]
click at [328, 258] on h5 "[PERSON_NAME]" at bounding box center [300, 257] width 92 height 15
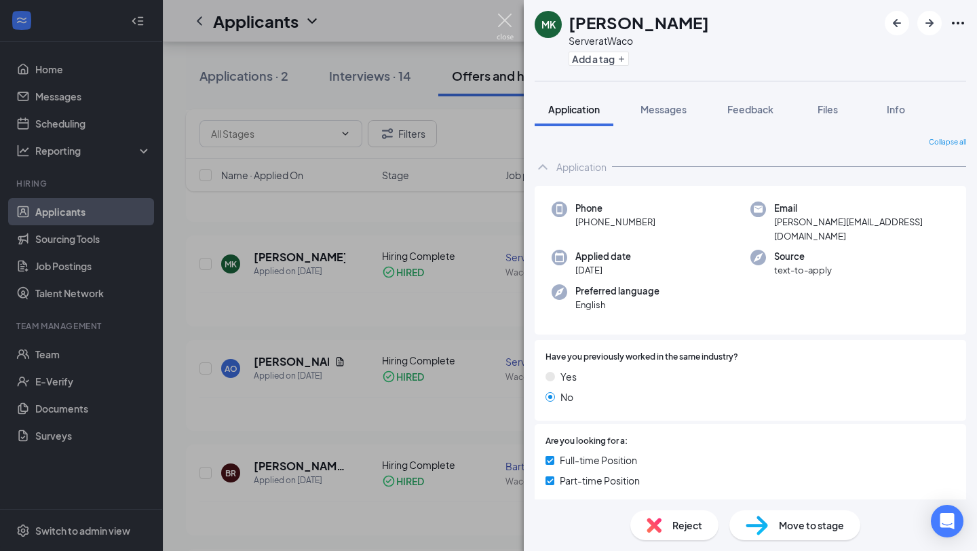
click at [499, 28] on img at bounding box center [504, 27] width 17 height 26
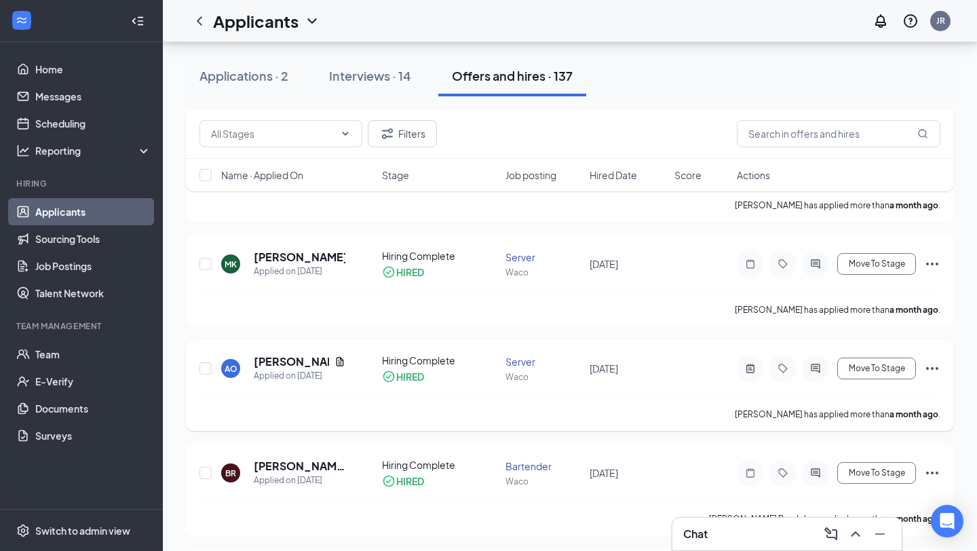
click at [289, 359] on h5 "[PERSON_NAME]" at bounding box center [291, 361] width 75 height 15
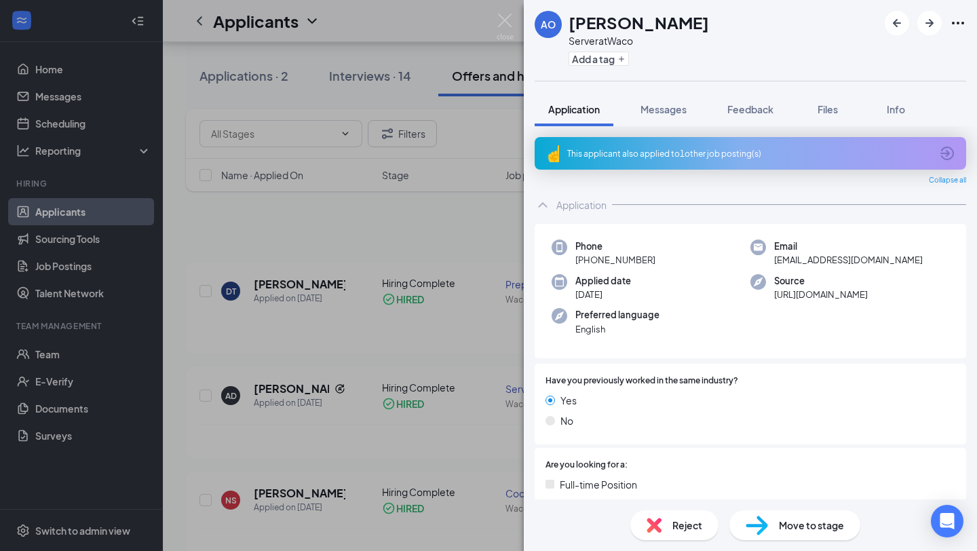
scroll to position [7038, 0]
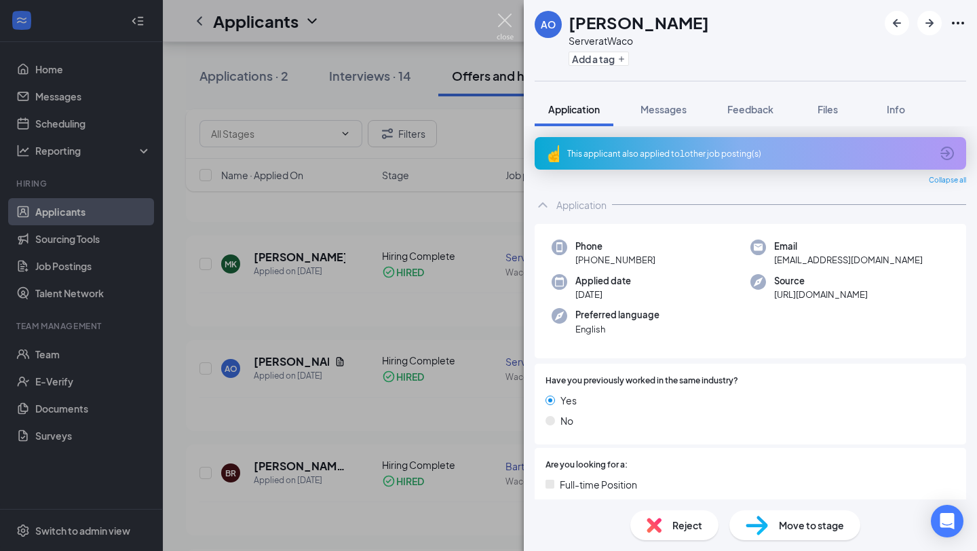
click at [508, 18] on img at bounding box center [504, 27] width 17 height 26
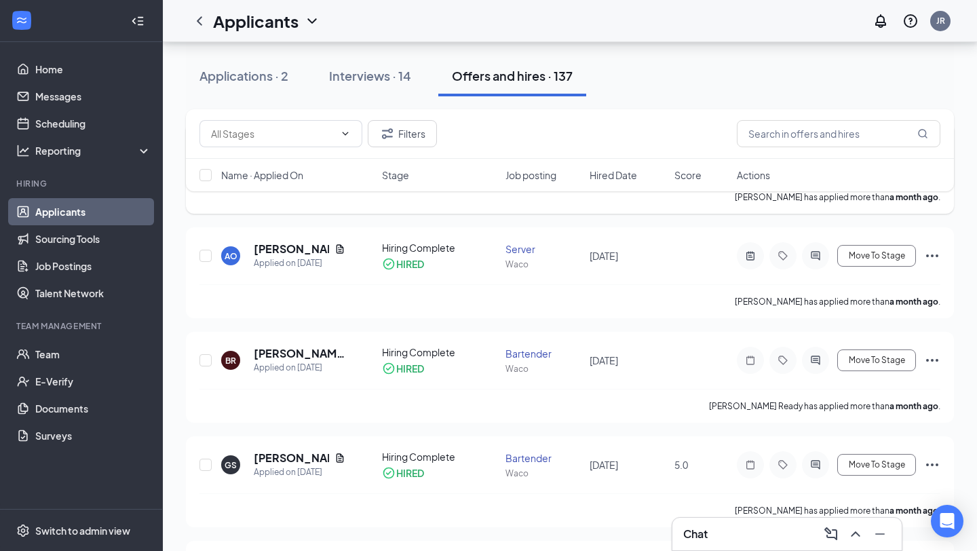
scroll to position [7361, 0]
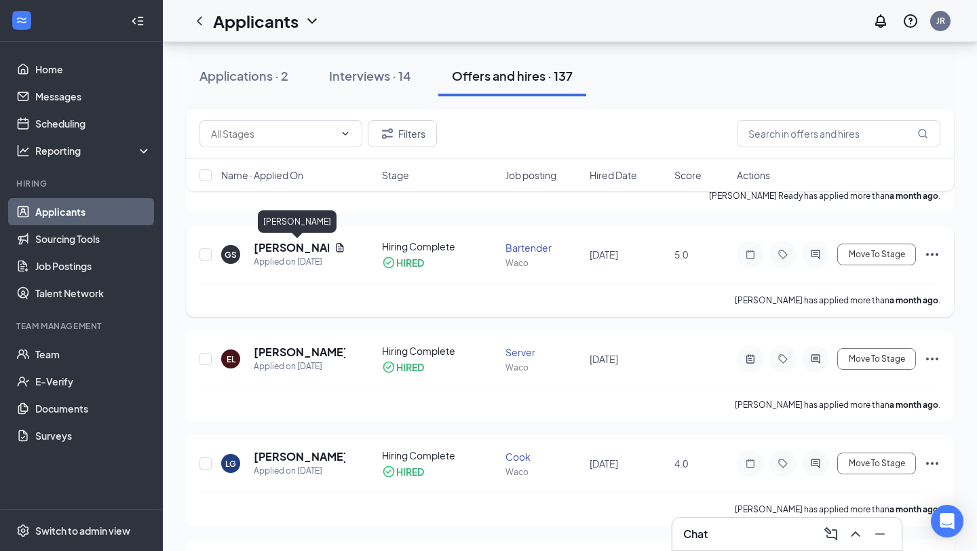
click at [290, 248] on h5 "[PERSON_NAME]" at bounding box center [291, 247] width 75 height 15
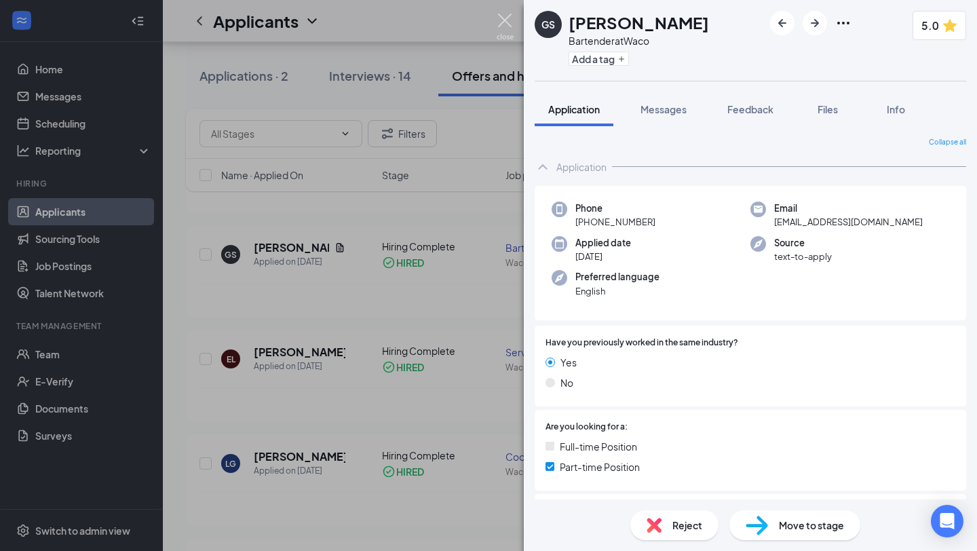
click at [503, 29] on img at bounding box center [504, 27] width 17 height 26
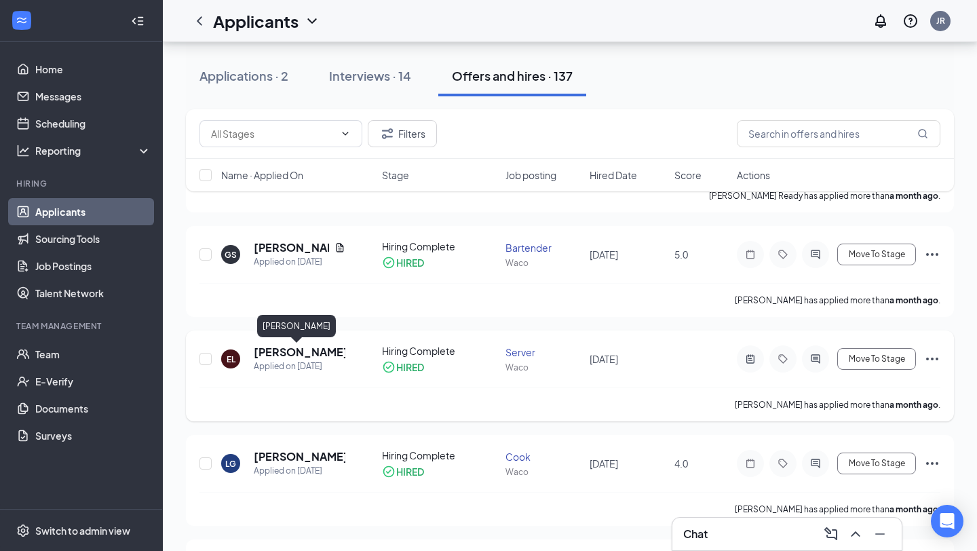
click at [288, 355] on h5 "[PERSON_NAME]" at bounding box center [300, 352] width 92 height 15
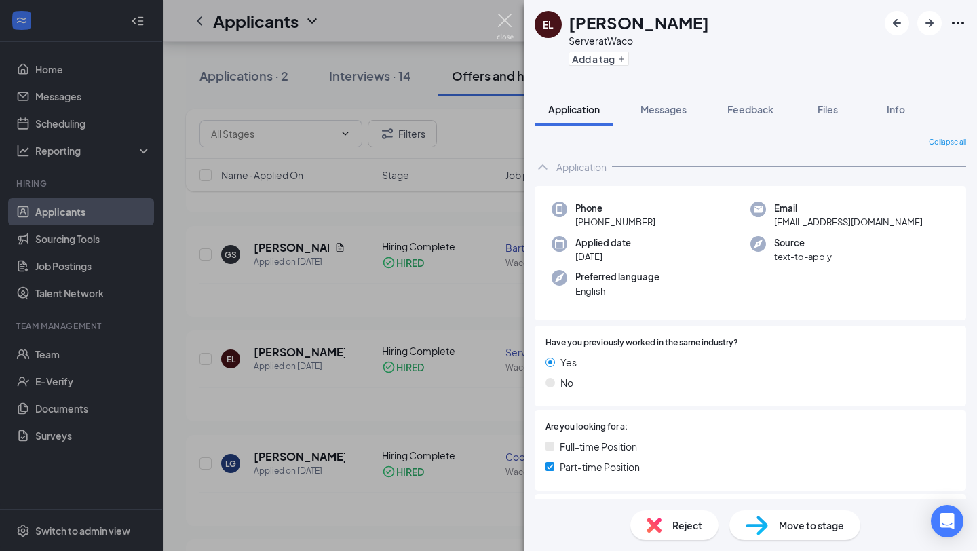
click at [505, 22] on img at bounding box center [504, 27] width 17 height 26
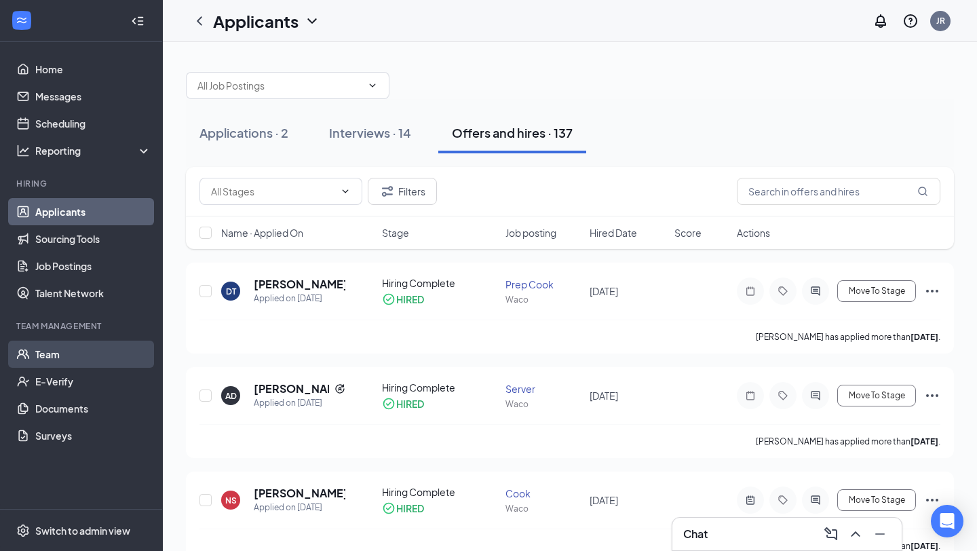
click at [55, 345] on link "Team" at bounding box center [93, 353] width 116 height 27
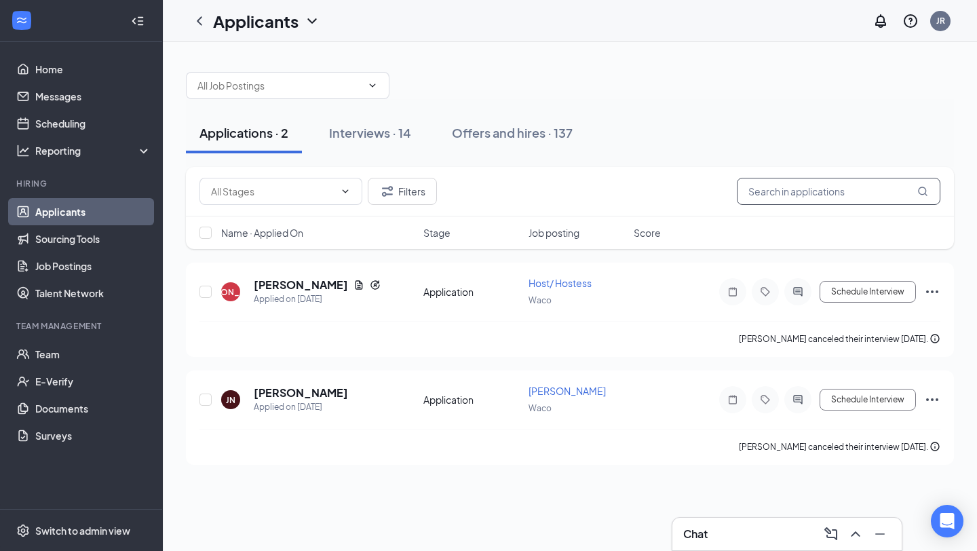
click at [762, 186] on input "text" at bounding box center [837, 191] width 203 height 27
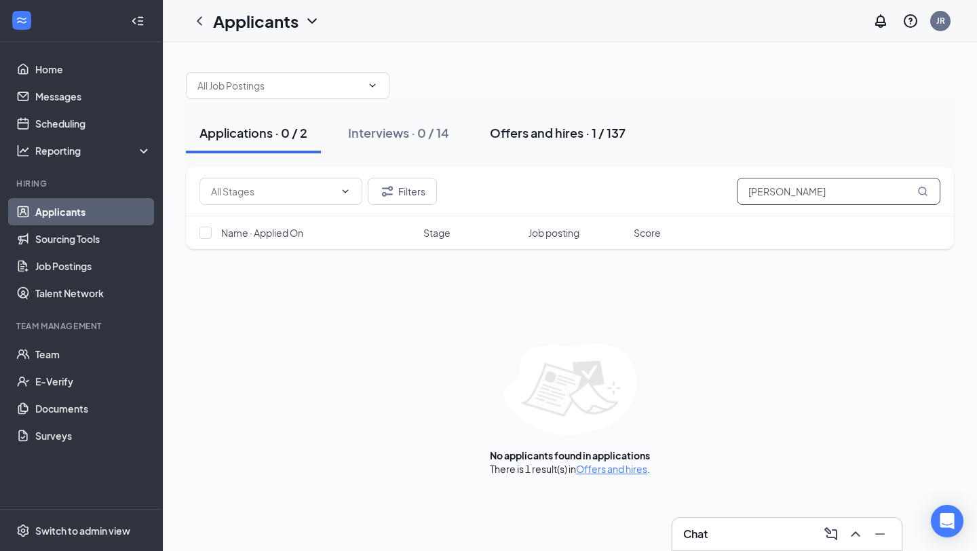
type input "myra"
click at [565, 135] on div "Offers and hires · 1 / 137" at bounding box center [558, 132] width 136 height 17
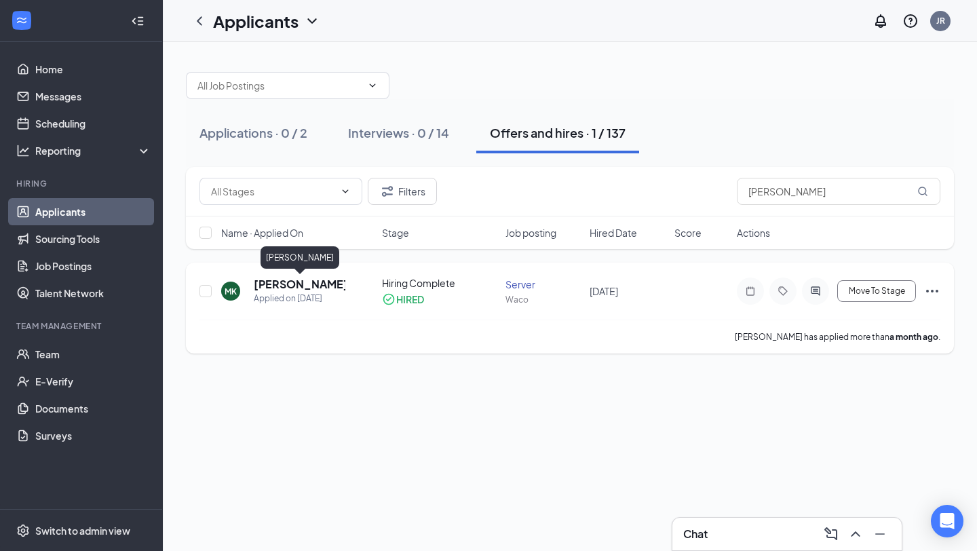
click at [317, 282] on h5 "[PERSON_NAME]" at bounding box center [300, 284] width 92 height 15
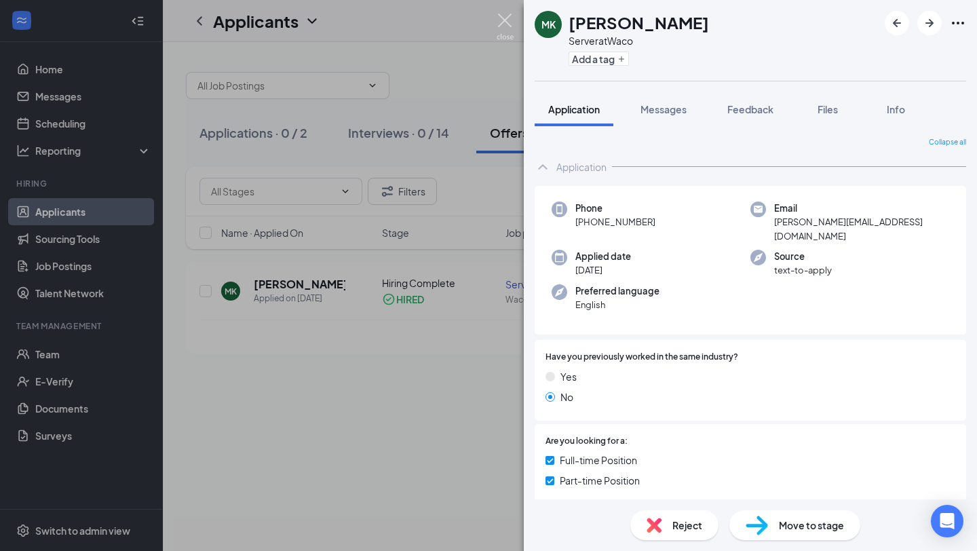
click at [500, 33] on img at bounding box center [504, 27] width 17 height 26
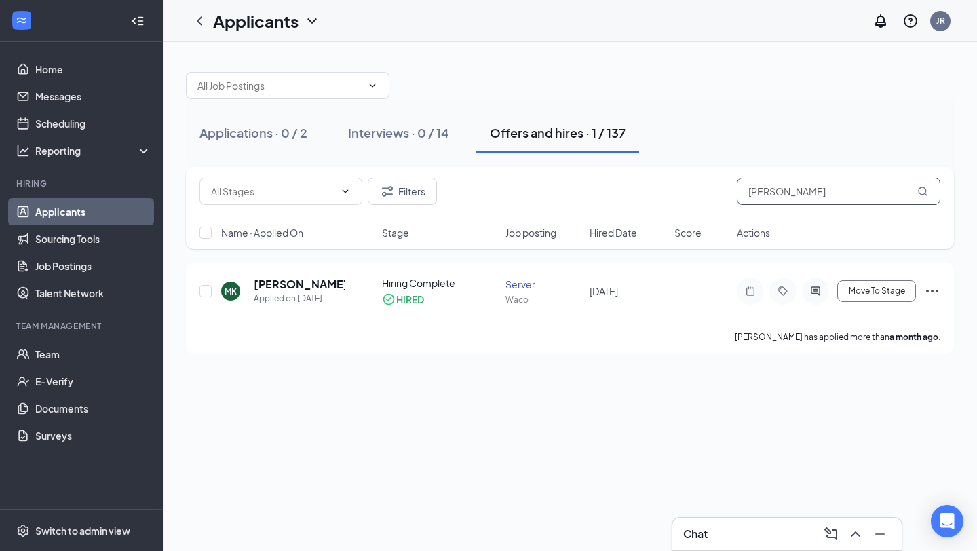
click at [802, 197] on input "myra" at bounding box center [837, 191] width 203 height 27
type input "m"
type input "lindse"
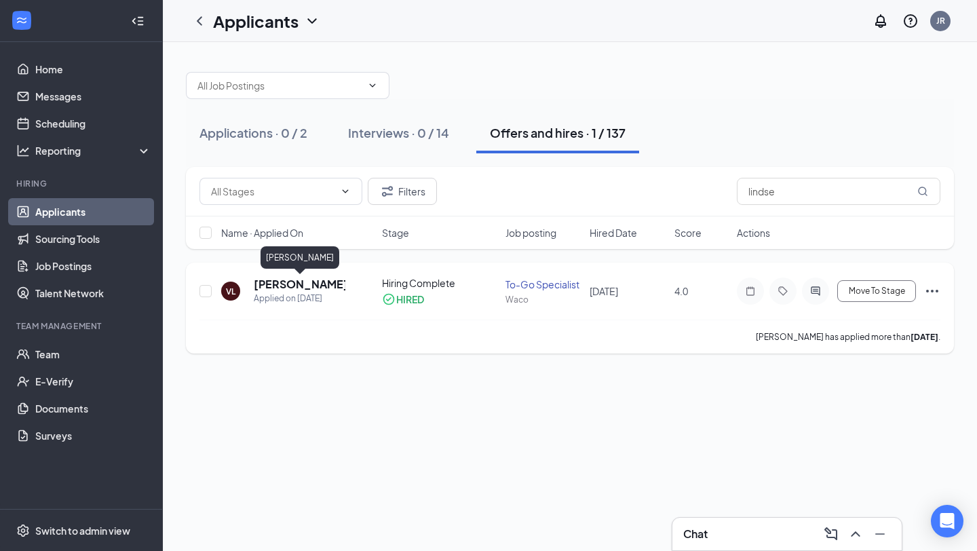
click at [330, 283] on h5 "Victoria Lindsey" at bounding box center [300, 284] width 92 height 15
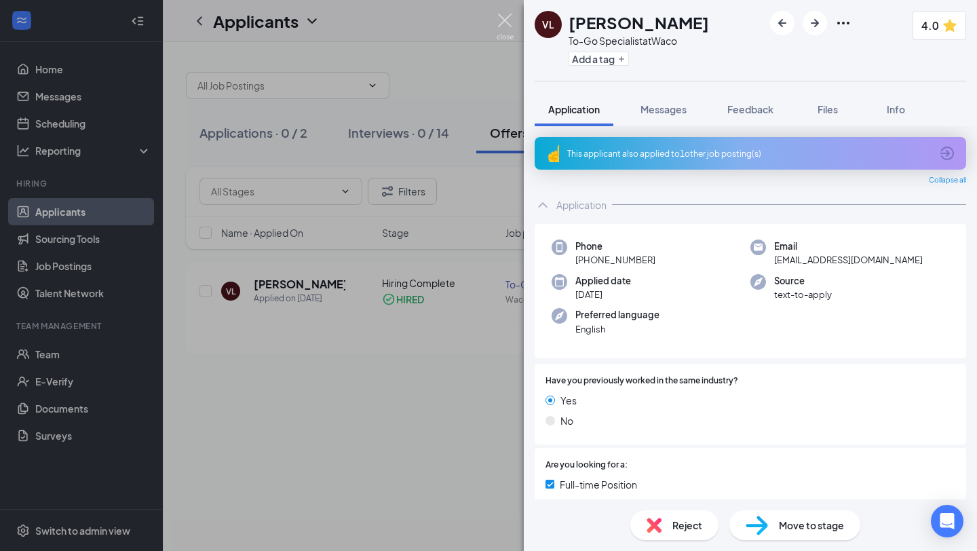
click at [506, 24] on img at bounding box center [504, 27] width 17 height 26
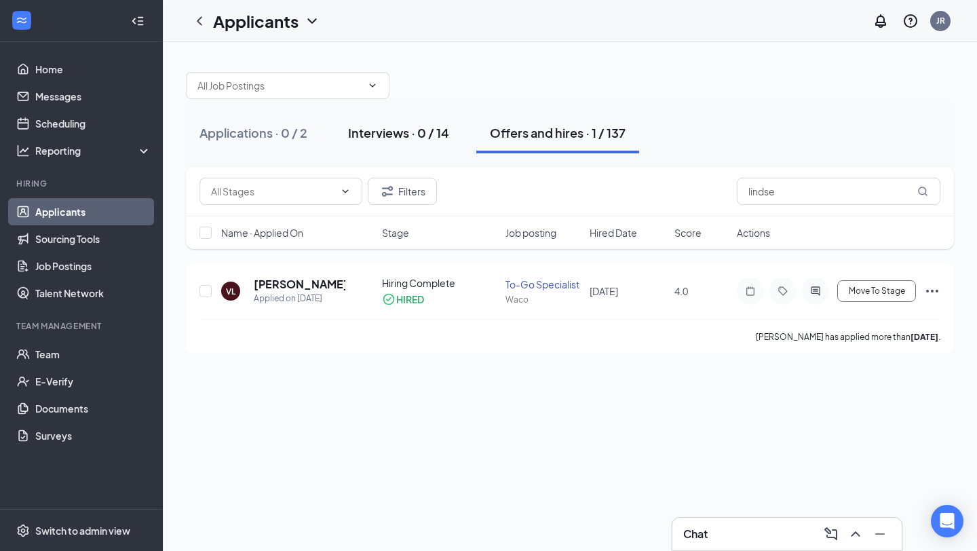
click at [439, 134] on div "Interviews · 0 / 14" at bounding box center [398, 132] width 101 height 17
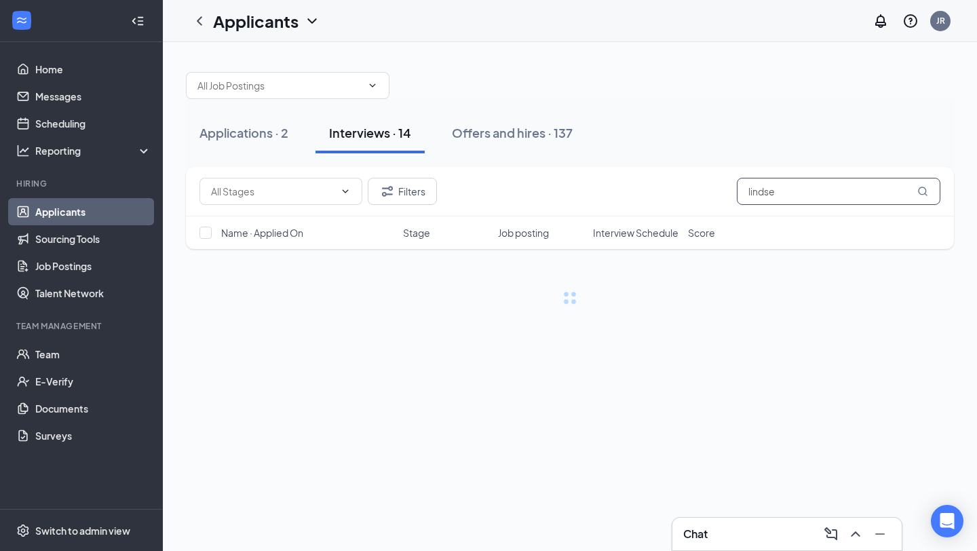
click at [822, 191] on input "lindse" at bounding box center [837, 191] width 203 height 27
type input "l"
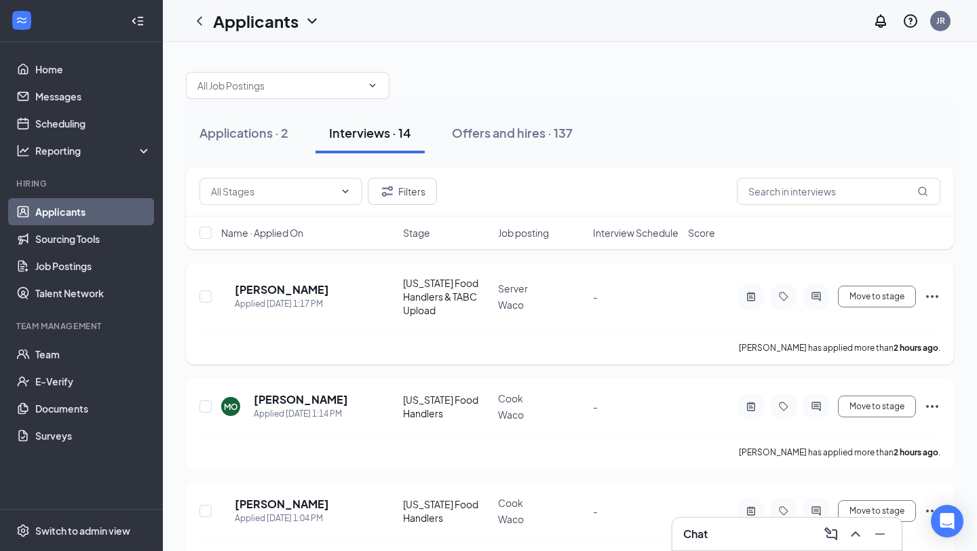
click at [820, 293] on icon "ActiveChat" at bounding box center [815, 296] width 9 height 9
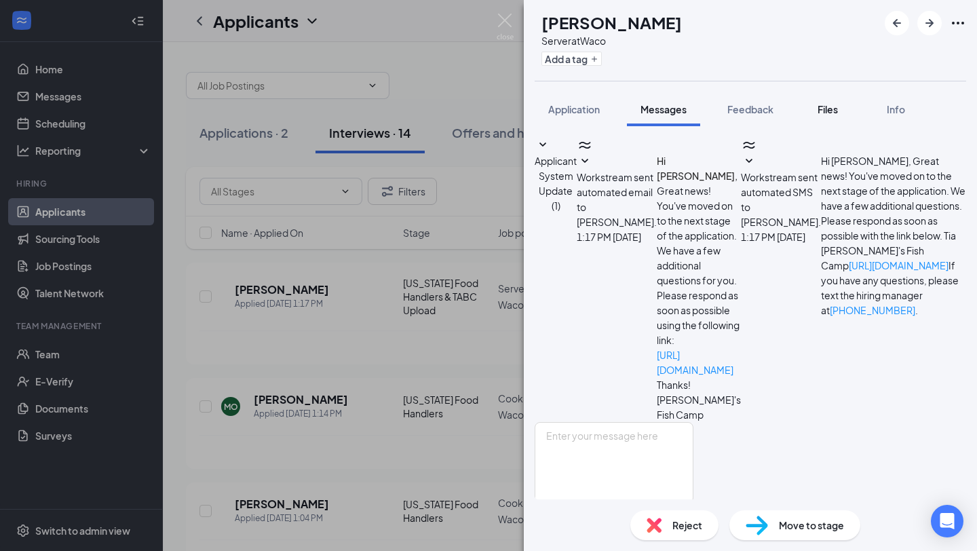
click at [829, 113] on span "Files" at bounding box center [827, 109] width 20 height 12
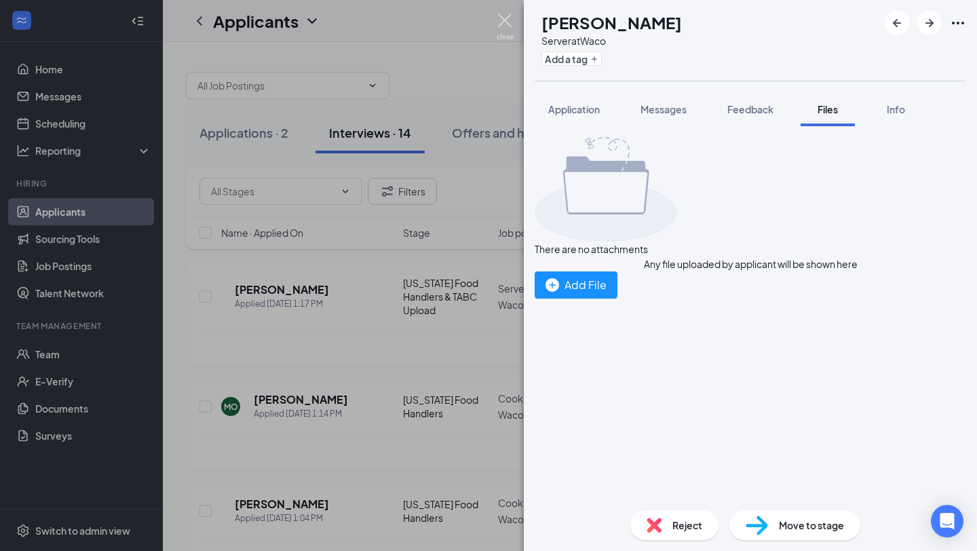
click at [504, 14] on img at bounding box center [504, 27] width 17 height 26
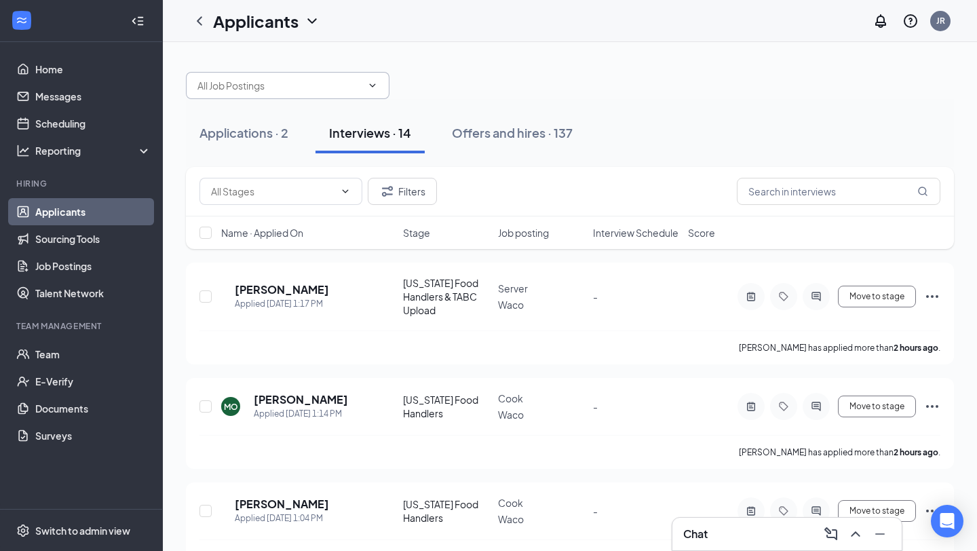
click at [374, 87] on icon "ChevronDown" at bounding box center [372, 85] width 11 height 11
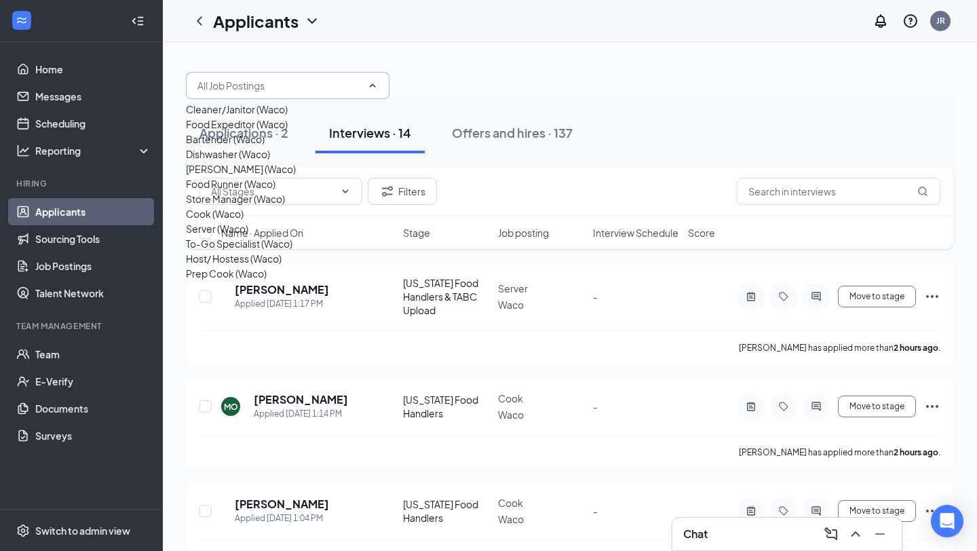
scroll to position [96, 0]
click at [243, 221] on div "Cook (Waco)" at bounding box center [215, 213] width 58 height 15
type input "Cook (Waco)"
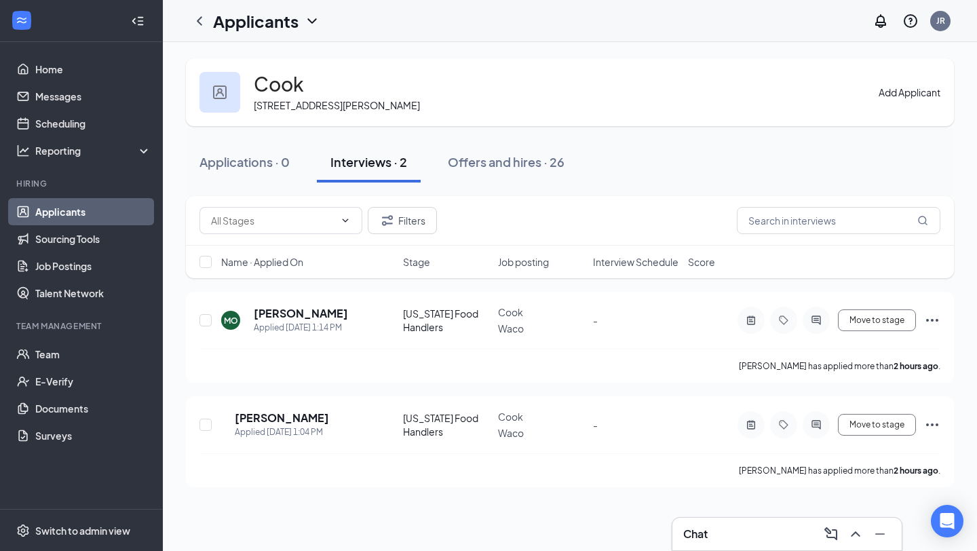
click at [896, 85] on button "Add Applicant" at bounding box center [909, 92] width 62 height 15
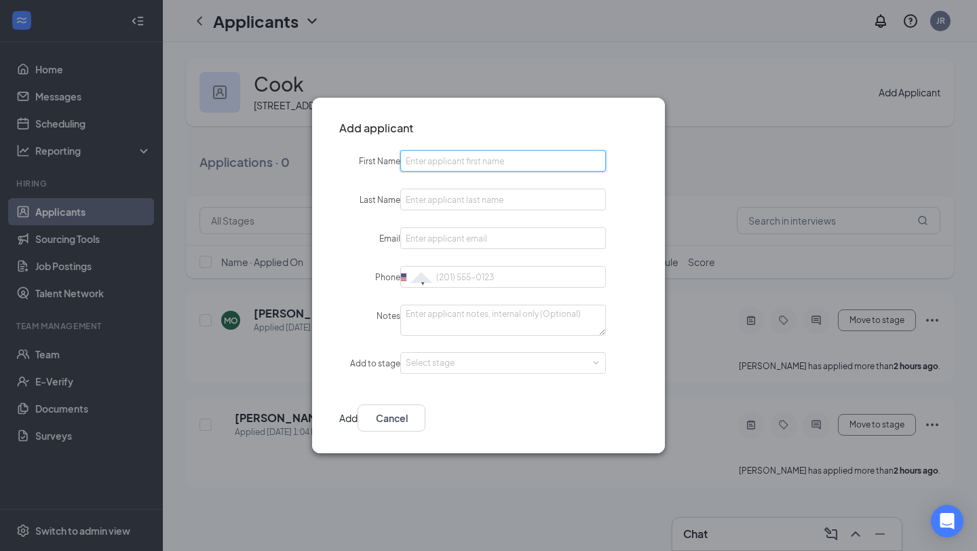
click at [507, 165] on input "First Name" at bounding box center [502, 161] width 205 height 22
type input "K"
type input "Lucia"
type input "G"
click at [637, 119] on icon "Cross" at bounding box center [637, 119] width 0 height 0
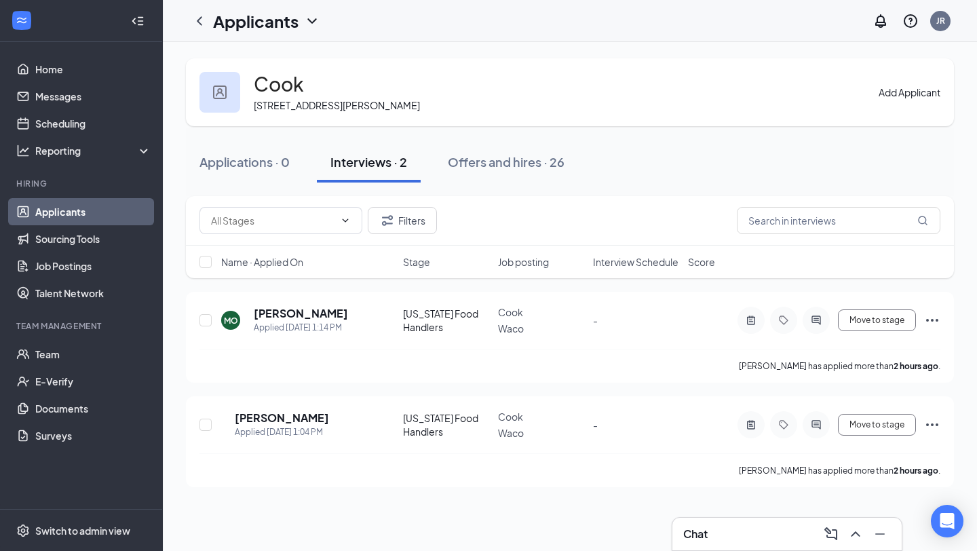
click at [314, 18] on icon "ChevronDown" at bounding box center [312, 21] width 16 height 16
click at [265, 57] on link "Applicants" at bounding box center [266, 52] width 91 height 14
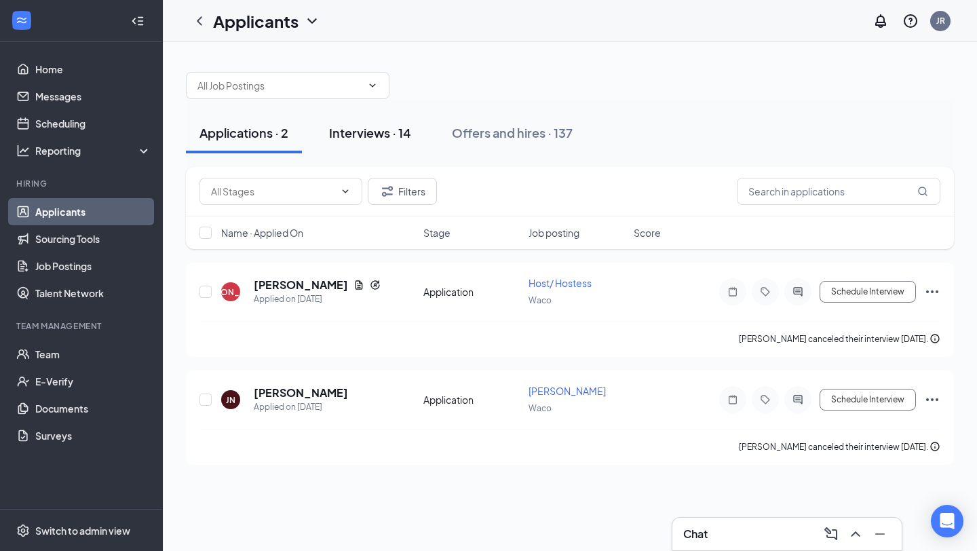
click at [373, 133] on div "Interviews · 14" at bounding box center [370, 132] width 82 height 17
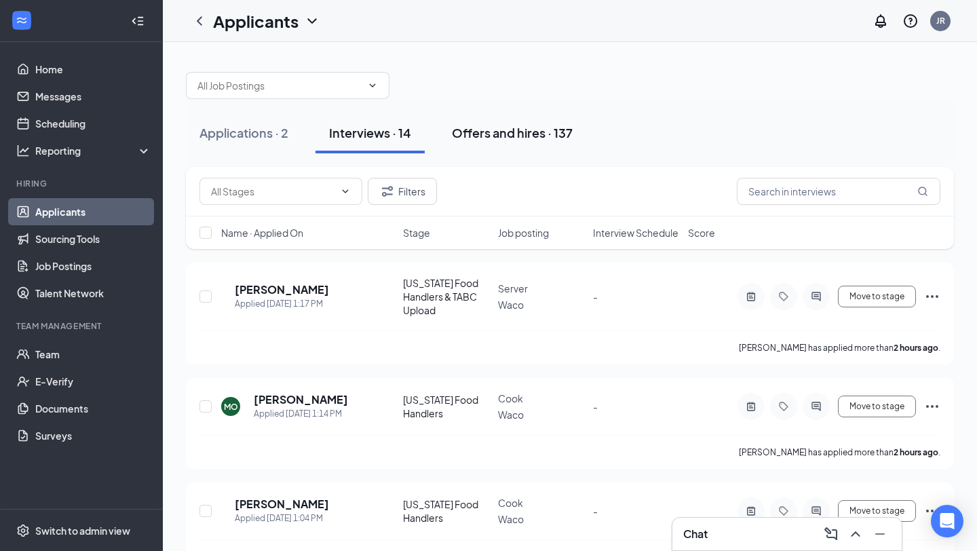
click at [507, 134] on div "Offers and hires · 137" at bounding box center [512, 132] width 121 height 17
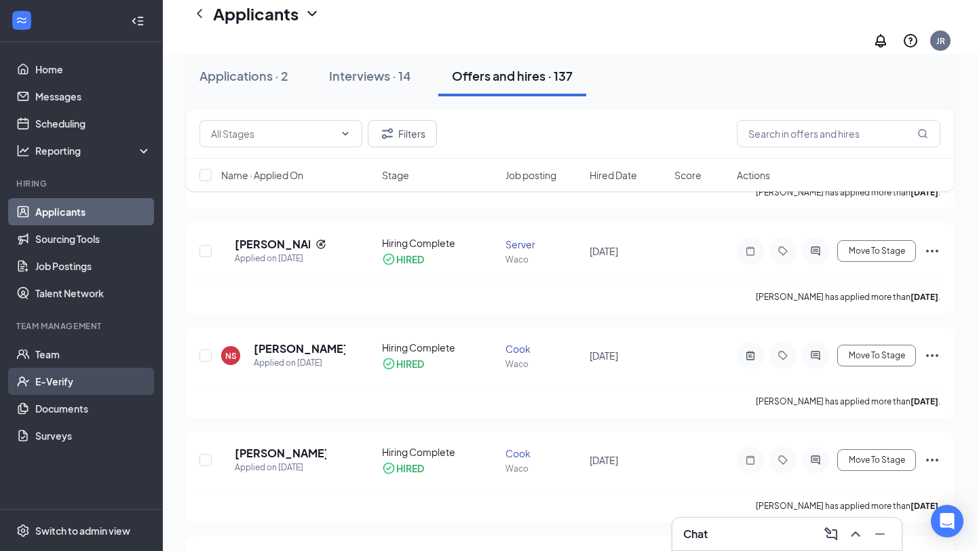
scroll to position [174, 0]
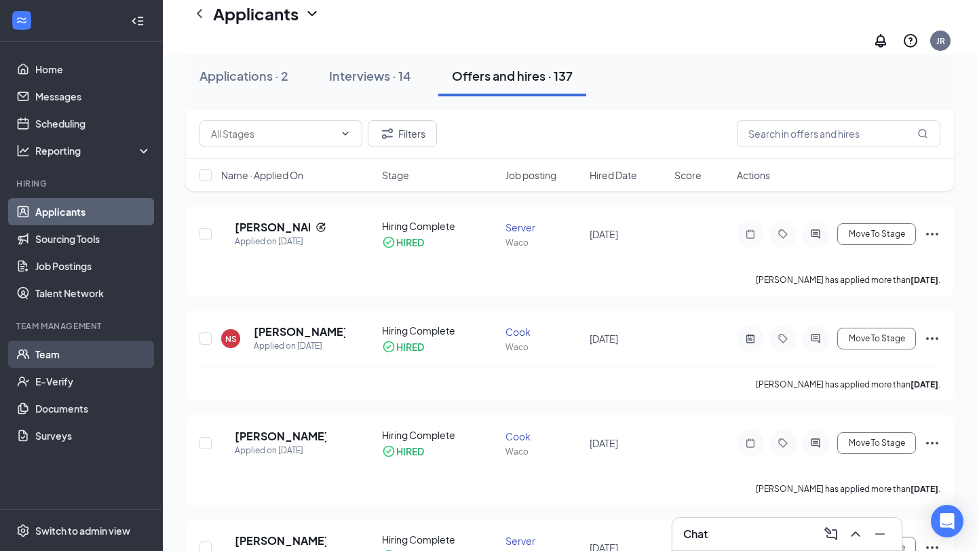
click at [77, 347] on link "Team" at bounding box center [93, 353] width 116 height 27
